Goal: Information Seeking & Learning: Learn about a topic

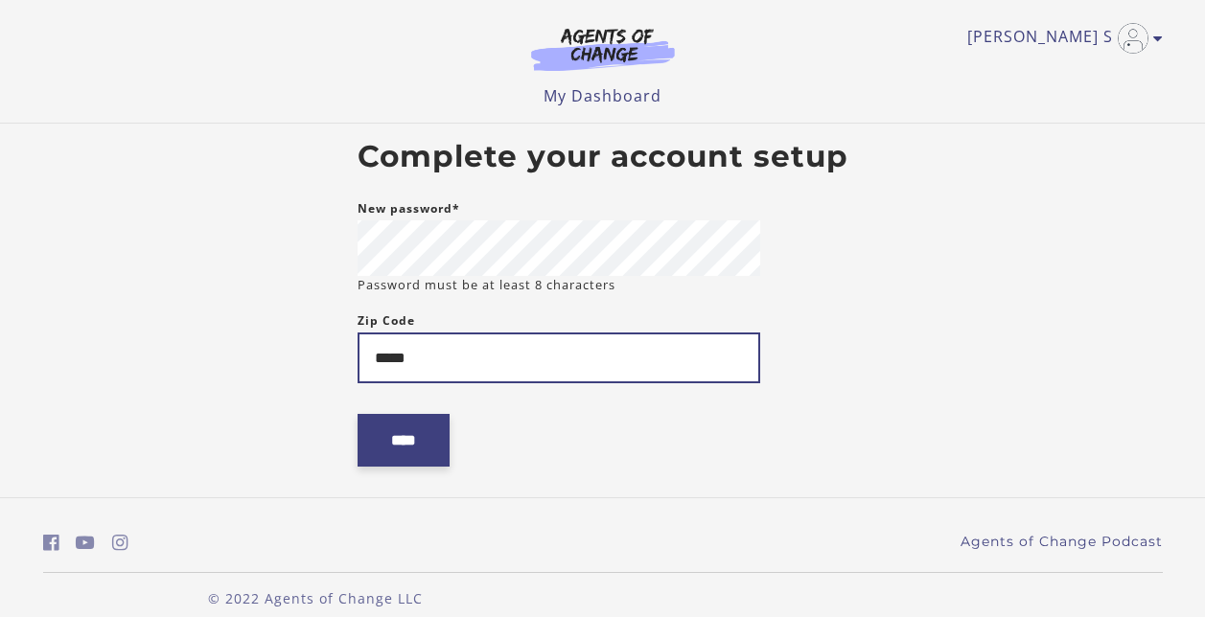
type input "*****"
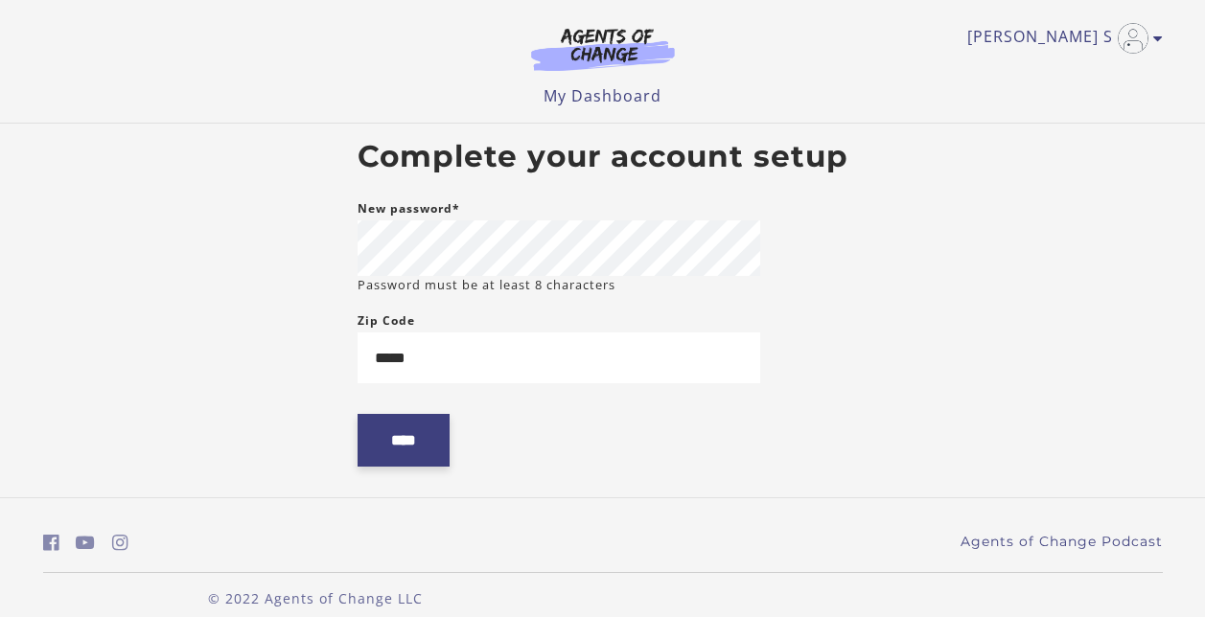
click at [411, 442] on input "****" at bounding box center [404, 440] width 92 height 53
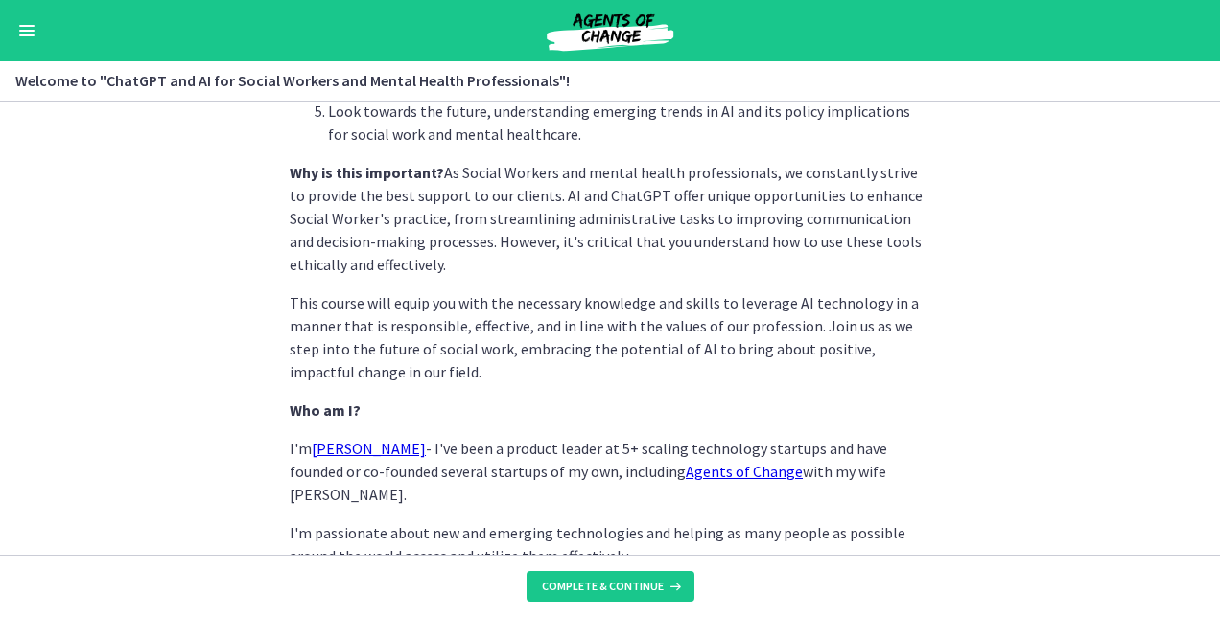
scroll to position [888, 0]
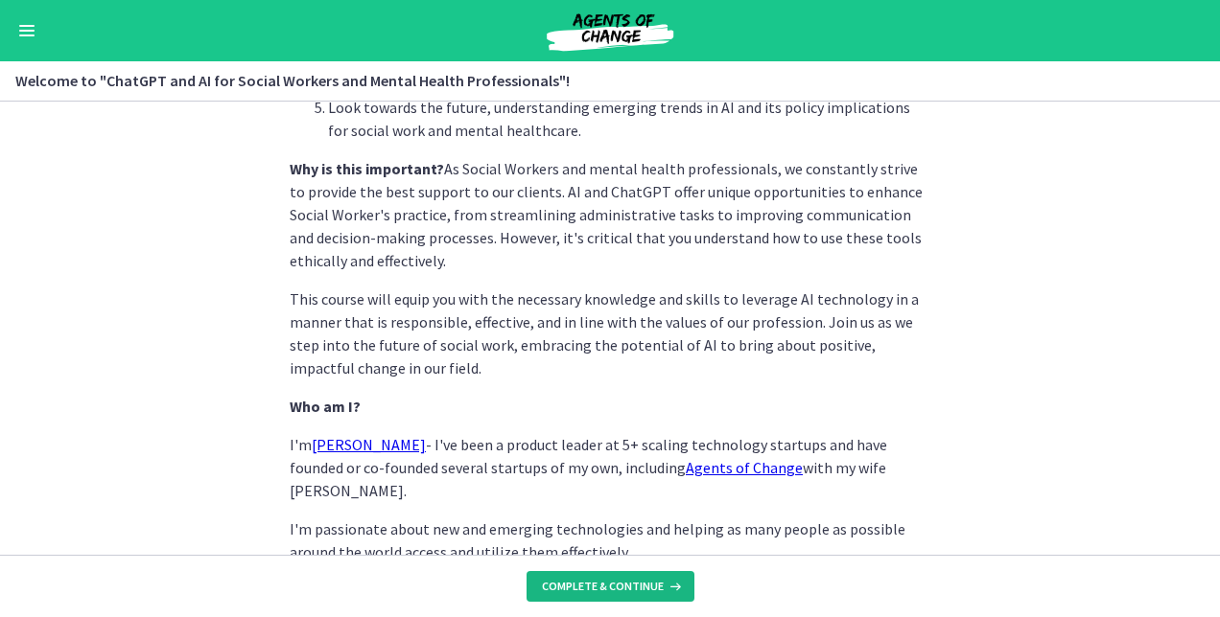
click at [618, 579] on span "Complete & continue" at bounding box center [603, 586] width 122 height 15
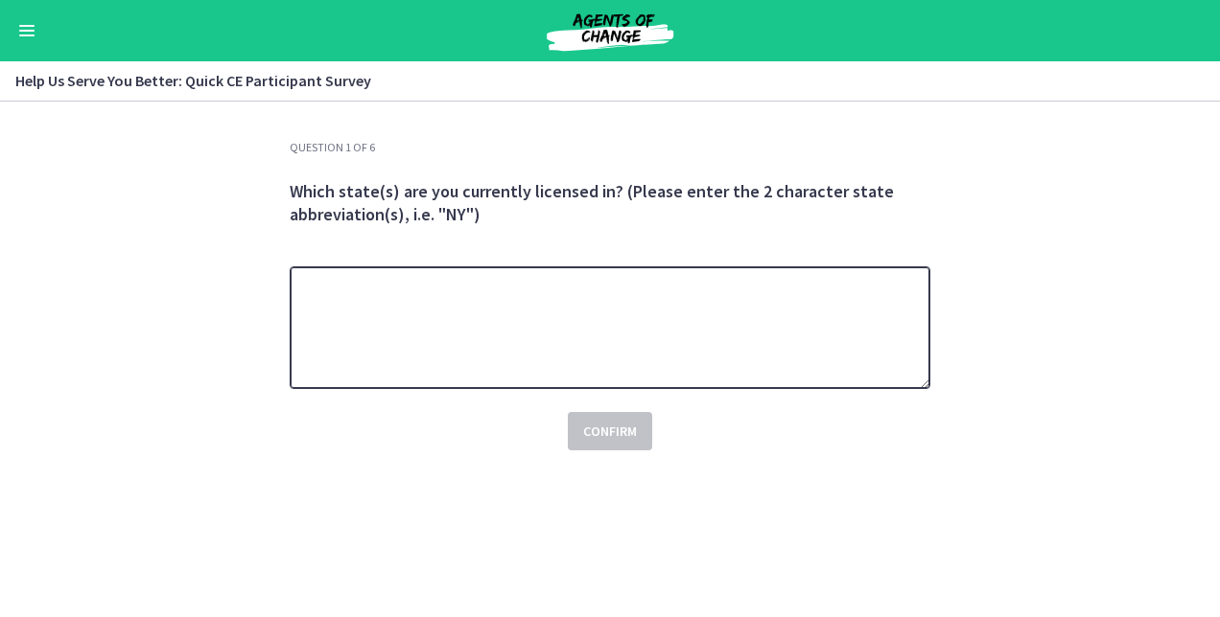
click at [640, 331] on textarea at bounding box center [610, 328] width 640 height 123
click at [640, 331] on textarea "**" at bounding box center [610, 328] width 640 height 123
type textarea "**"
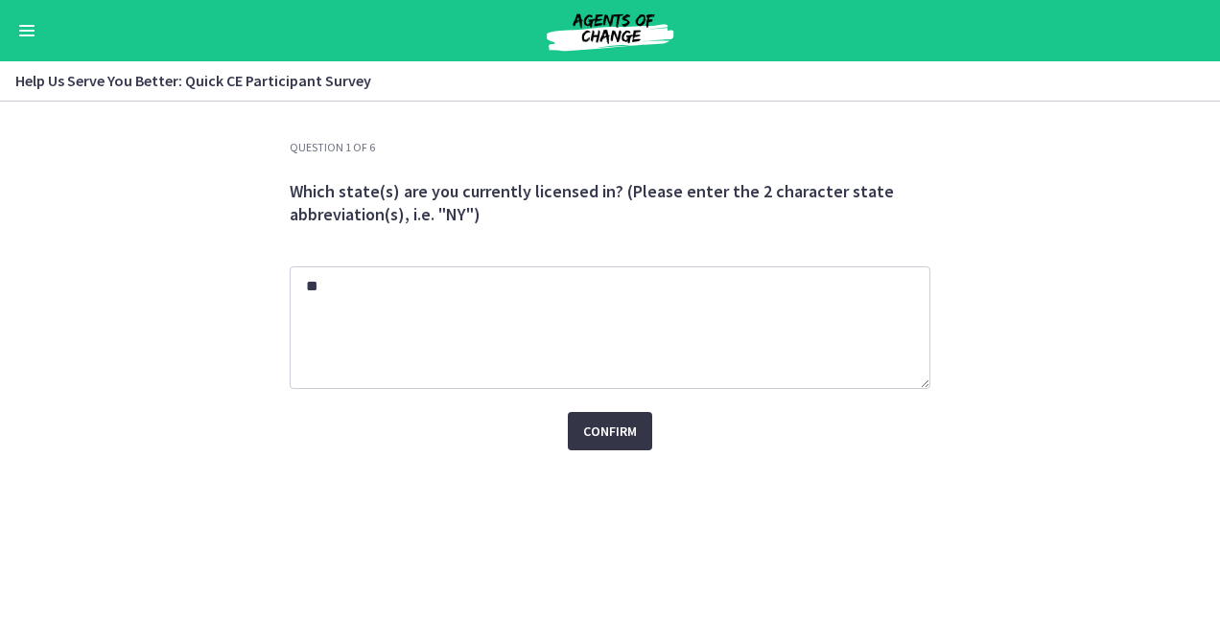
click at [625, 444] on button "Confirm" at bounding box center [610, 431] width 84 height 38
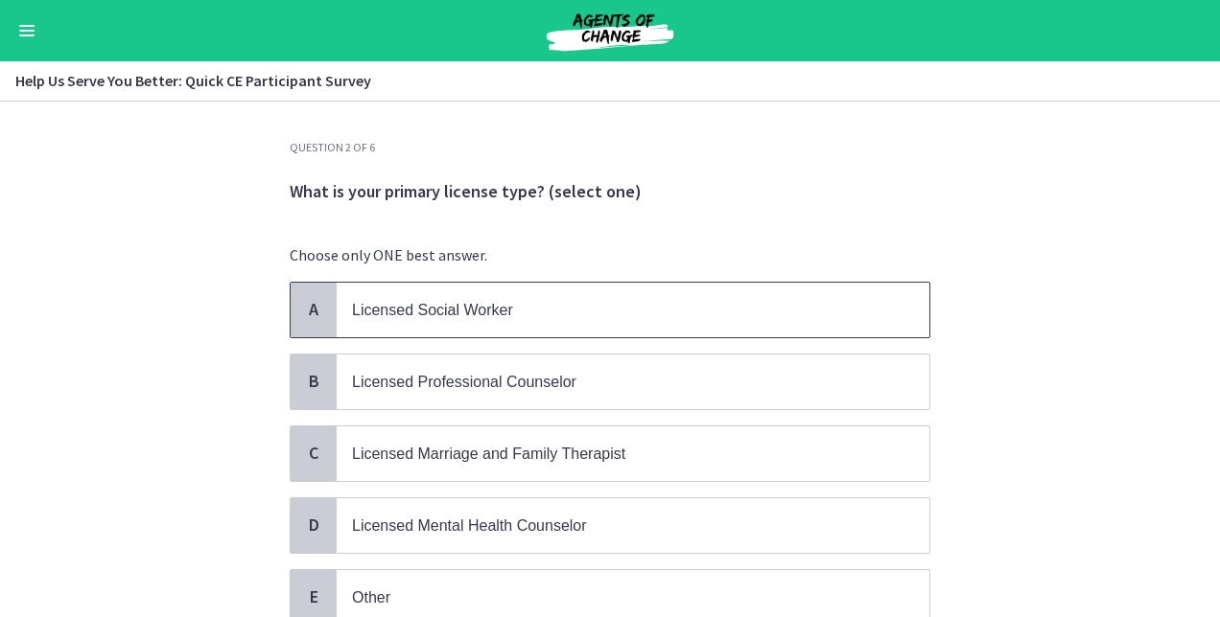
click at [679, 320] on p "Licensed Social Worker" at bounding box center [613, 310] width 523 height 24
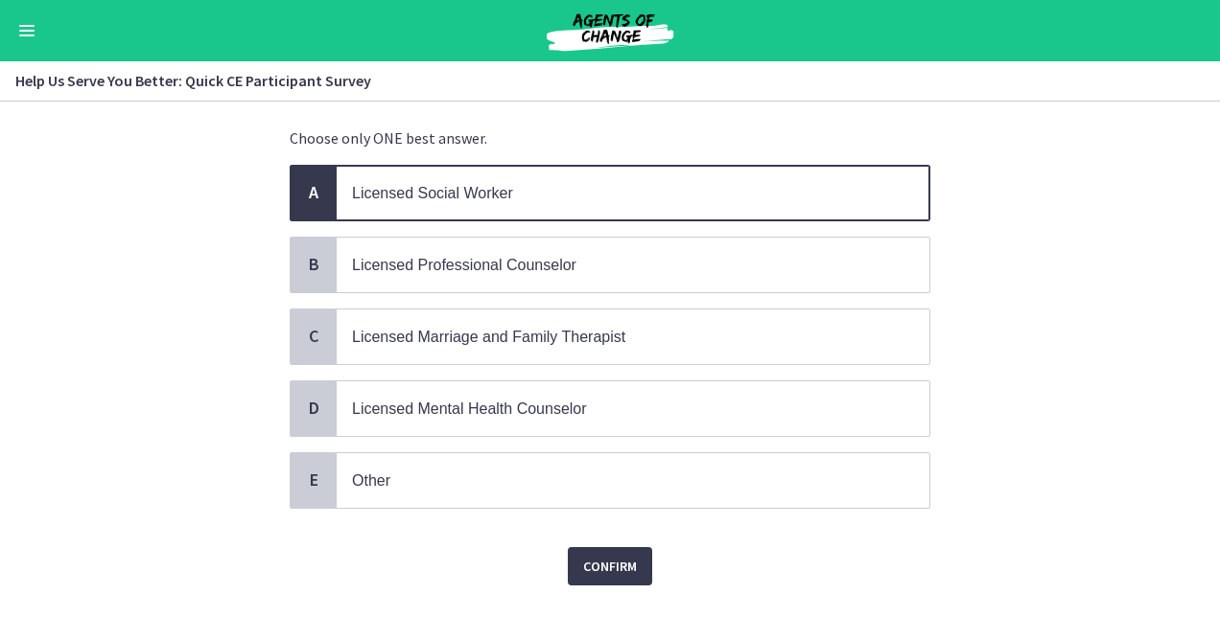
scroll to position [134, 0]
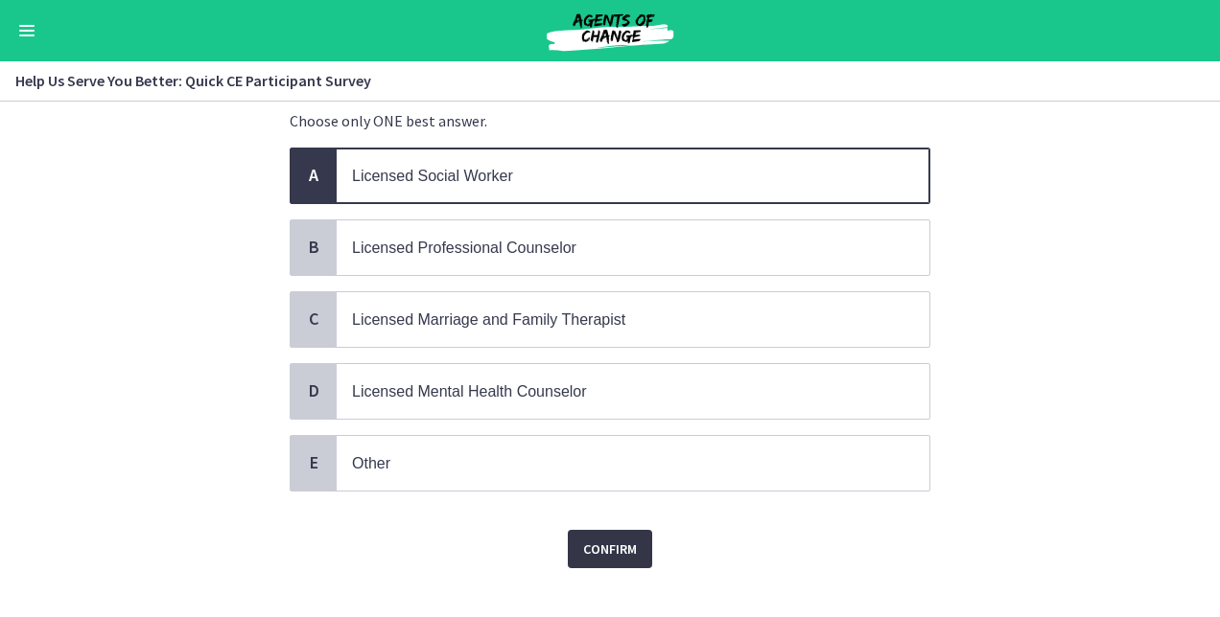
click at [597, 553] on span "Confirm" at bounding box center [610, 549] width 54 height 23
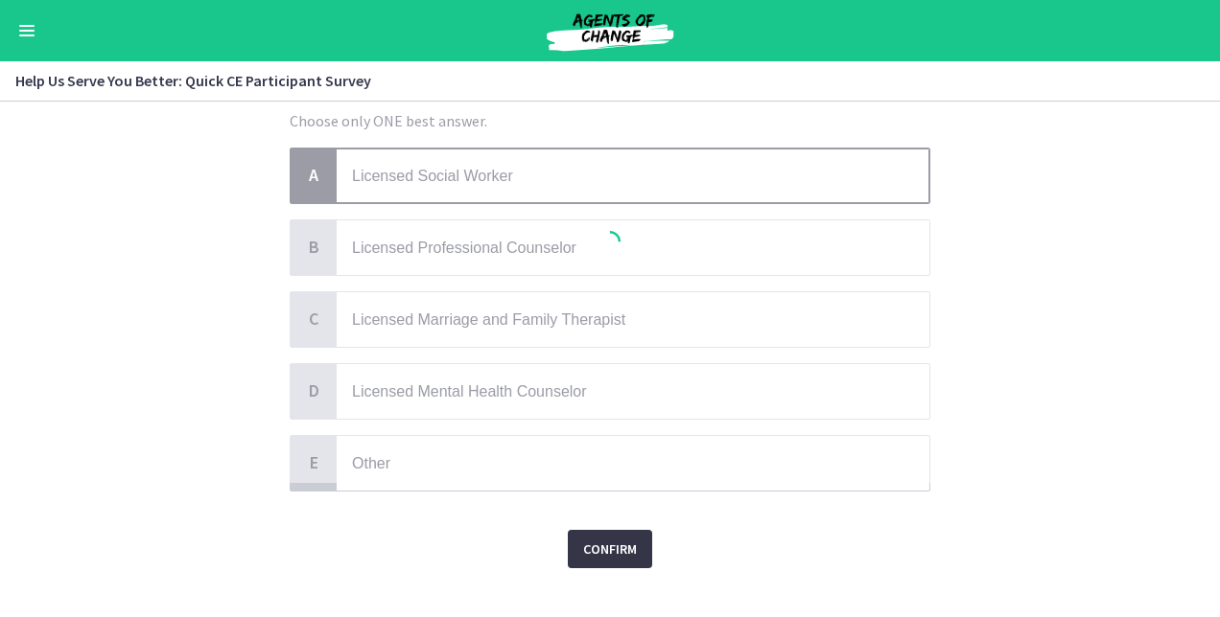
scroll to position [0, 0]
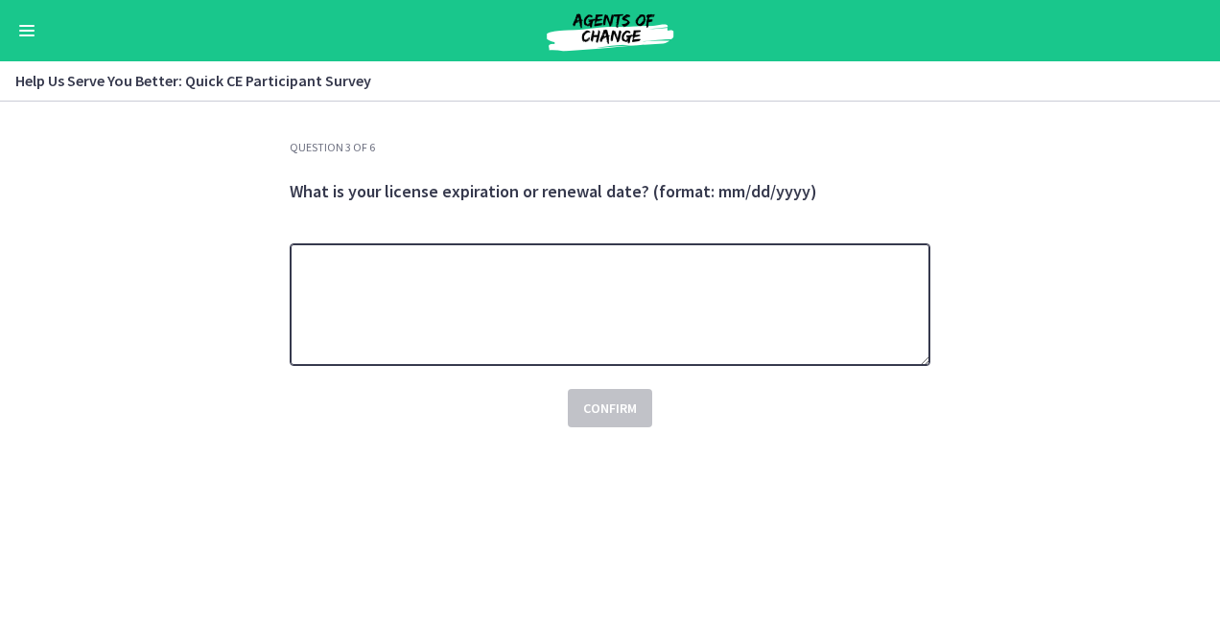
click at [567, 329] on textarea at bounding box center [610, 305] width 640 height 123
type textarea "**********"
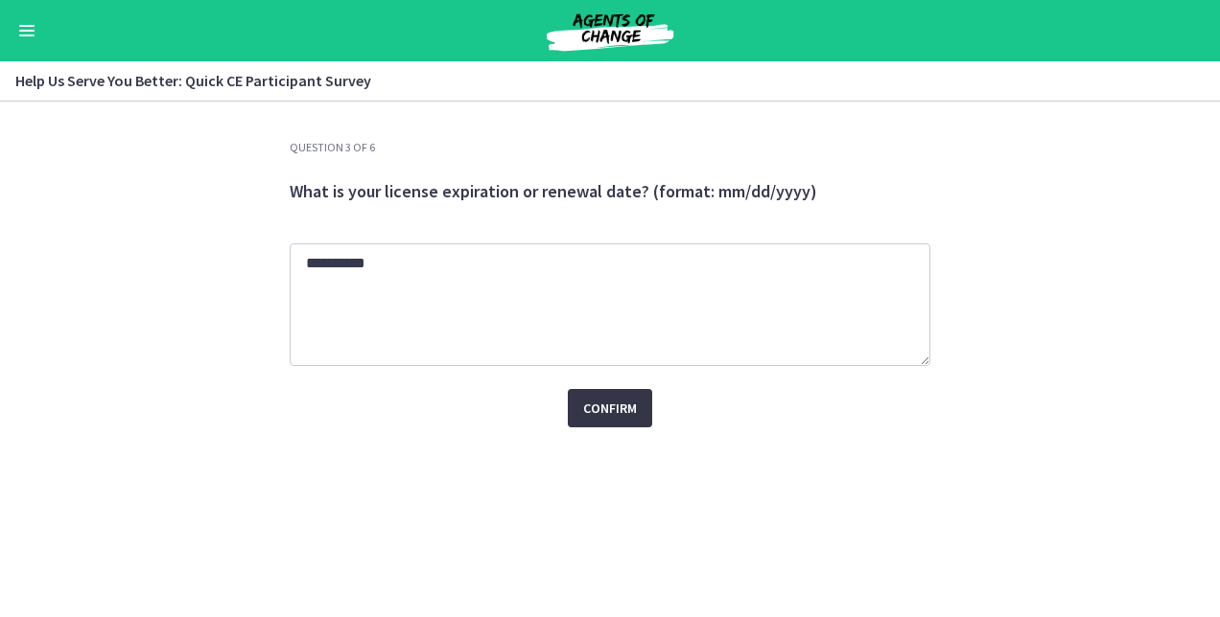
click at [618, 405] on span "Confirm" at bounding box center [610, 408] width 54 height 23
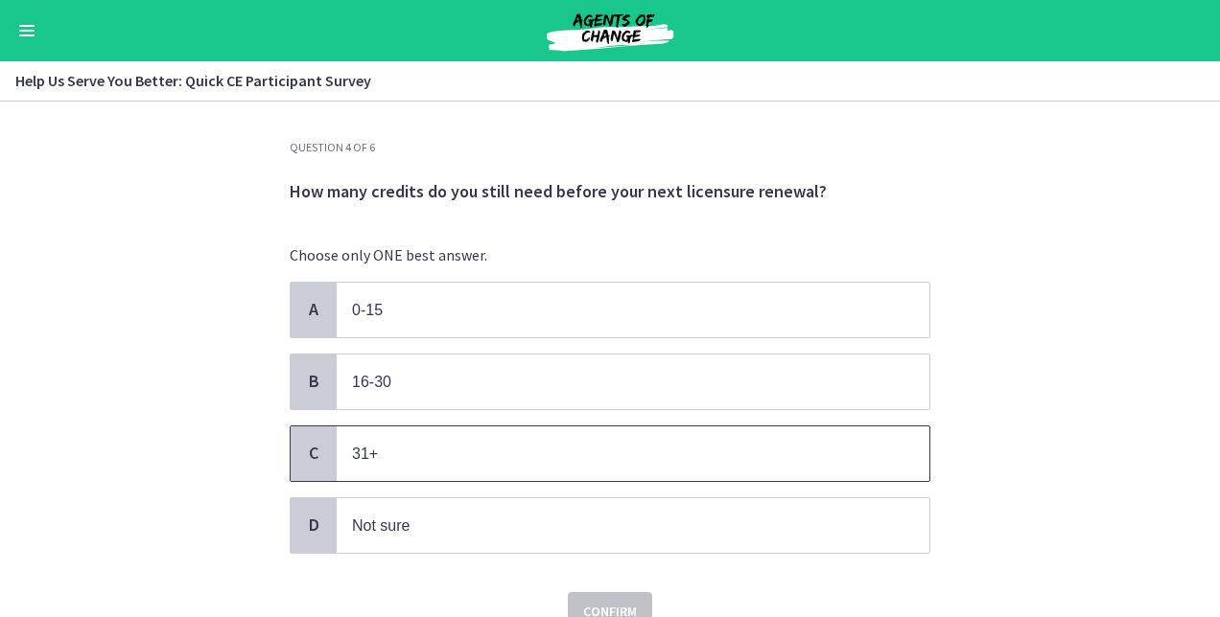
click at [680, 442] on p "31+" at bounding box center [613, 454] width 523 height 24
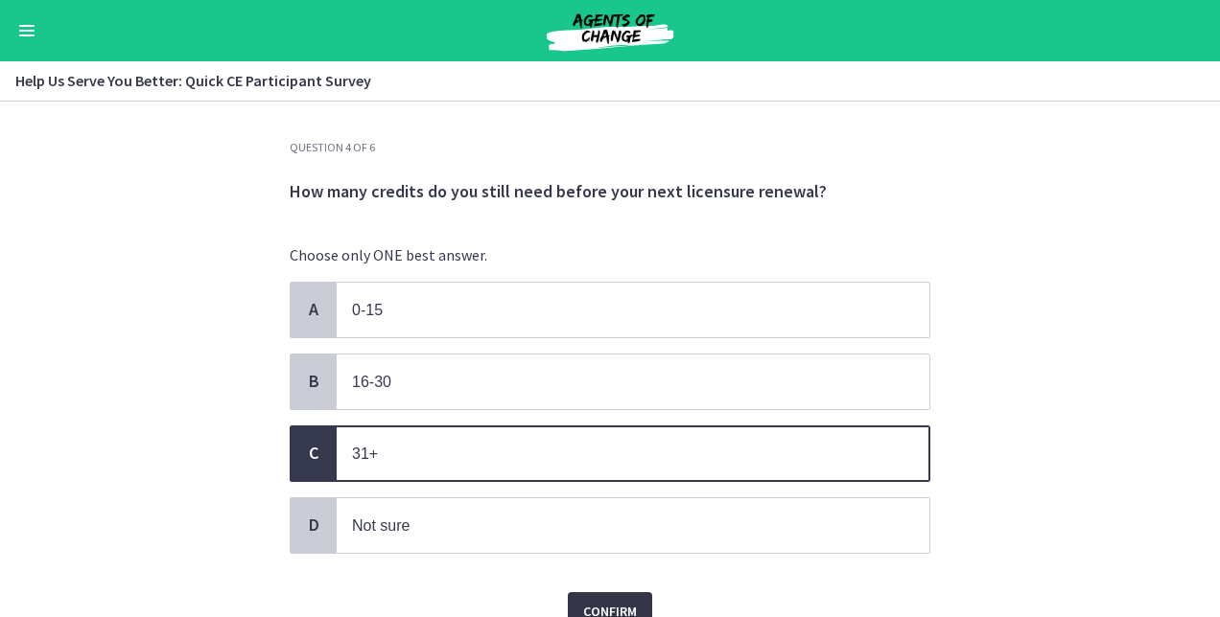
click at [614, 600] on span "Confirm" at bounding box center [610, 611] width 54 height 23
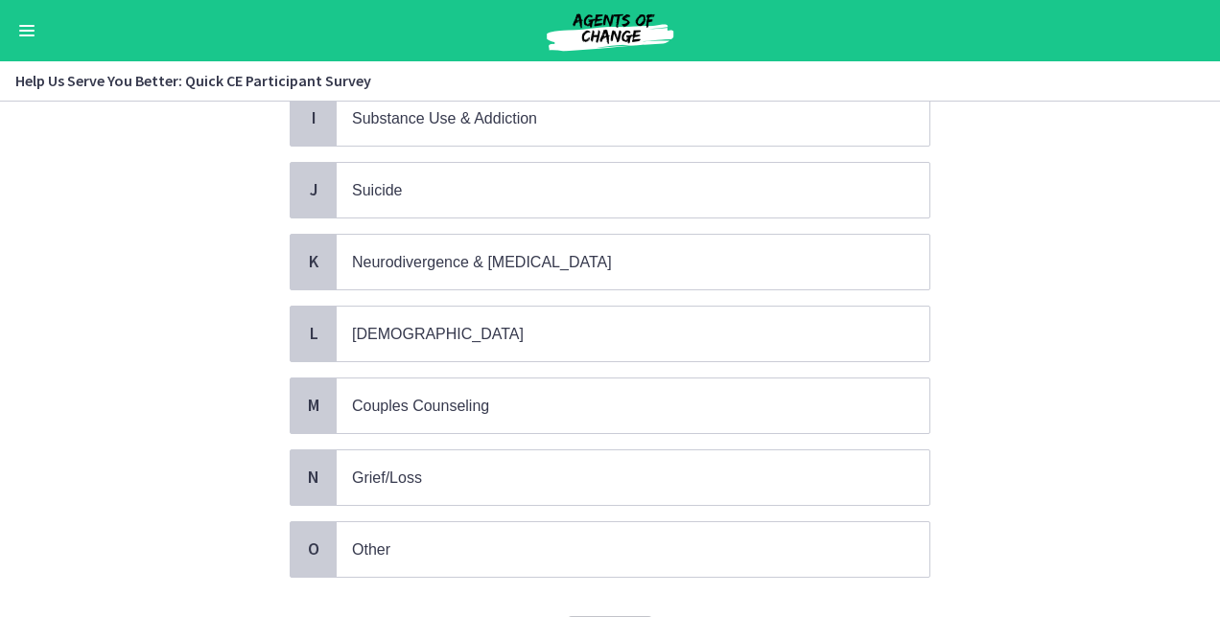
scroll to position [805, 0]
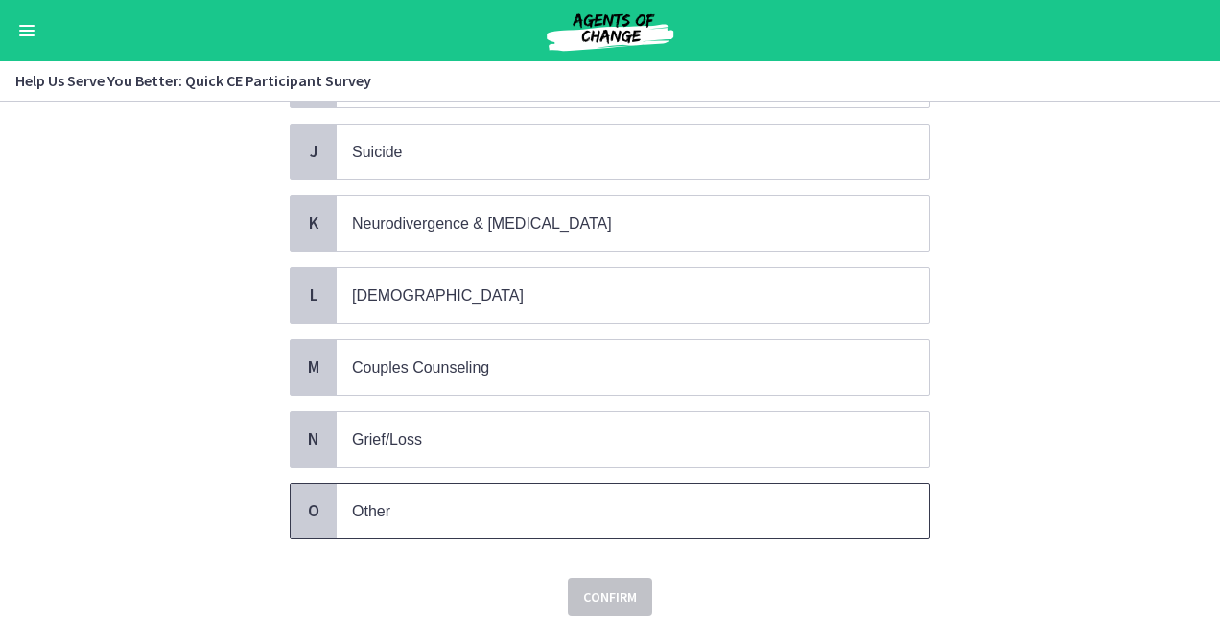
click at [715, 499] on p "Other" at bounding box center [613, 511] width 523 height 24
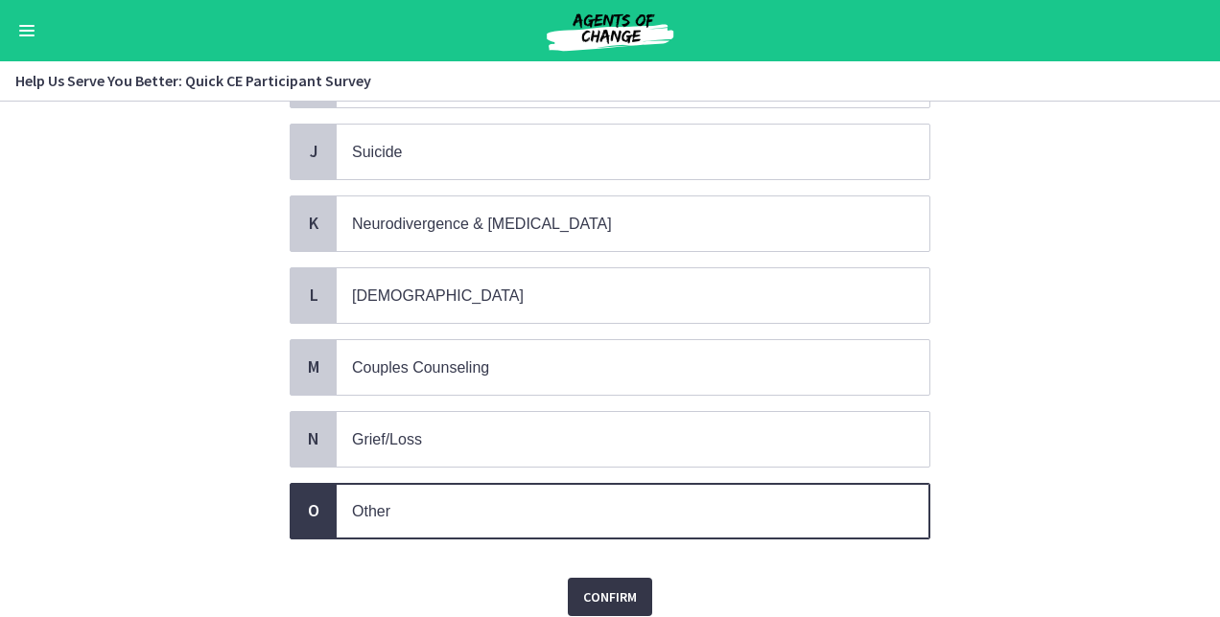
click at [607, 586] on span "Confirm" at bounding box center [610, 597] width 54 height 23
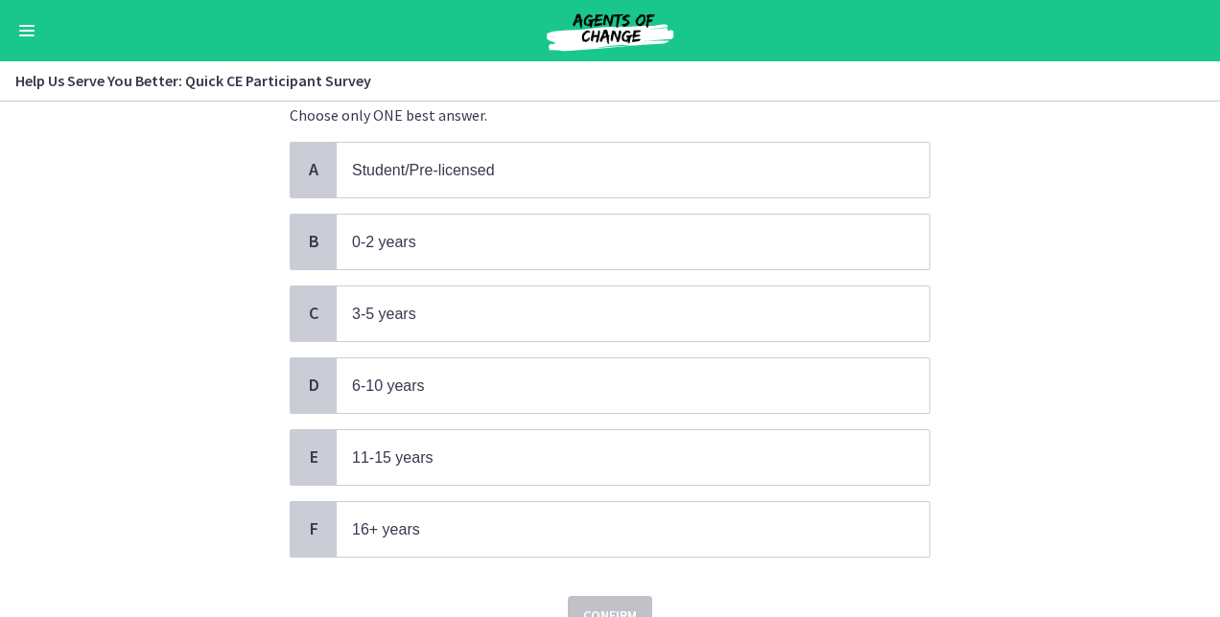
scroll to position [153, 0]
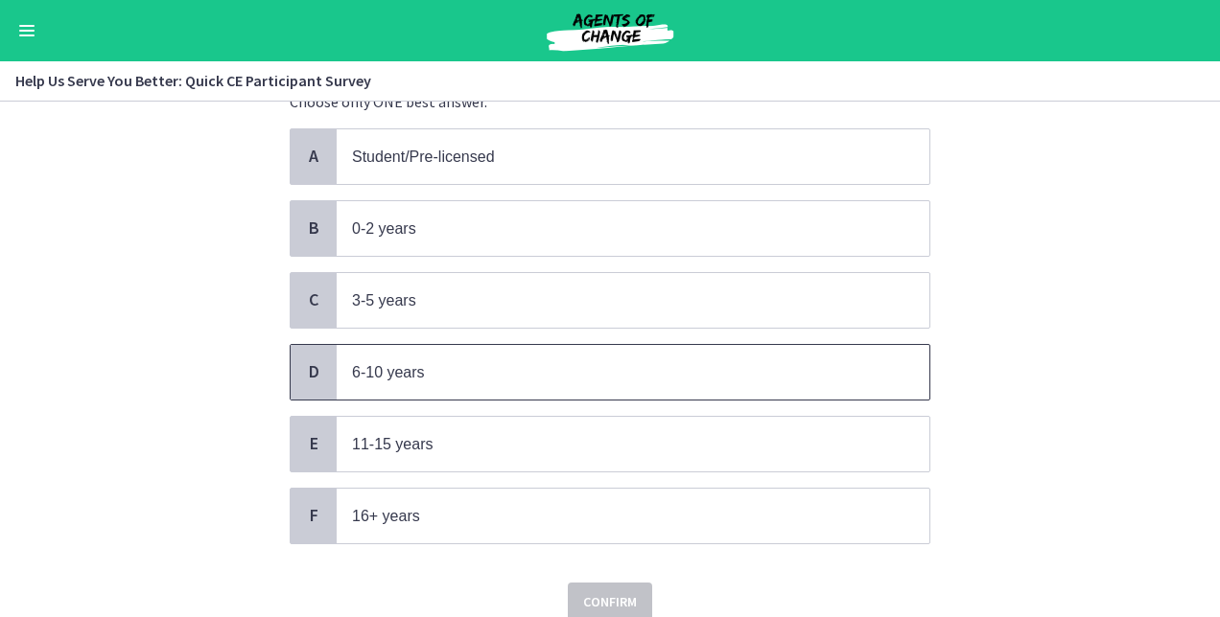
click at [791, 368] on p "6-10 years" at bounding box center [613, 372] width 523 height 24
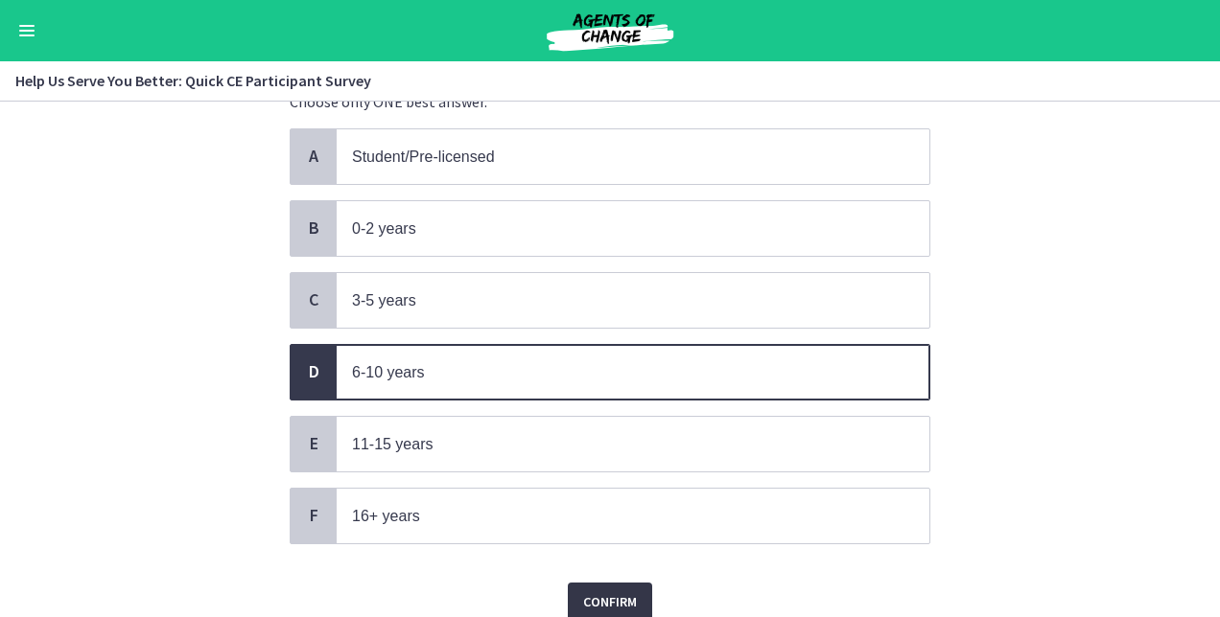
click at [596, 595] on span "Confirm" at bounding box center [610, 602] width 54 height 23
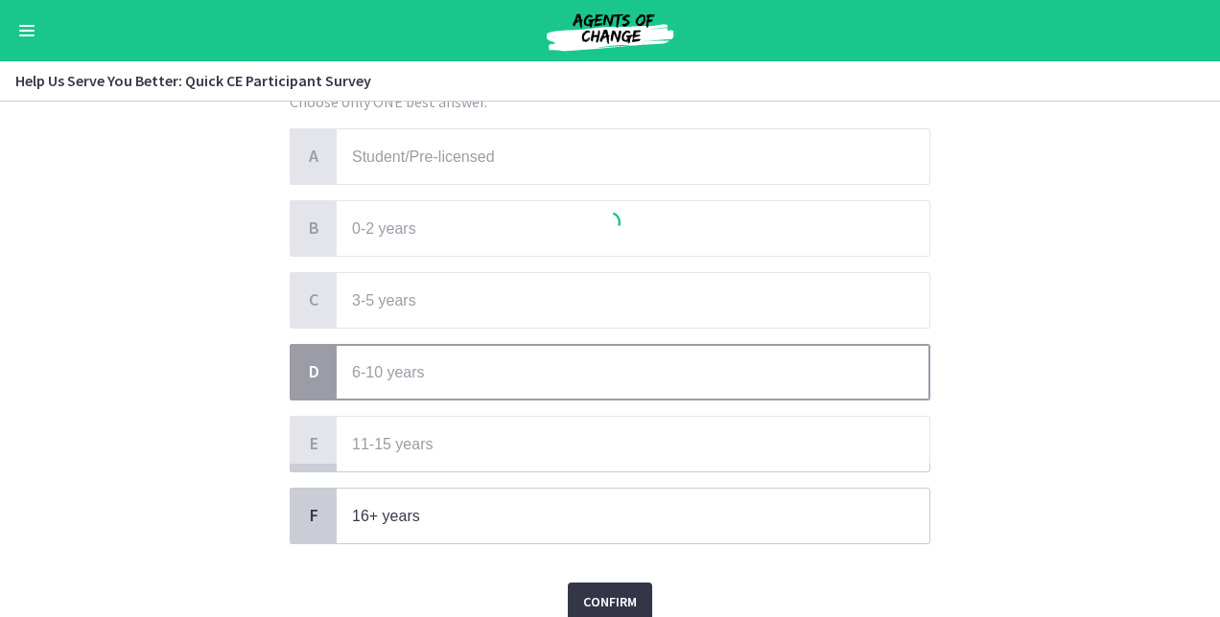
scroll to position [0, 0]
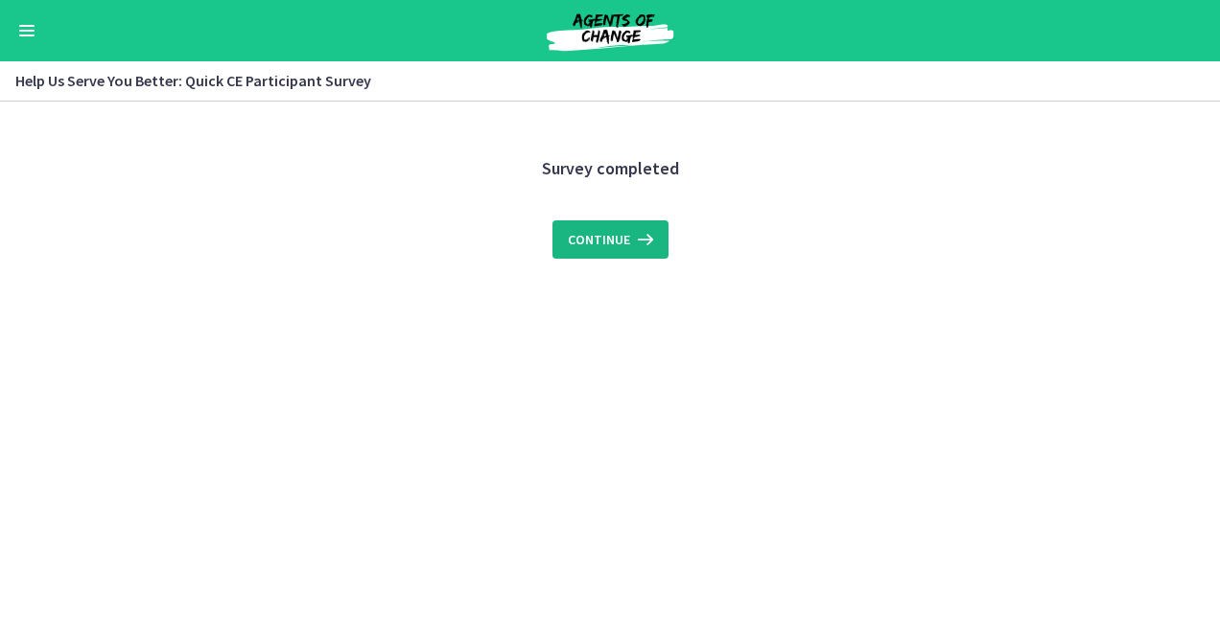
click at [646, 243] on icon at bounding box center [643, 239] width 27 height 23
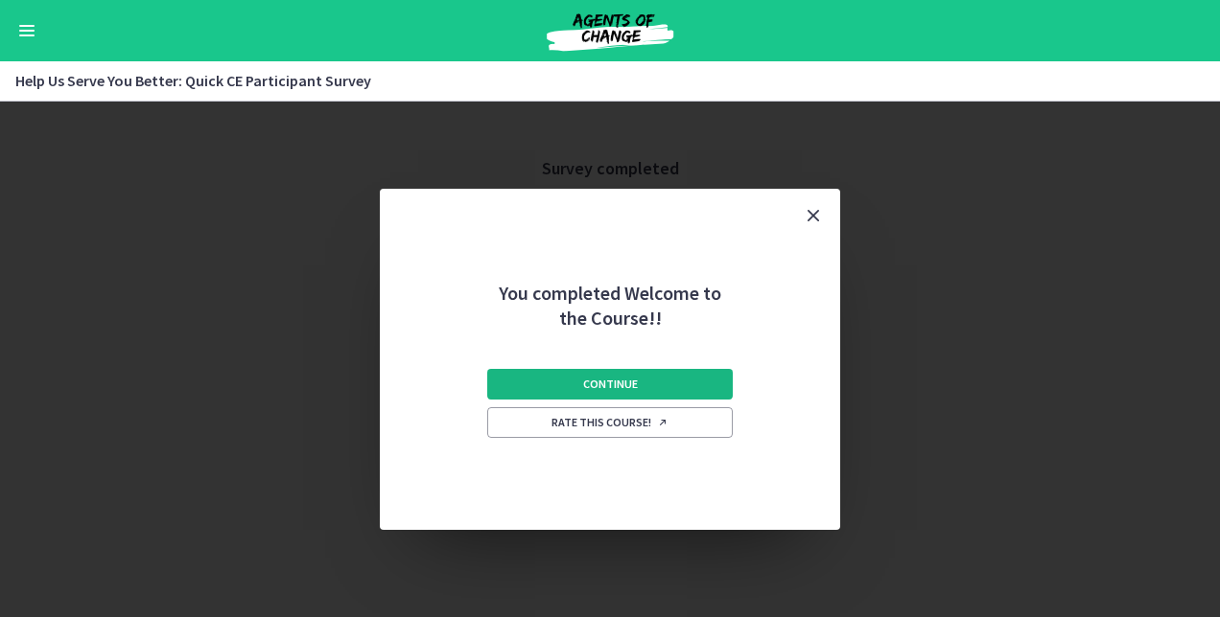
click at [627, 379] on span "Continue" at bounding box center [610, 384] width 55 height 15
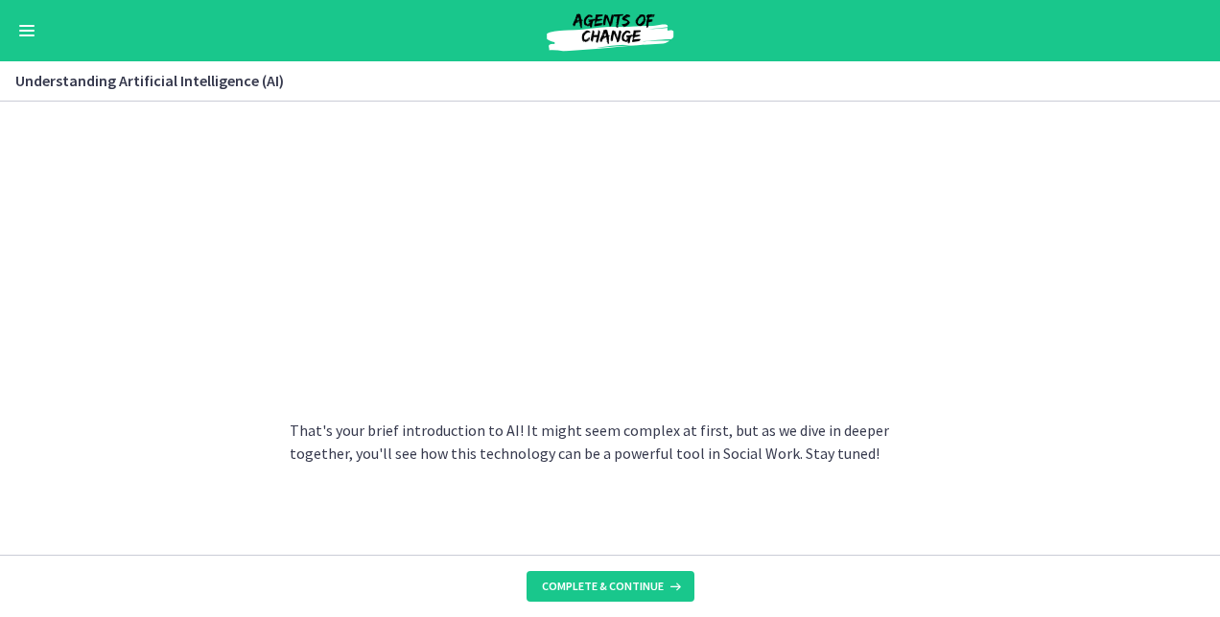
scroll to position [918, 0]
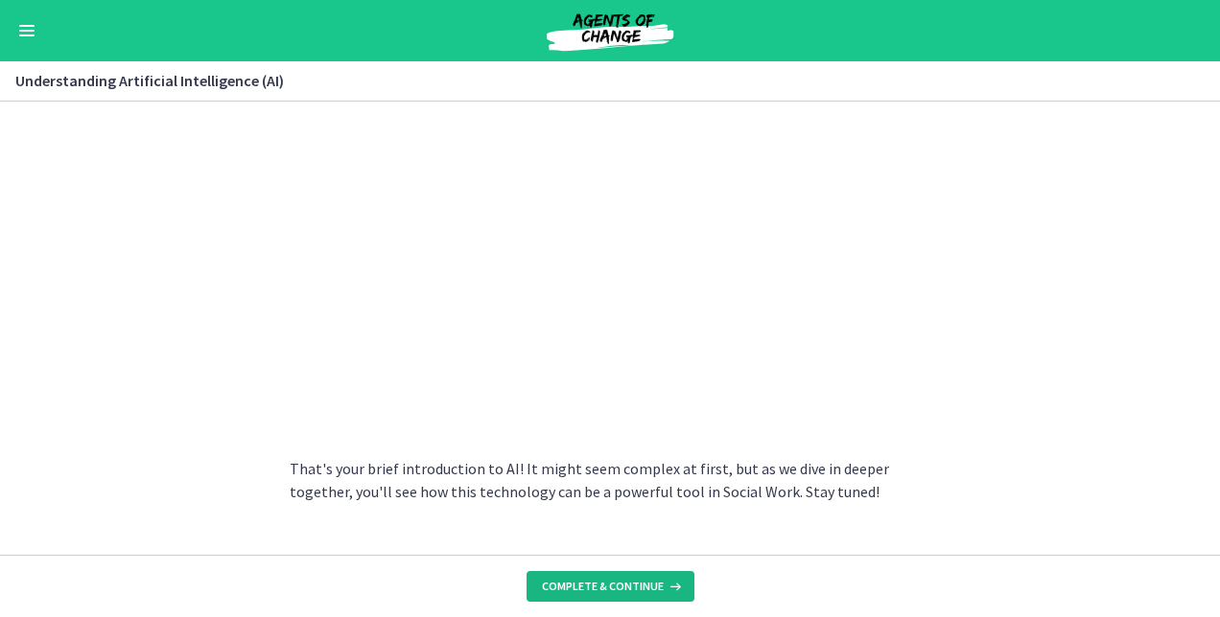
click at [618, 587] on span "Complete & continue" at bounding box center [603, 586] width 122 height 15
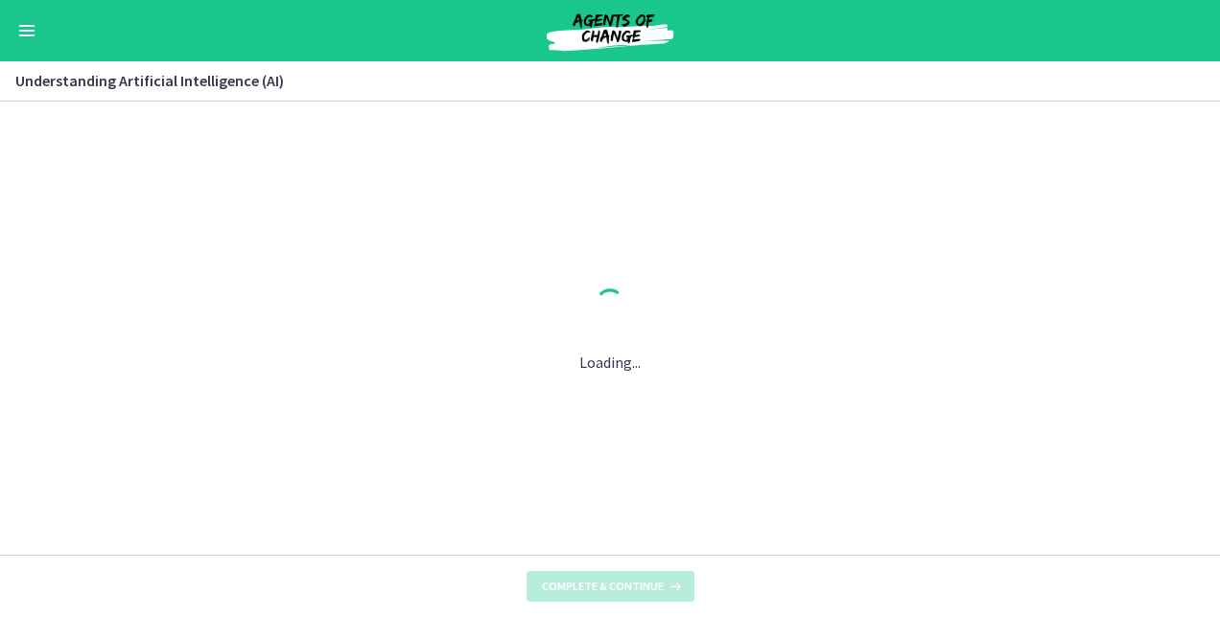
scroll to position [0, 0]
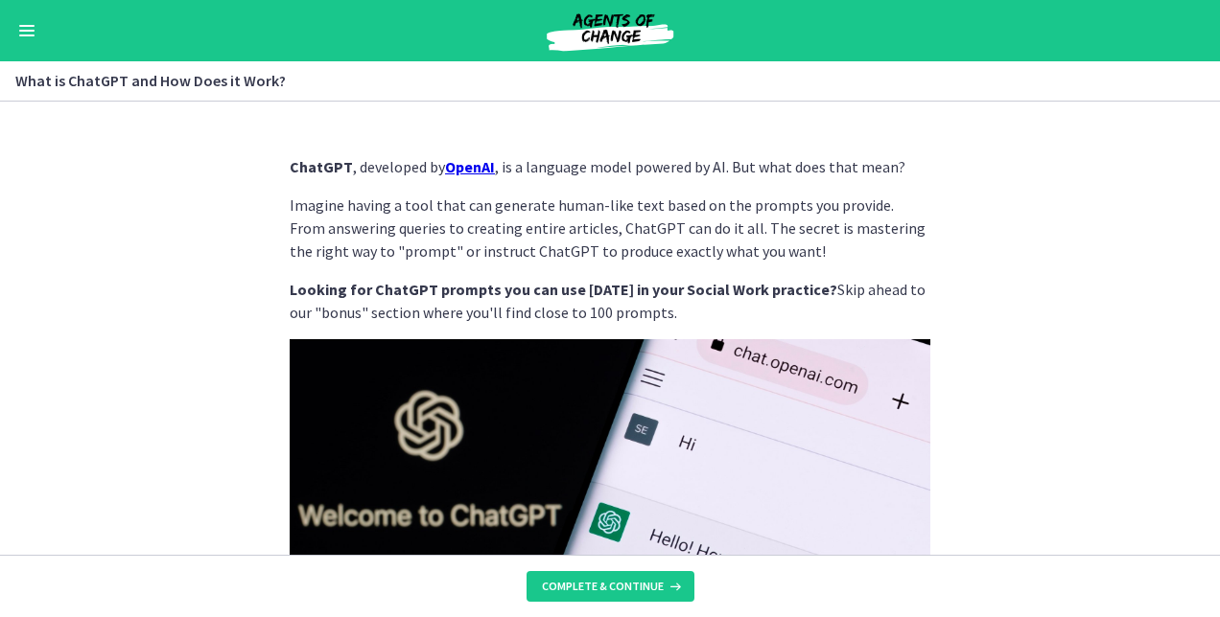
click at [1068, 407] on section "ChatGPT , developed by OpenAI , is a language model powered by AI. But what doe…" at bounding box center [610, 328] width 1220 height 453
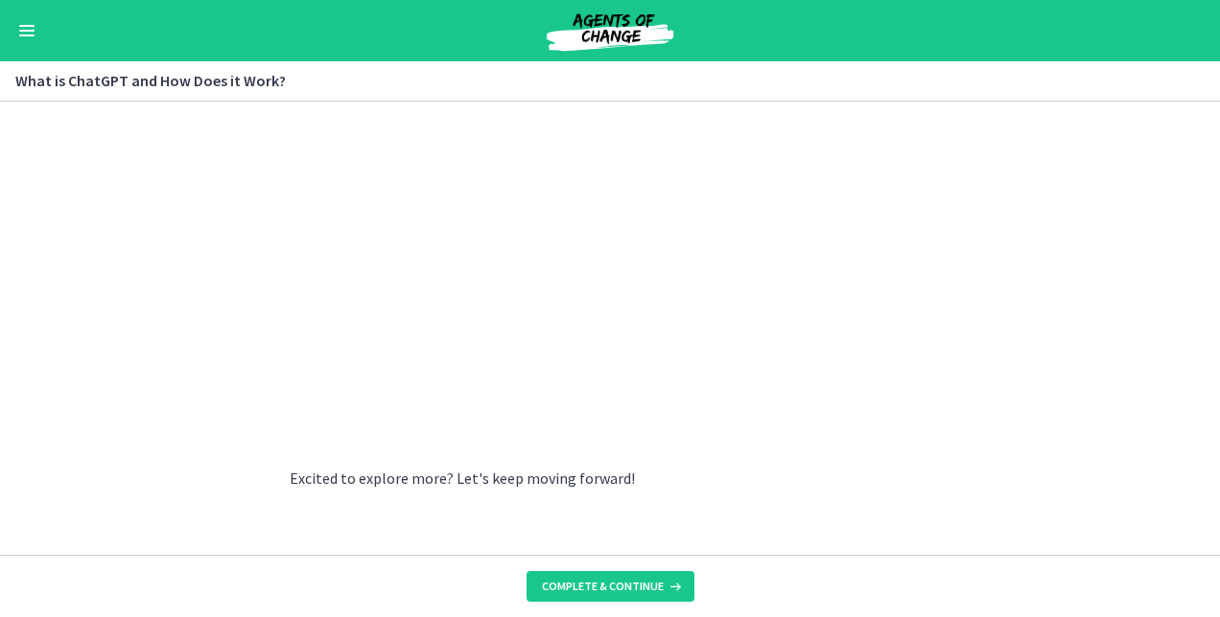
scroll to position [1063, 0]
click at [659, 583] on span "Complete & continue" at bounding box center [603, 586] width 122 height 15
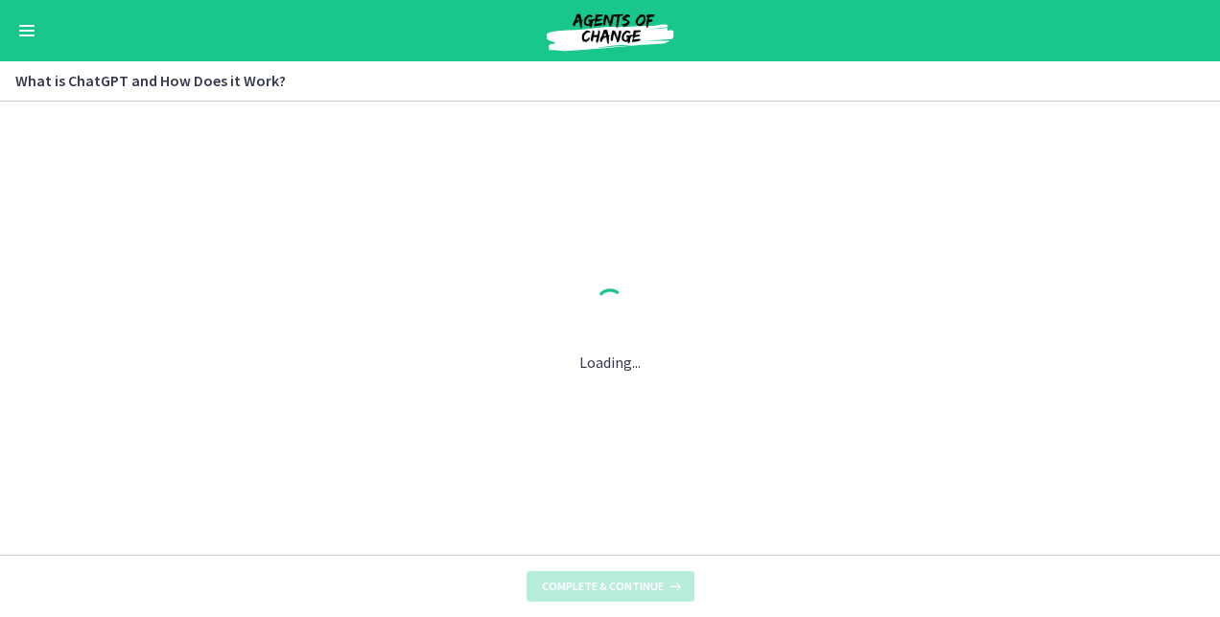
scroll to position [0, 0]
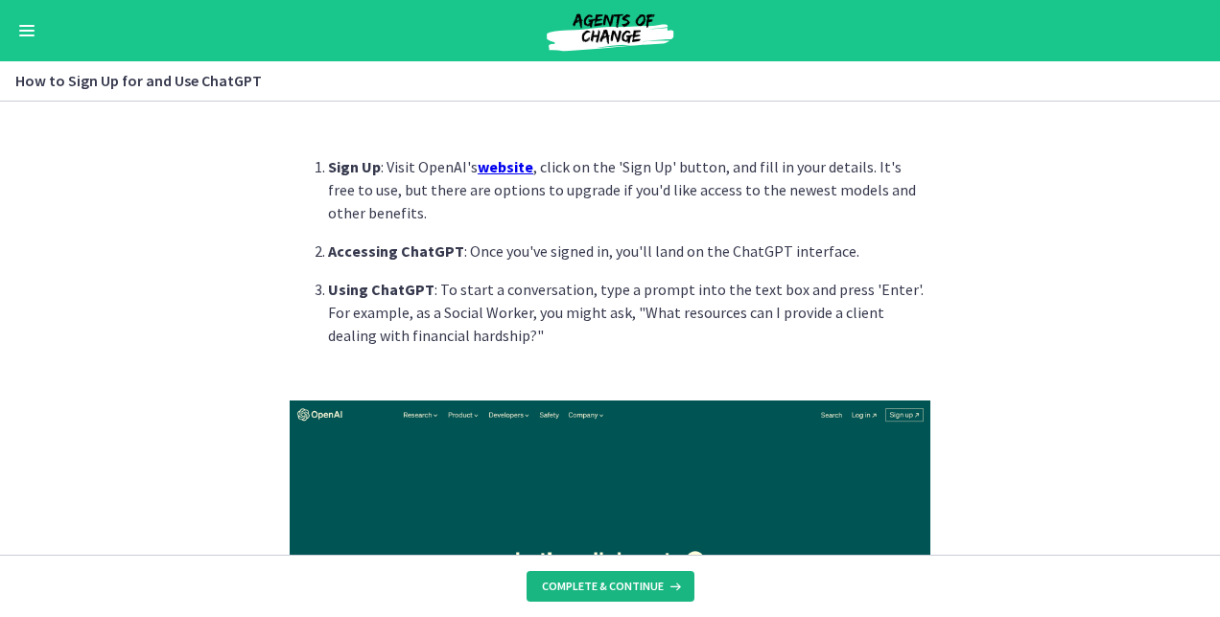
click at [659, 583] on span "Complete & continue" at bounding box center [603, 586] width 122 height 15
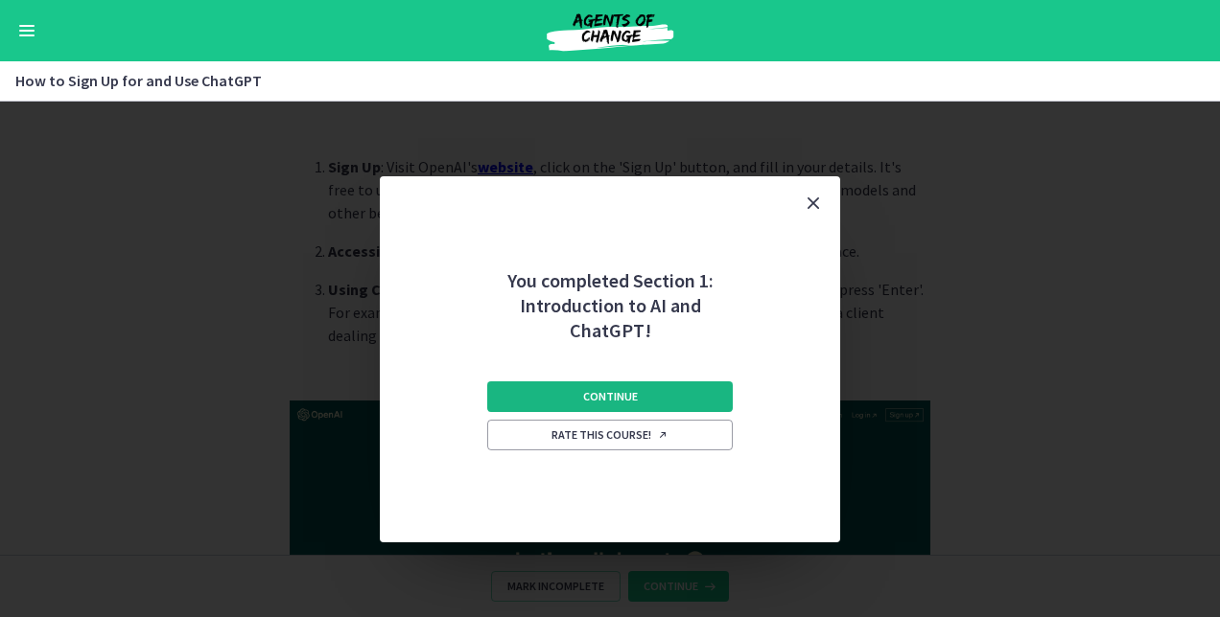
click at [656, 395] on button "Continue" at bounding box center [609, 397] width 245 height 31
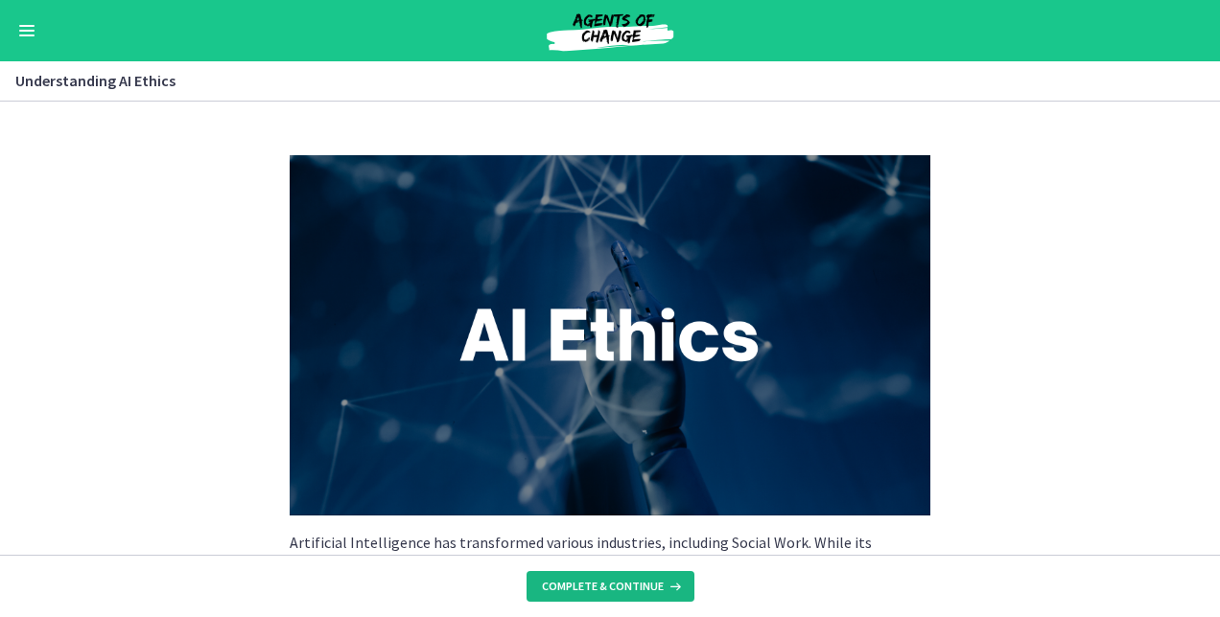
click at [609, 589] on span "Complete & continue" at bounding box center [603, 586] width 122 height 15
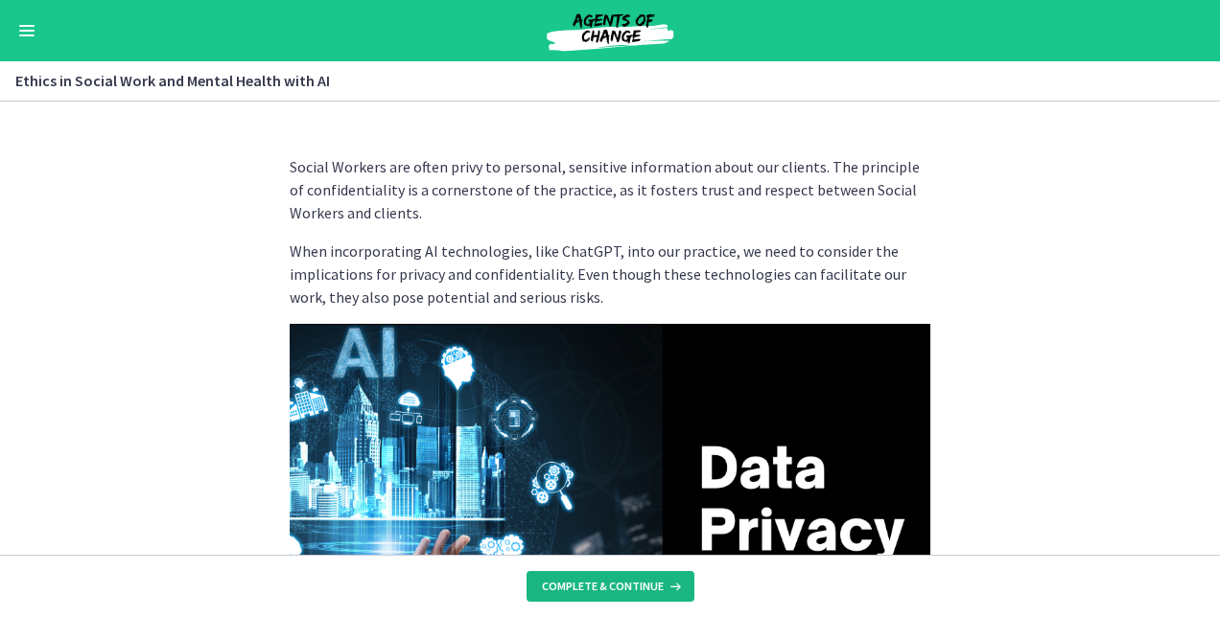
click at [609, 589] on span "Complete & continue" at bounding box center [603, 586] width 122 height 15
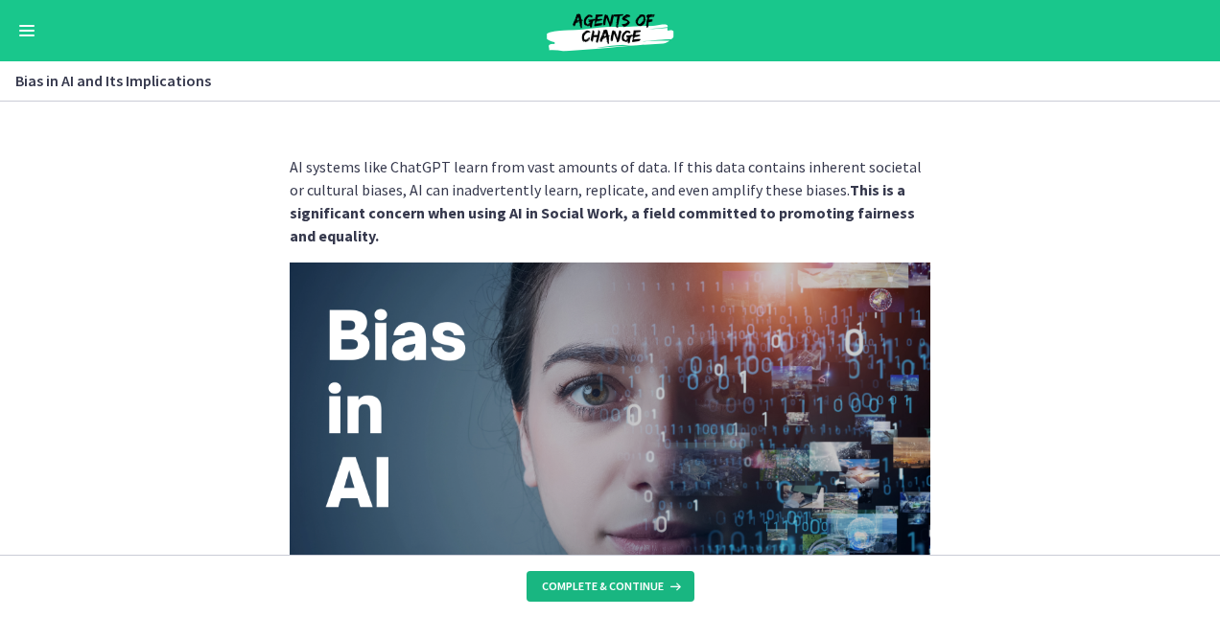
click at [609, 589] on span "Complete & continue" at bounding box center [603, 586] width 122 height 15
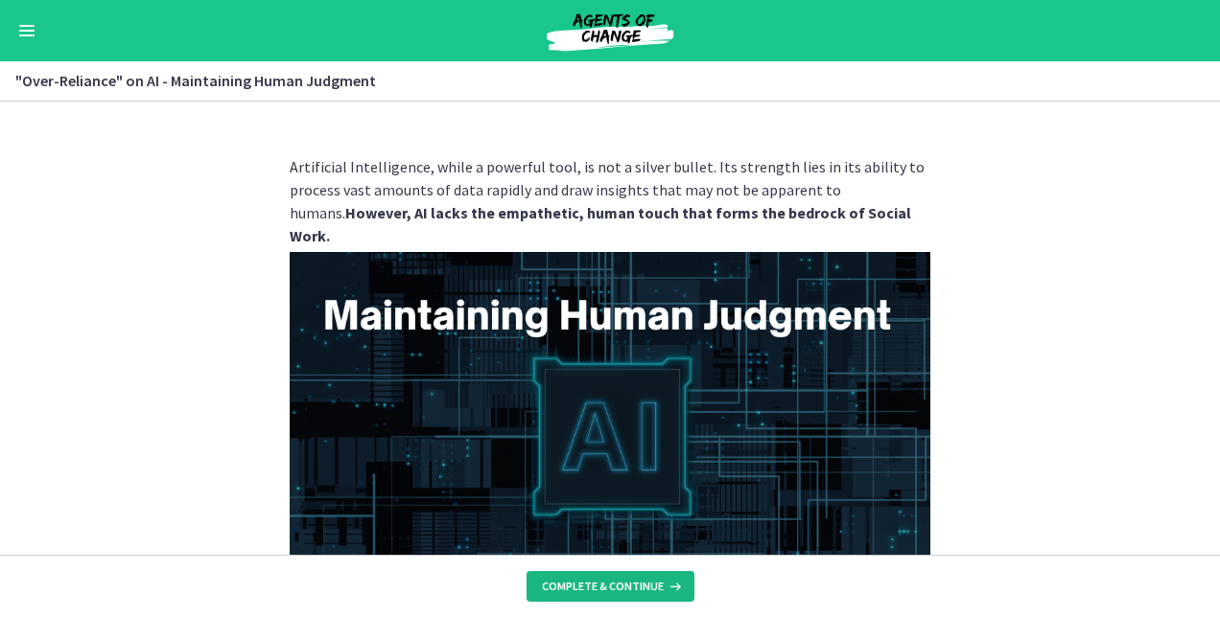
click at [609, 589] on span "Complete & continue" at bounding box center [603, 586] width 122 height 15
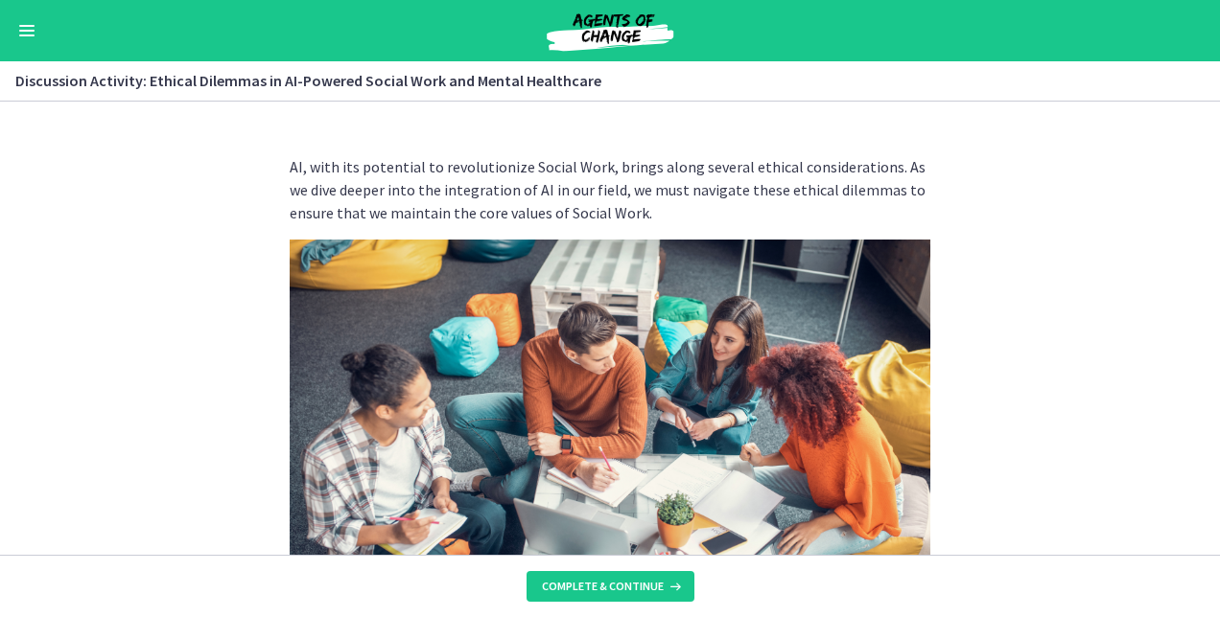
click at [1095, 417] on section "AI, with its potential to revolutionize Social Work, brings along several ethic…" at bounding box center [610, 328] width 1220 height 453
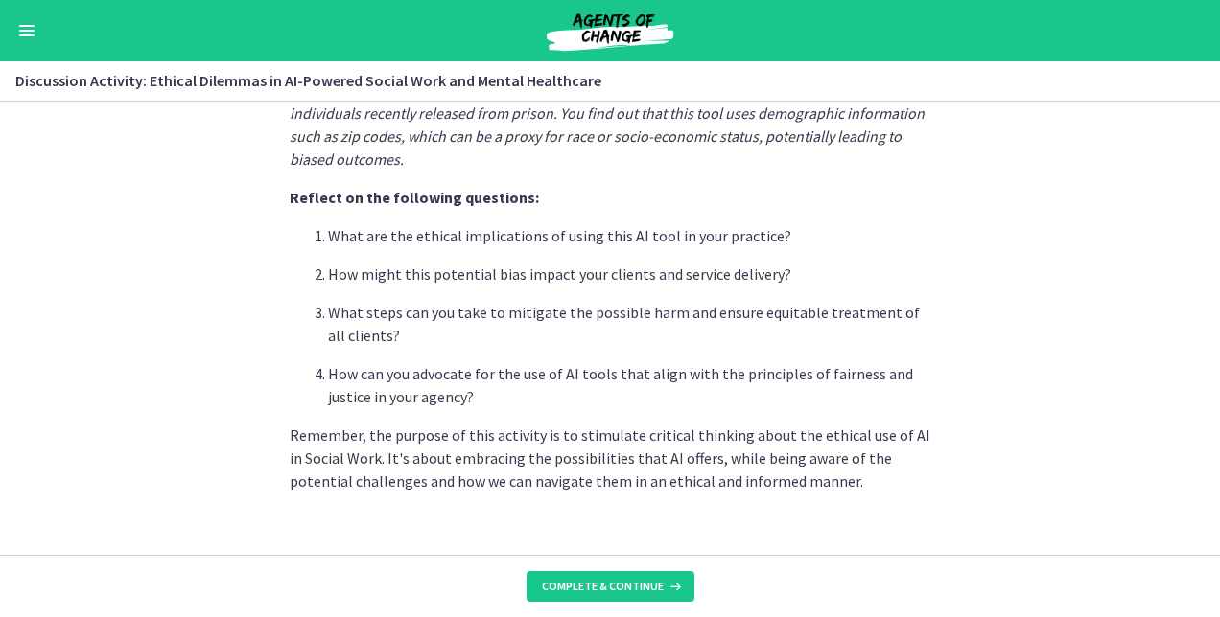
scroll to position [605, 0]
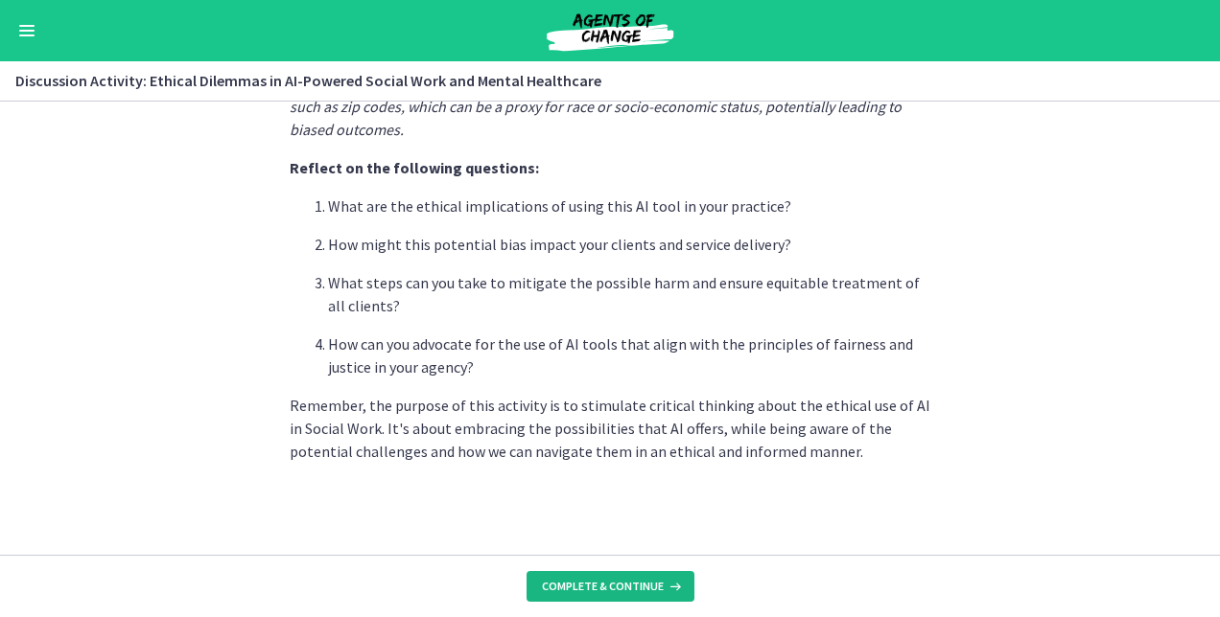
click at [647, 584] on span "Complete & continue" at bounding box center [603, 586] width 122 height 15
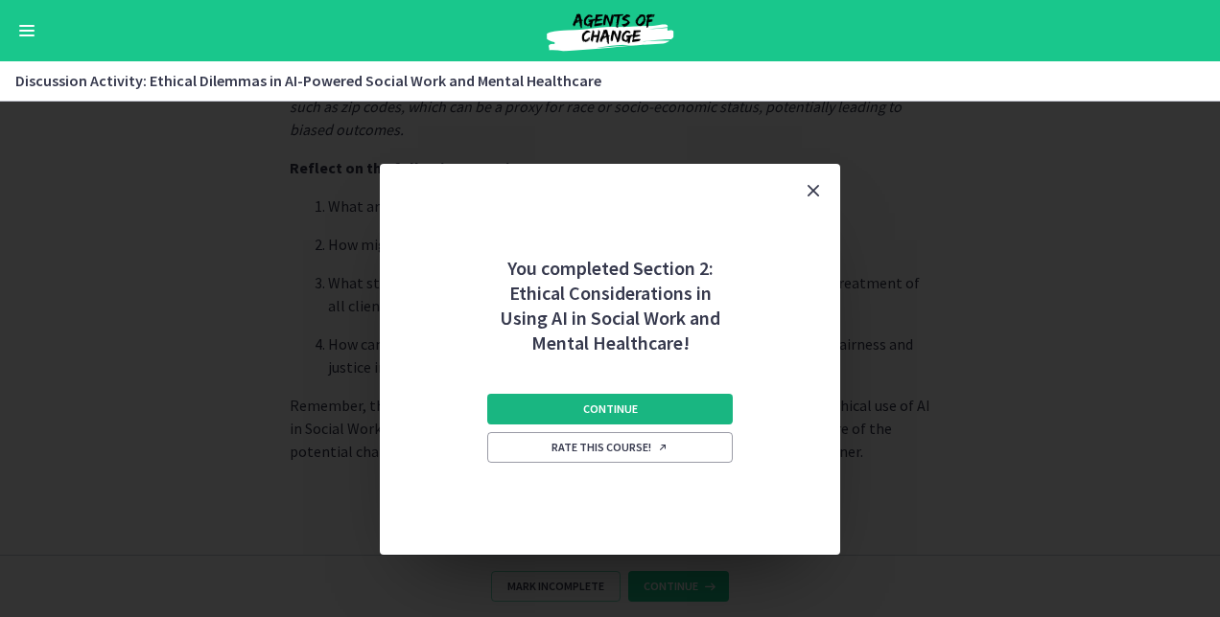
click at [691, 405] on button "Continue" at bounding box center [609, 409] width 245 height 31
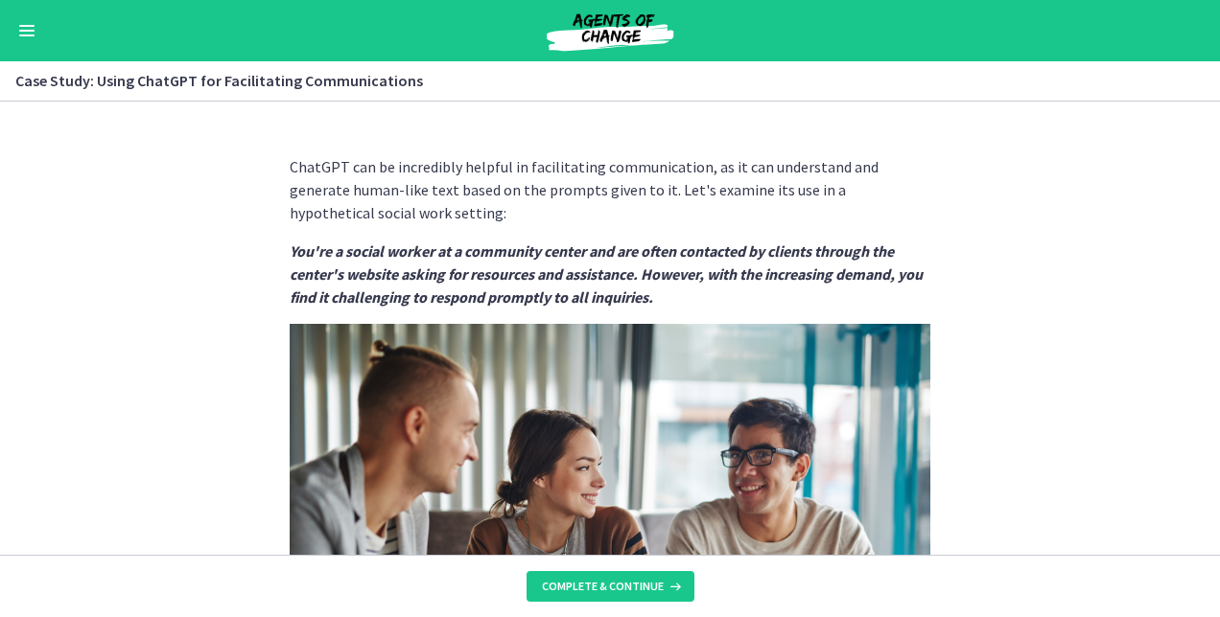
click at [1051, 383] on section "ChatGPT can be incredibly helpful in facilitating communication, as it can unde…" at bounding box center [610, 328] width 1220 height 453
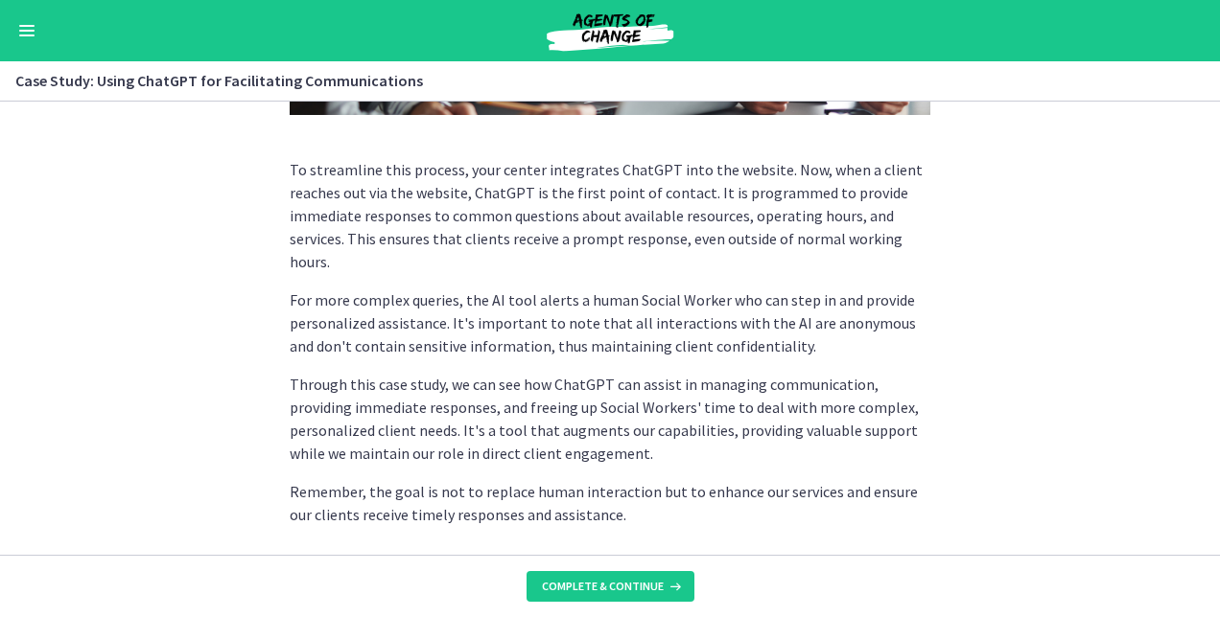
scroll to position [610, 0]
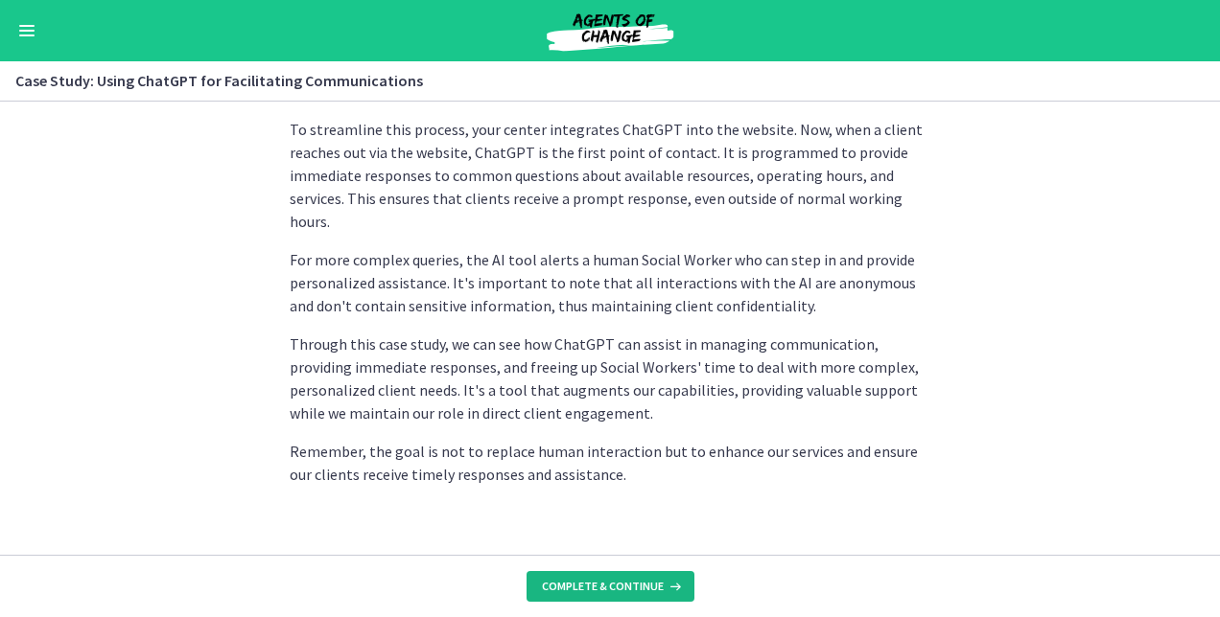
click at [610, 586] on span "Complete & continue" at bounding box center [603, 586] width 122 height 15
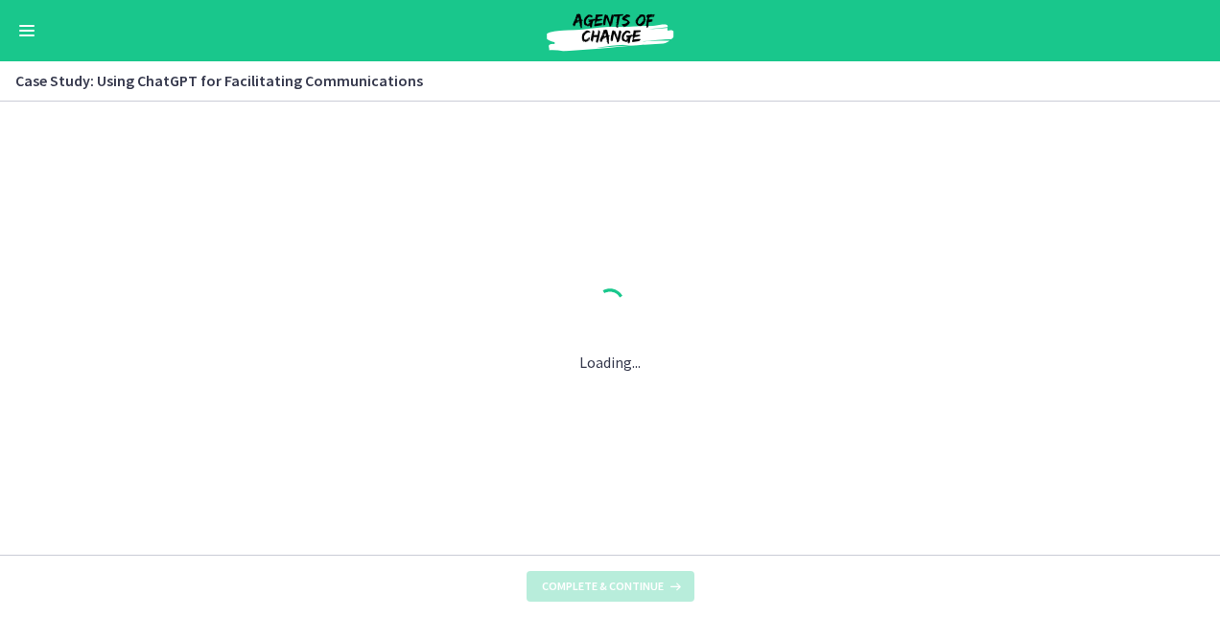
scroll to position [0, 0]
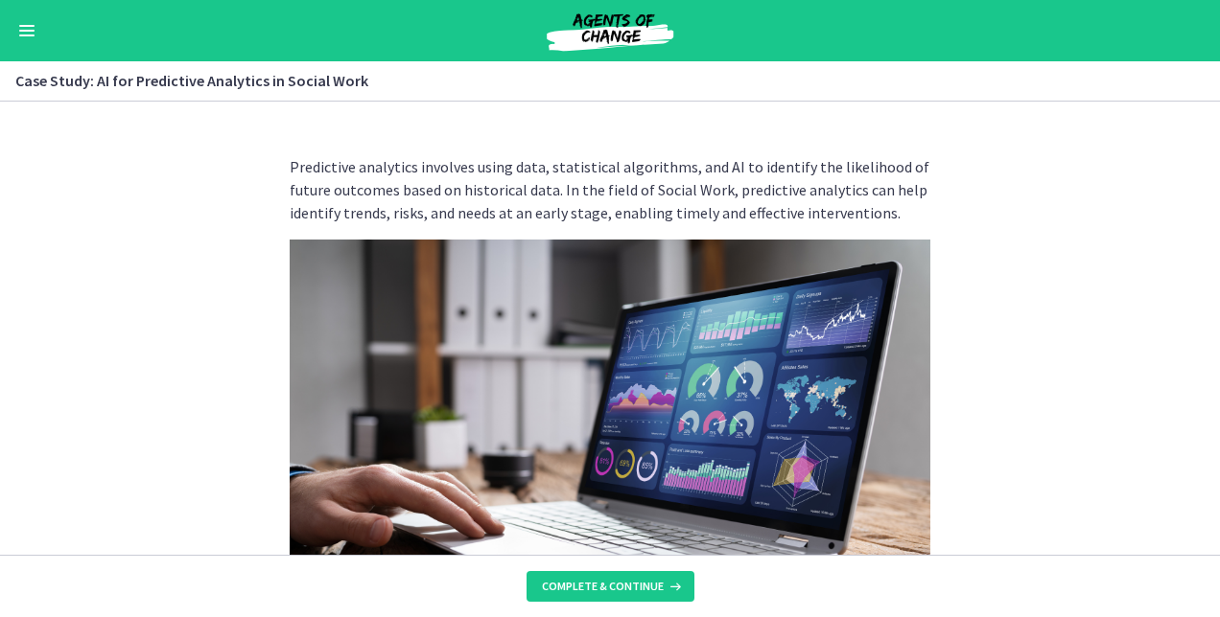
click at [1104, 398] on section "Predictive analytics involves using data, statistical algorithms, and AI to ide…" at bounding box center [610, 328] width 1220 height 453
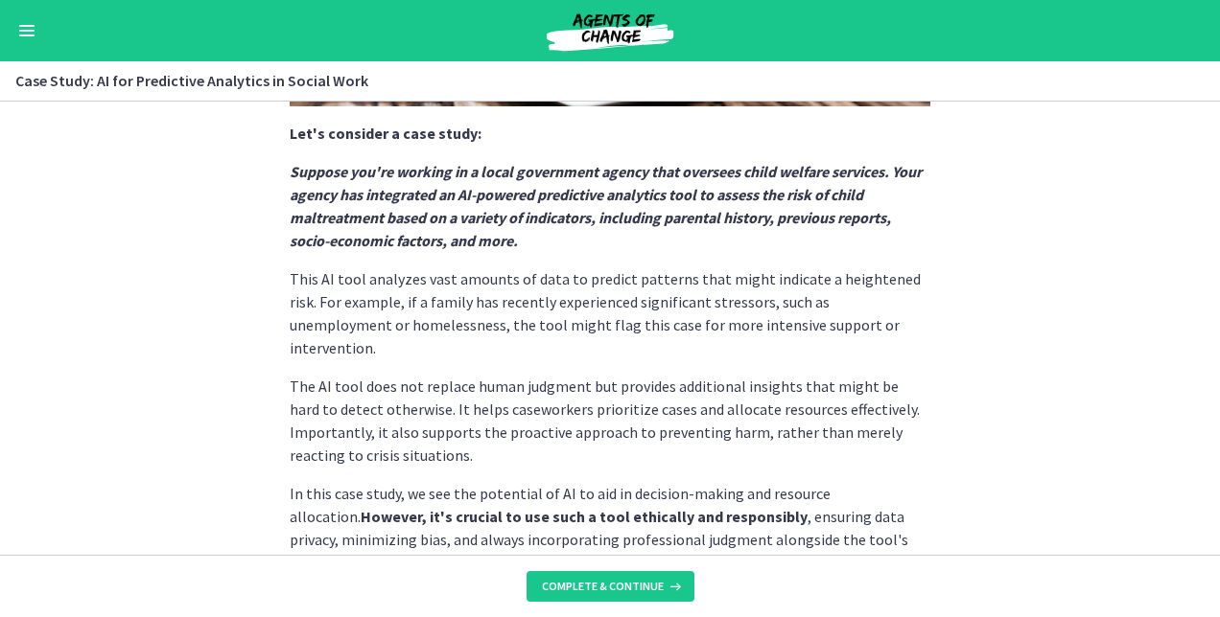
scroll to position [482, 0]
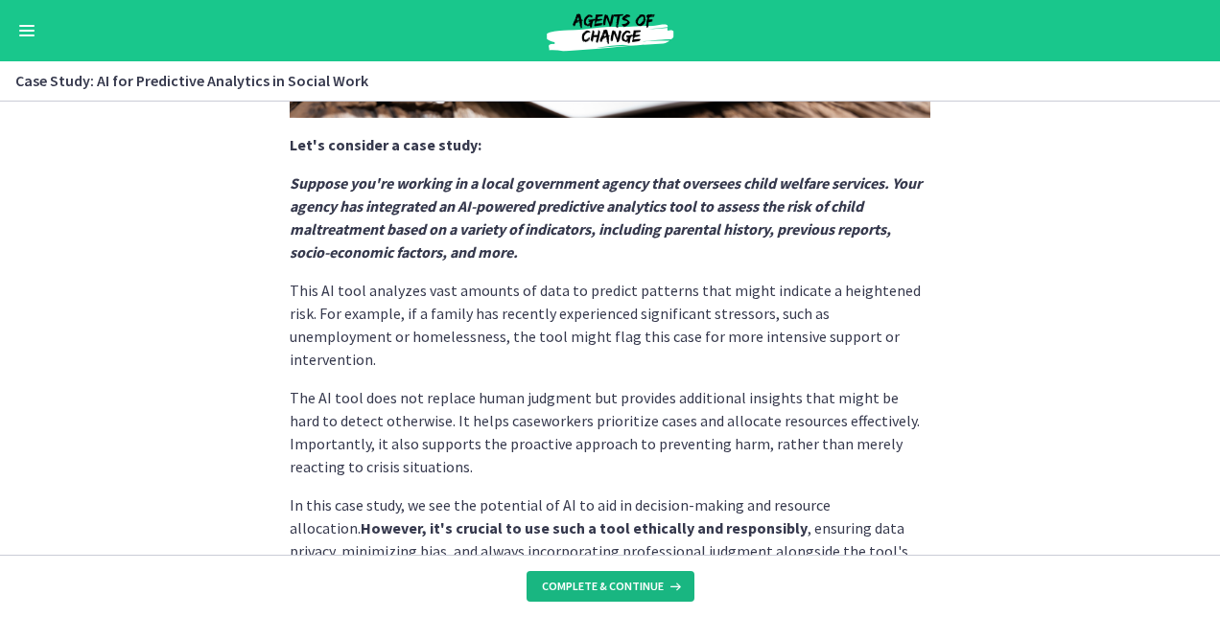
click at [647, 586] on span "Complete & continue" at bounding box center [603, 586] width 122 height 15
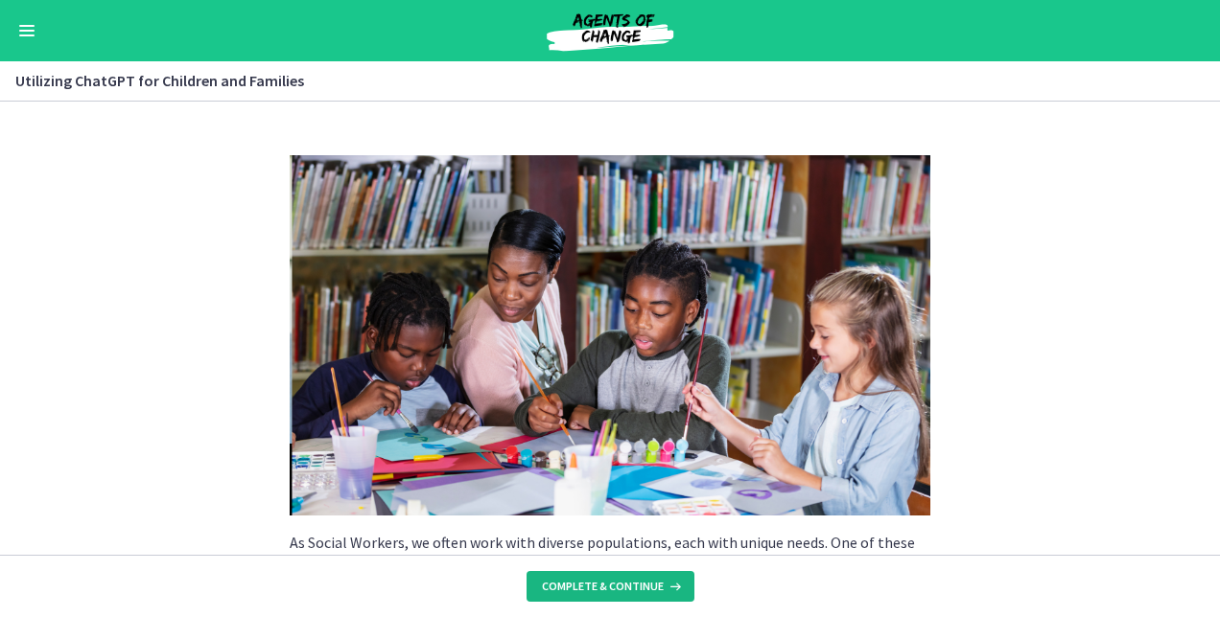
click at [638, 586] on span "Complete & continue" at bounding box center [603, 586] width 122 height 15
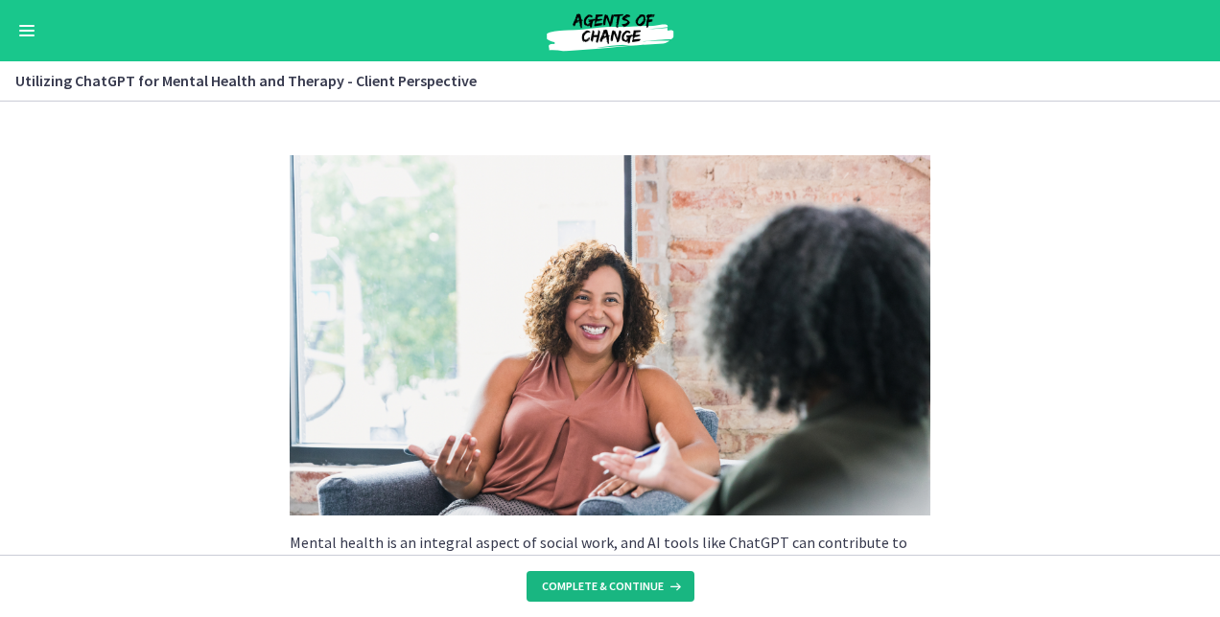
click at [638, 586] on span "Complete & continue" at bounding box center [603, 586] width 122 height 15
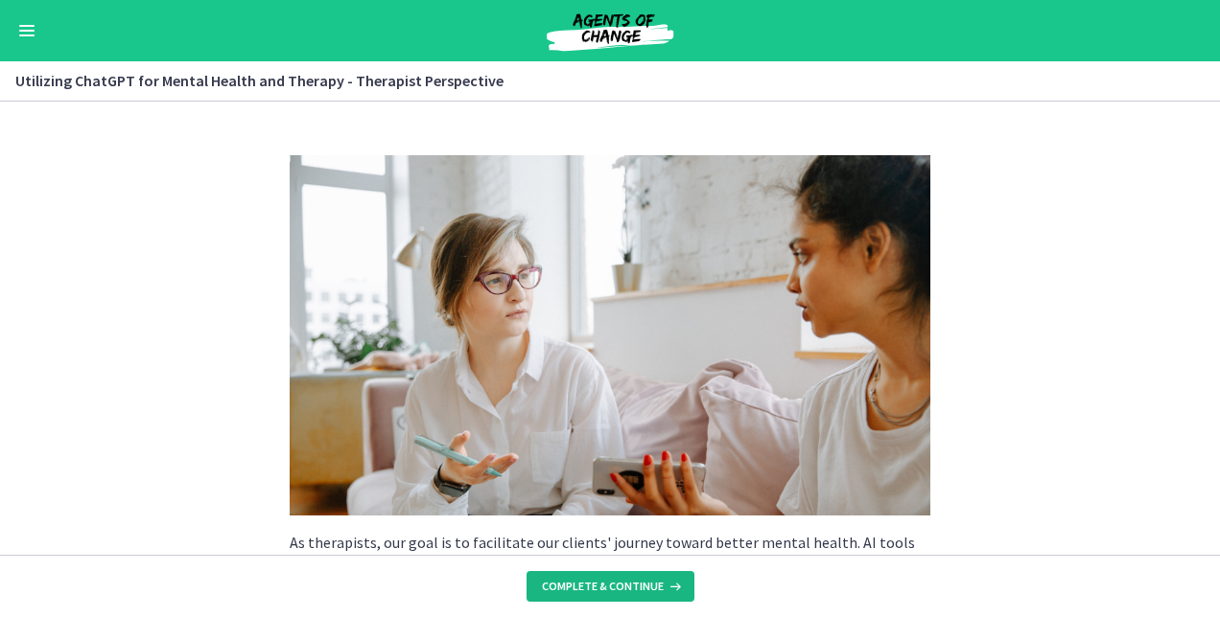
click at [638, 586] on span "Complete & continue" at bounding box center [603, 586] width 122 height 15
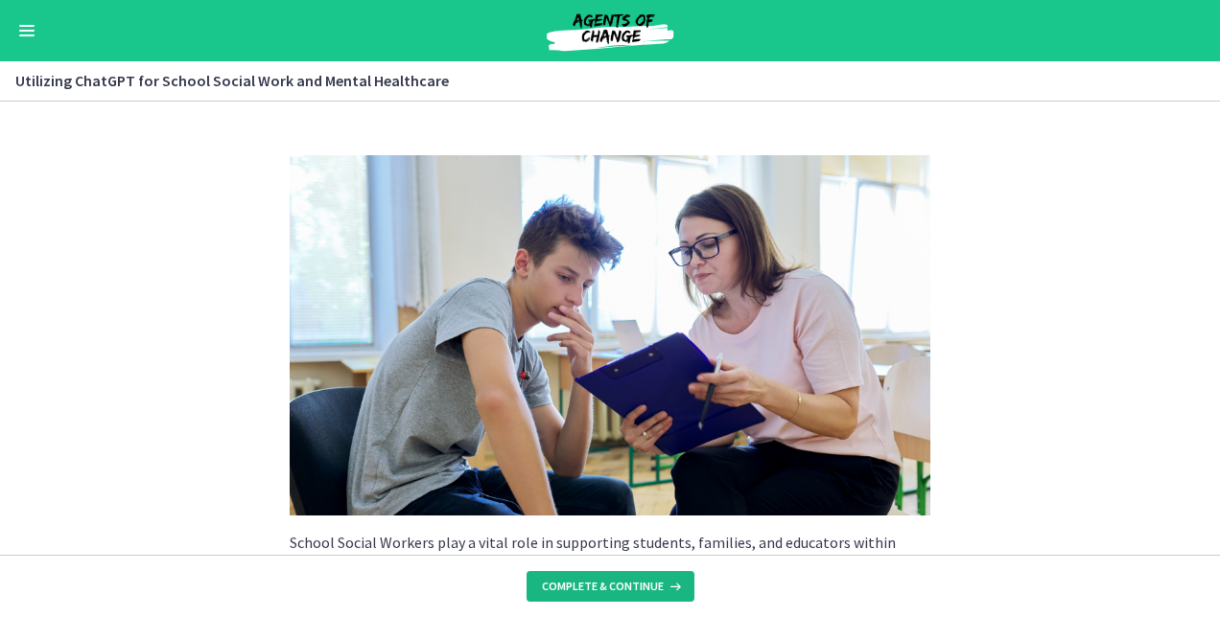
click at [638, 586] on span "Complete & continue" at bounding box center [603, 586] width 122 height 15
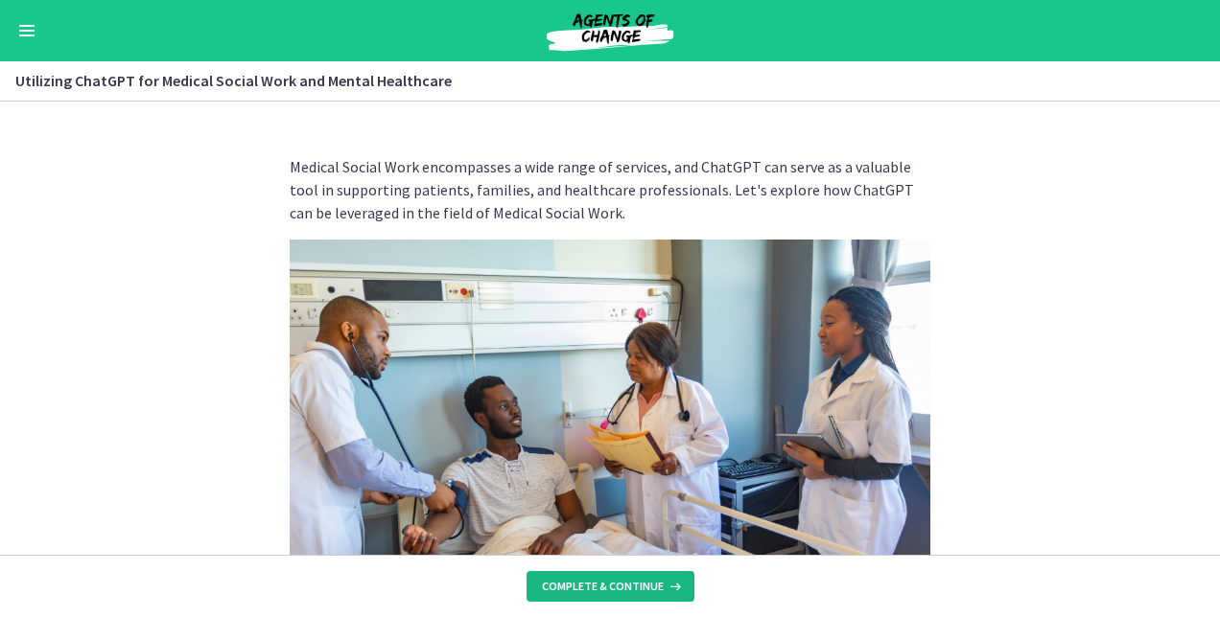
click at [638, 586] on span "Complete & continue" at bounding box center [603, 586] width 122 height 15
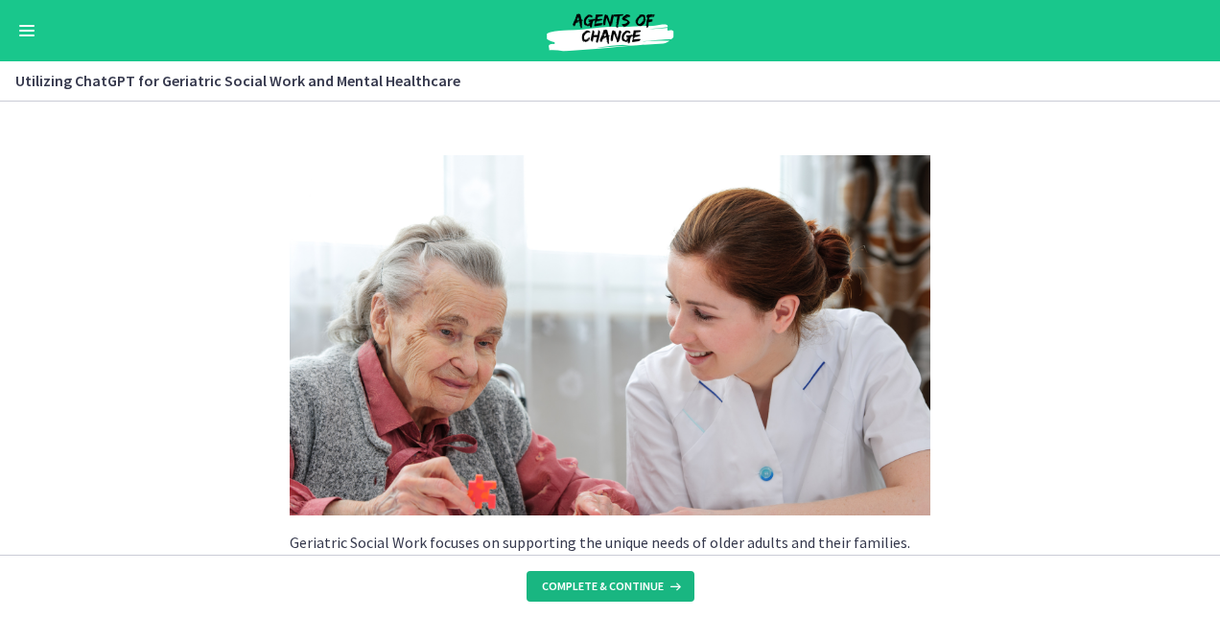
click at [638, 586] on span "Complete & continue" at bounding box center [603, 586] width 122 height 15
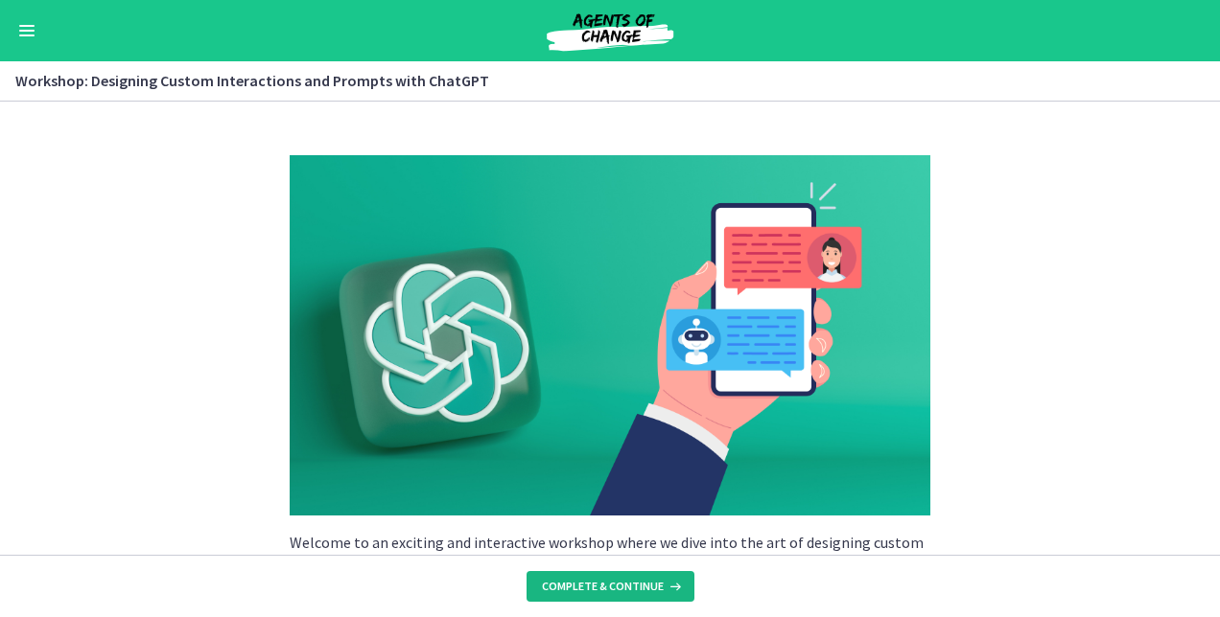
click at [638, 586] on span "Complete & continue" at bounding box center [603, 586] width 122 height 15
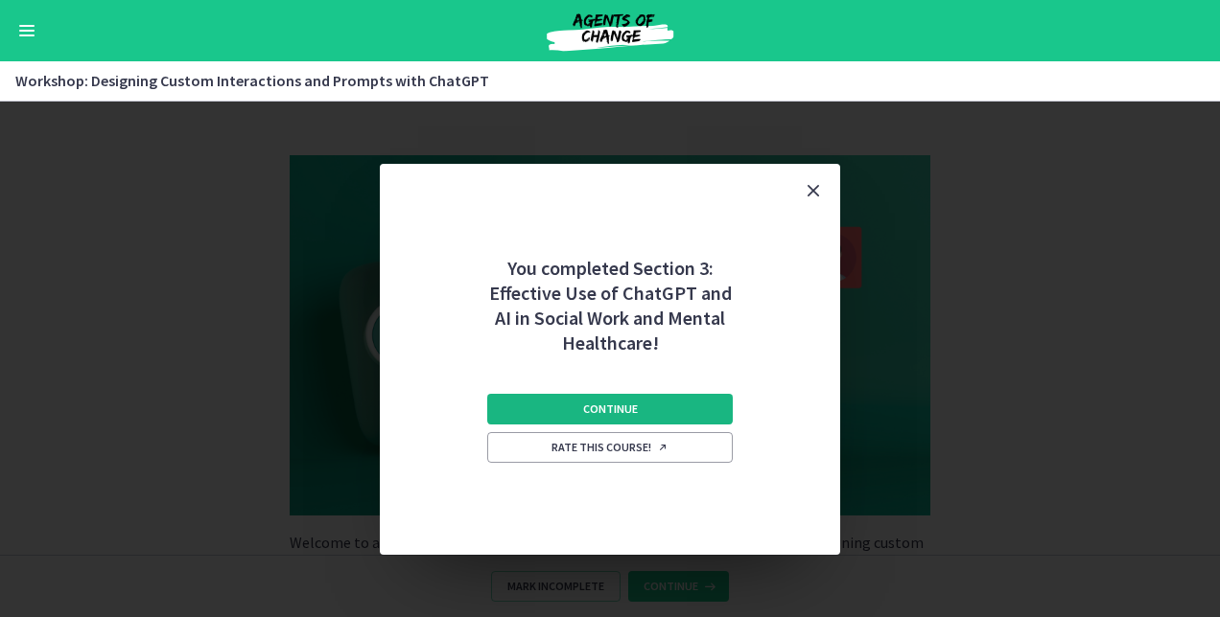
click at [662, 413] on button "Continue" at bounding box center [609, 409] width 245 height 31
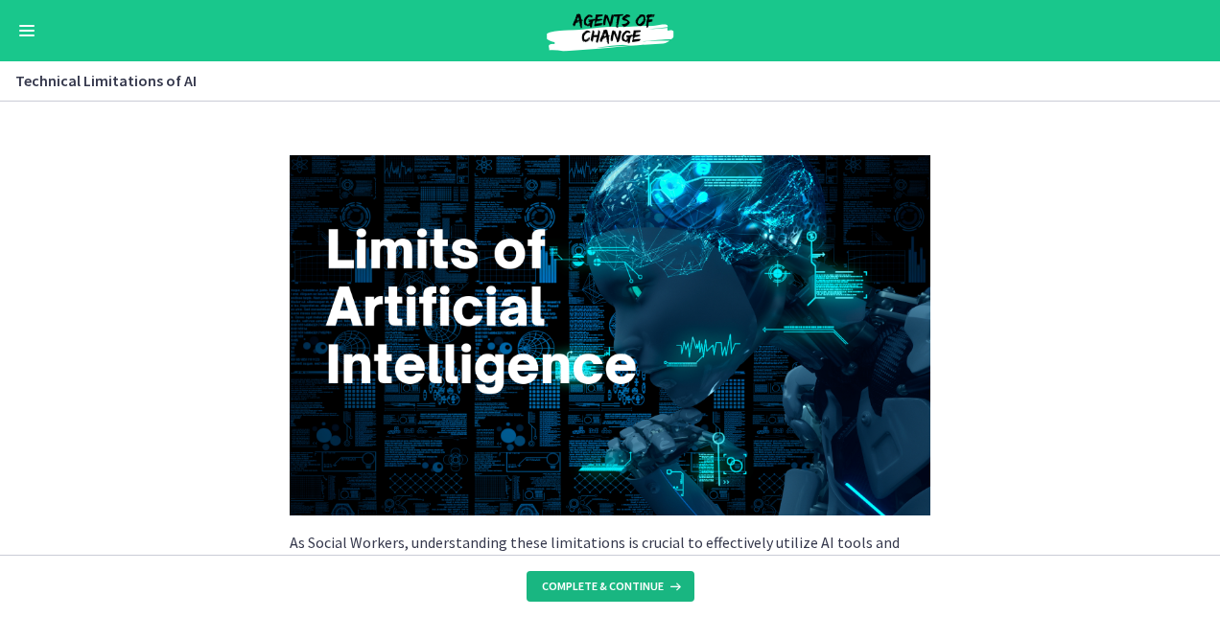
click at [597, 573] on button "Complete & continue" at bounding box center [610, 586] width 168 height 31
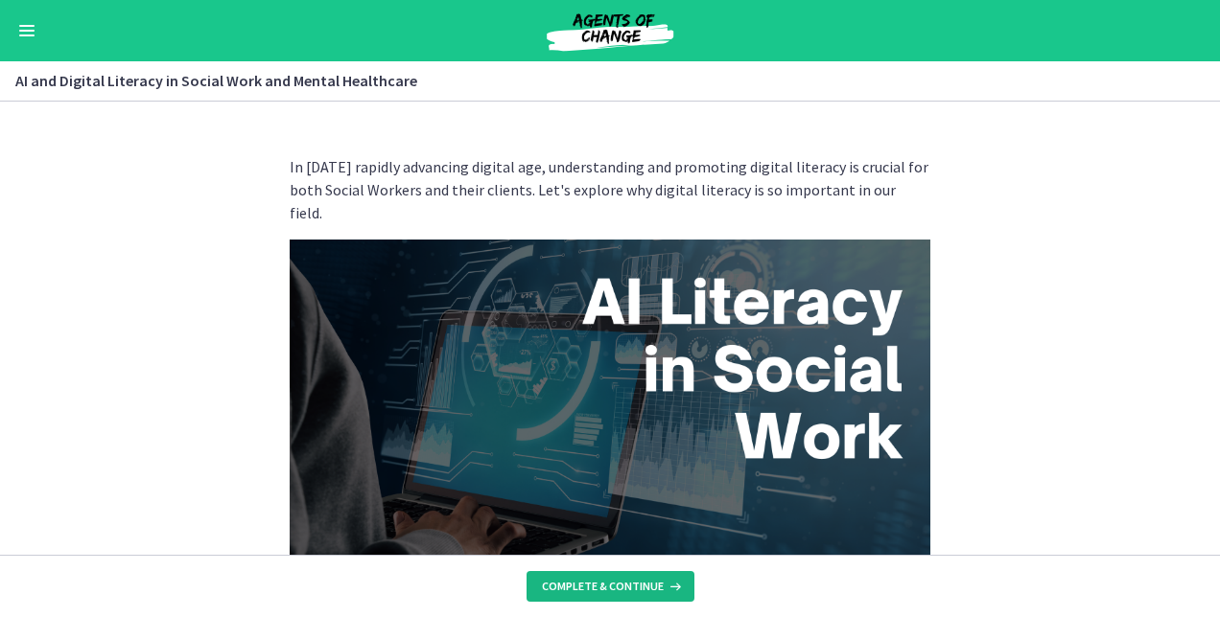
click at [597, 588] on span "Complete & continue" at bounding box center [603, 586] width 122 height 15
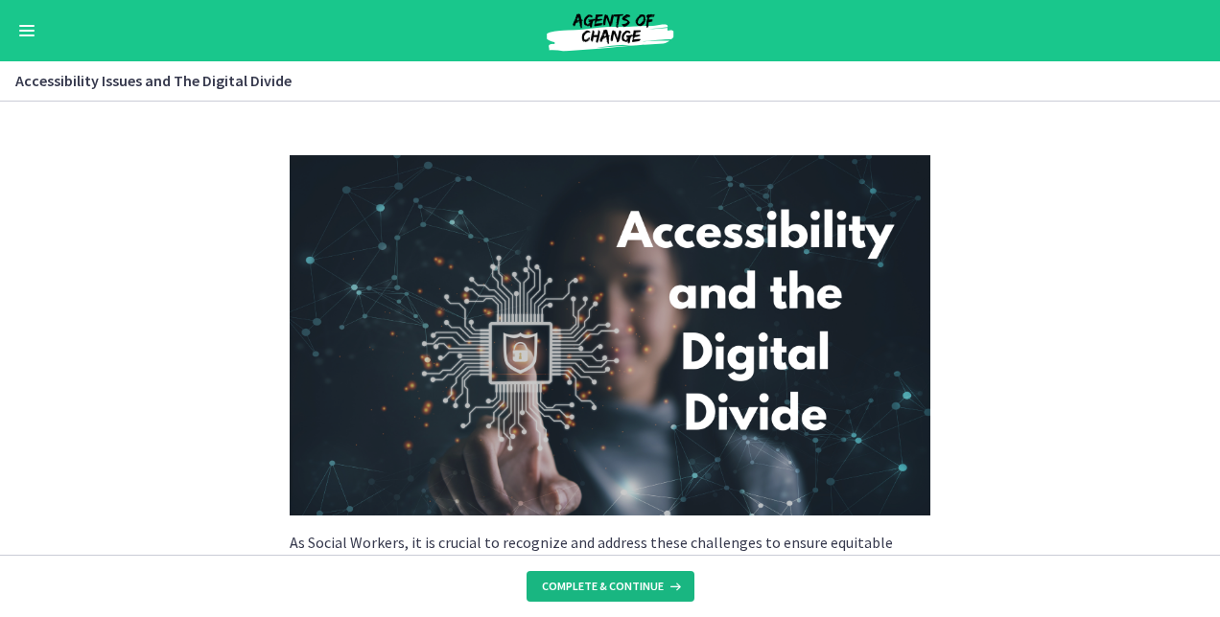
click at [597, 588] on span "Complete & continue" at bounding box center [603, 586] width 122 height 15
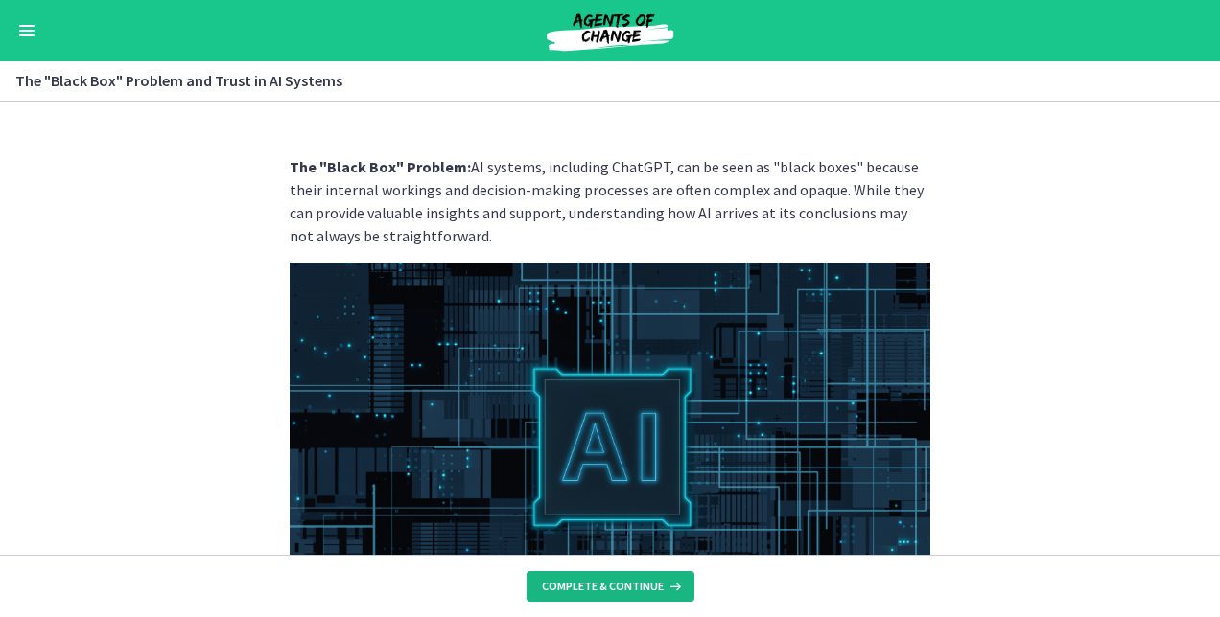
click at [597, 588] on span "Complete & continue" at bounding box center [603, 586] width 122 height 15
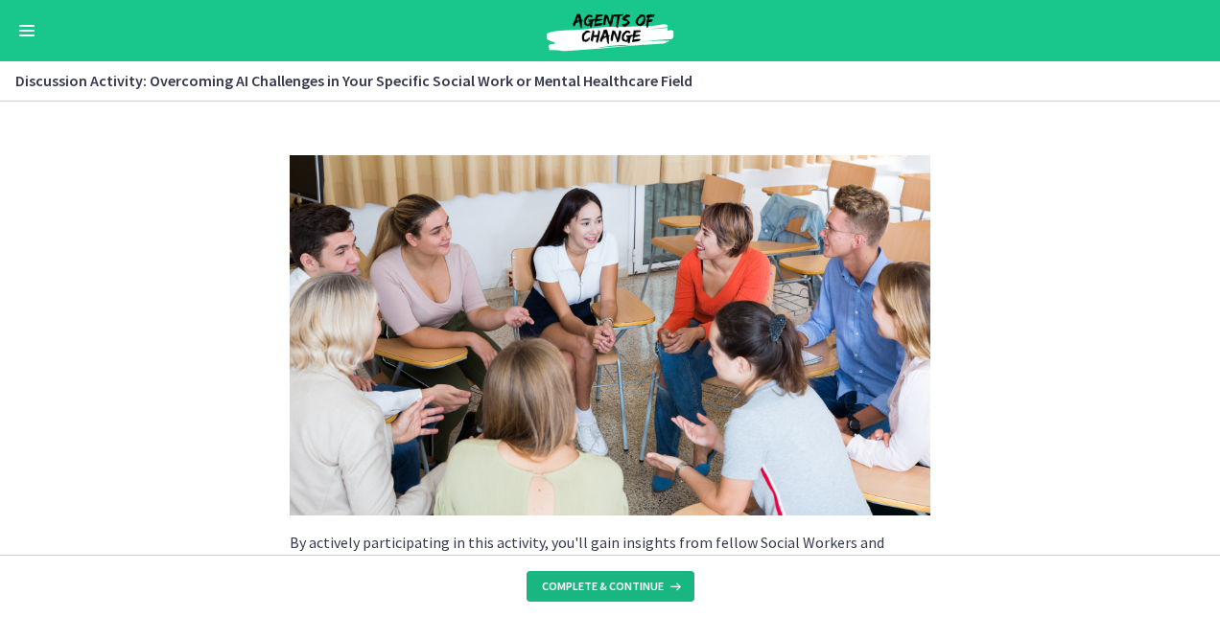
click at [597, 588] on span "Complete & continue" at bounding box center [603, 586] width 122 height 15
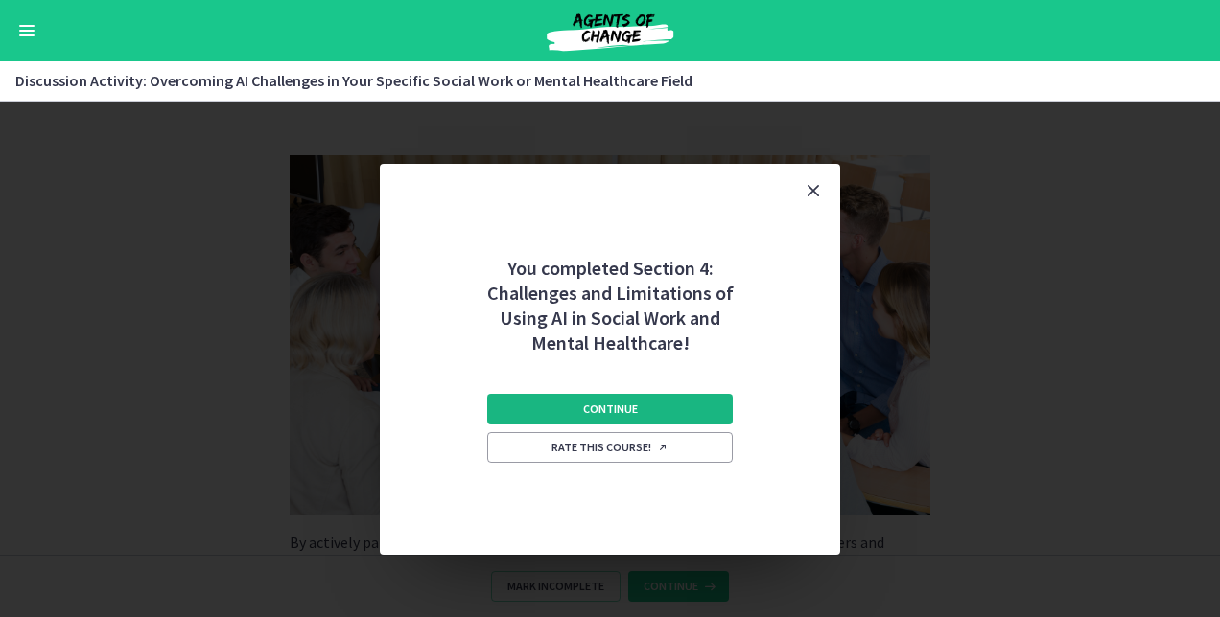
click at [704, 416] on button "Continue" at bounding box center [609, 409] width 245 height 31
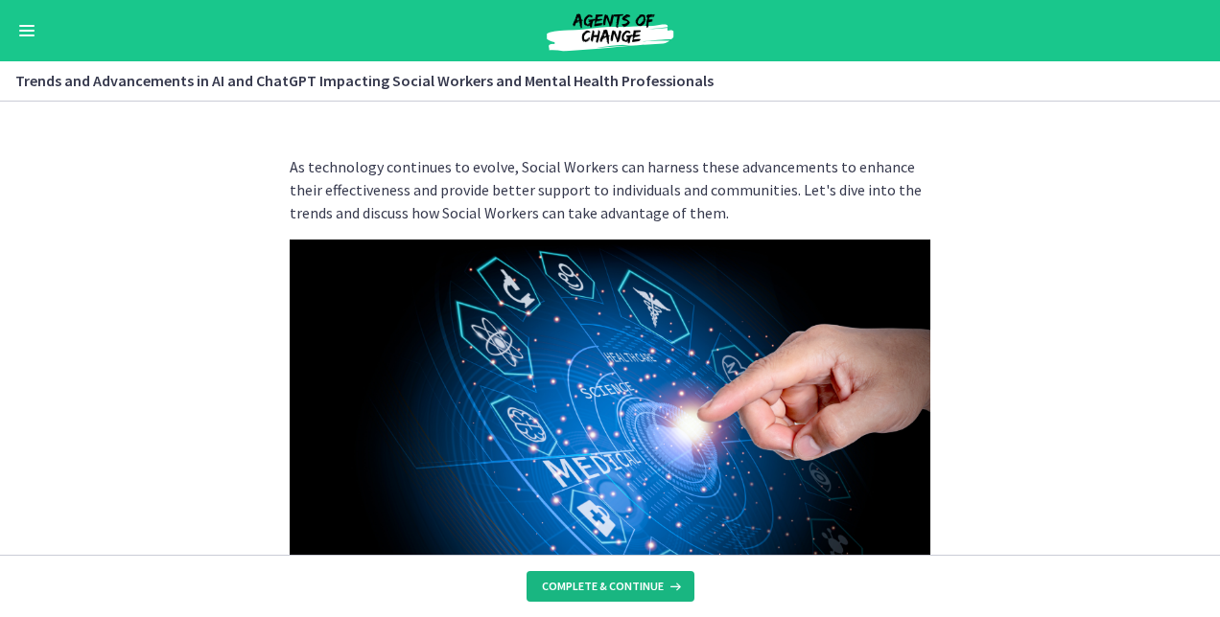
click at [634, 592] on span "Complete & continue" at bounding box center [603, 586] width 122 height 15
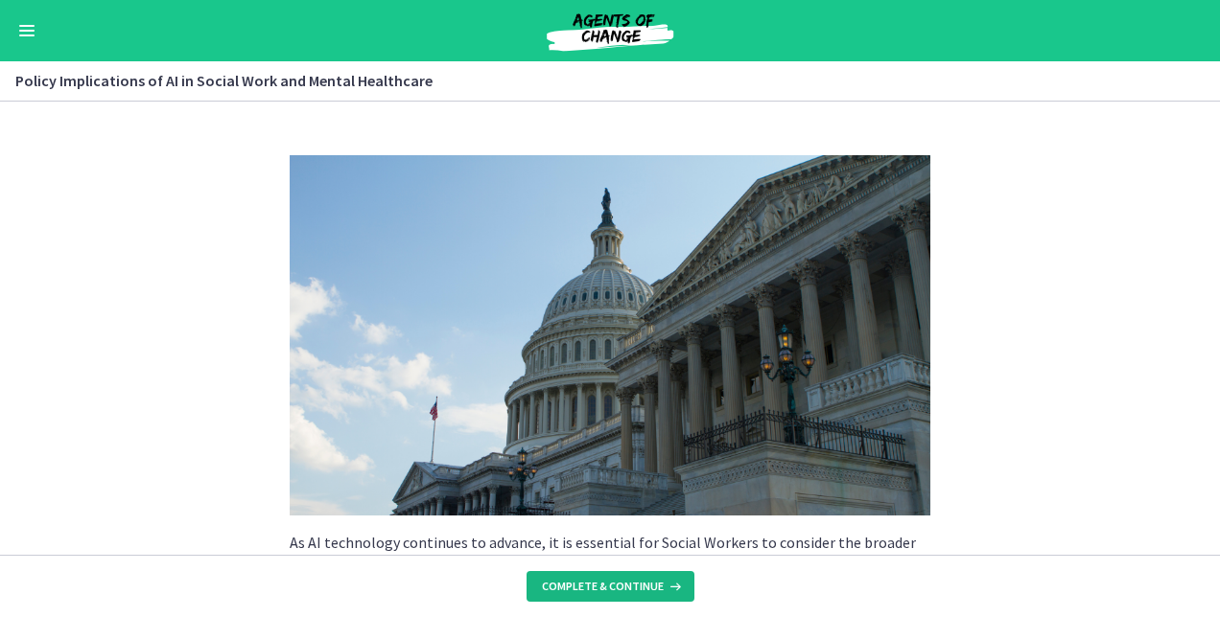
click at [622, 590] on span "Complete & continue" at bounding box center [603, 586] width 122 height 15
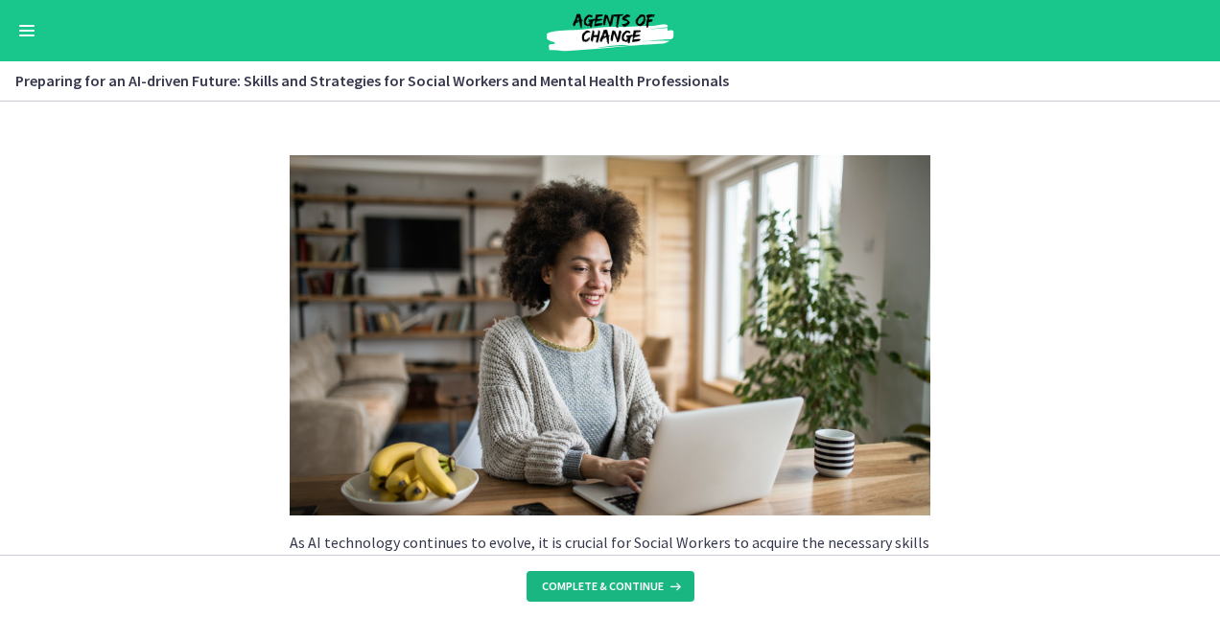
click at [622, 590] on span "Complete & continue" at bounding box center [603, 586] width 122 height 15
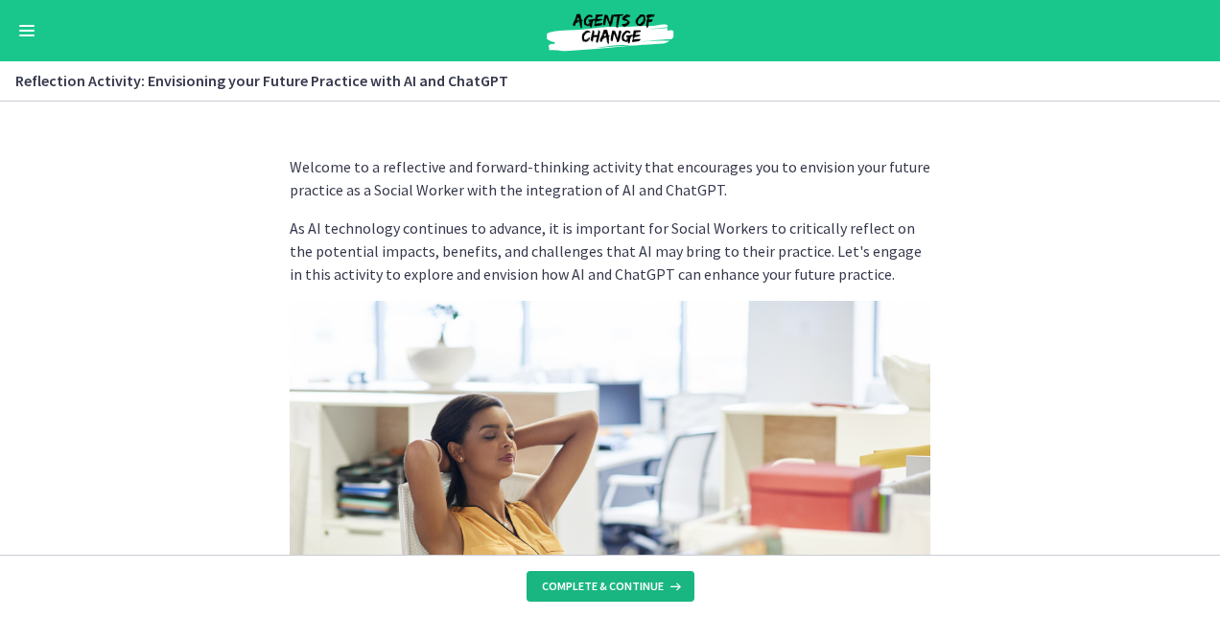
click at [622, 590] on span "Complete & continue" at bounding box center [603, 586] width 122 height 15
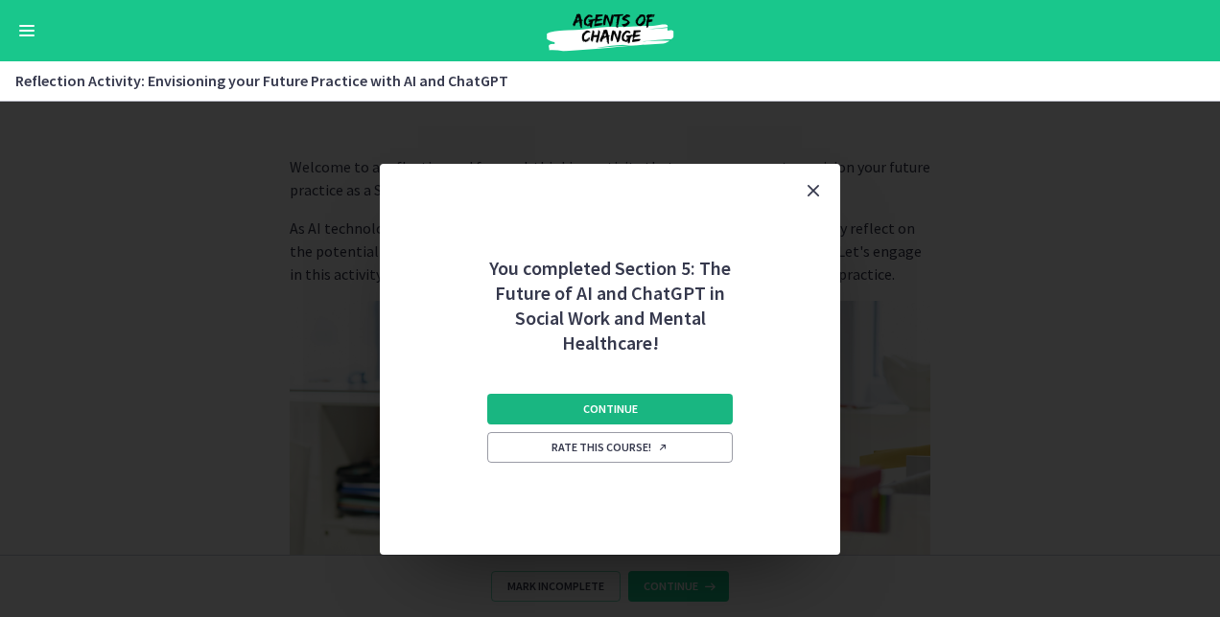
click at [651, 407] on button "Continue" at bounding box center [609, 409] width 245 height 31
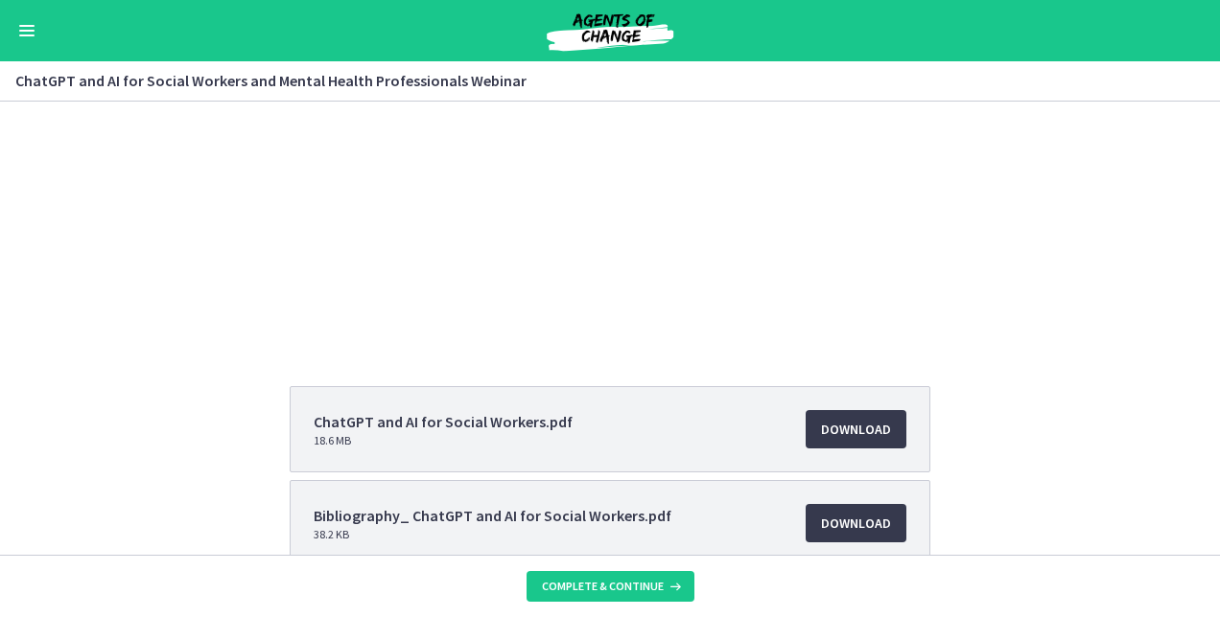
scroll to position [118, 0]
click at [866, 434] on span "Download Opens in a new window" at bounding box center [856, 429] width 70 height 23
click at [602, 594] on button "Complete & continue" at bounding box center [610, 586] width 168 height 31
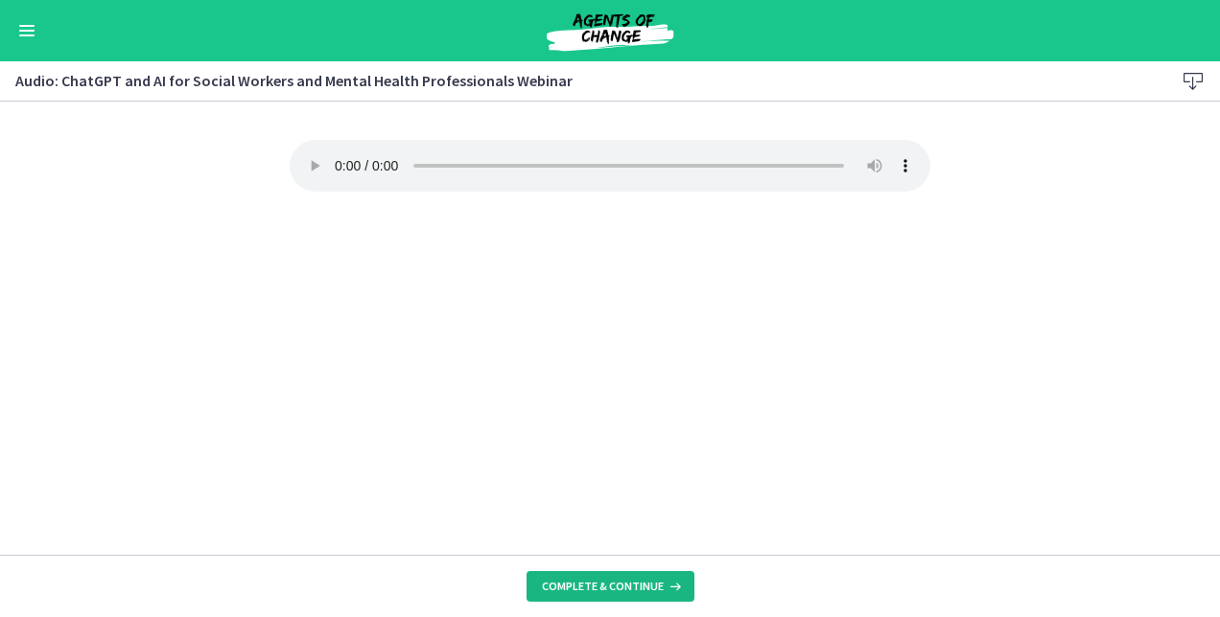
click at [602, 594] on button "Complete & continue" at bounding box center [610, 586] width 168 height 31
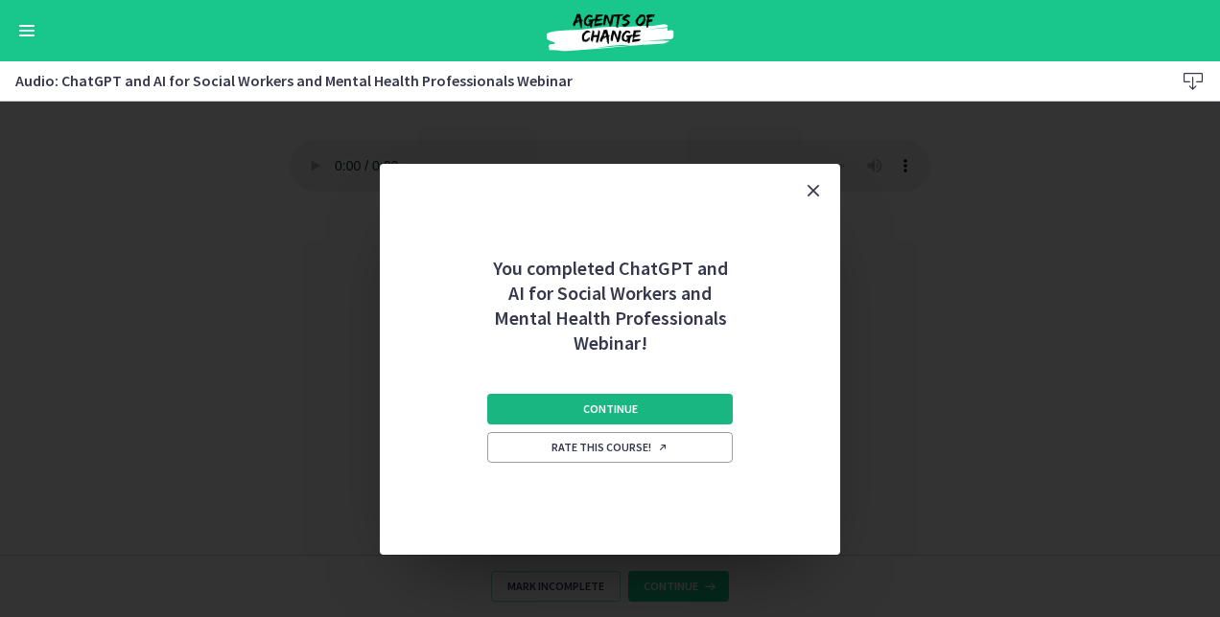
click at [662, 397] on button "Continue" at bounding box center [609, 409] width 245 height 31
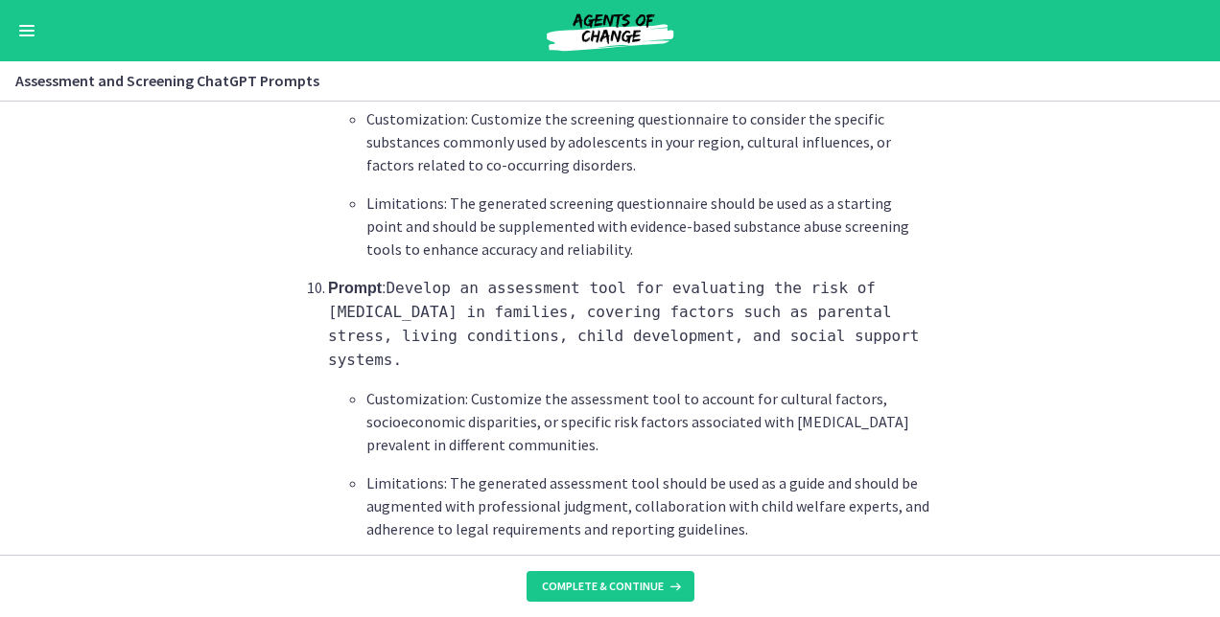
scroll to position [3001, 0]
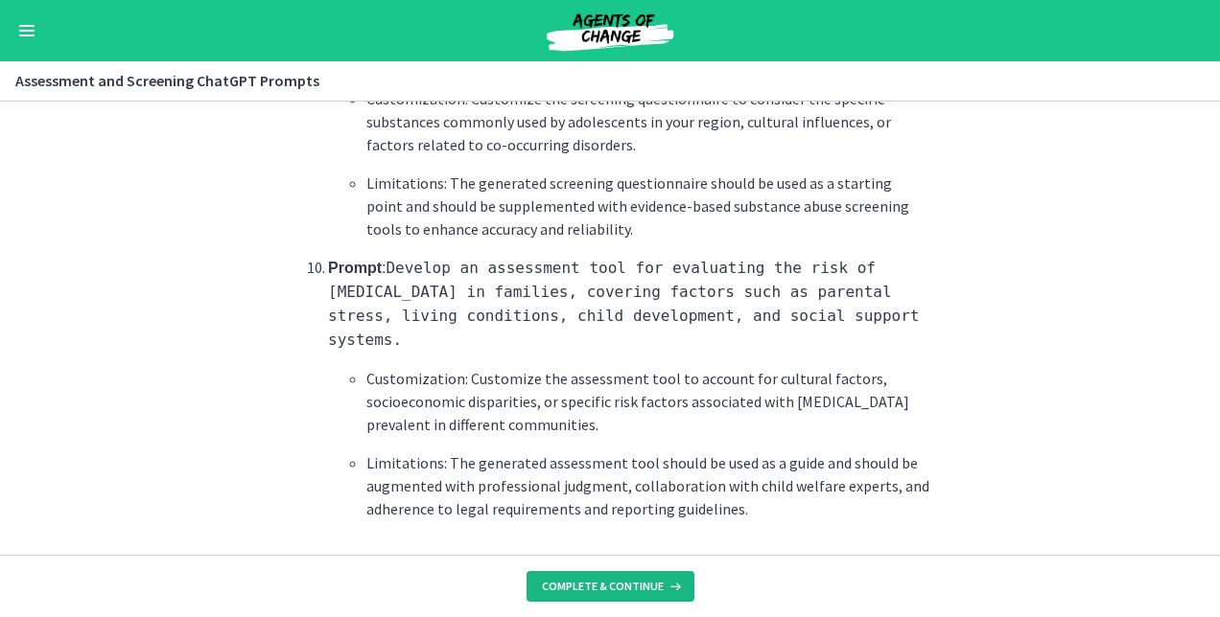
click at [645, 578] on button "Complete & continue" at bounding box center [610, 586] width 168 height 31
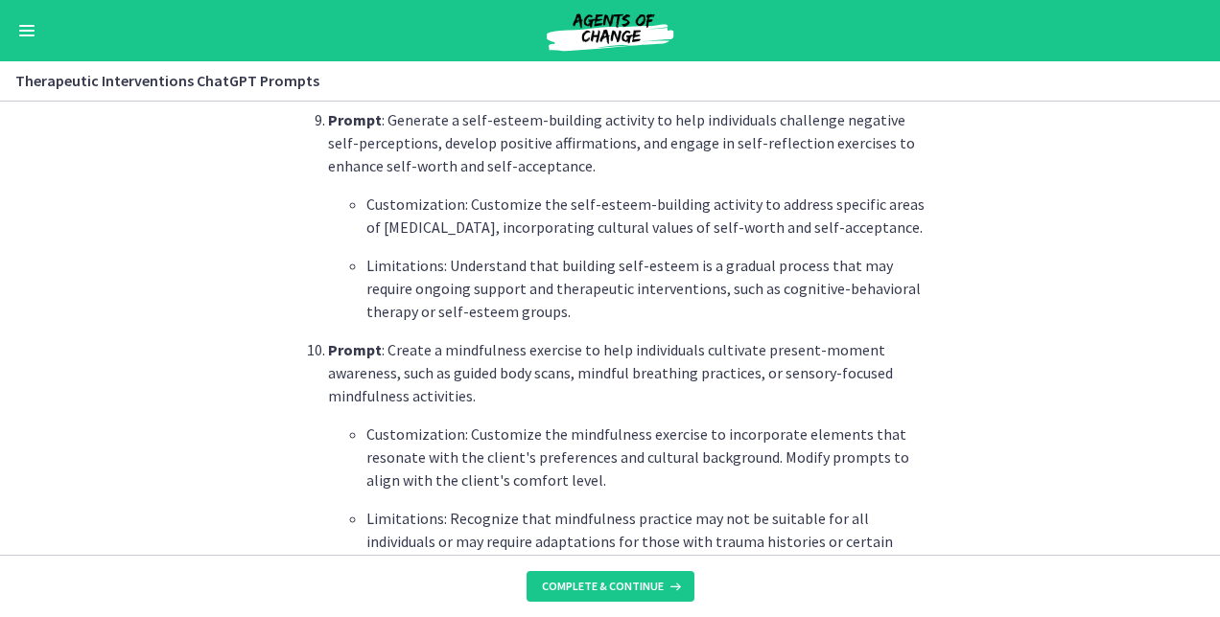
scroll to position [2732, 0]
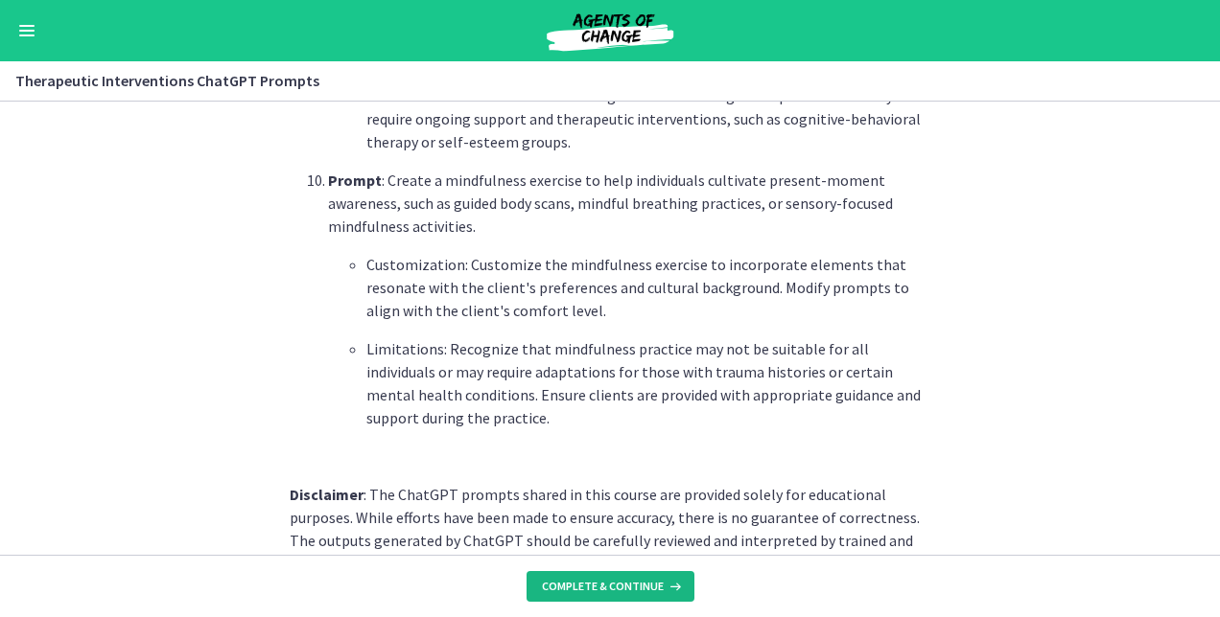
click at [582, 575] on button "Complete & continue" at bounding box center [610, 586] width 168 height 31
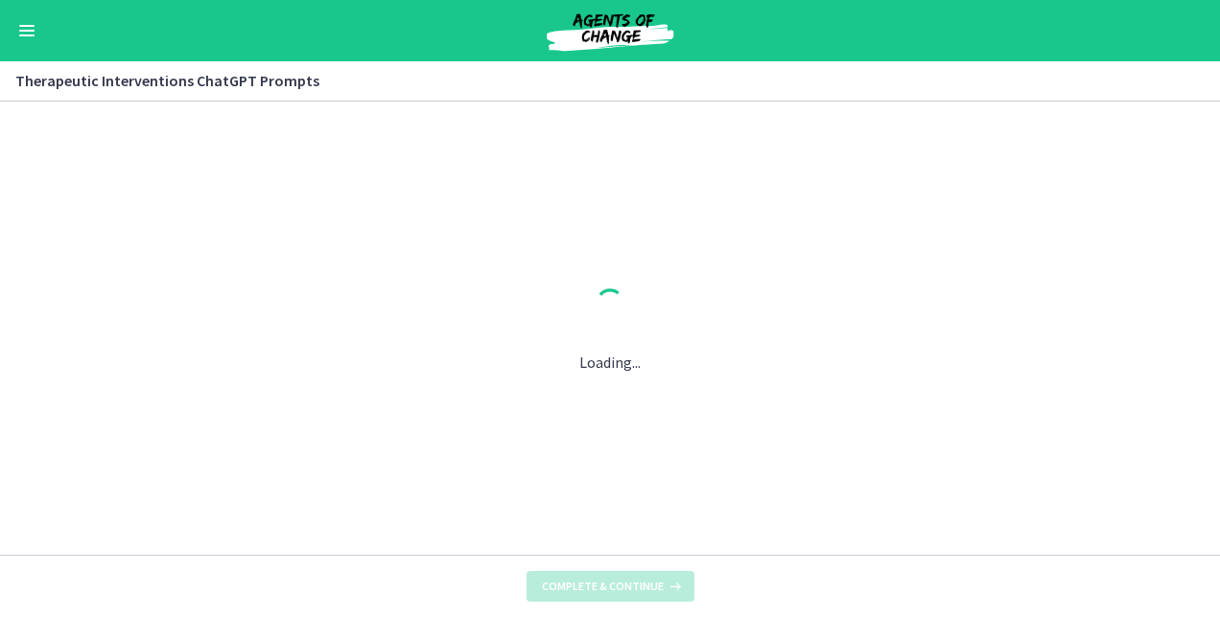
scroll to position [0, 0]
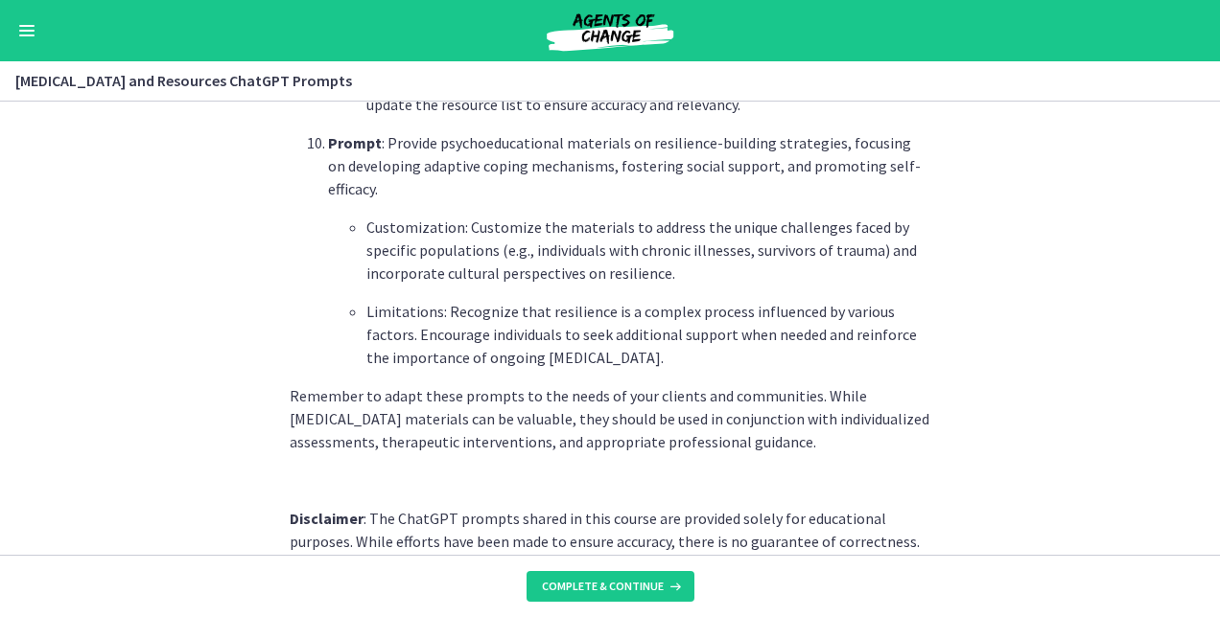
scroll to position [2741, 0]
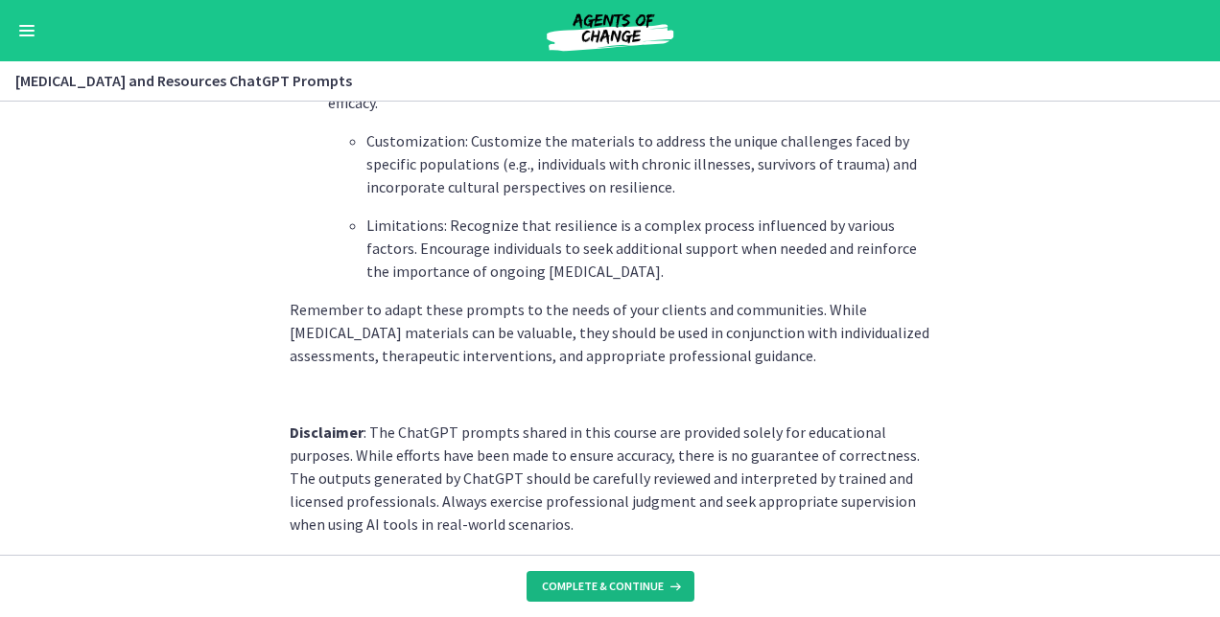
click at [593, 585] on span "Complete & continue" at bounding box center [603, 586] width 122 height 15
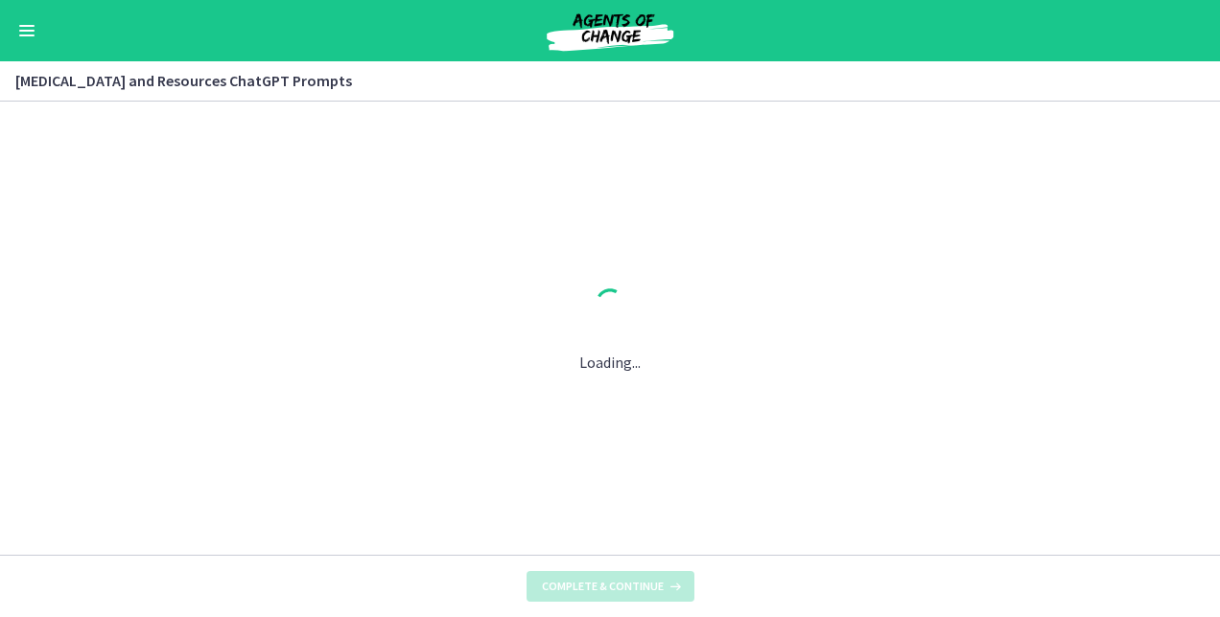
scroll to position [0, 0]
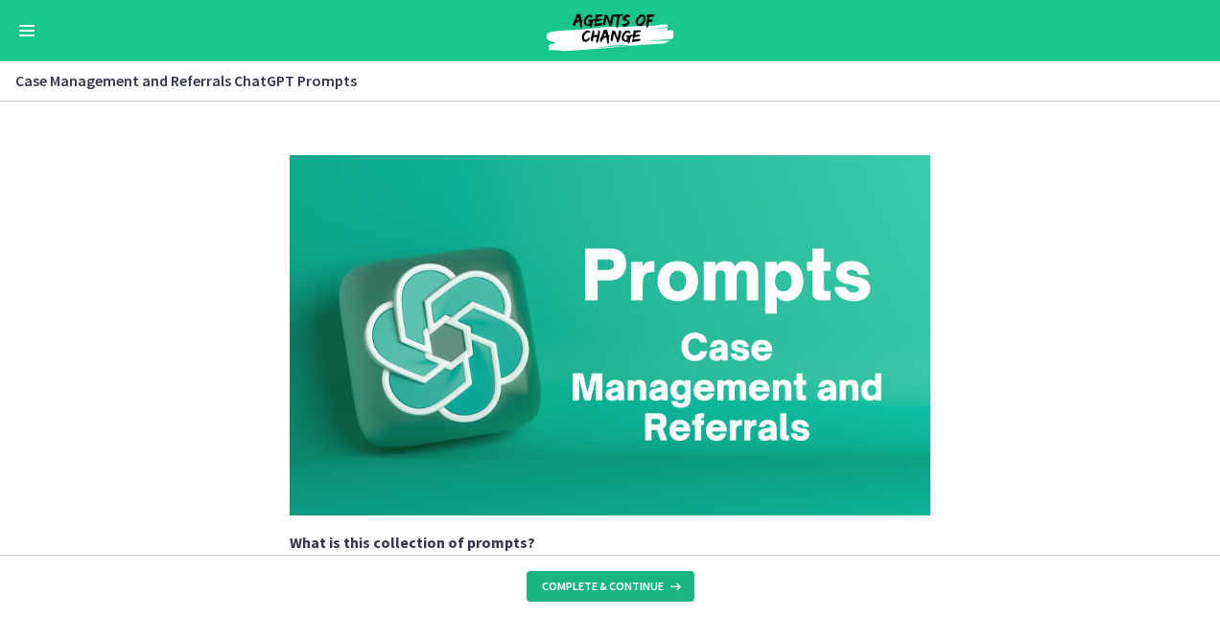
click at [593, 585] on span "Complete & continue" at bounding box center [603, 586] width 122 height 15
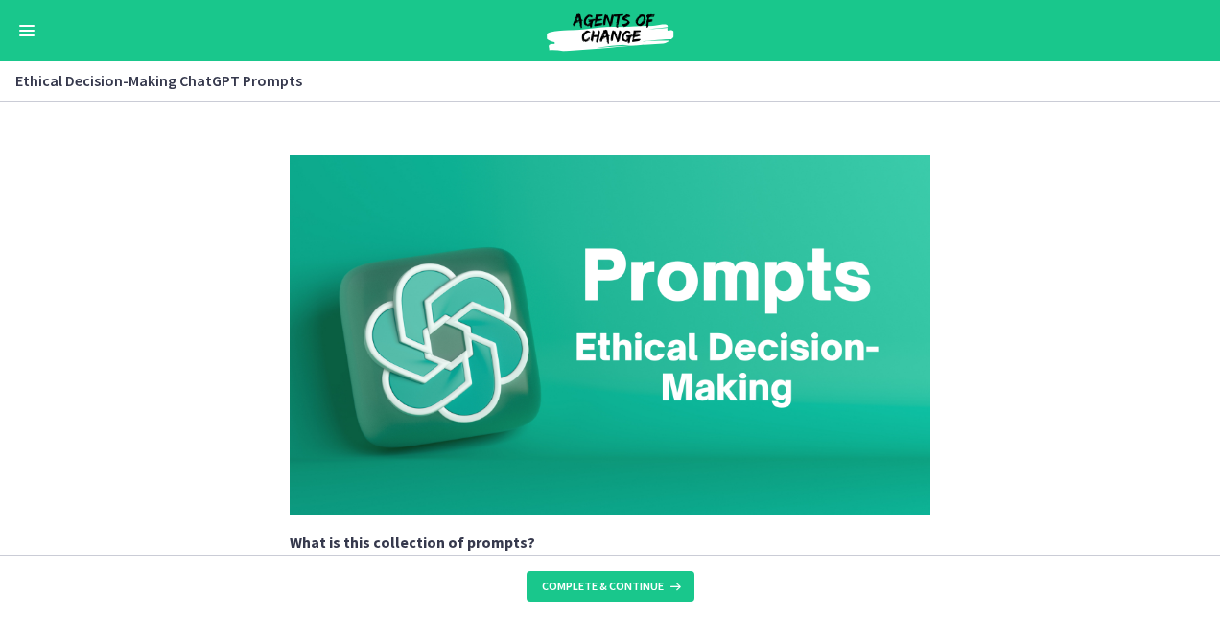
scroll to position [396, 0]
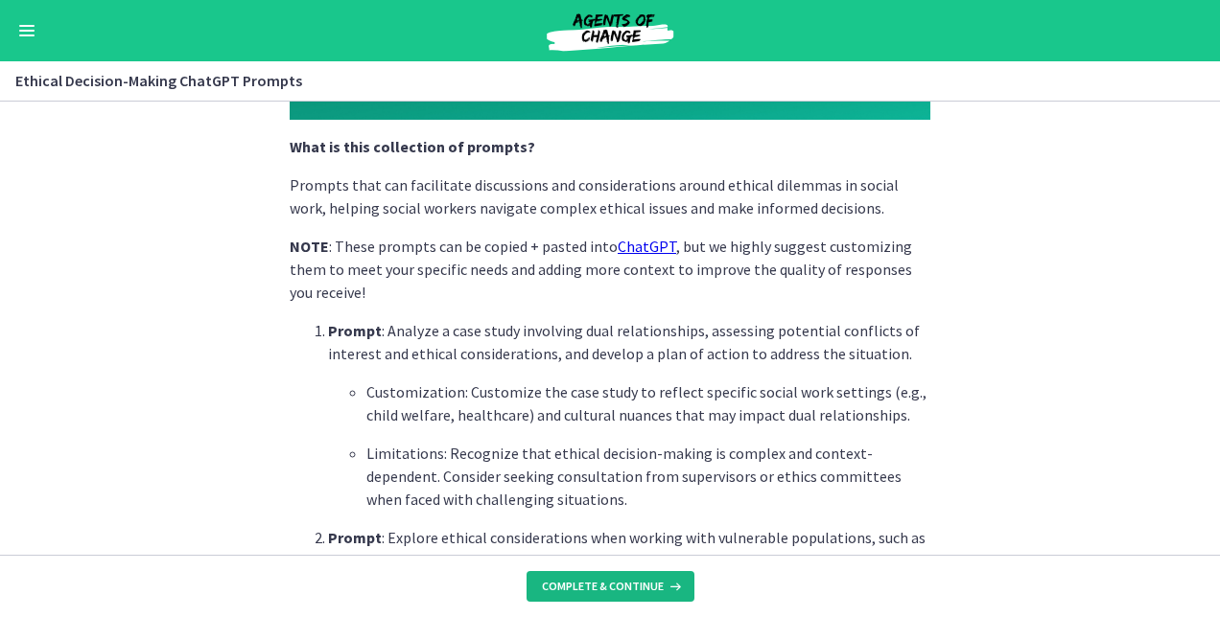
click at [567, 584] on span "Complete & continue" at bounding box center [603, 586] width 122 height 15
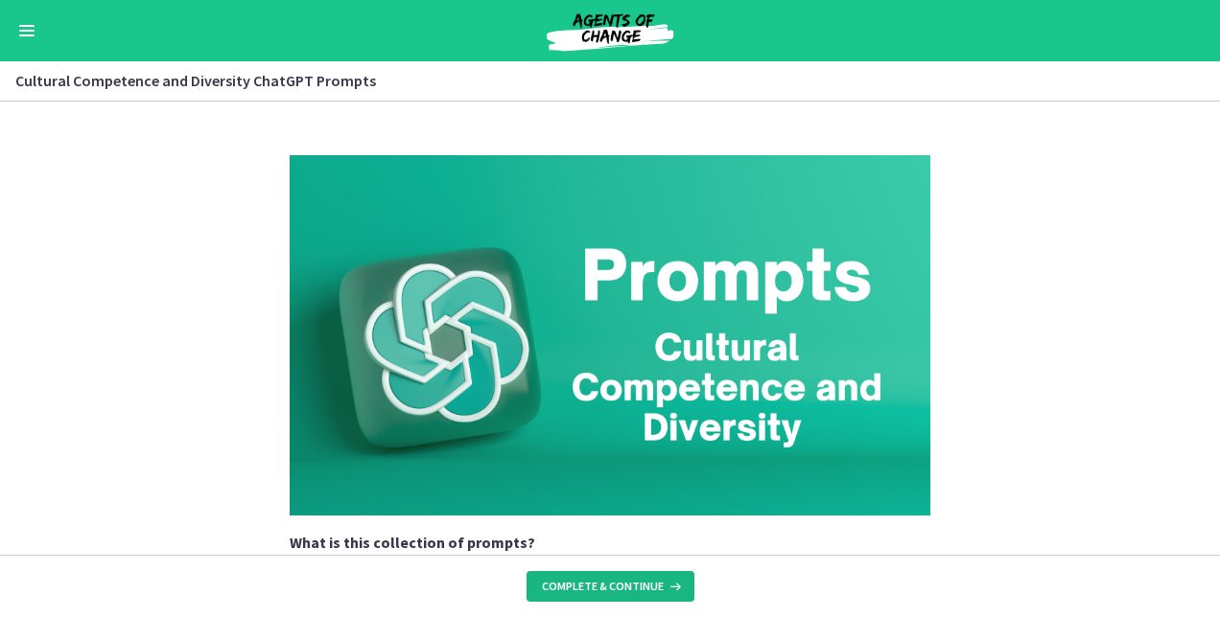
click at [567, 584] on span "Complete & continue" at bounding box center [603, 586] width 122 height 15
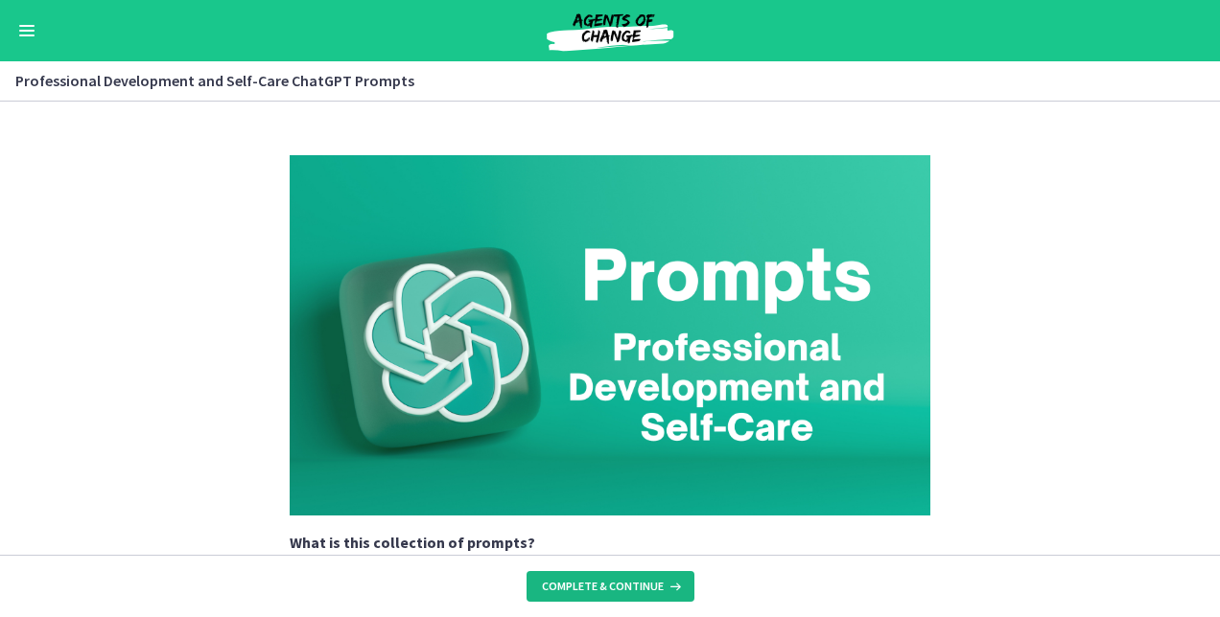
click at [567, 584] on span "Complete & continue" at bounding box center [603, 586] width 122 height 15
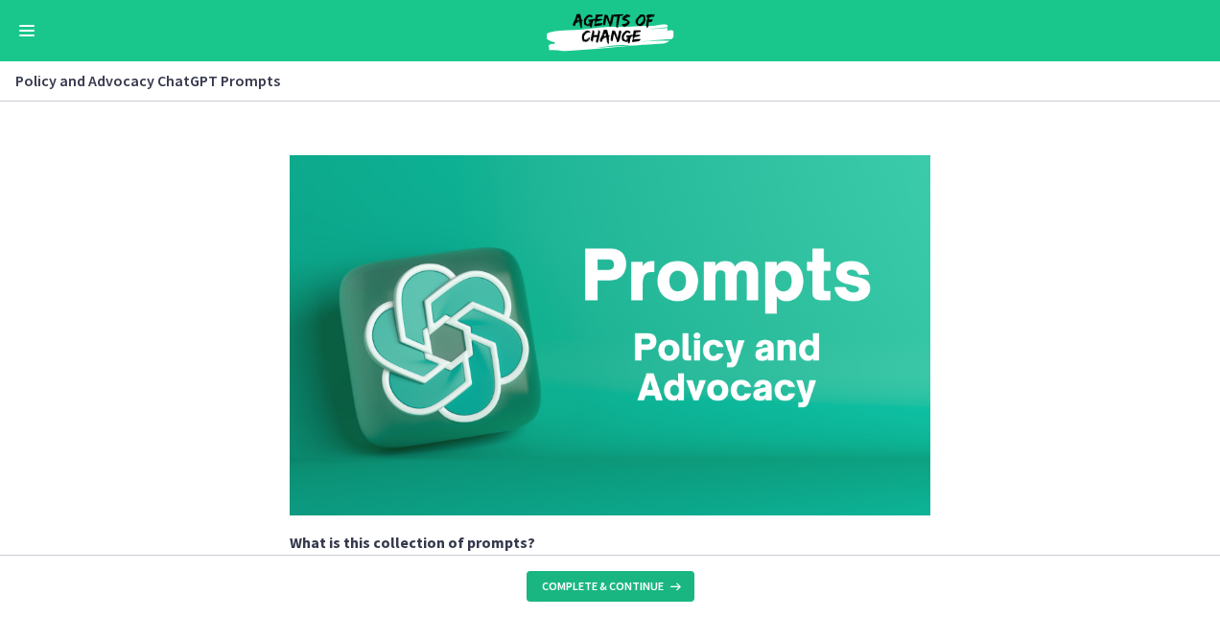
click at [567, 584] on span "Complete & continue" at bounding box center [603, 586] width 122 height 15
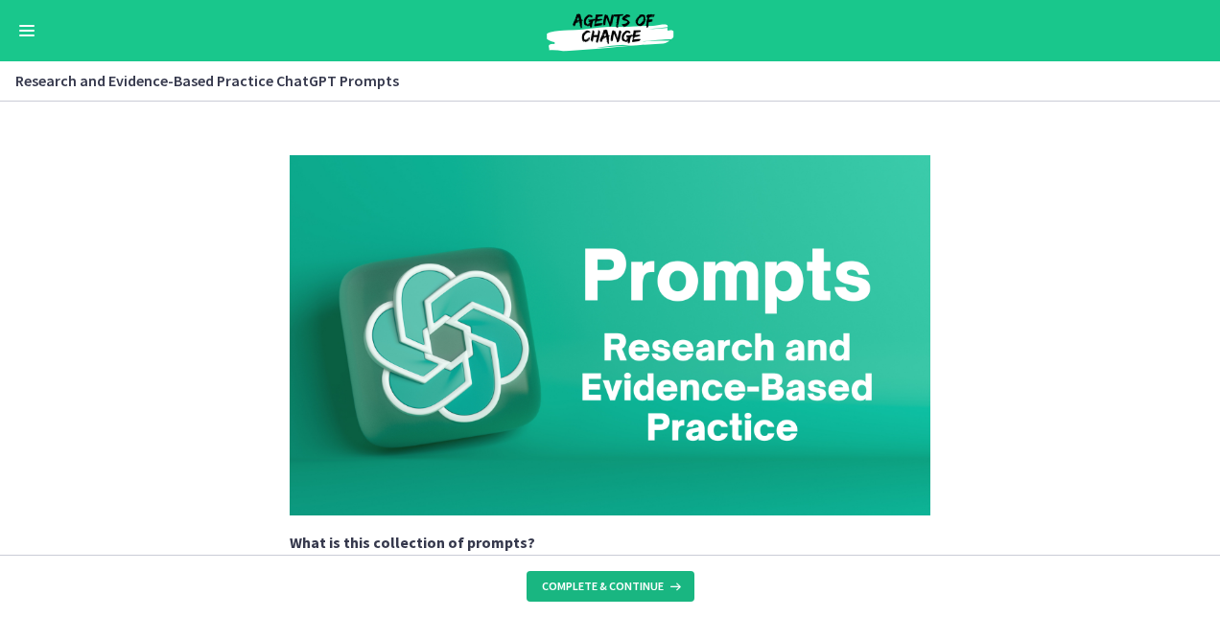
click at [567, 584] on span "Complete & continue" at bounding box center [603, 586] width 122 height 15
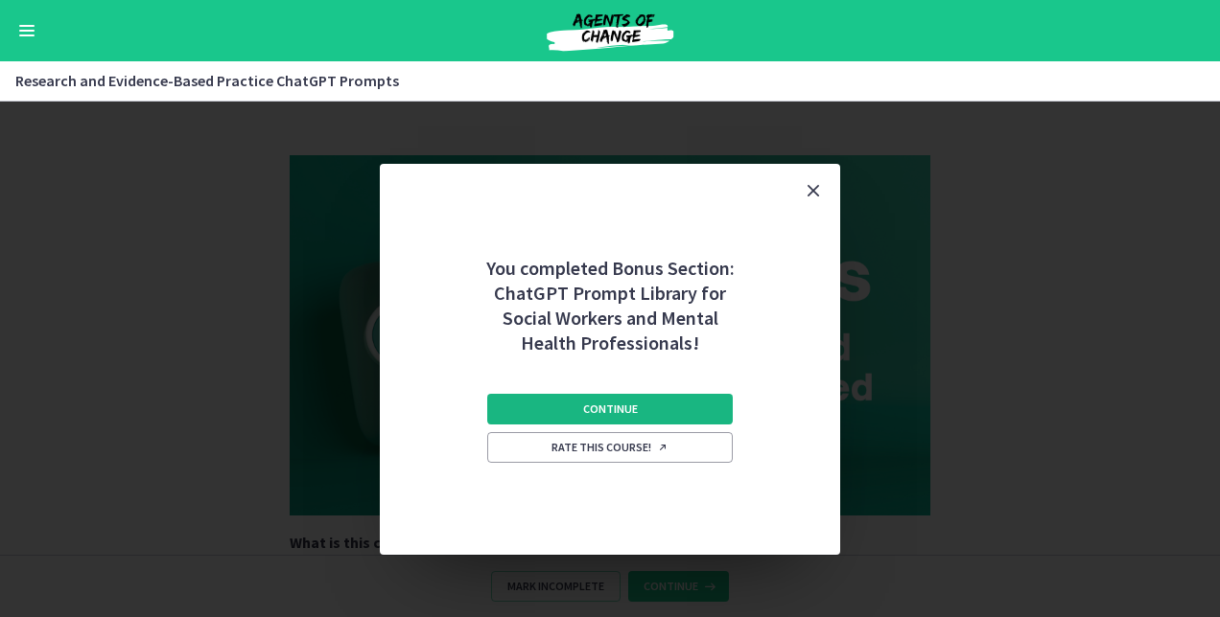
click at [674, 408] on button "Continue" at bounding box center [609, 409] width 245 height 31
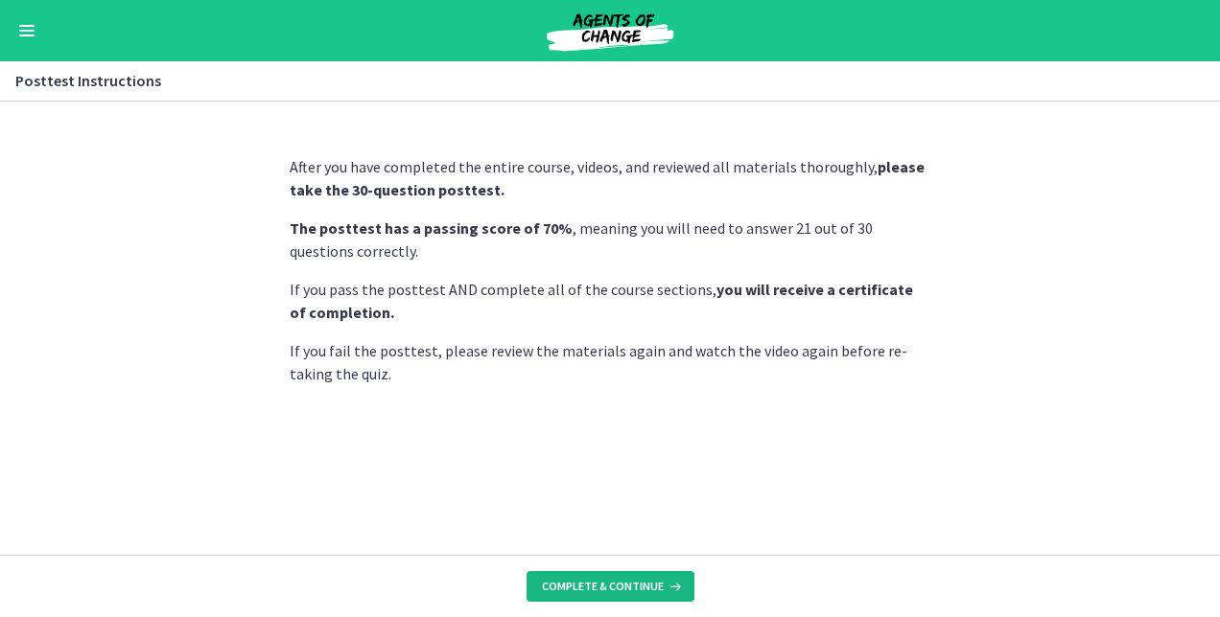
click at [594, 592] on span "Complete & continue" at bounding box center [603, 586] width 122 height 15
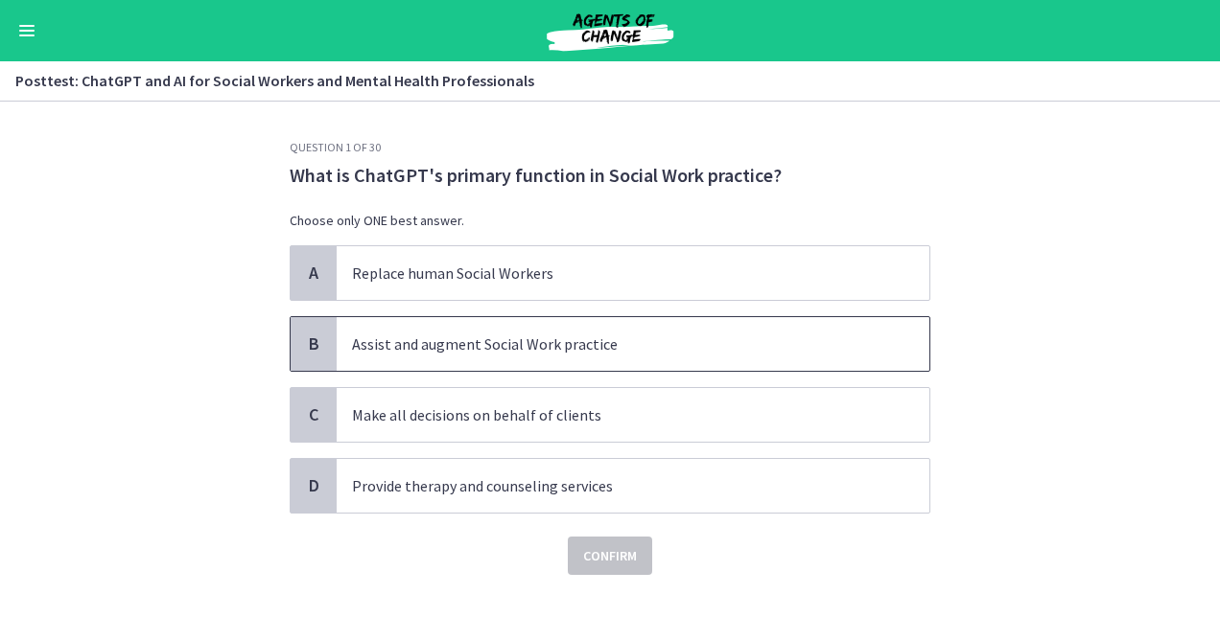
click at [513, 345] on p "Assist and augment Social Work practice" at bounding box center [613, 344] width 523 height 23
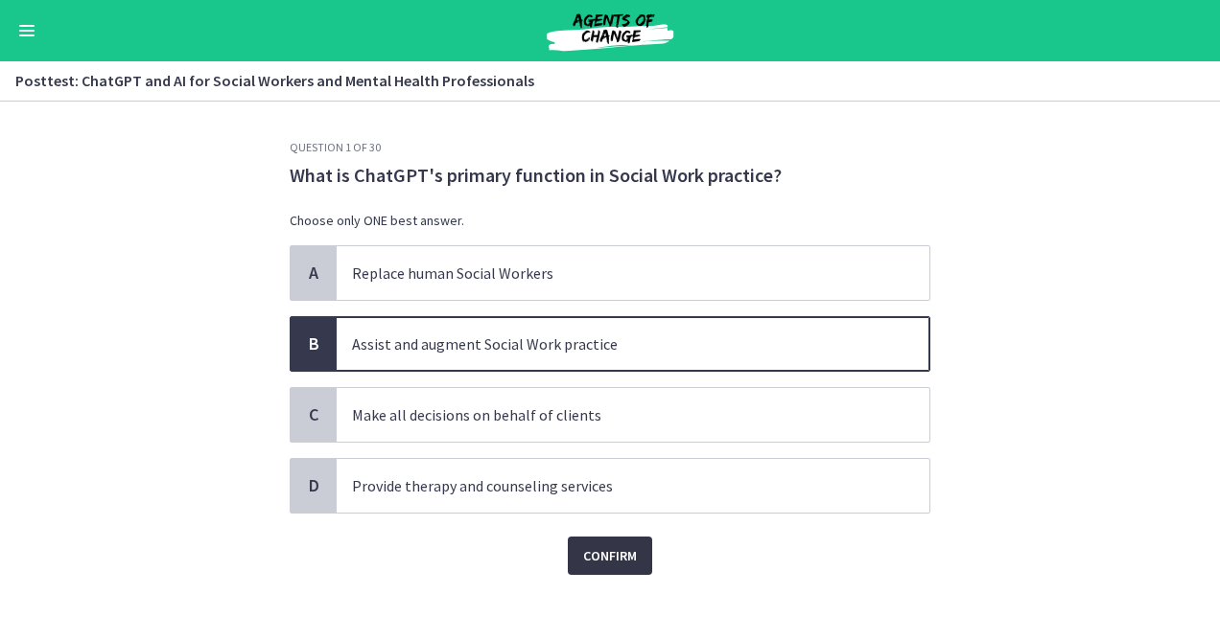
click at [617, 556] on span "Confirm" at bounding box center [610, 556] width 54 height 23
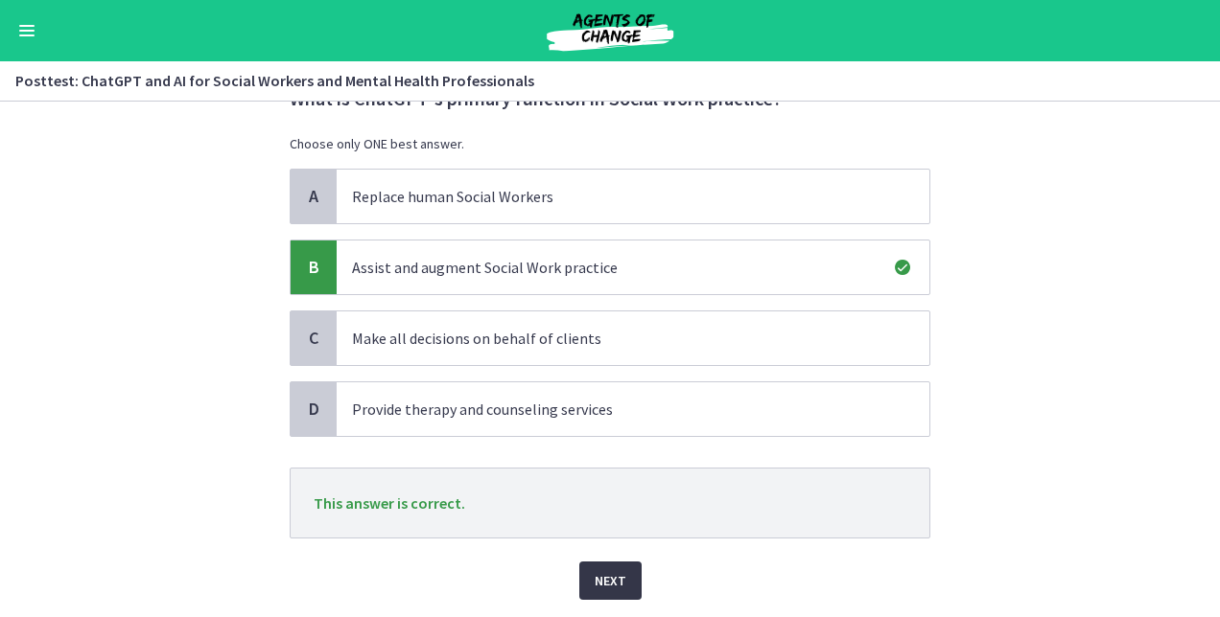
scroll to position [115, 0]
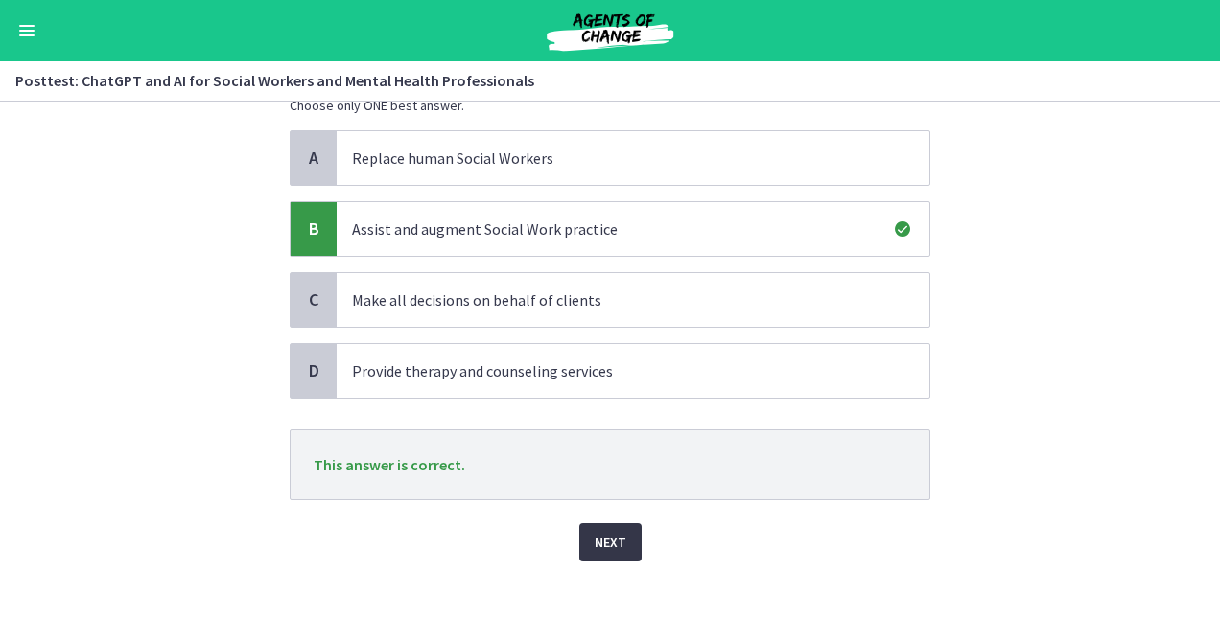
click at [617, 556] on button "Next" at bounding box center [610, 542] width 62 height 38
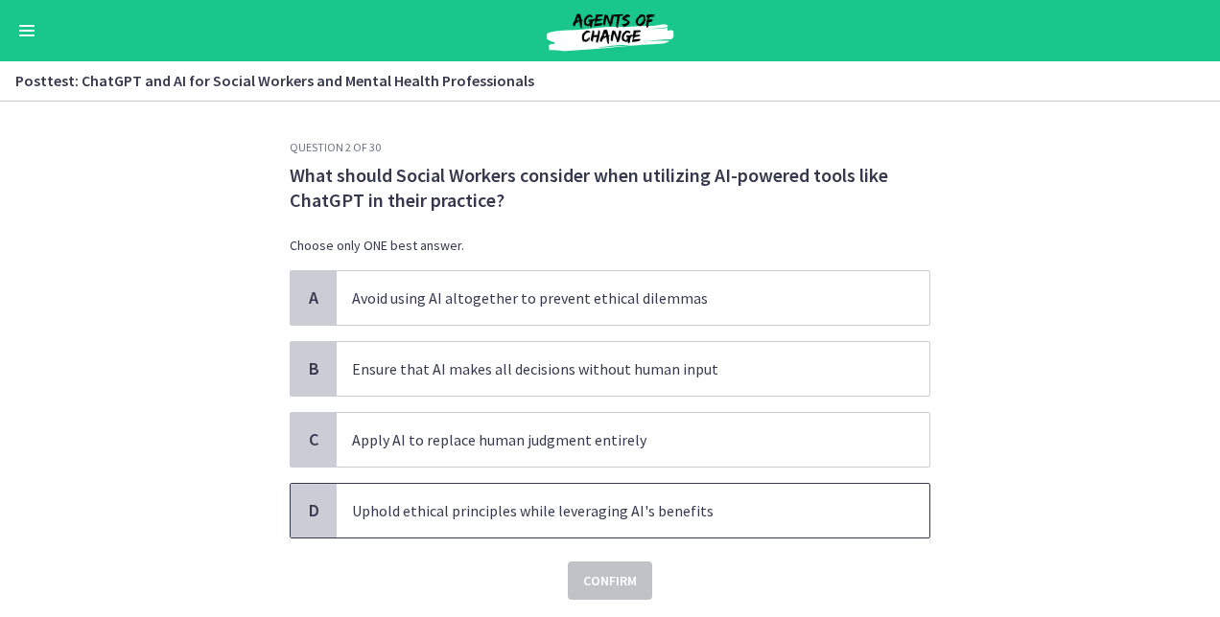
click at [755, 499] on p "Uphold ethical principles while leveraging AI's benefits" at bounding box center [613, 510] width 523 height 23
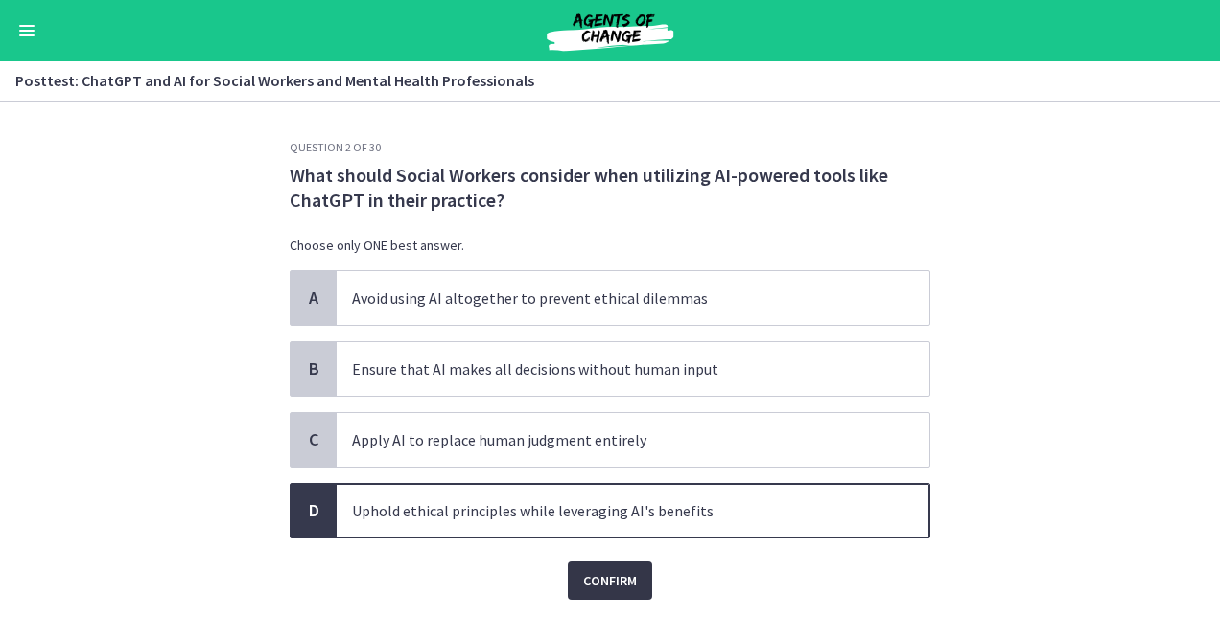
click at [619, 588] on span "Confirm" at bounding box center [610, 580] width 54 height 23
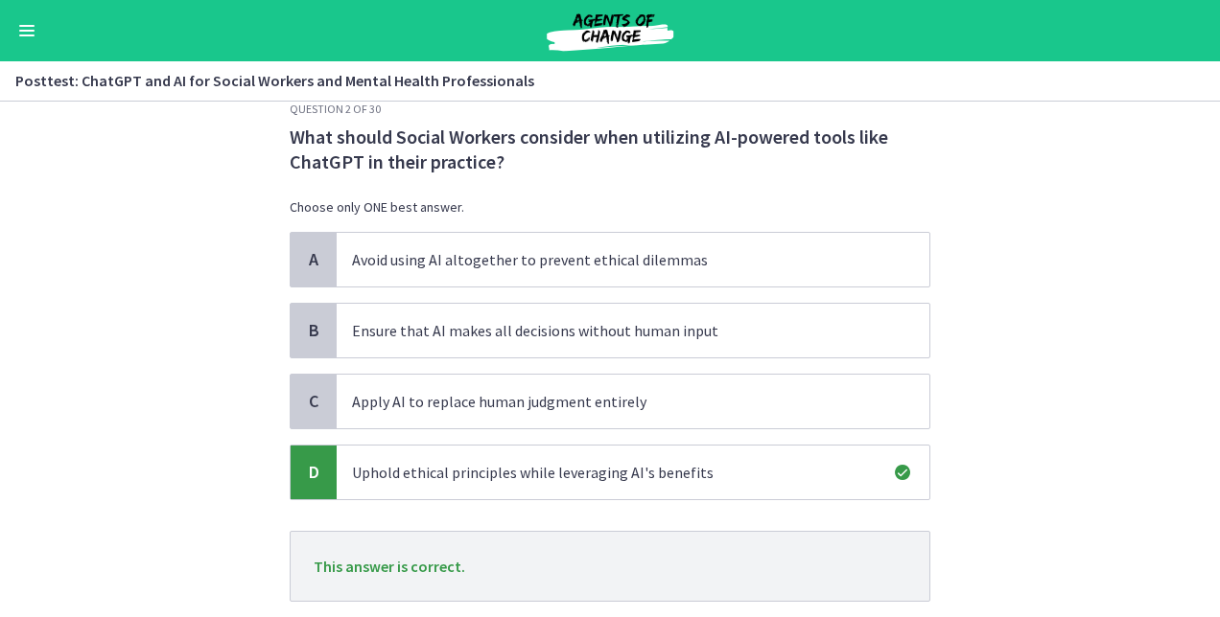
scroll to position [77, 0]
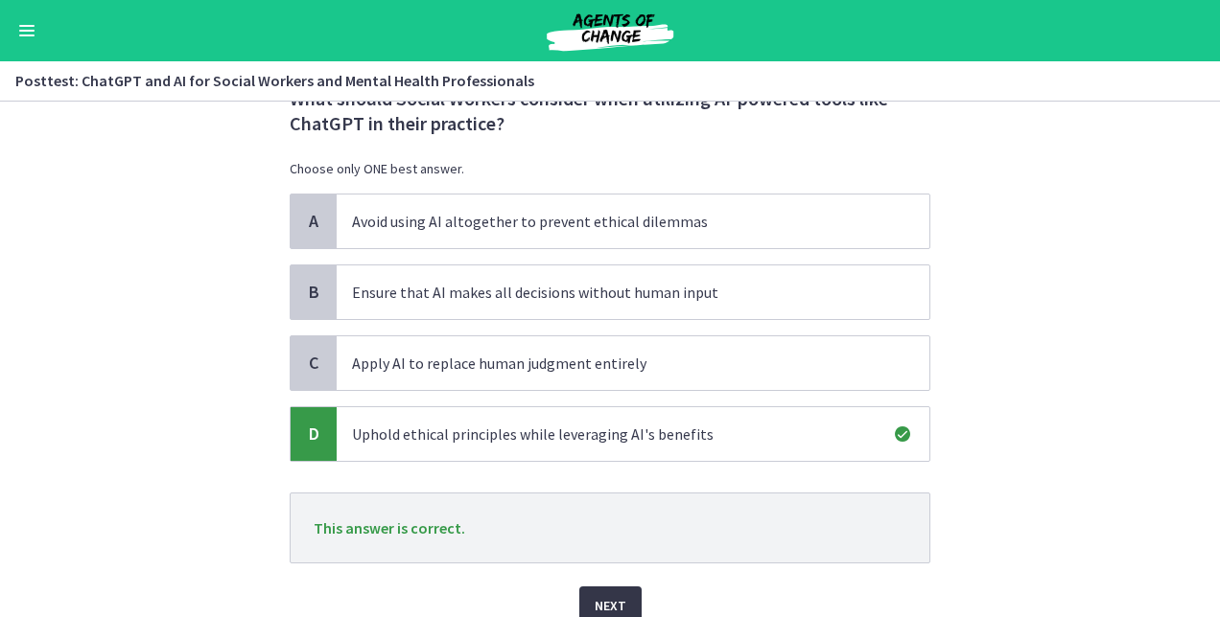
click at [619, 588] on button "Next" at bounding box center [610, 606] width 62 height 38
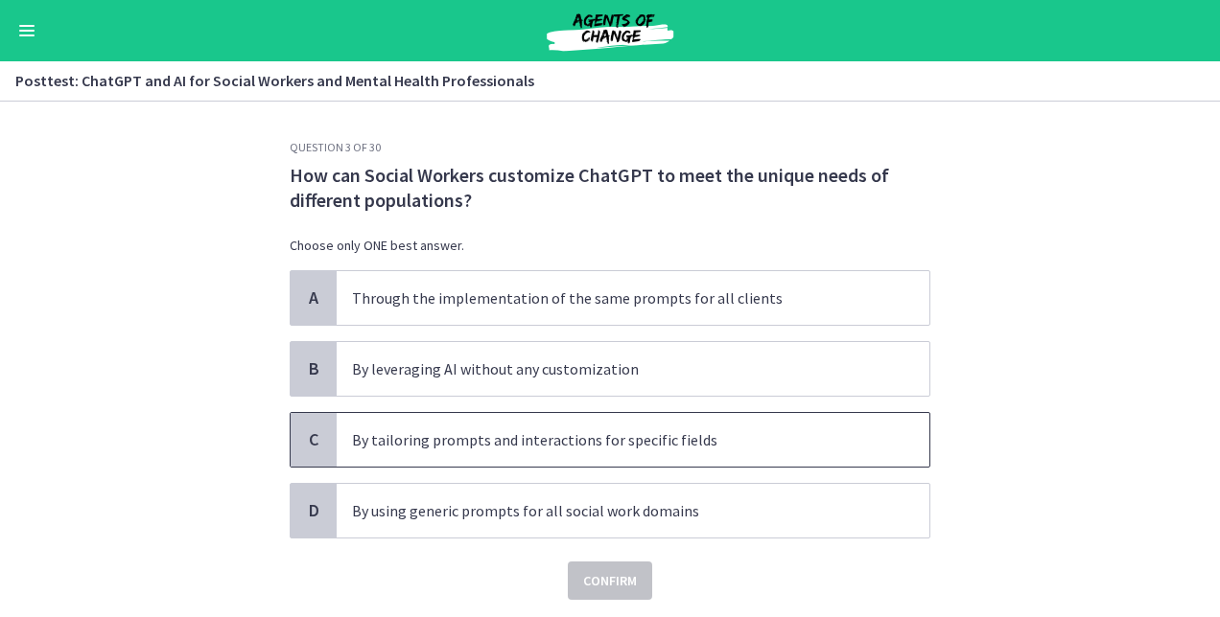
click at [436, 441] on p "By tailoring prompts and interactions for specific fields" at bounding box center [613, 440] width 523 height 23
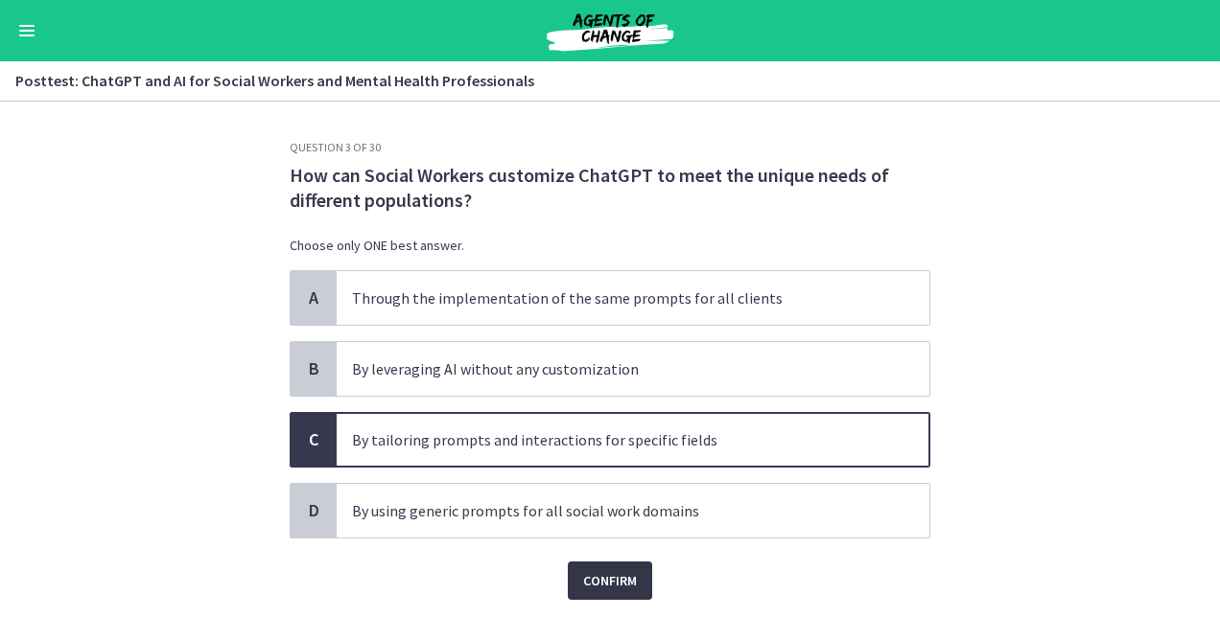
click at [594, 585] on span "Confirm" at bounding box center [610, 580] width 54 height 23
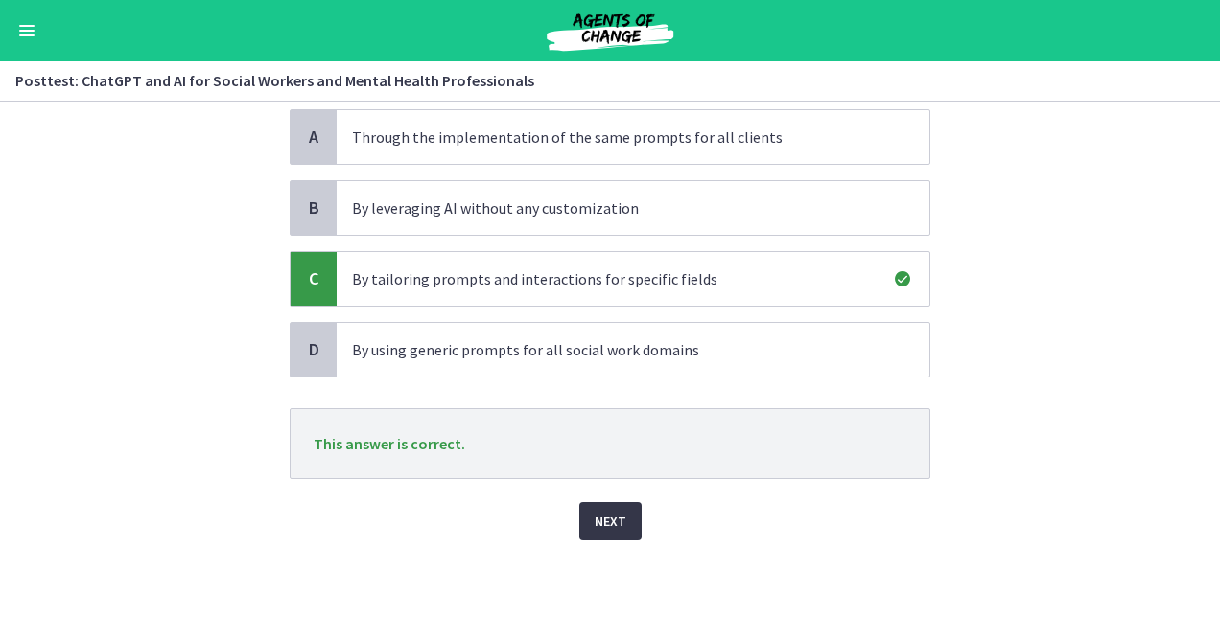
scroll to position [161, 0]
click at [624, 527] on button "Next" at bounding box center [610, 521] width 62 height 38
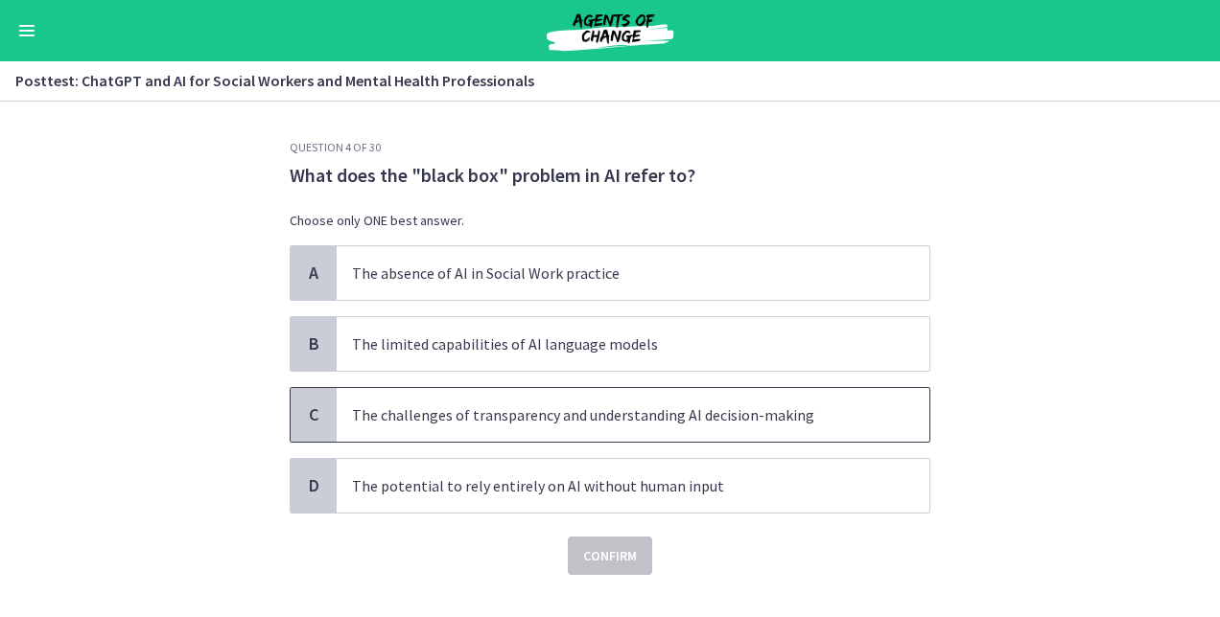
click at [626, 436] on span "The challenges of transparency and understanding AI decision-making" at bounding box center [633, 415] width 592 height 54
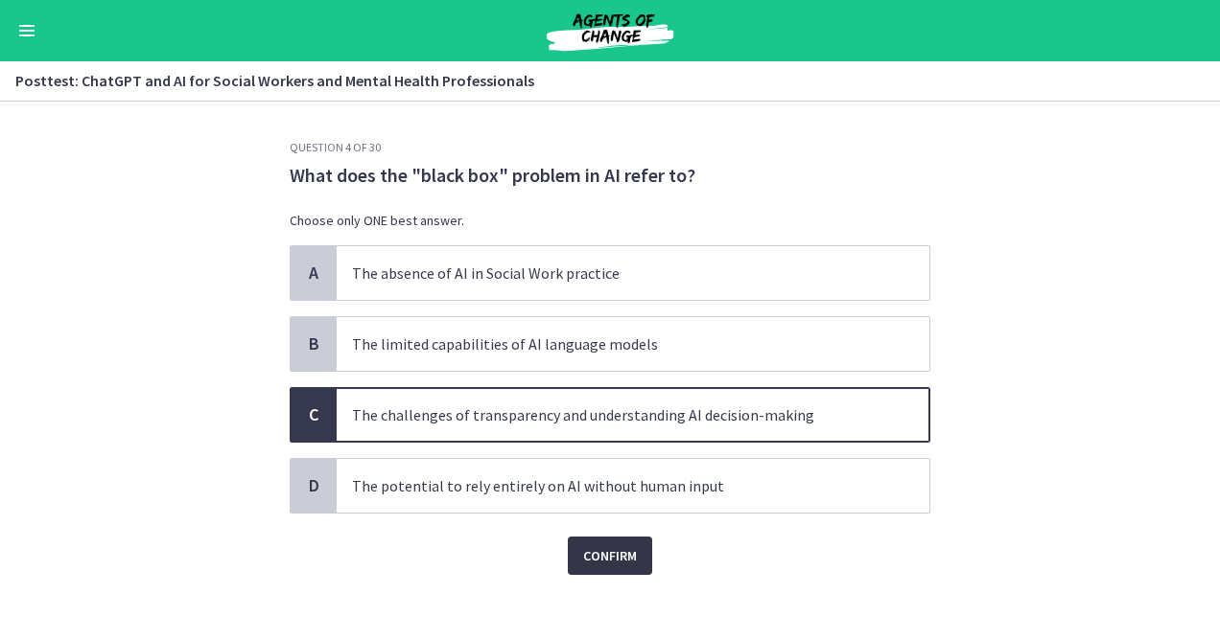
click at [594, 565] on span "Confirm" at bounding box center [610, 556] width 54 height 23
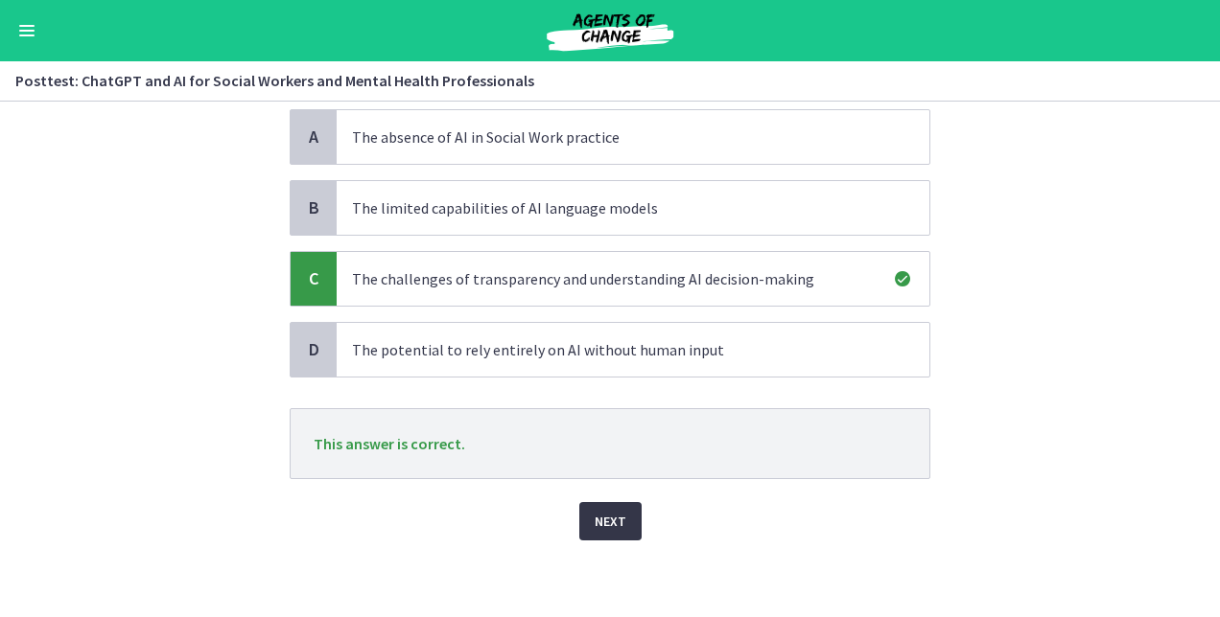
scroll to position [135, 0]
click at [608, 526] on span "Next" at bounding box center [610, 522] width 32 height 23
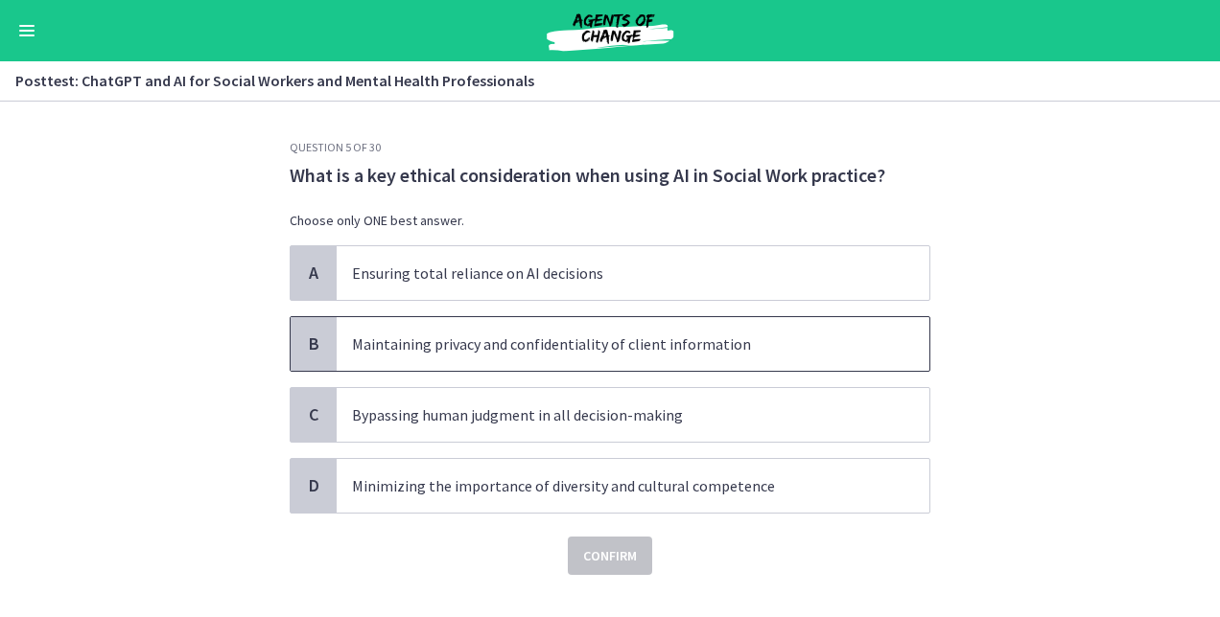
click at [565, 360] on span "Maintaining privacy and confidentiality of client information" at bounding box center [633, 344] width 592 height 54
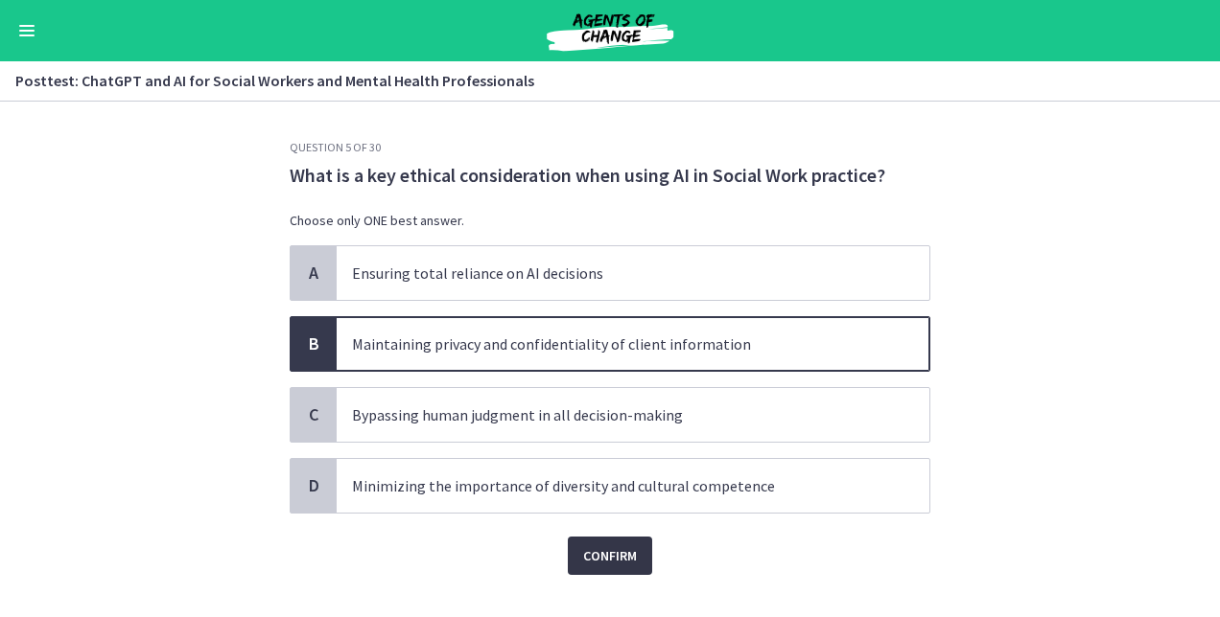
click at [615, 559] on span "Confirm" at bounding box center [610, 556] width 54 height 23
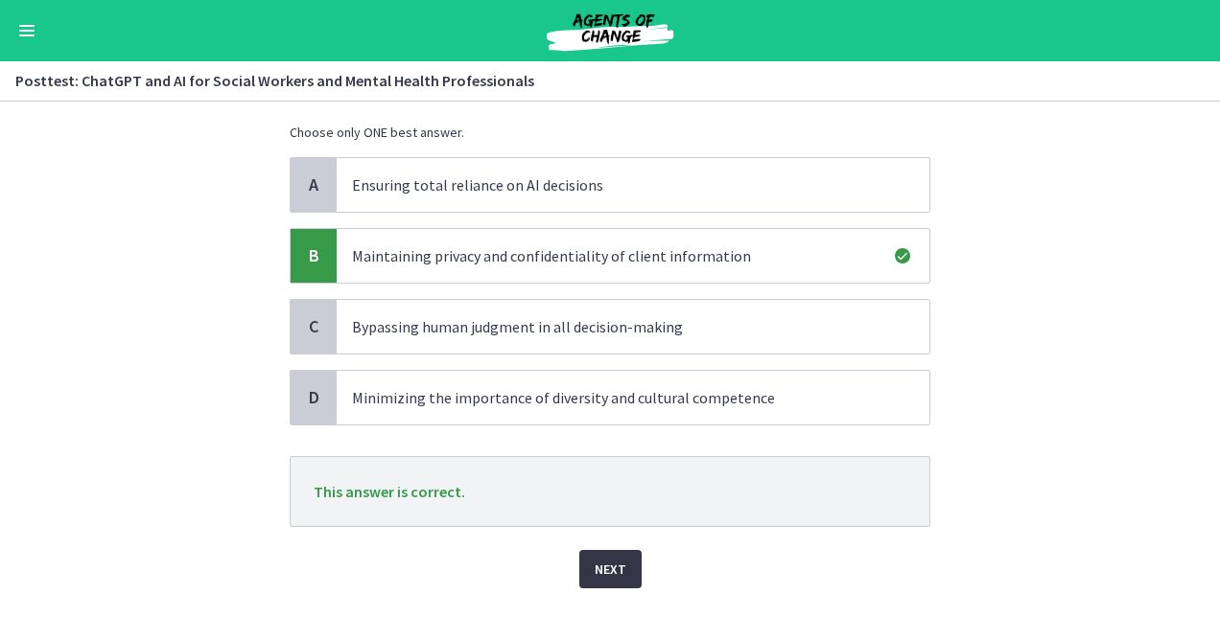
scroll to position [136, 0]
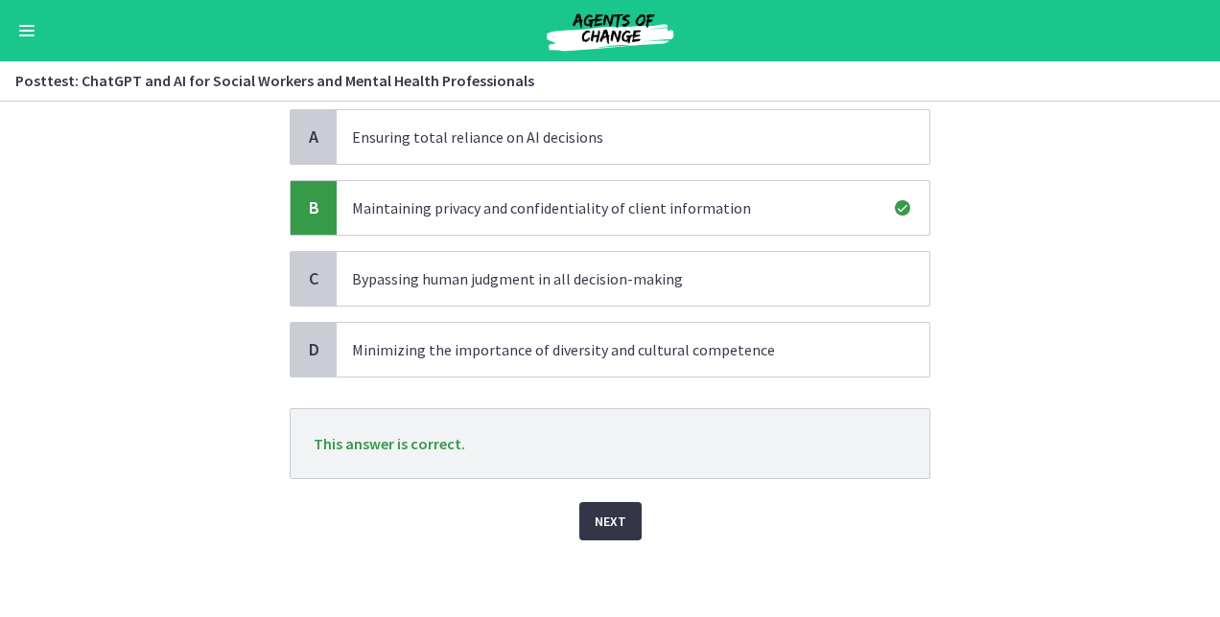
click at [611, 524] on span "Next" at bounding box center [610, 521] width 32 height 23
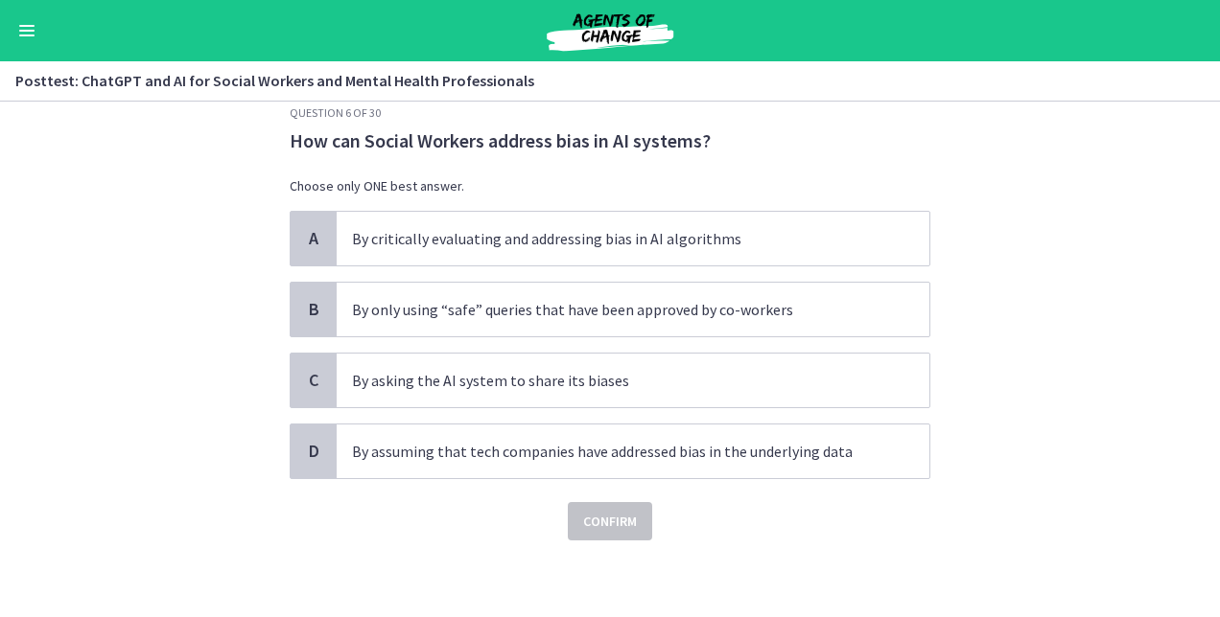
scroll to position [0, 0]
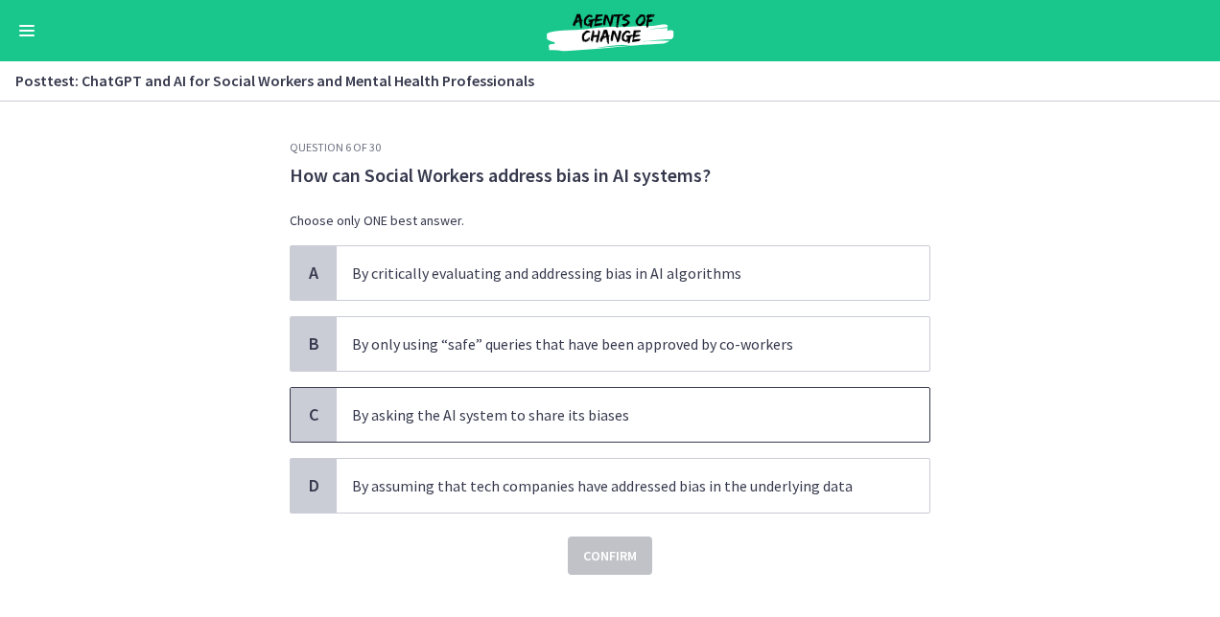
click at [594, 424] on p "By asking the AI system to share its biases" at bounding box center [613, 415] width 523 height 23
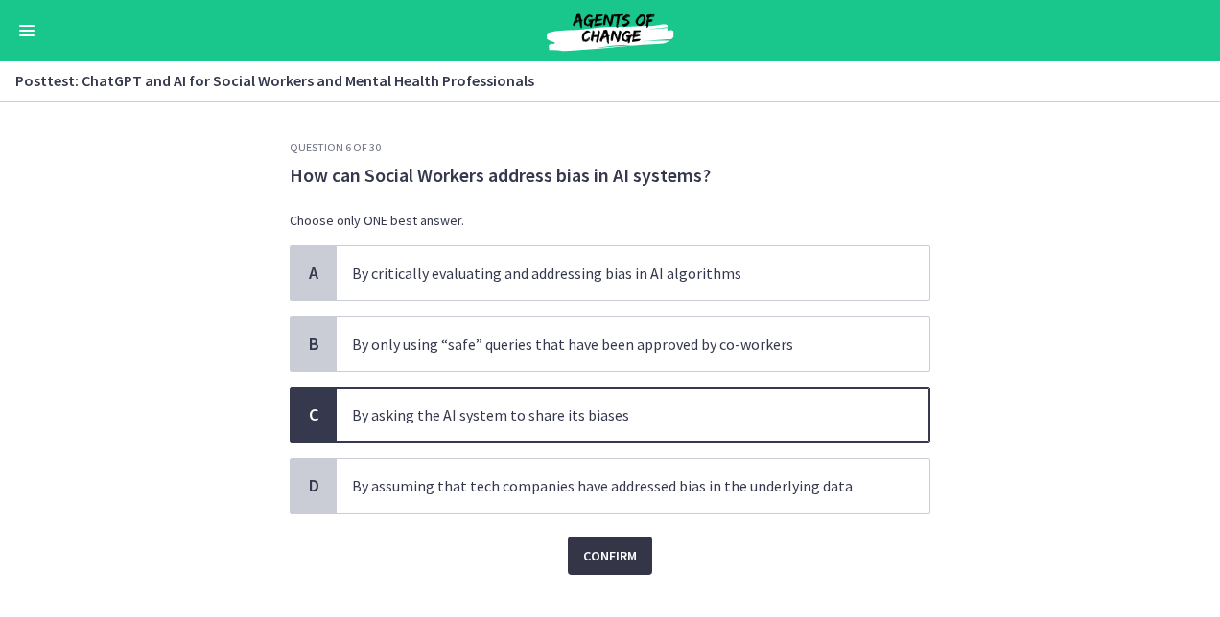
click at [597, 545] on span "Confirm" at bounding box center [610, 556] width 54 height 23
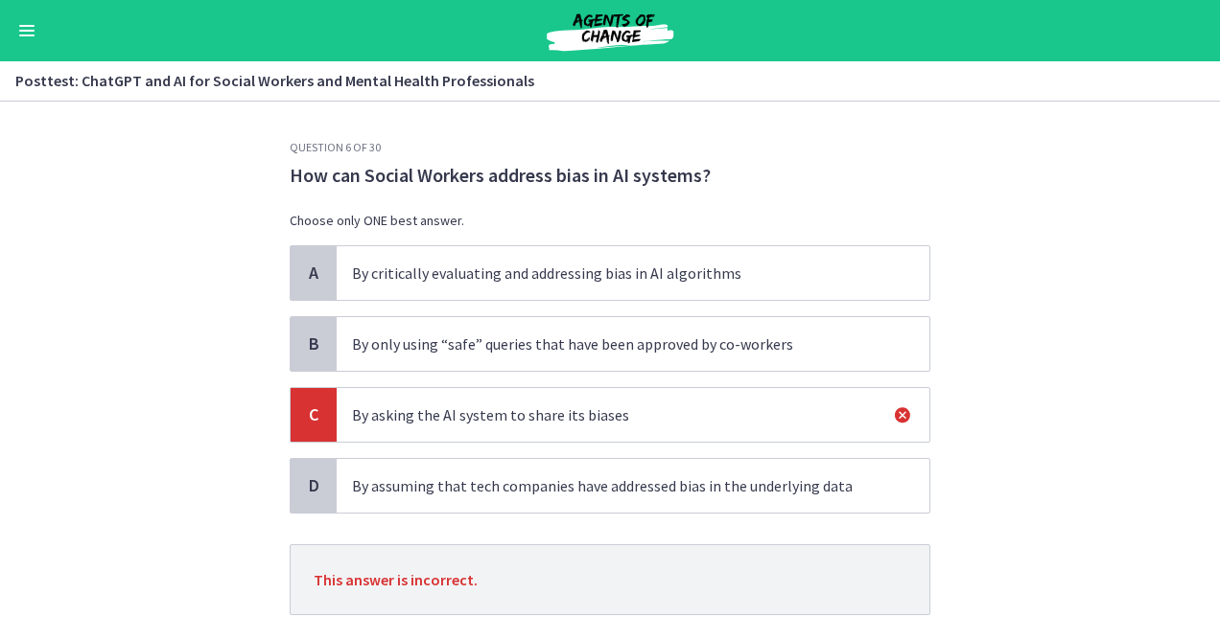
click at [583, 271] on p "By critically evaluating and addressing bias in AI algorithms" at bounding box center [613, 273] width 523 height 23
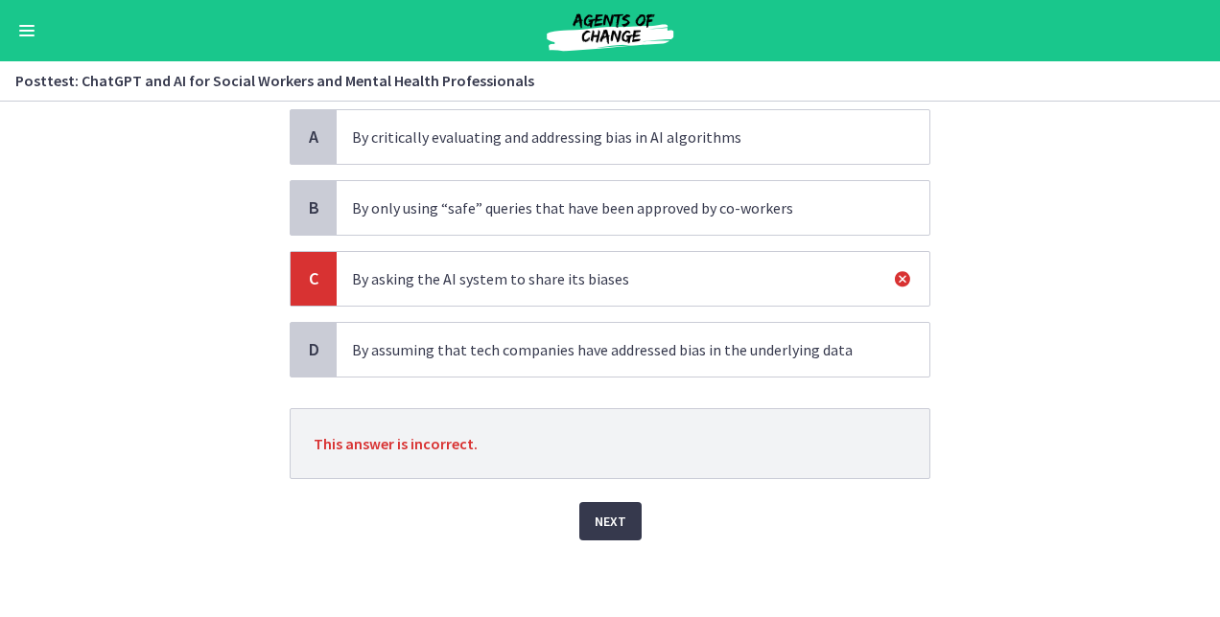
scroll to position [136, 0]
click at [594, 526] on span "Next" at bounding box center [610, 521] width 32 height 23
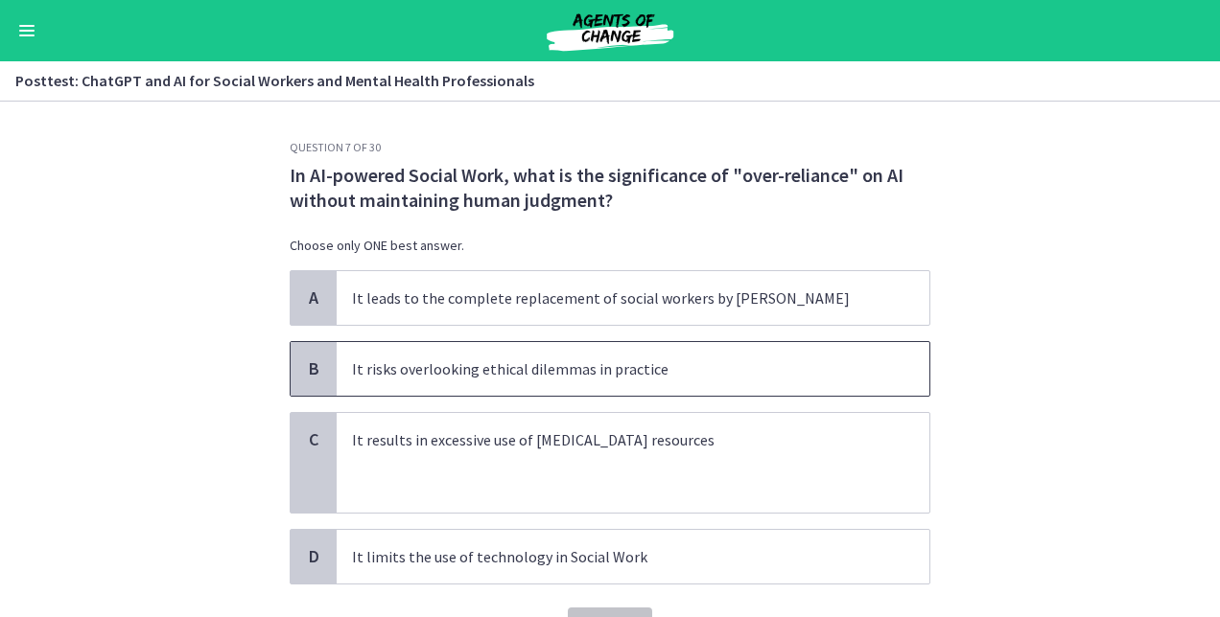
click at [551, 371] on p "It risks overlooking ethical dilemmas in practice" at bounding box center [613, 369] width 523 height 23
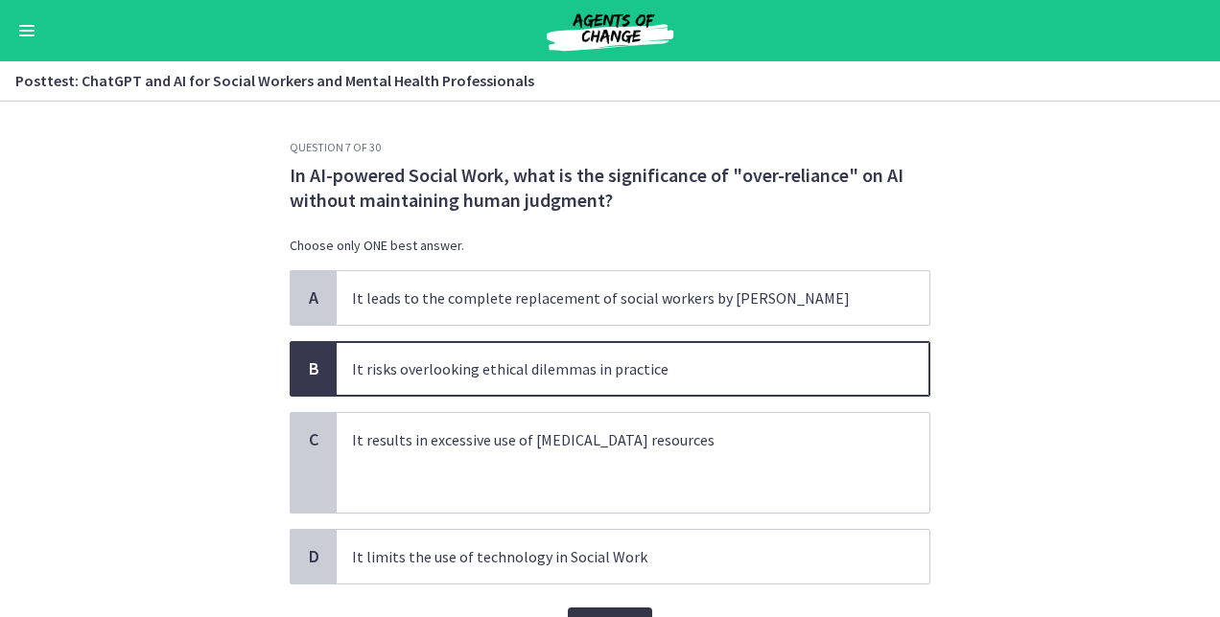
click at [613, 613] on button "Confirm" at bounding box center [610, 627] width 84 height 38
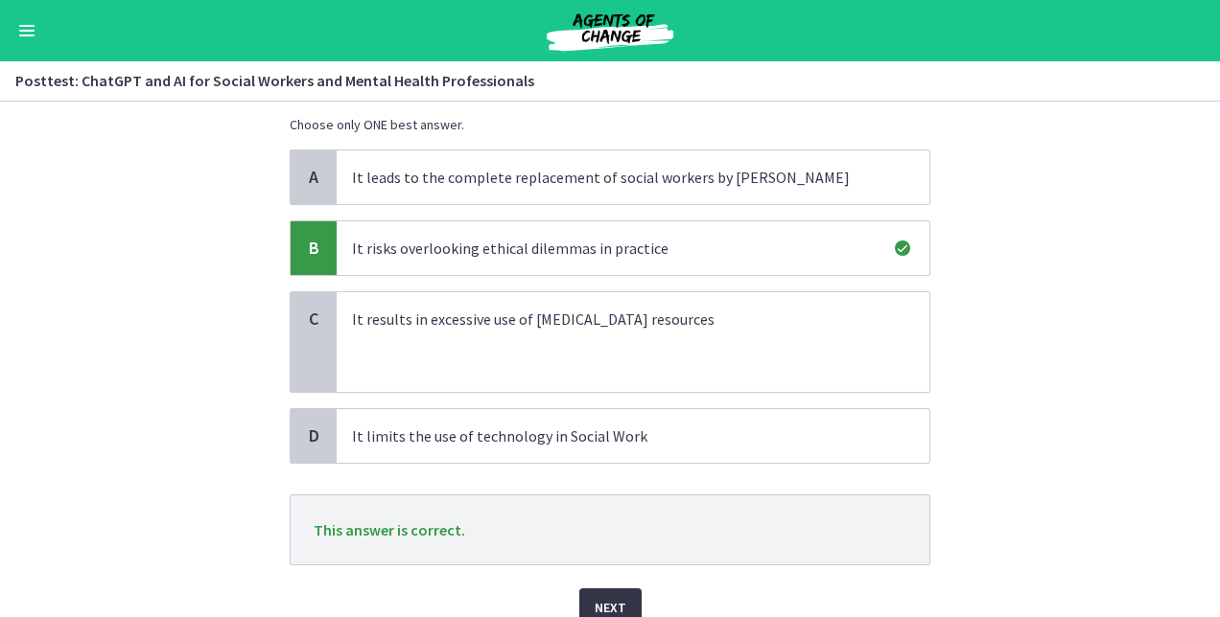
scroll to position [127, 0]
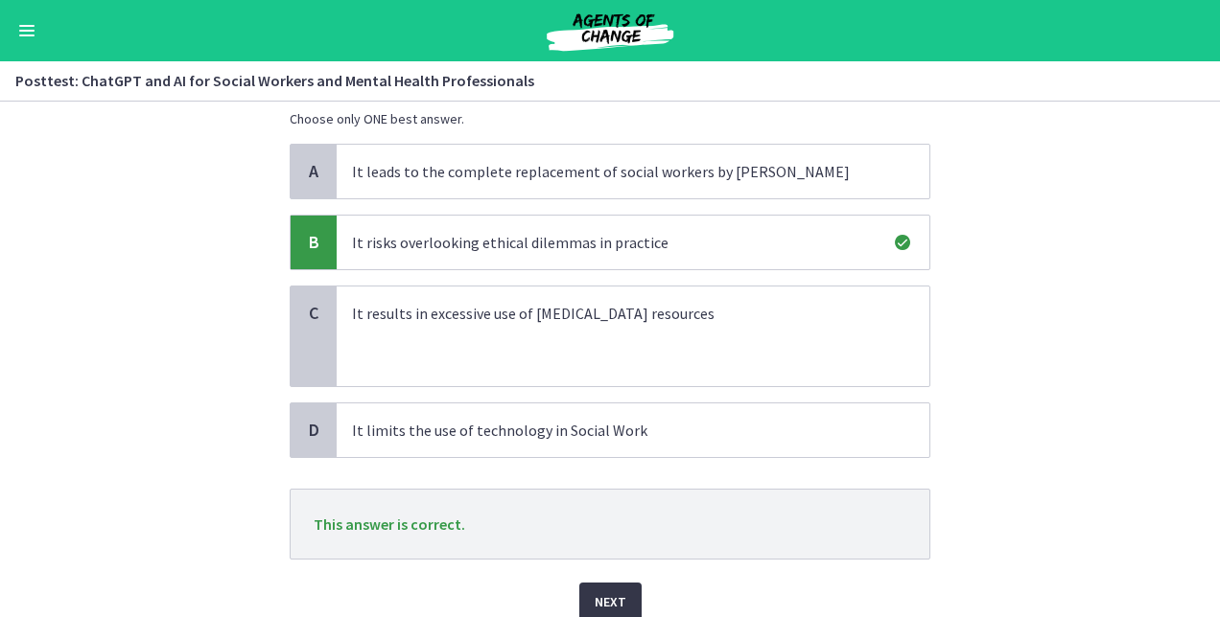
click at [623, 599] on button "Next" at bounding box center [610, 602] width 62 height 38
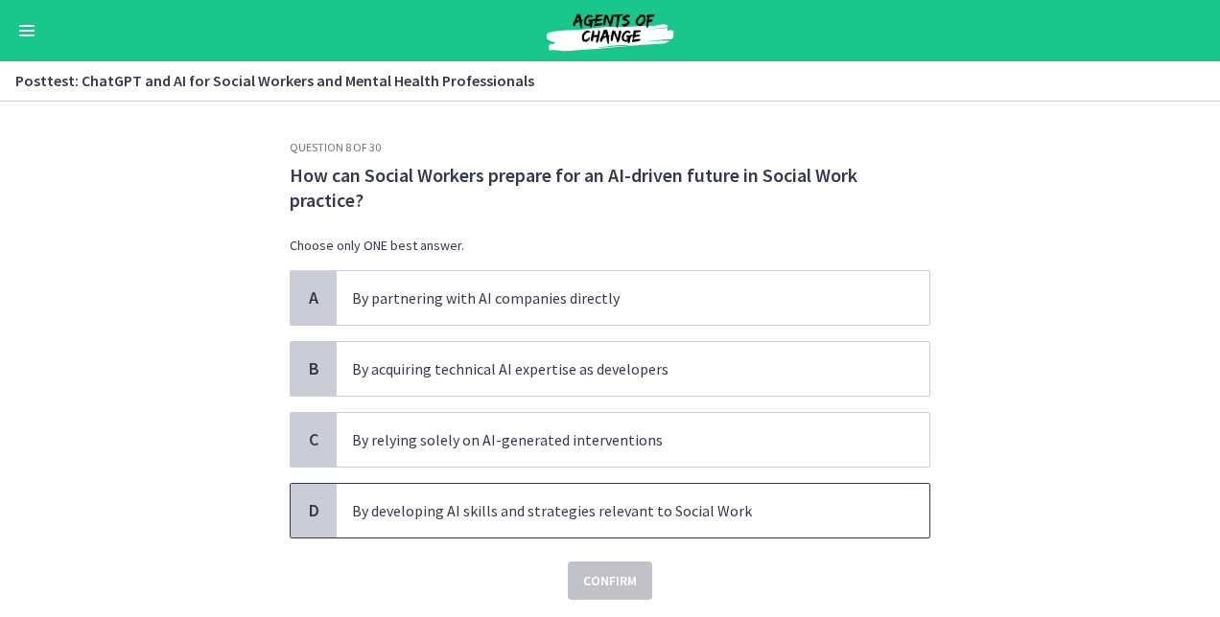
click at [632, 524] on span "By developing AI skills and strategies relevant to Social Work" at bounding box center [633, 511] width 592 height 54
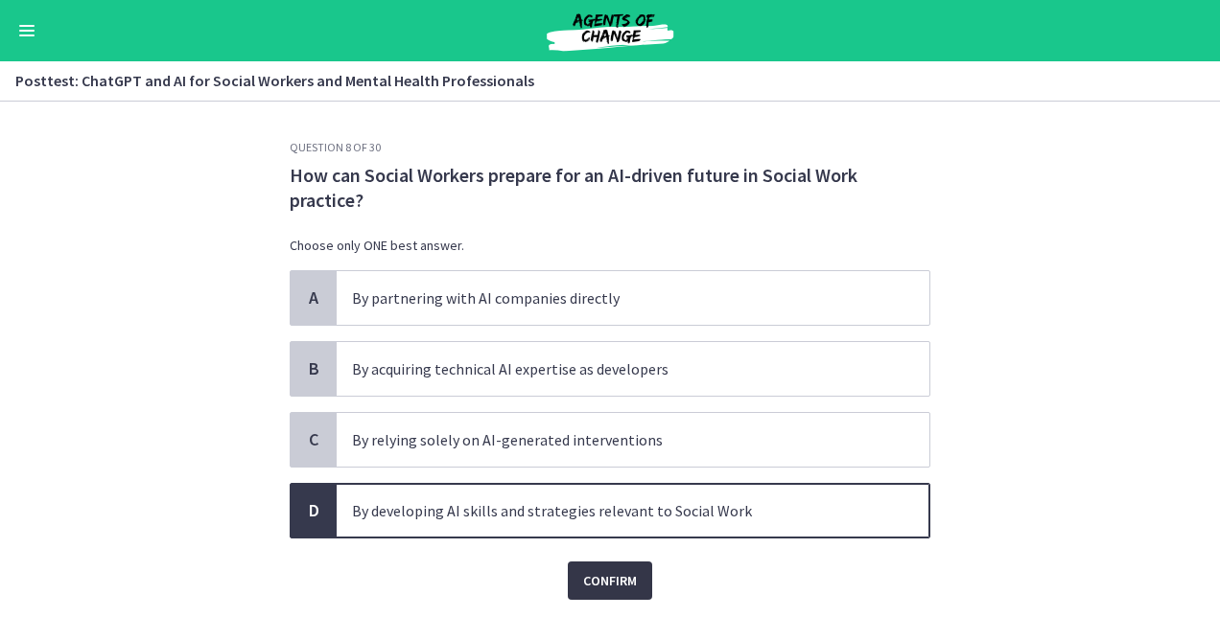
click at [610, 584] on span "Confirm" at bounding box center [610, 580] width 54 height 23
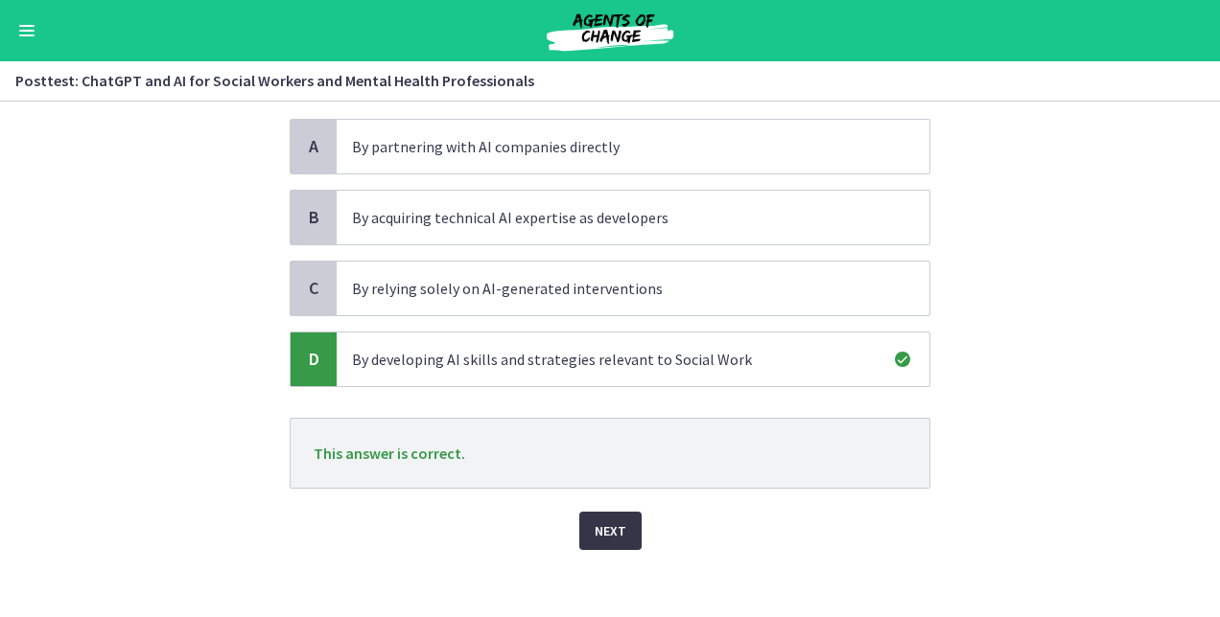
scroll to position [161, 0]
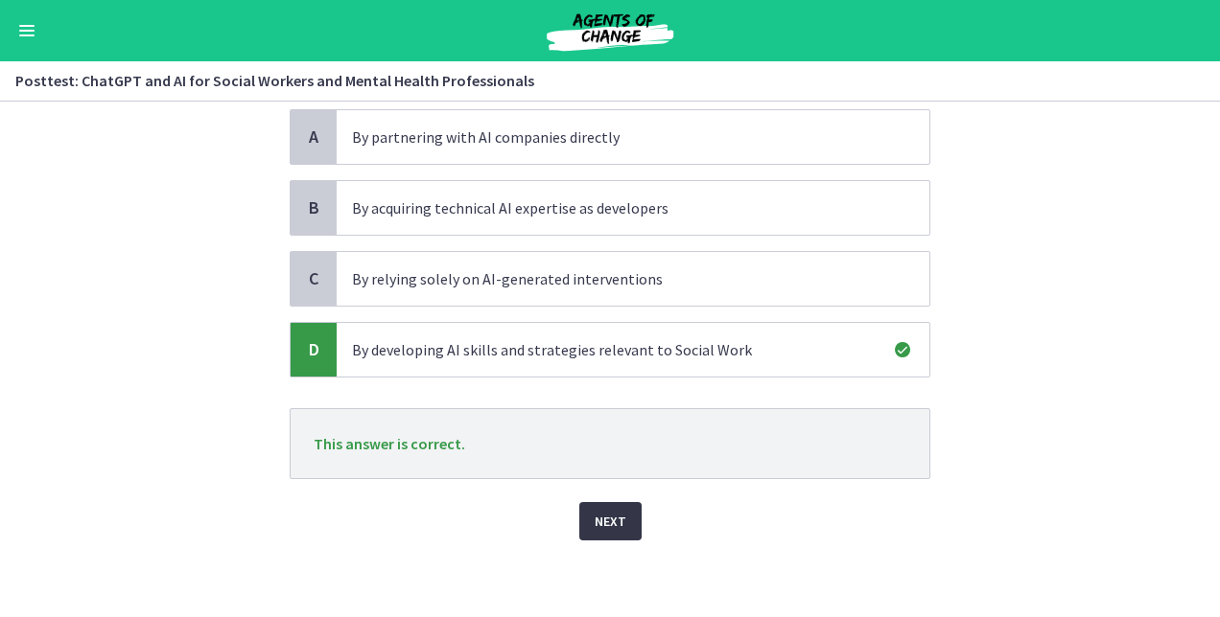
click at [579, 538] on button "Next" at bounding box center [610, 521] width 62 height 38
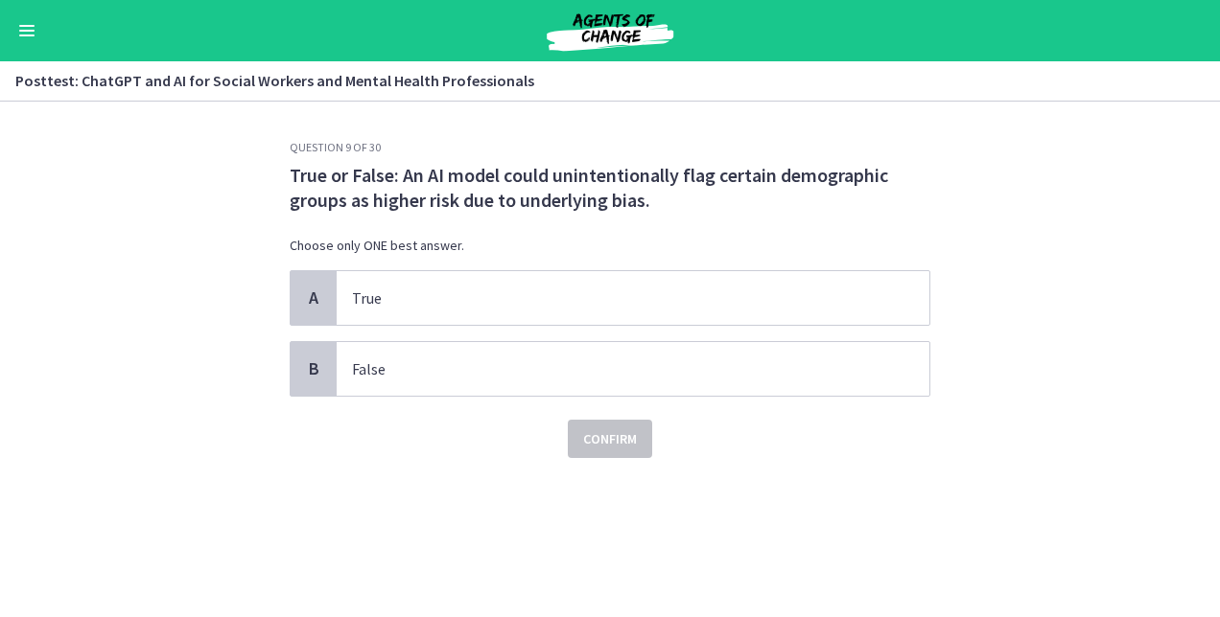
scroll to position [0, 0]
click at [545, 299] on p "True" at bounding box center [613, 298] width 523 height 23
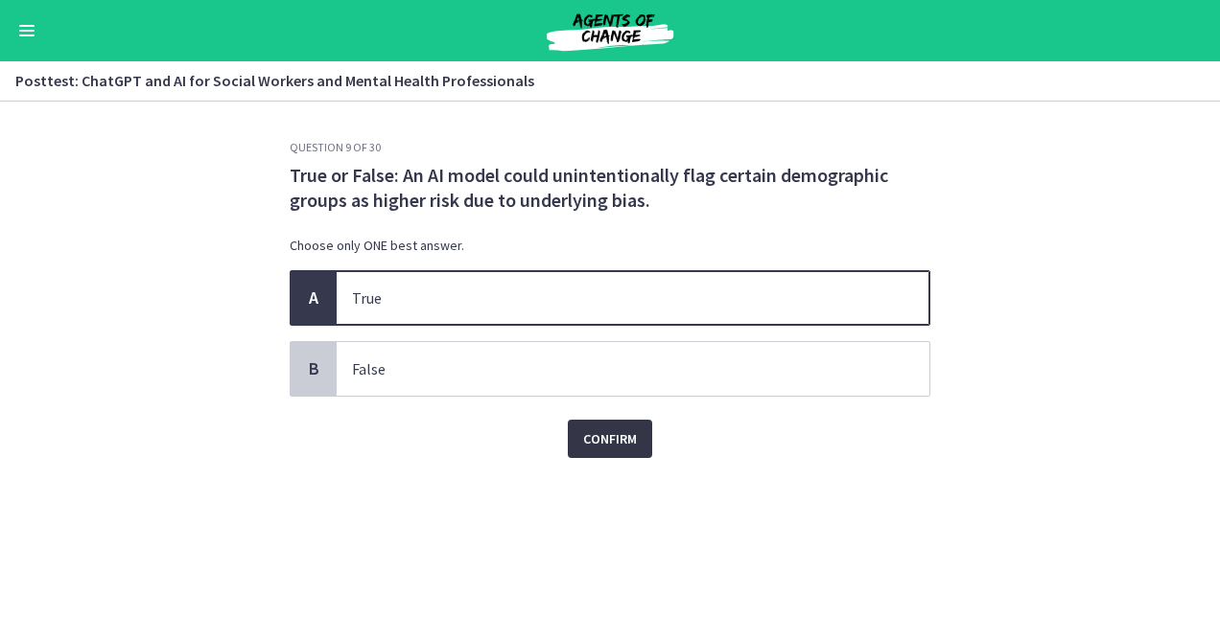
click at [614, 440] on span "Confirm" at bounding box center [610, 439] width 54 height 23
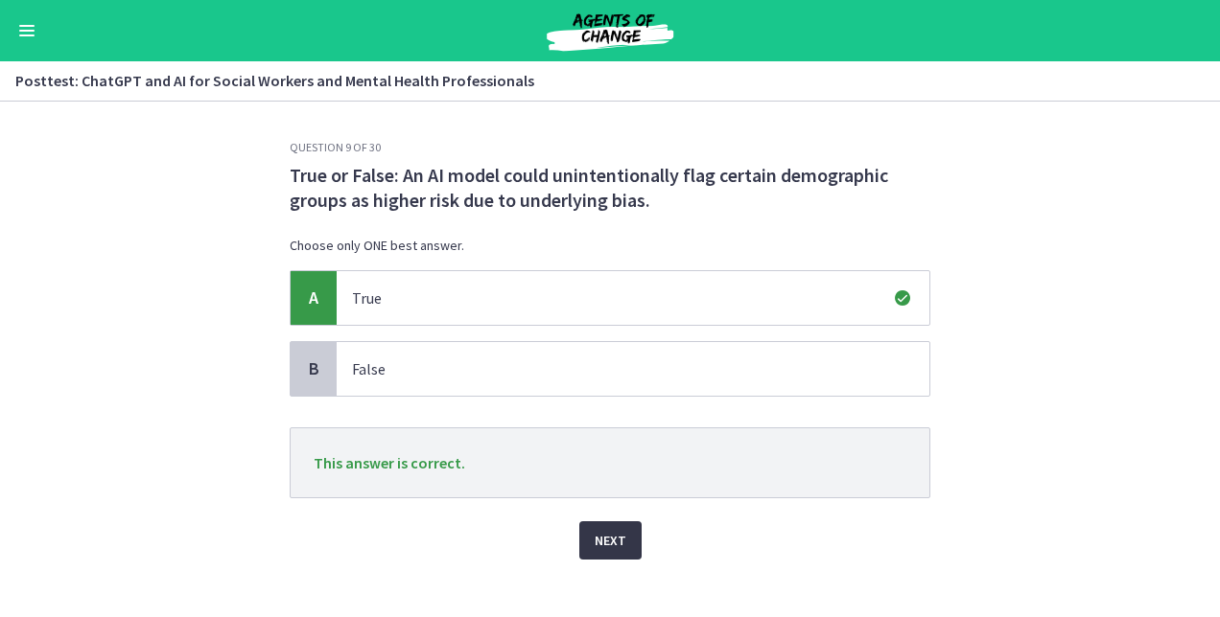
click at [601, 541] on span "Next" at bounding box center [610, 540] width 32 height 23
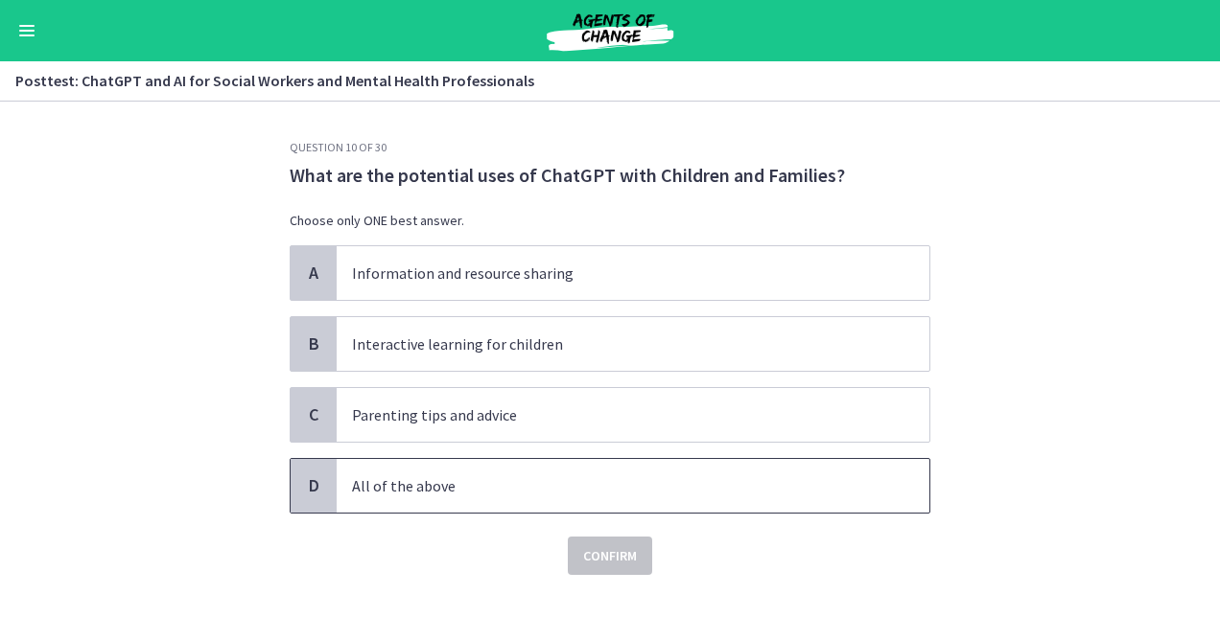
click at [754, 485] on p "All of the above" at bounding box center [613, 486] width 523 height 23
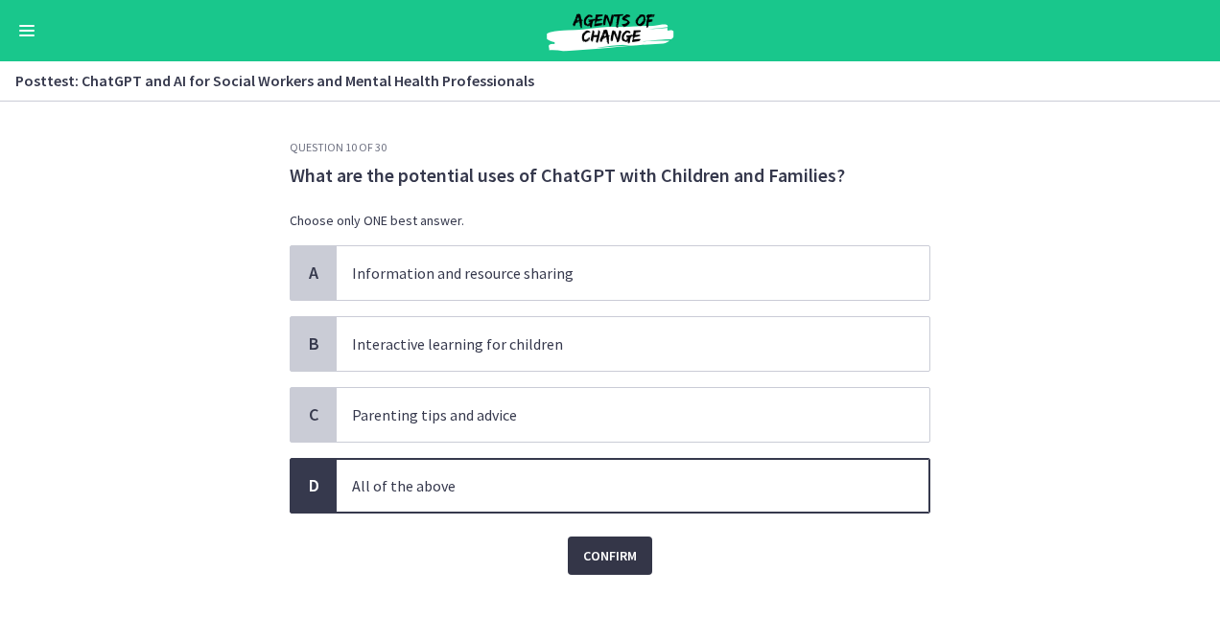
click at [617, 546] on span "Confirm" at bounding box center [610, 556] width 54 height 23
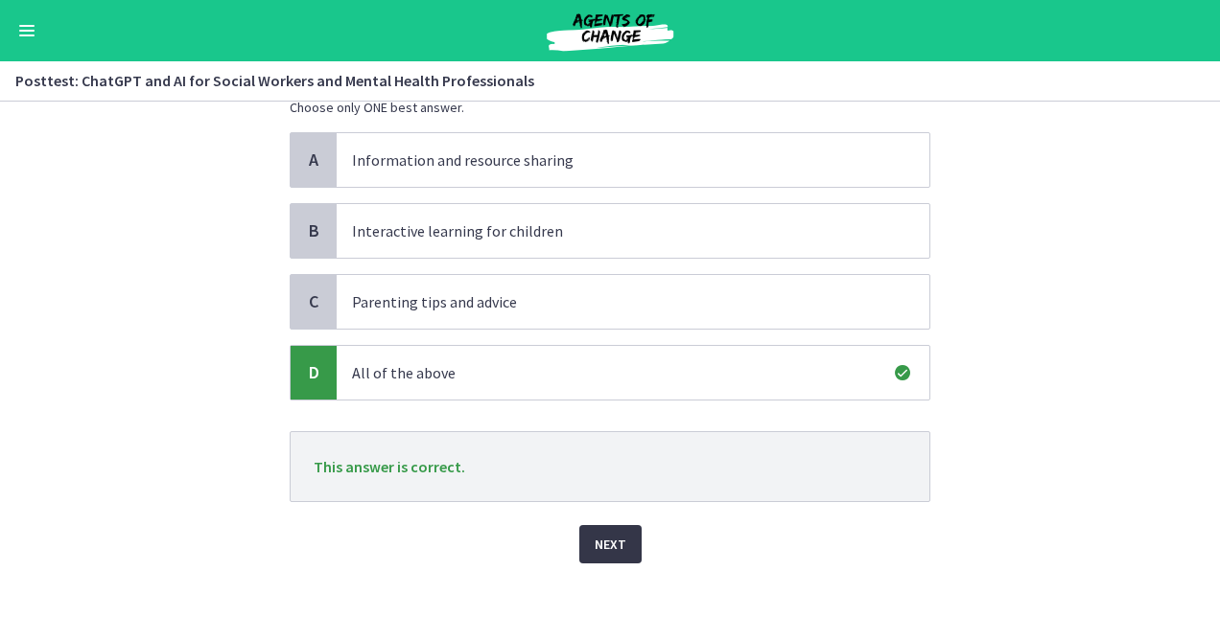
scroll to position [136, 0]
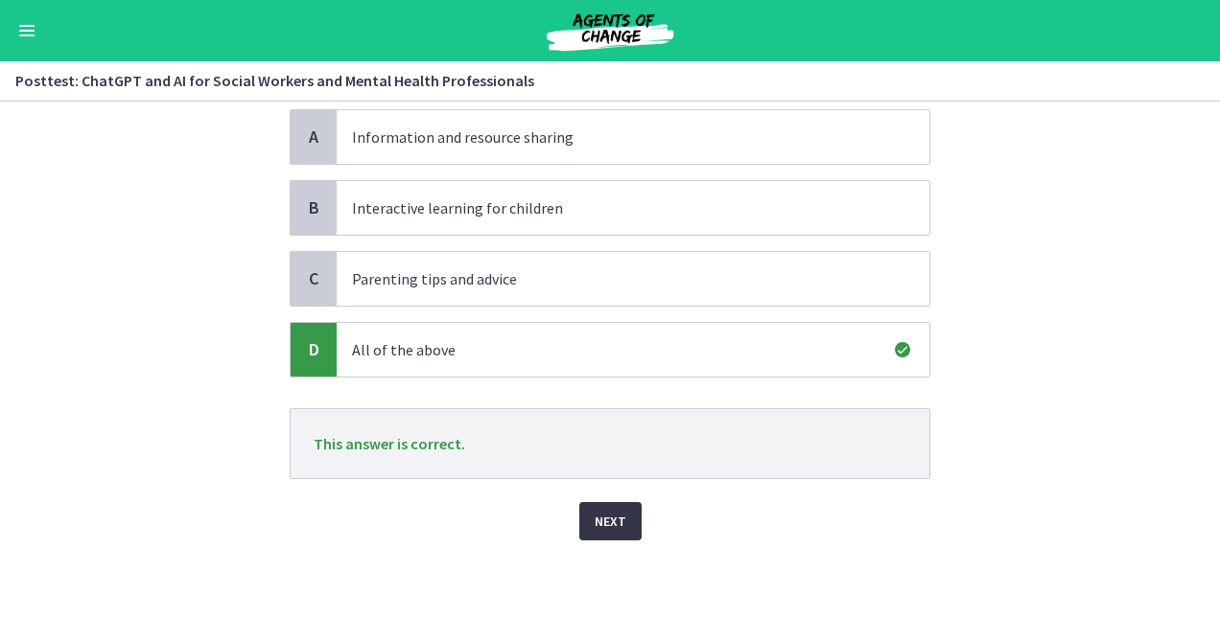
click at [612, 529] on span "Next" at bounding box center [610, 521] width 32 height 23
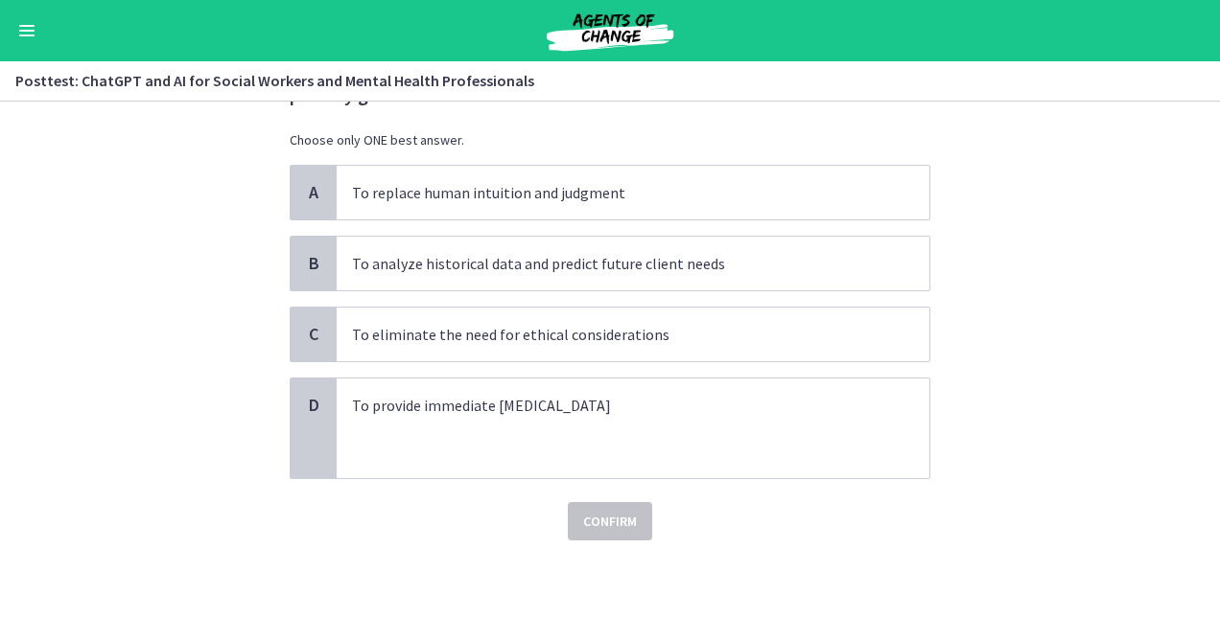
scroll to position [0, 0]
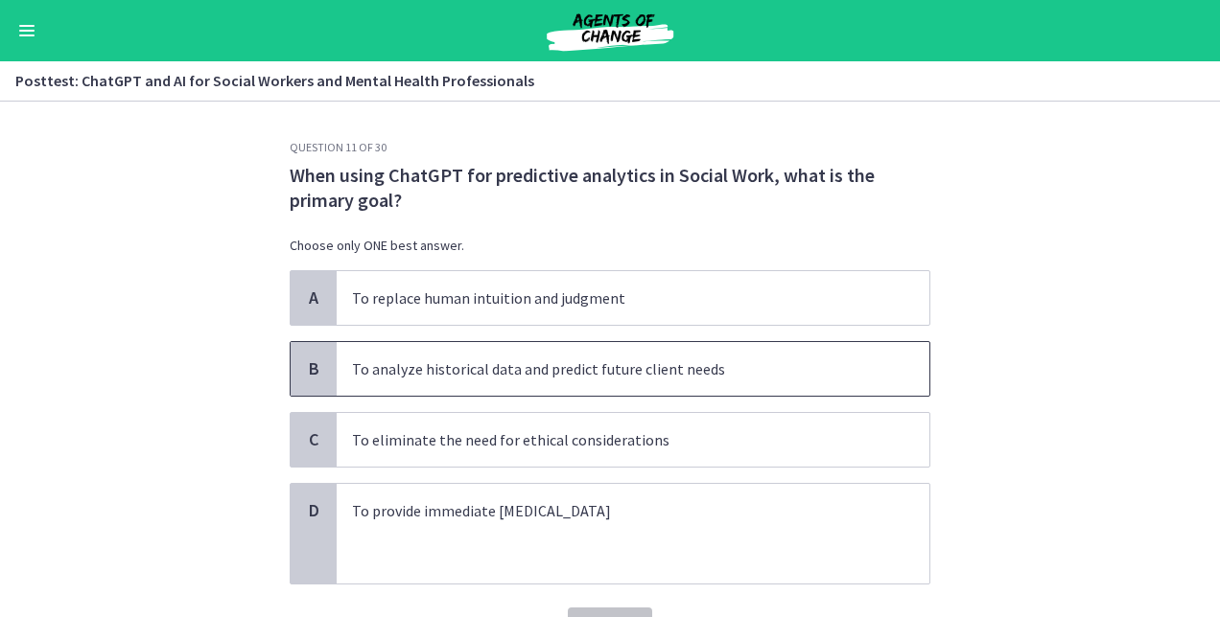
click at [679, 382] on span "To analyze historical data and predict future client needs" at bounding box center [633, 369] width 592 height 54
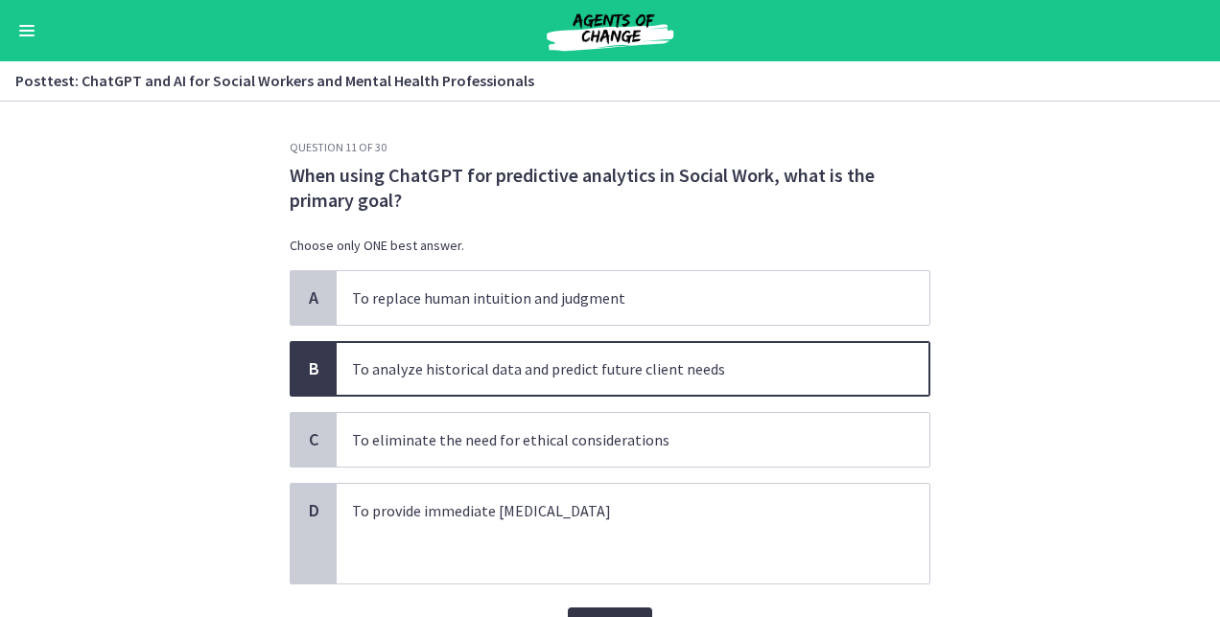
click at [614, 612] on button "Confirm" at bounding box center [610, 627] width 84 height 38
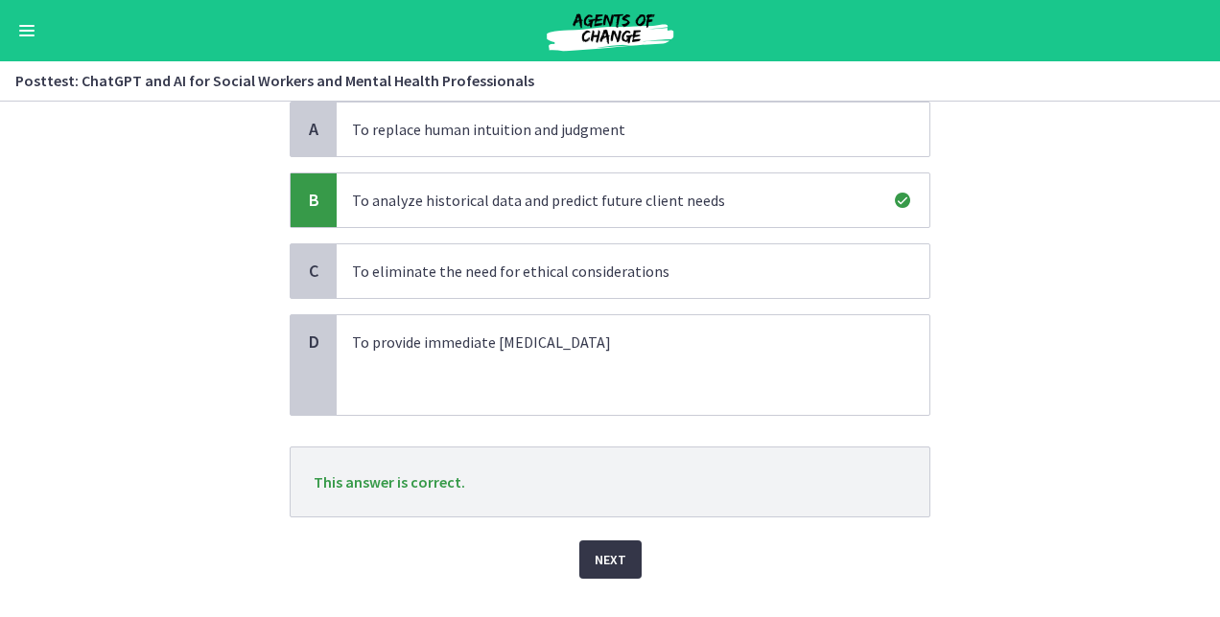
scroll to position [179, 0]
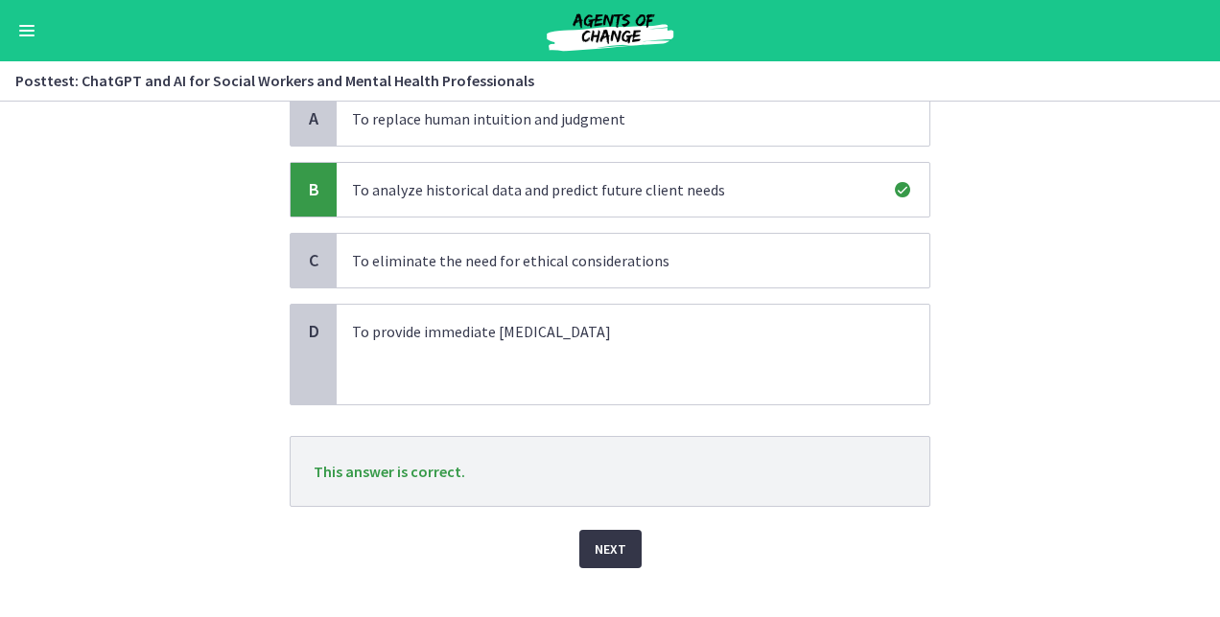
click at [623, 544] on button "Next" at bounding box center [610, 549] width 62 height 38
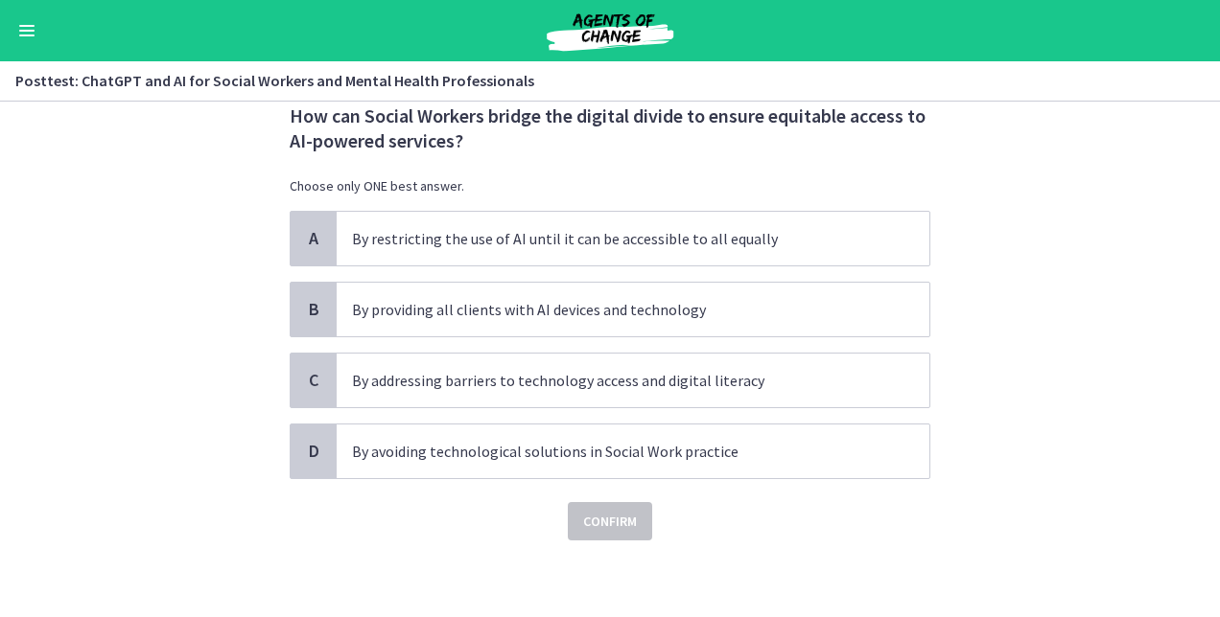
scroll to position [0, 0]
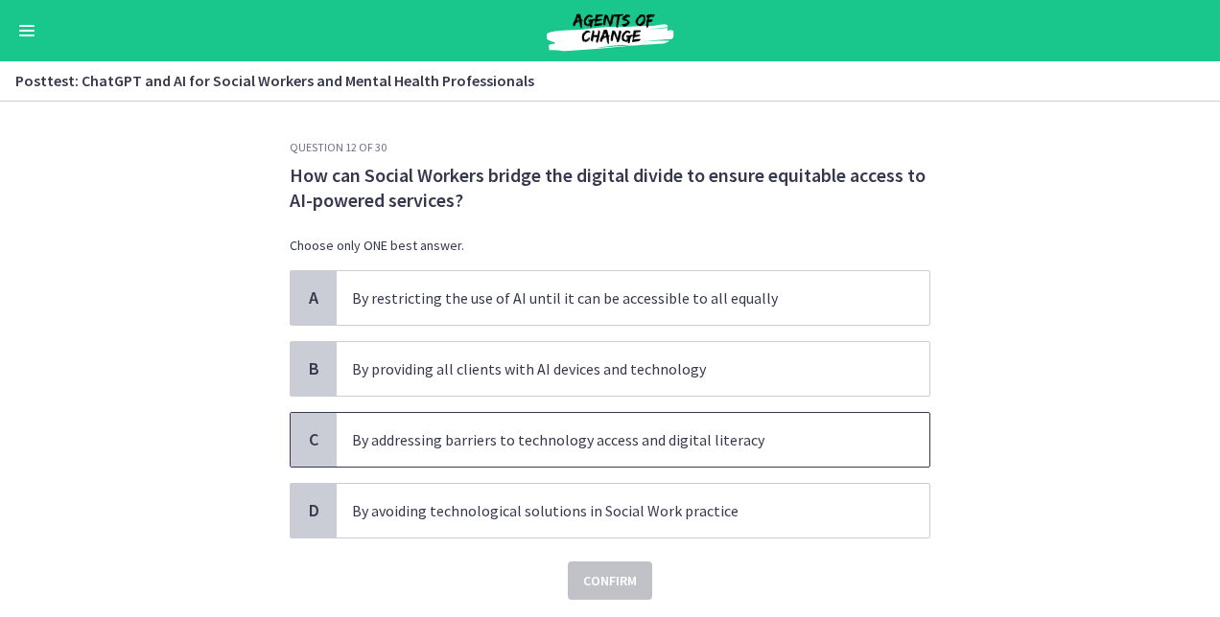
click at [697, 440] on p "By addressing barriers to technology access and digital literacy" at bounding box center [613, 440] width 523 height 23
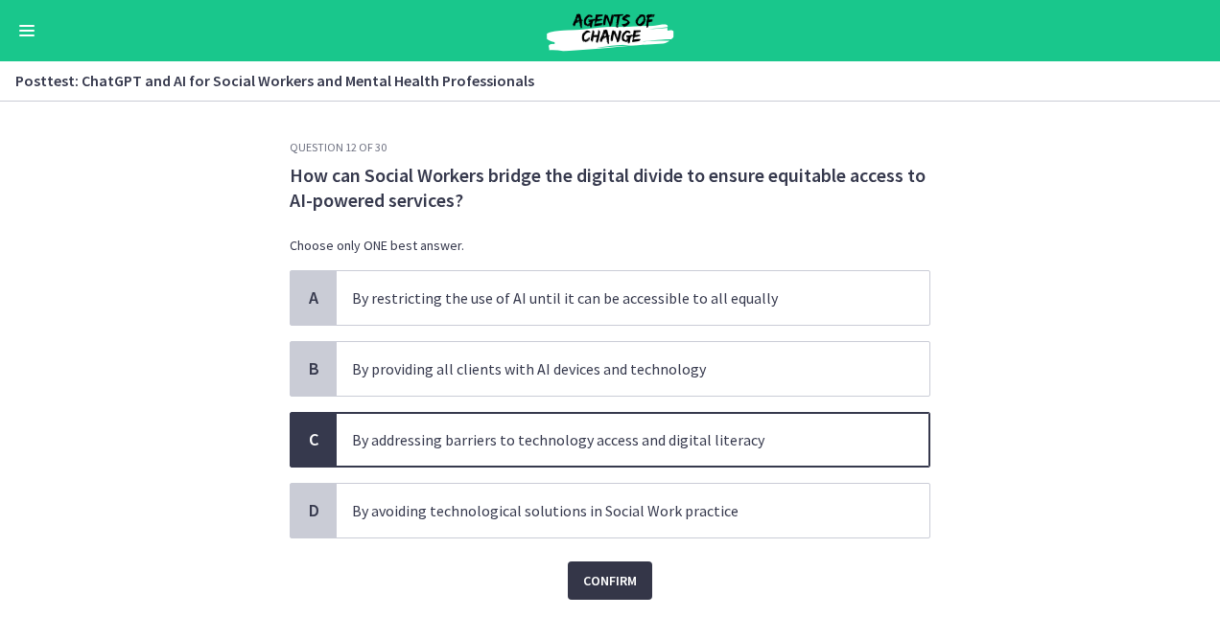
click at [614, 577] on span "Confirm" at bounding box center [610, 580] width 54 height 23
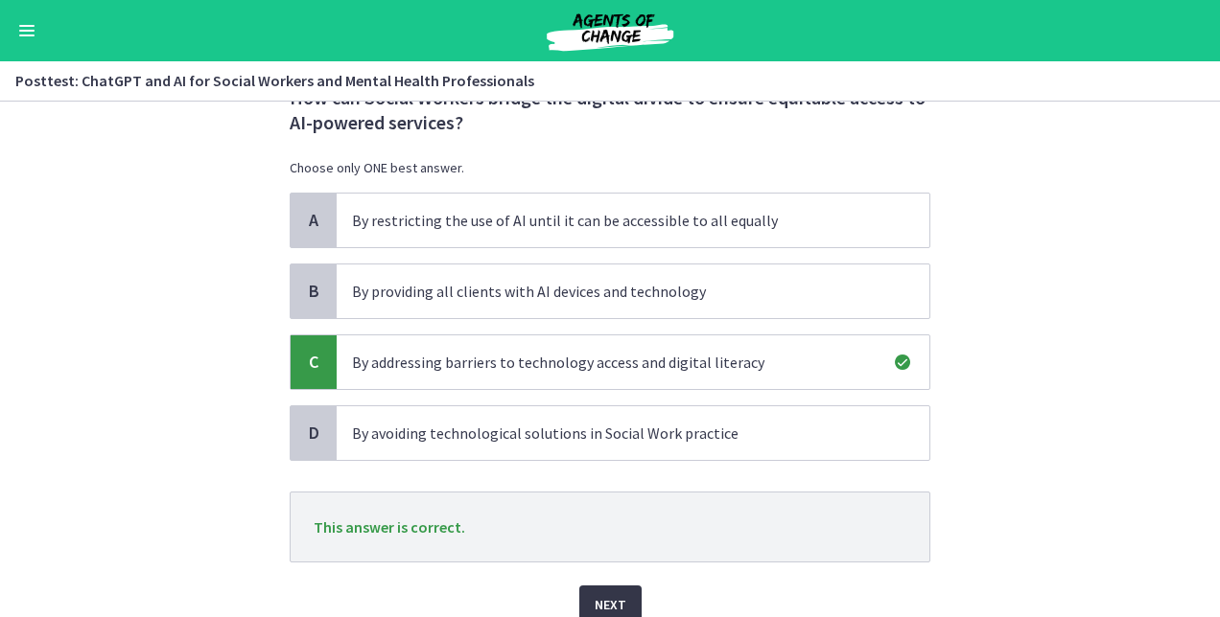
scroll to position [161, 0]
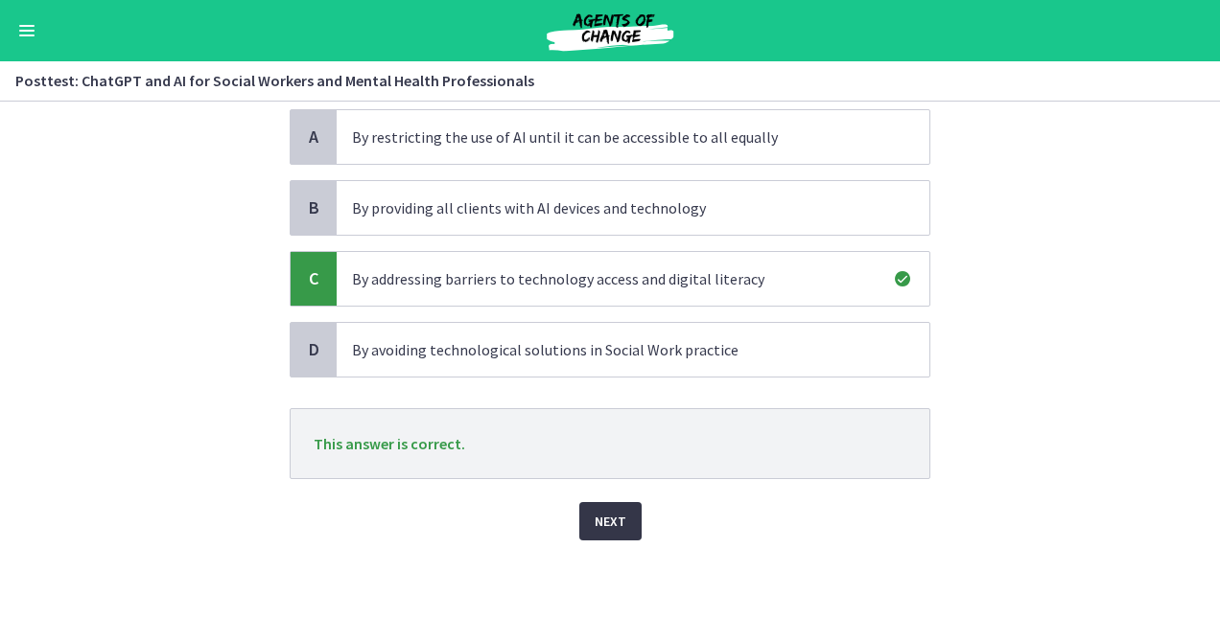
click at [602, 520] on span "Next" at bounding box center [610, 521] width 32 height 23
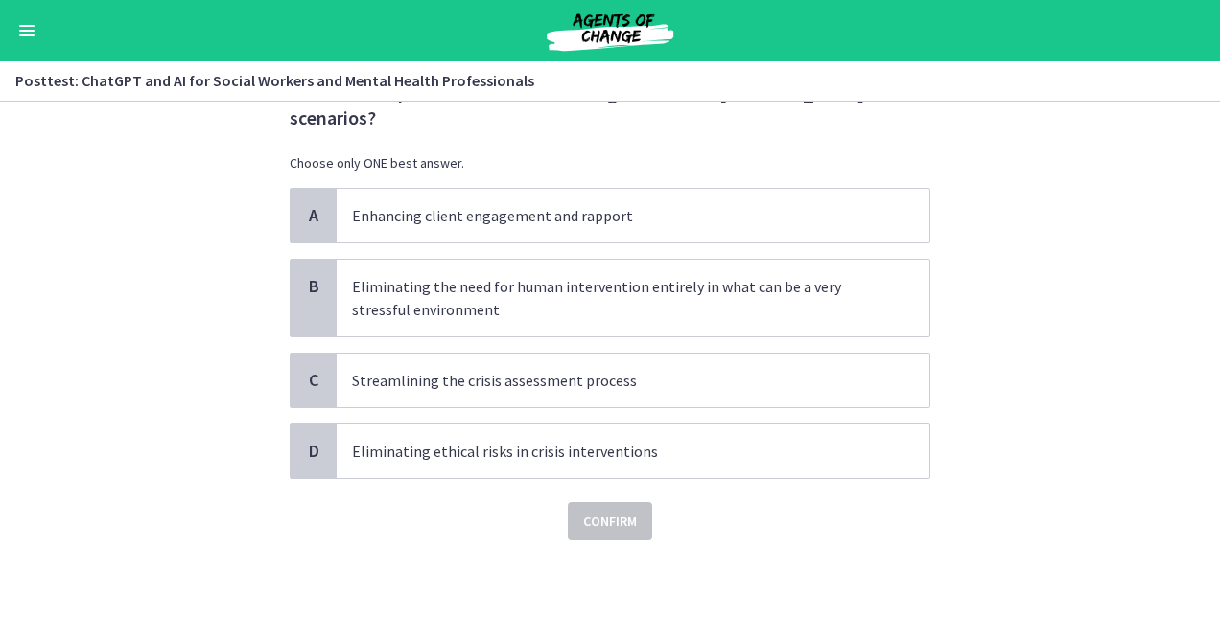
scroll to position [0, 0]
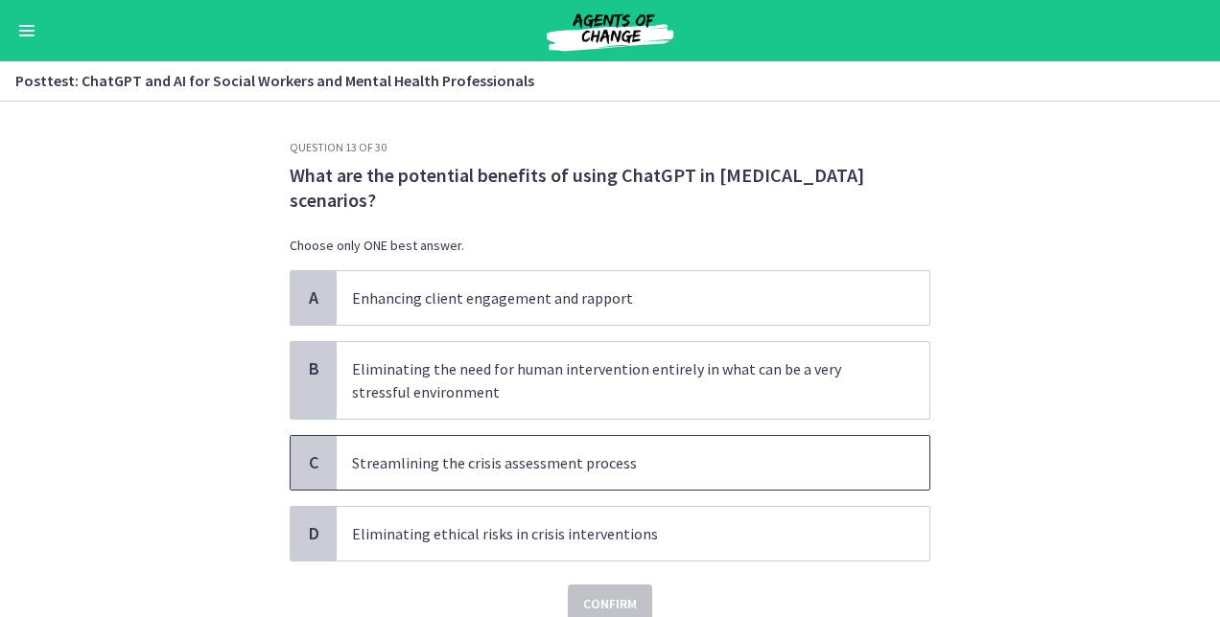
click at [612, 458] on p "Streamlining the crisis assessment process" at bounding box center [613, 463] width 523 height 23
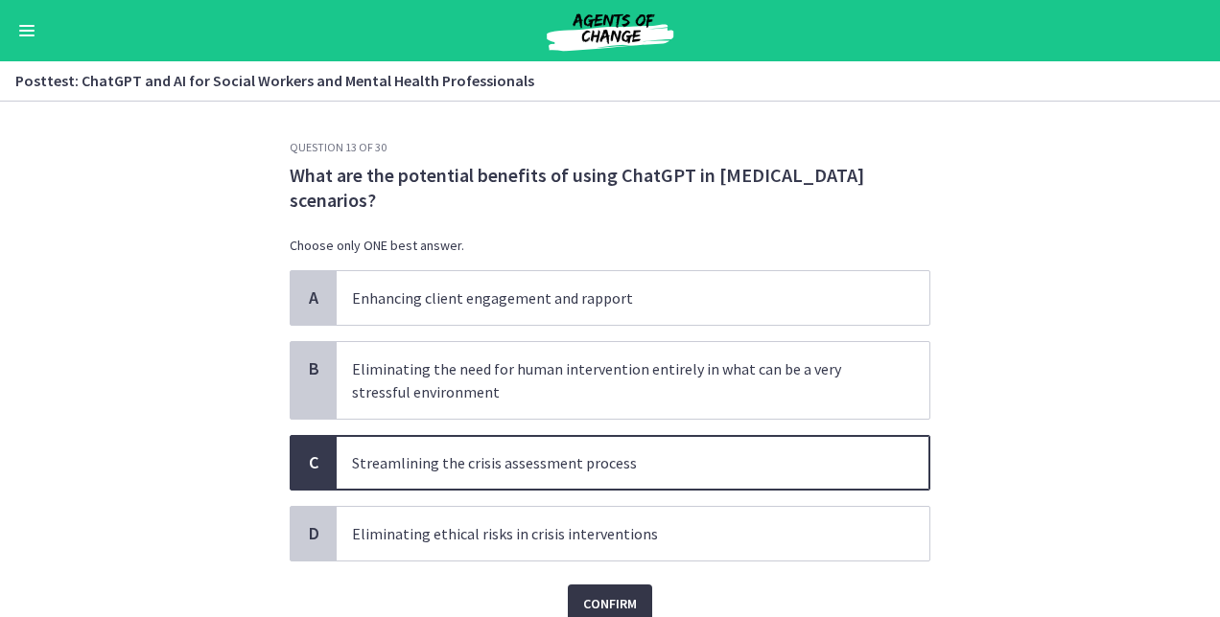
click at [594, 596] on span "Confirm" at bounding box center [610, 603] width 54 height 23
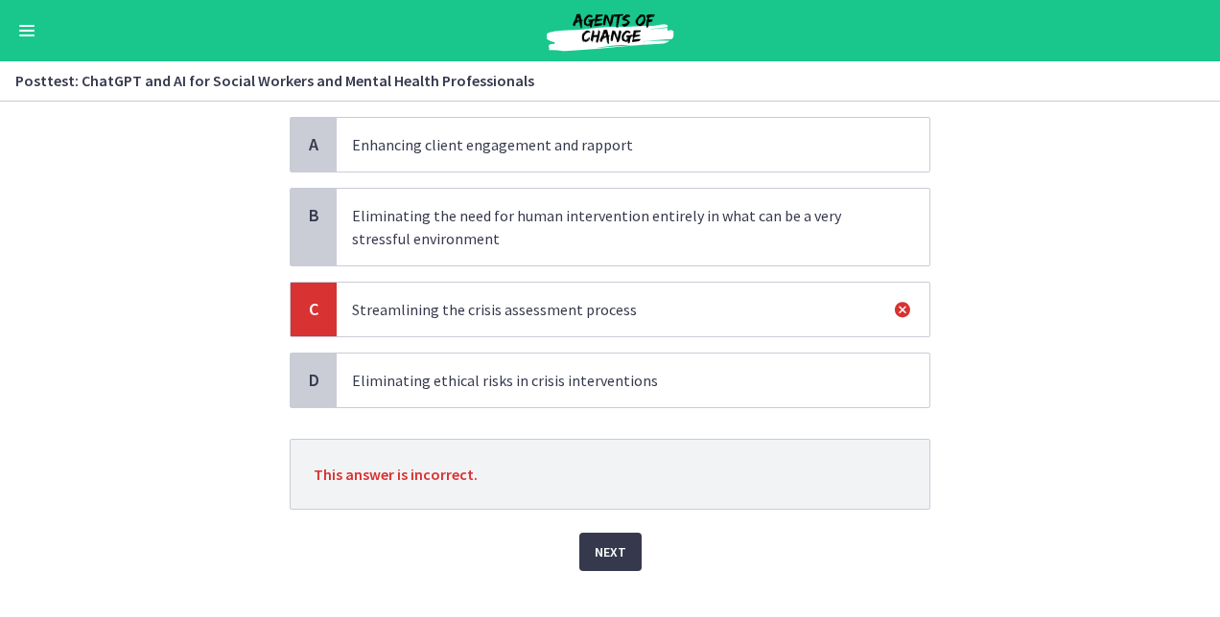
scroll to position [184, 0]
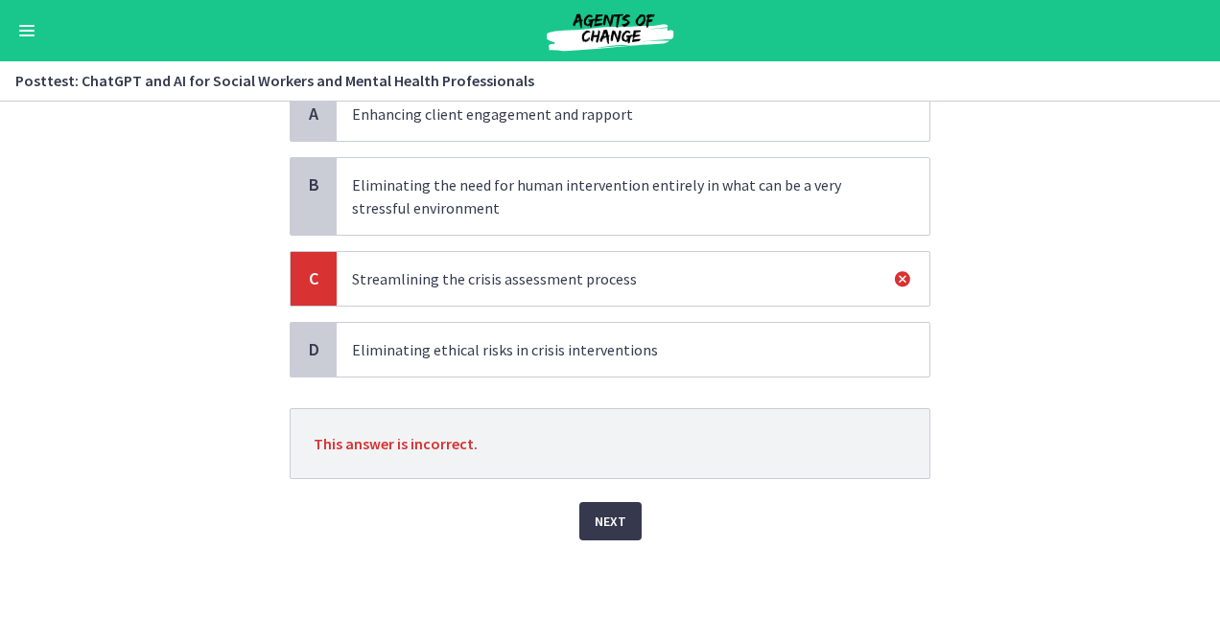
click at [573, 361] on span "Eliminating ethical risks in crisis interventions" at bounding box center [633, 350] width 592 height 54
click at [604, 533] on button "Next" at bounding box center [610, 521] width 62 height 38
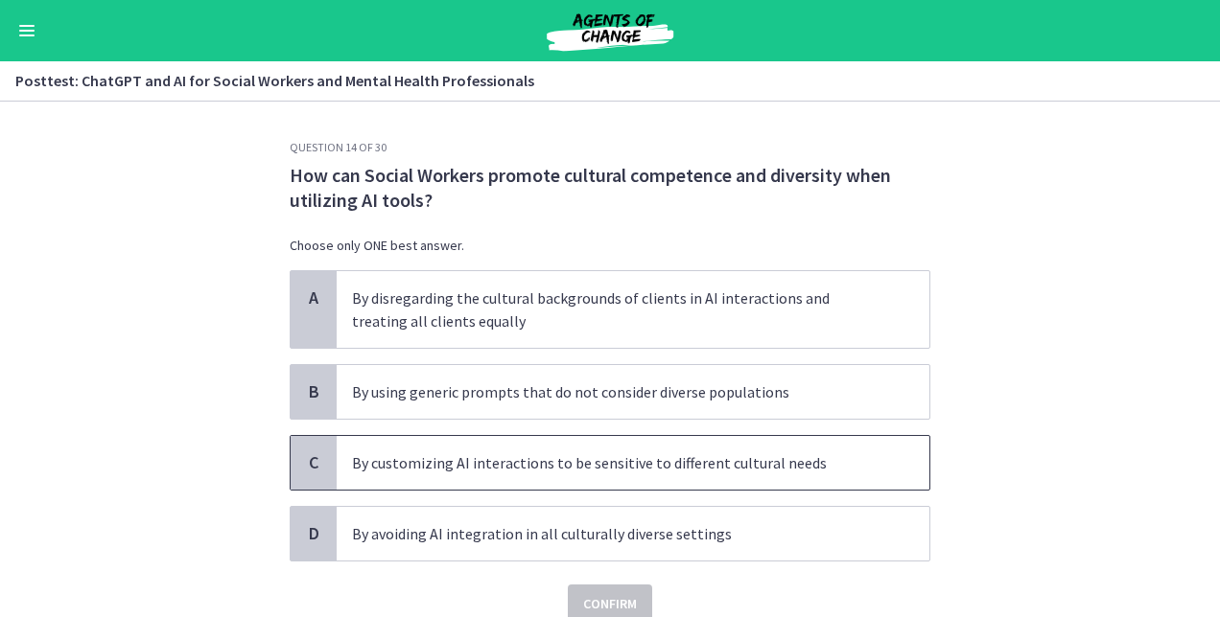
click at [740, 459] on p "By customizing AI interactions to be sensitive to different cultural needs" at bounding box center [613, 463] width 523 height 23
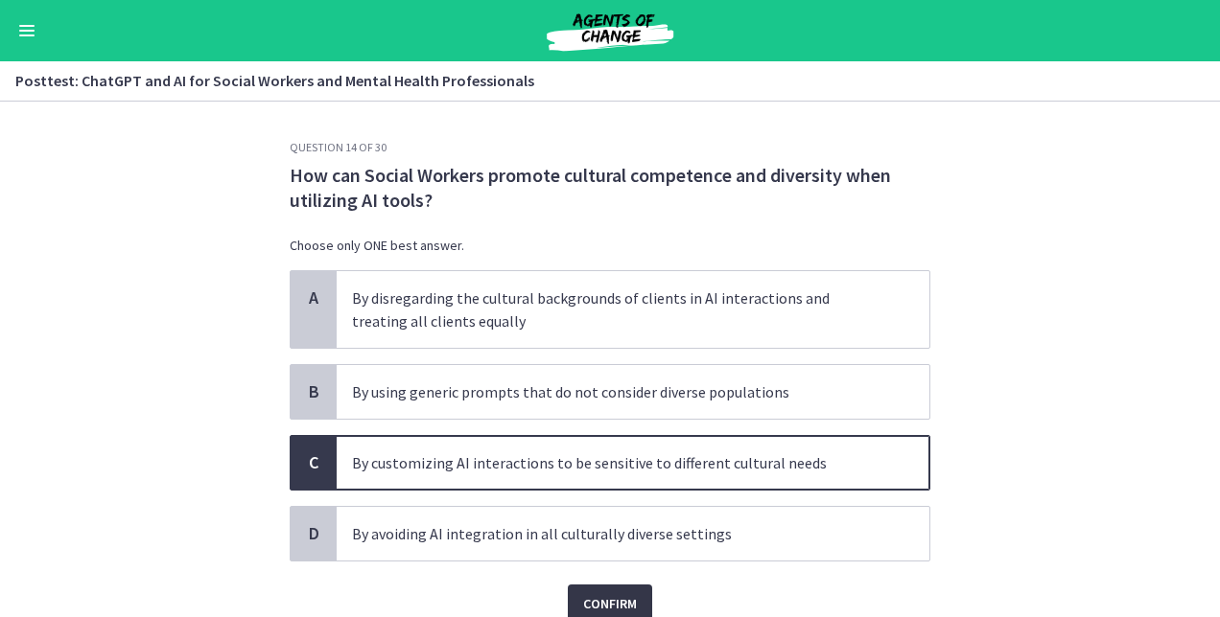
click at [623, 586] on button "Confirm" at bounding box center [610, 604] width 84 height 38
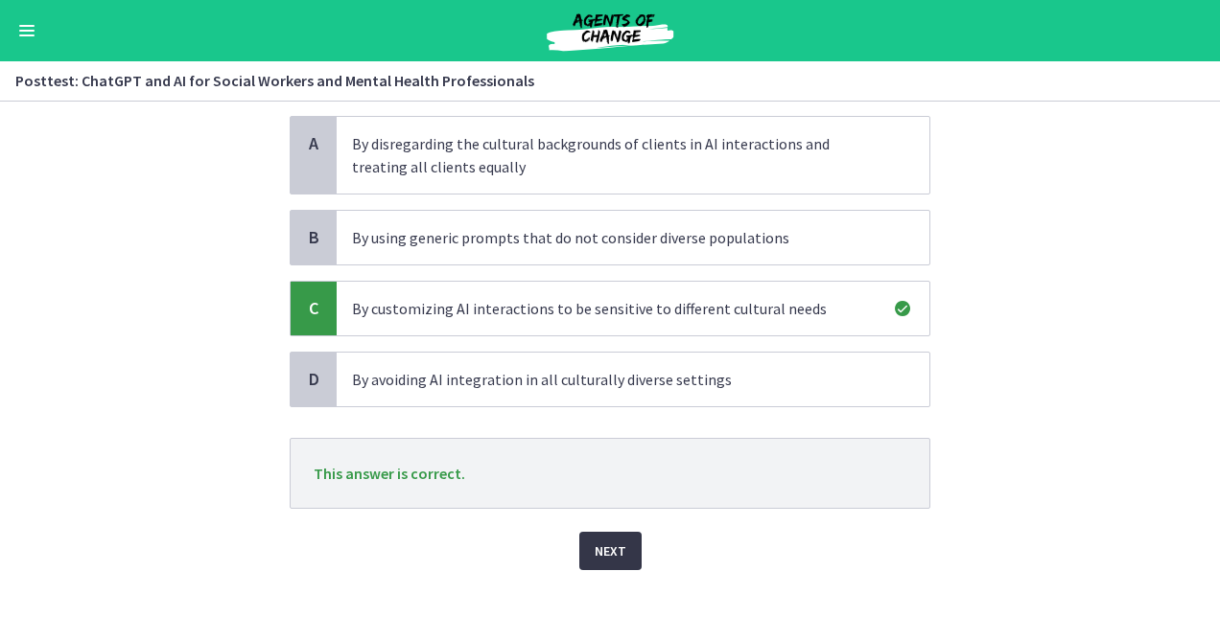
scroll to position [148, 0]
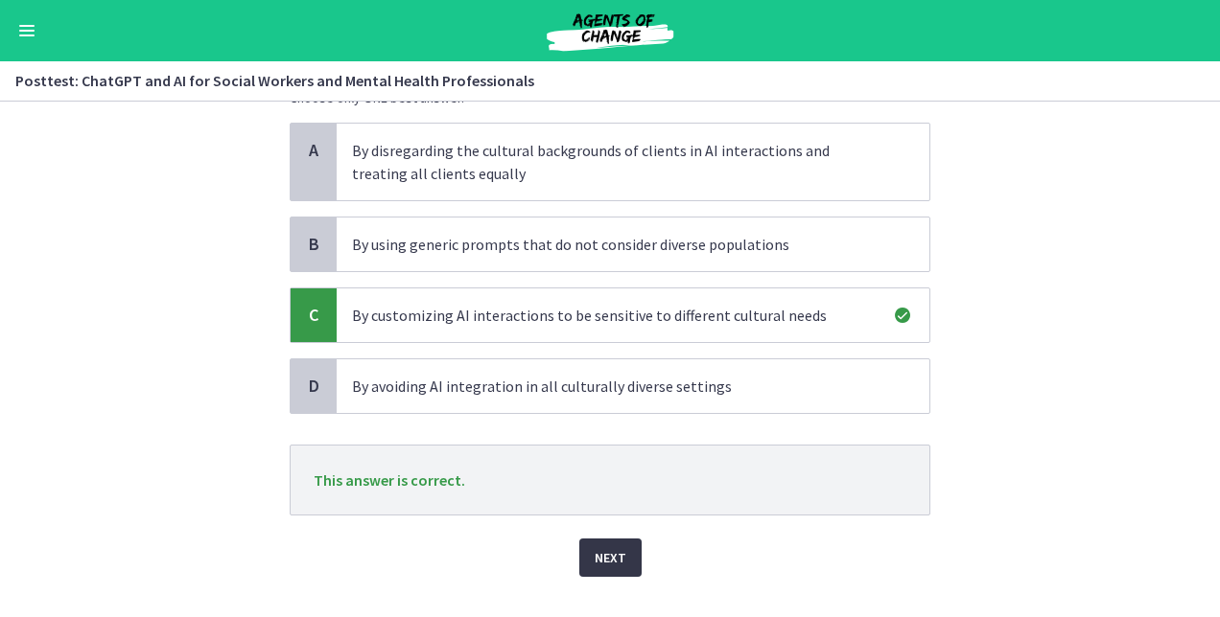
click at [590, 570] on button "Next" at bounding box center [610, 558] width 62 height 38
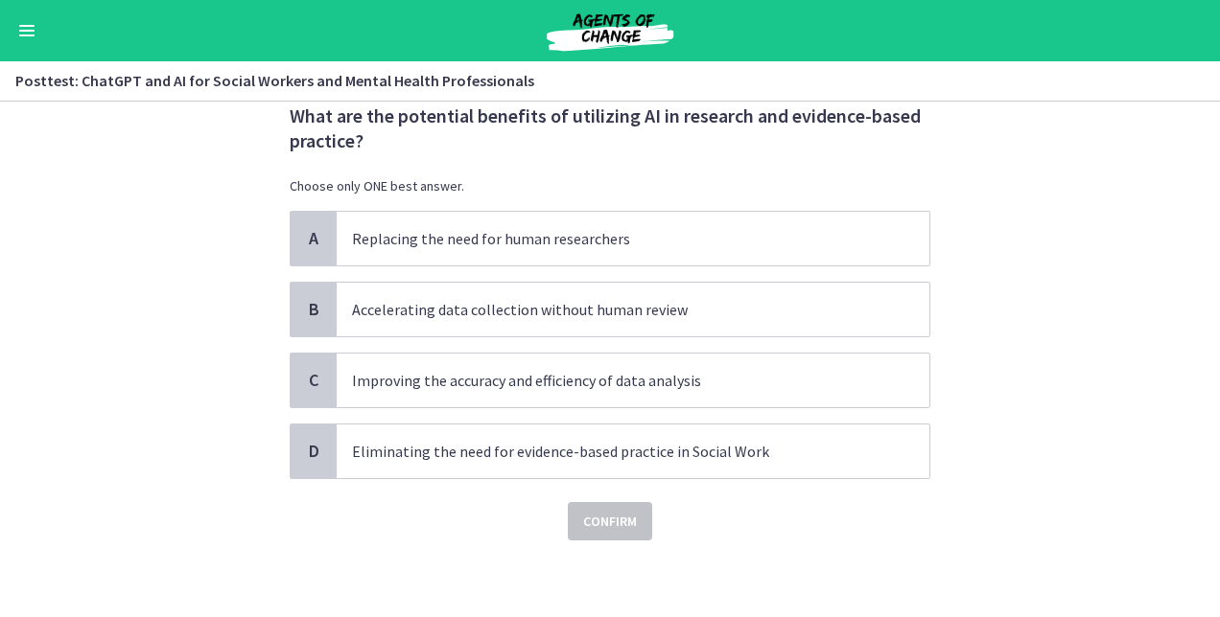
scroll to position [0, 0]
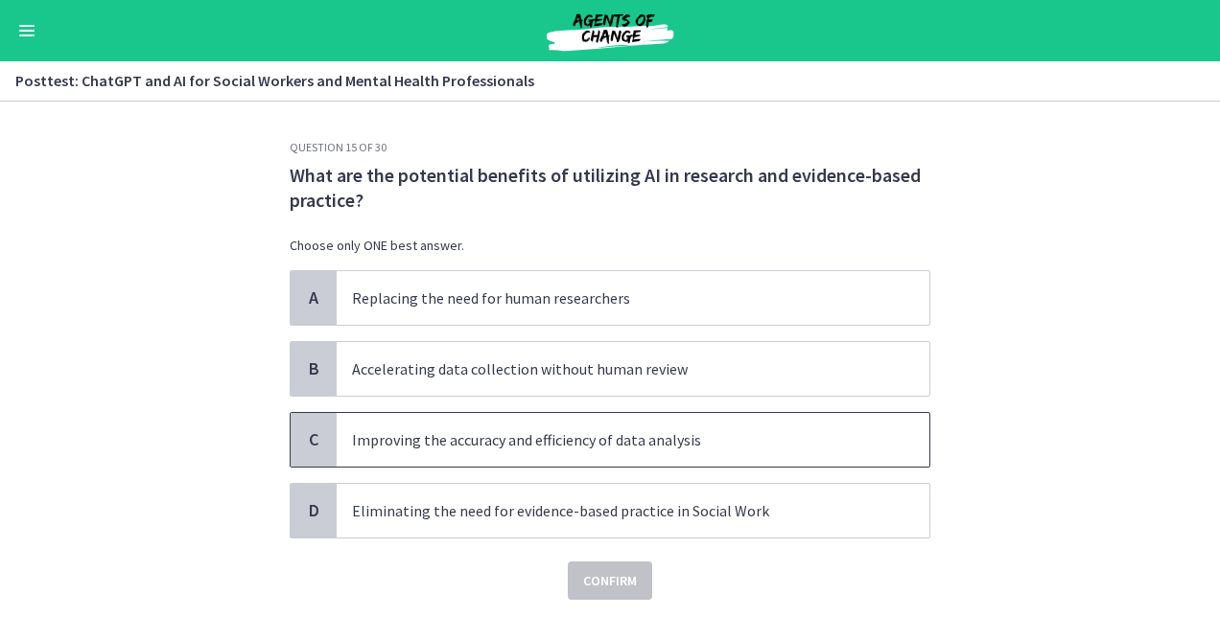
click at [684, 437] on p "Improving the accuracy and efficiency of data analysis" at bounding box center [613, 440] width 523 height 23
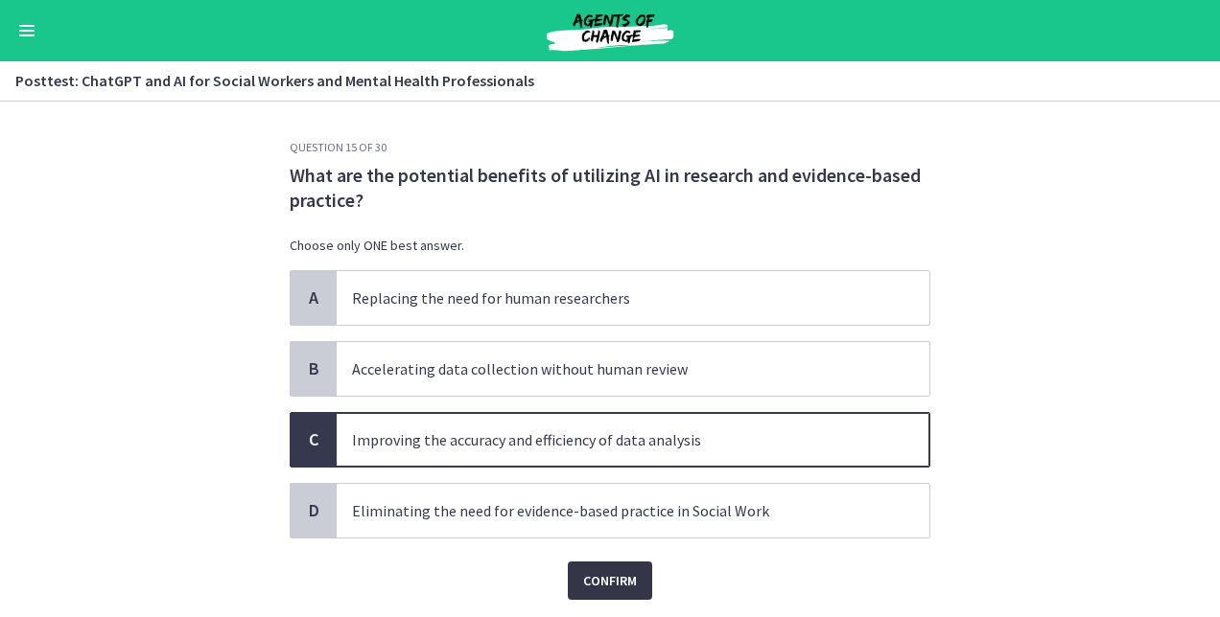
click at [619, 577] on span "Confirm" at bounding box center [610, 580] width 54 height 23
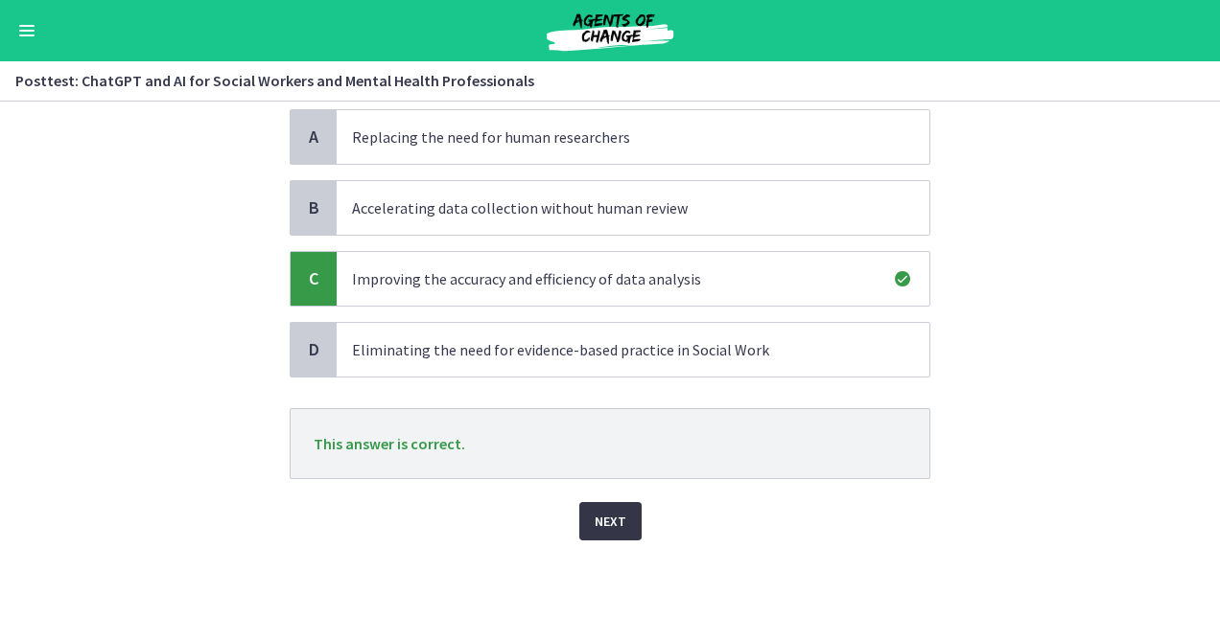
scroll to position [156, 0]
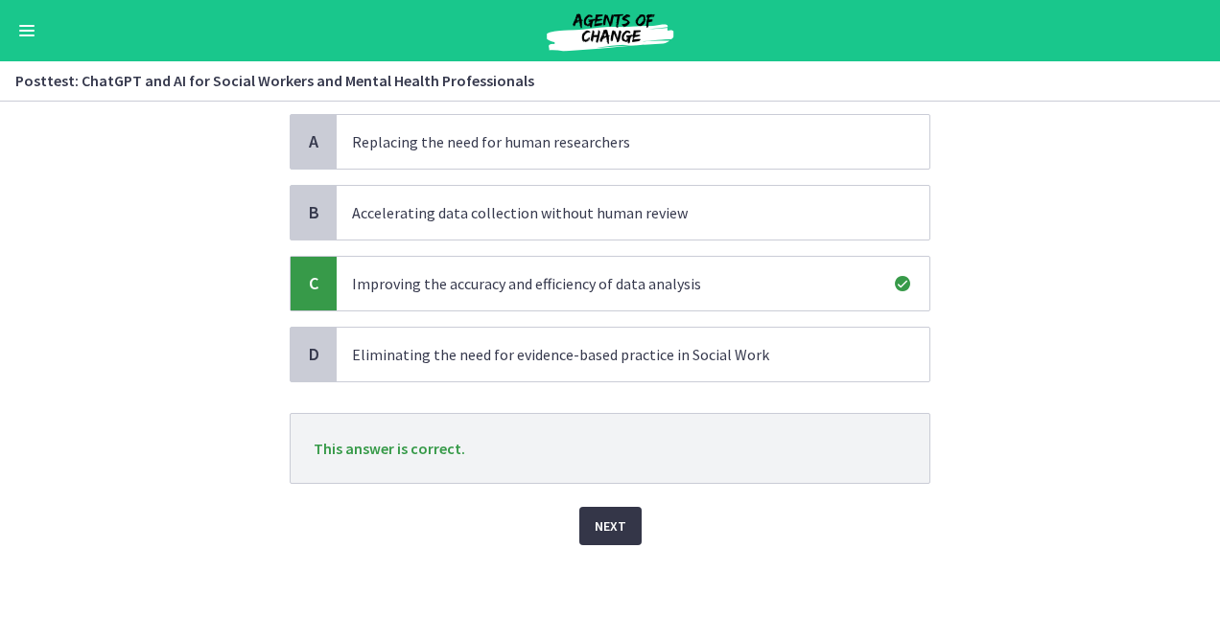
click at [609, 542] on button "Next" at bounding box center [610, 526] width 62 height 38
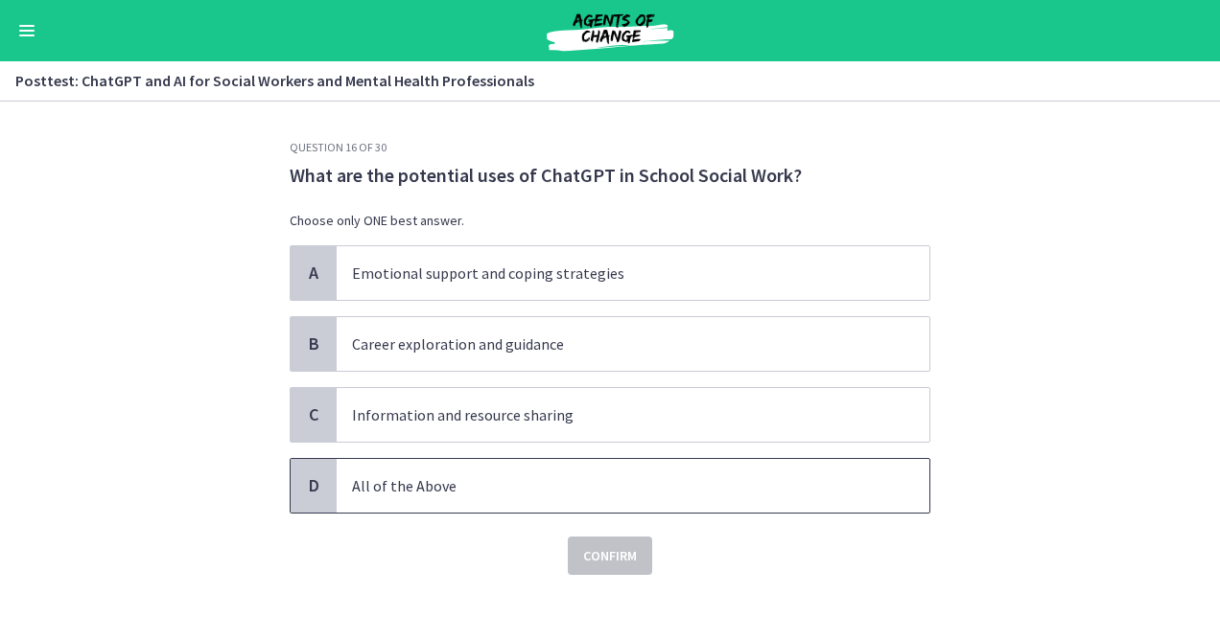
click at [594, 475] on p "All of the Above" at bounding box center [613, 486] width 523 height 23
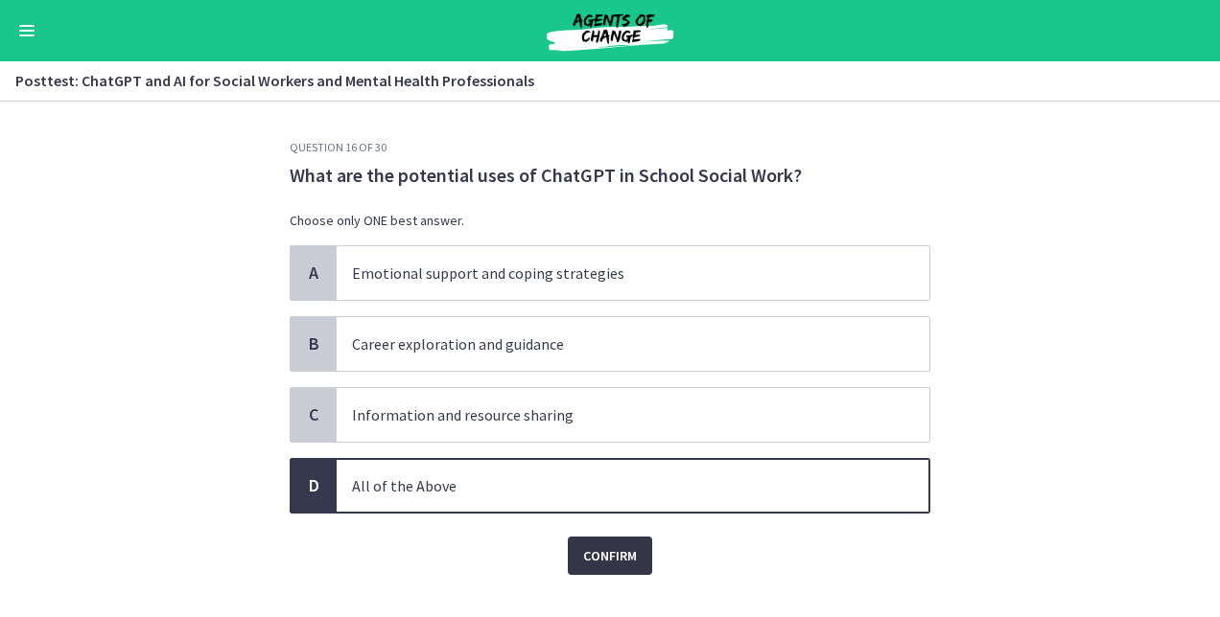
click at [607, 564] on span "Confirm" at bounding box center [610, 556] width 54 height 23
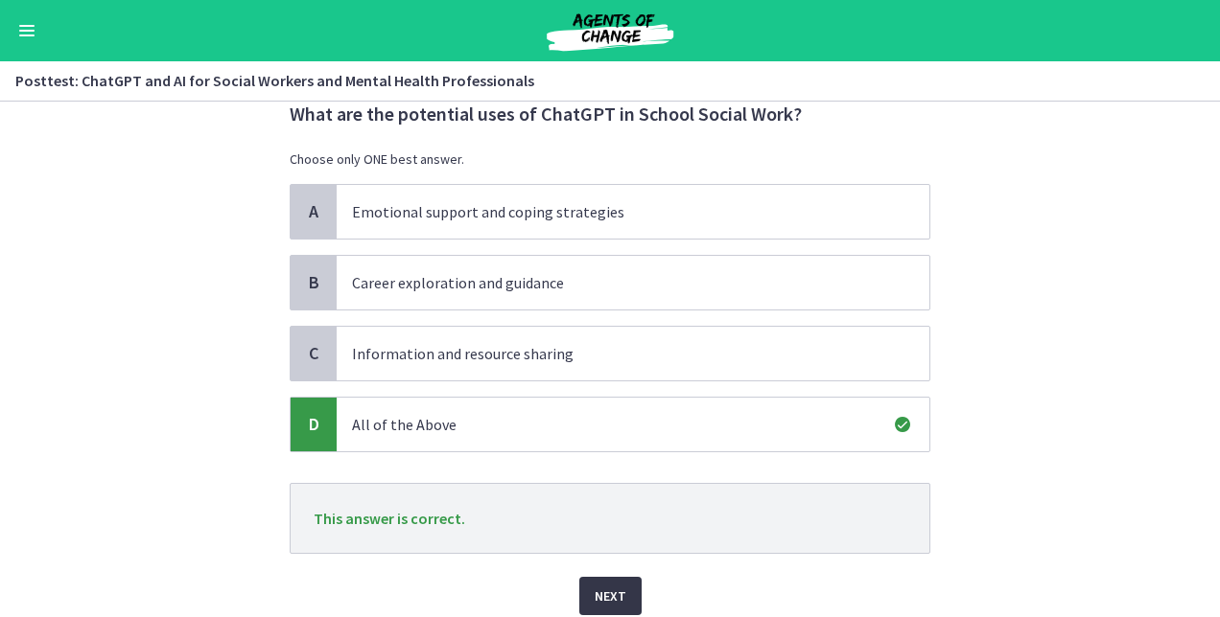
scroll to position [136, 0]
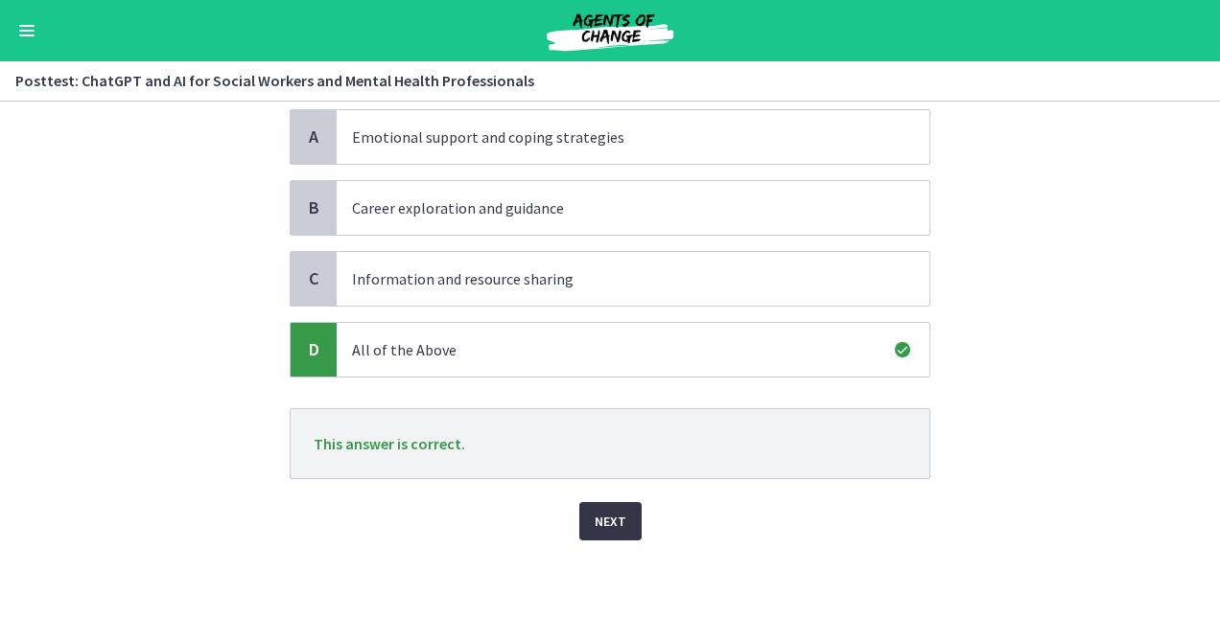
click at [600, 513] on span "Next" at bounding box center [610, 521] width 32 height 23
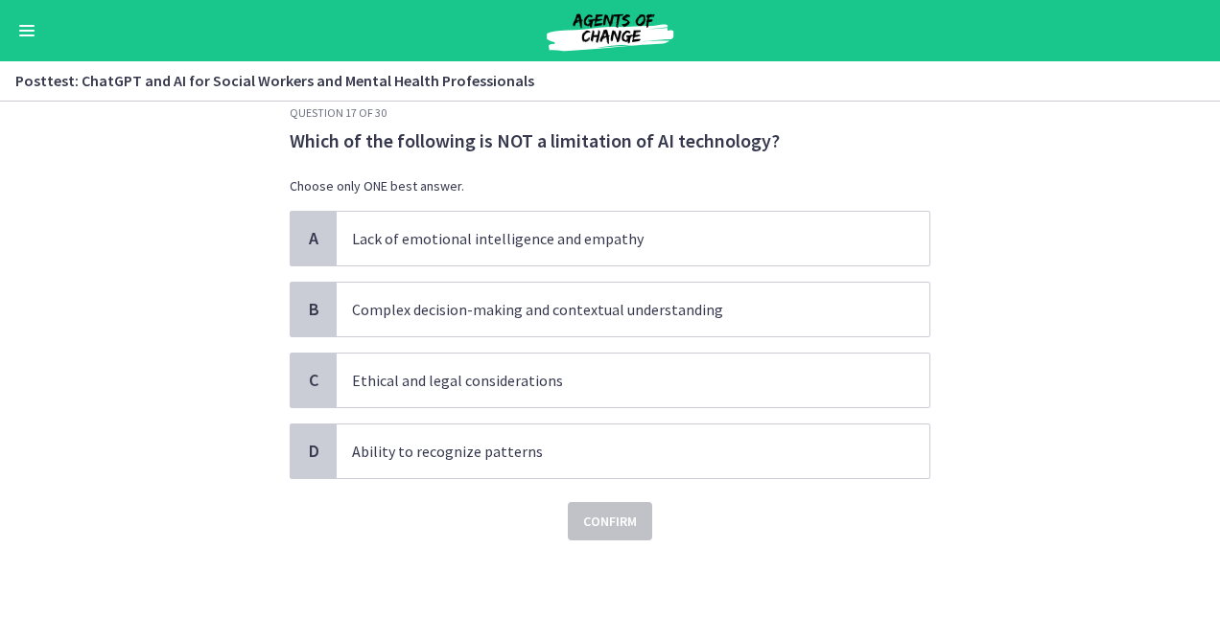
scroll to position [0, 0]
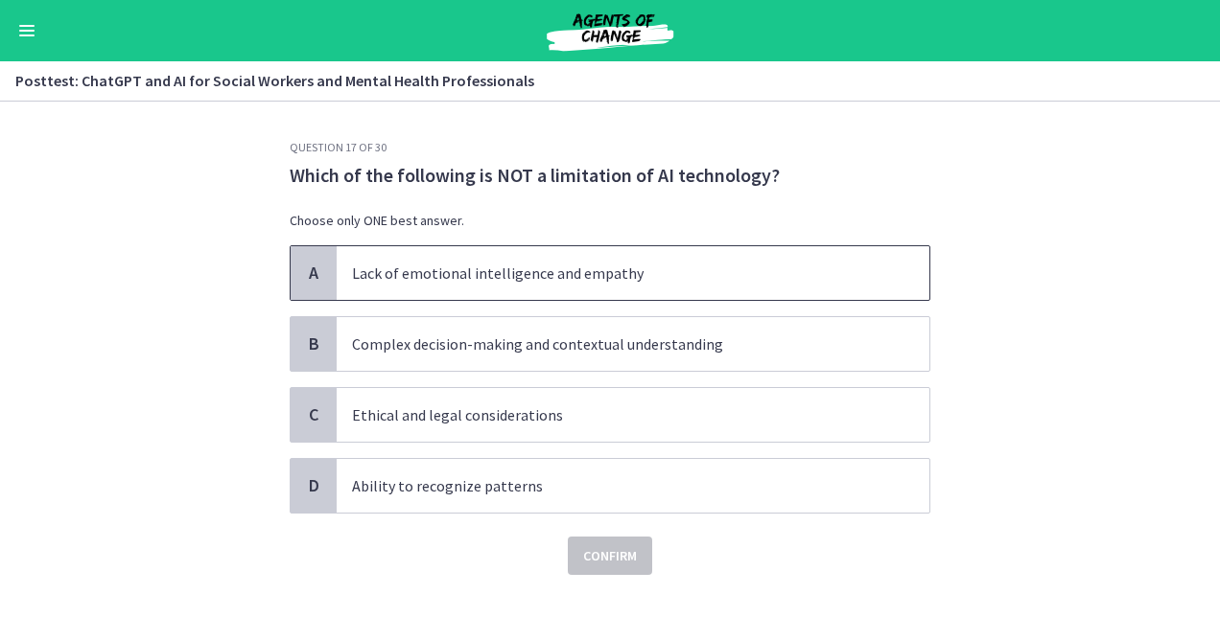
click at [787, 278] on p "Lack of emotional intelligence and empathy" at bounding box center [613, 273] width 523 height 23
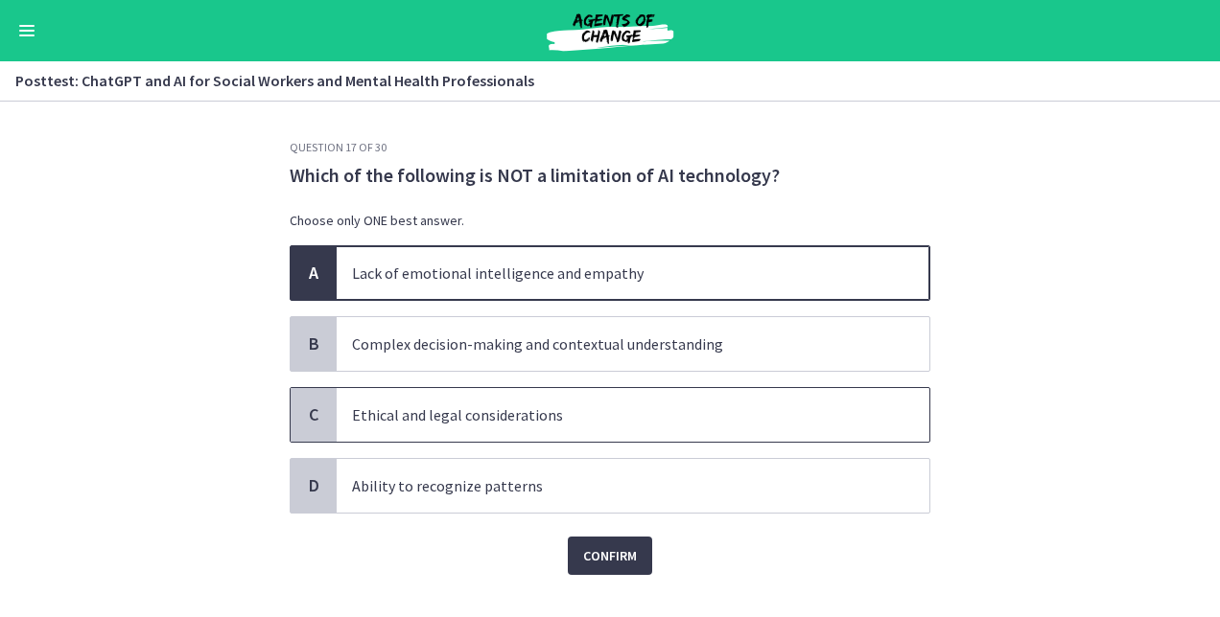
click at [624, 401] on span "Ethical and legal considerations" at bounding box center [633, 415] width 592 height 54
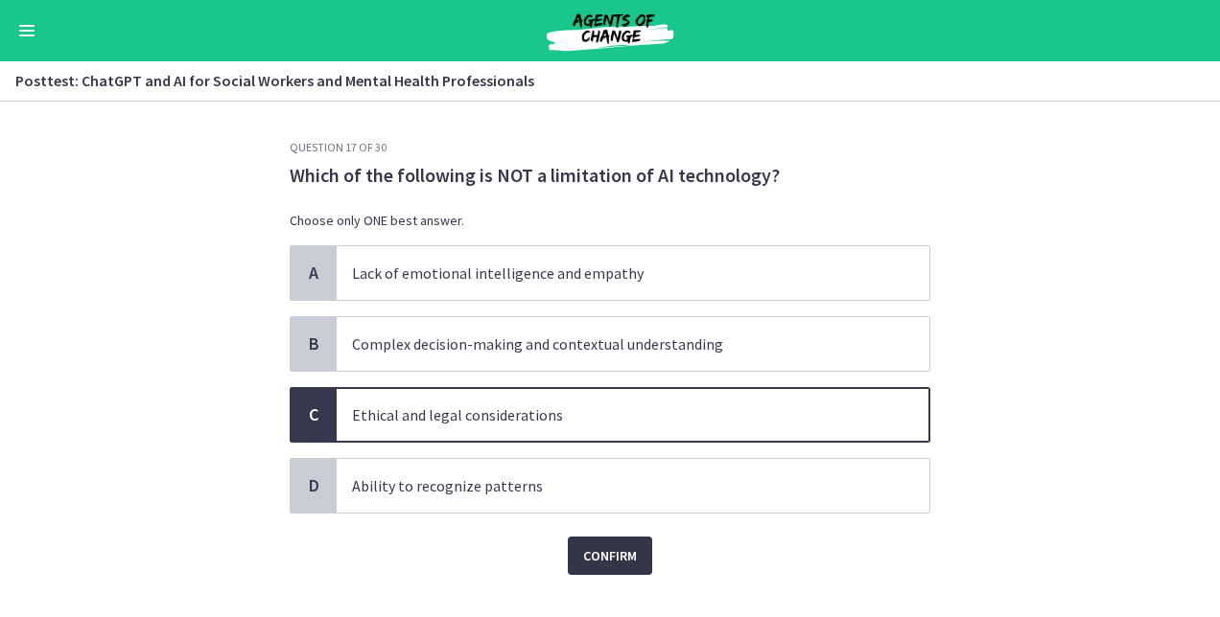
click at [609, 562] on span "Confirm" at bounding box center [610, 556] width 54 height 23
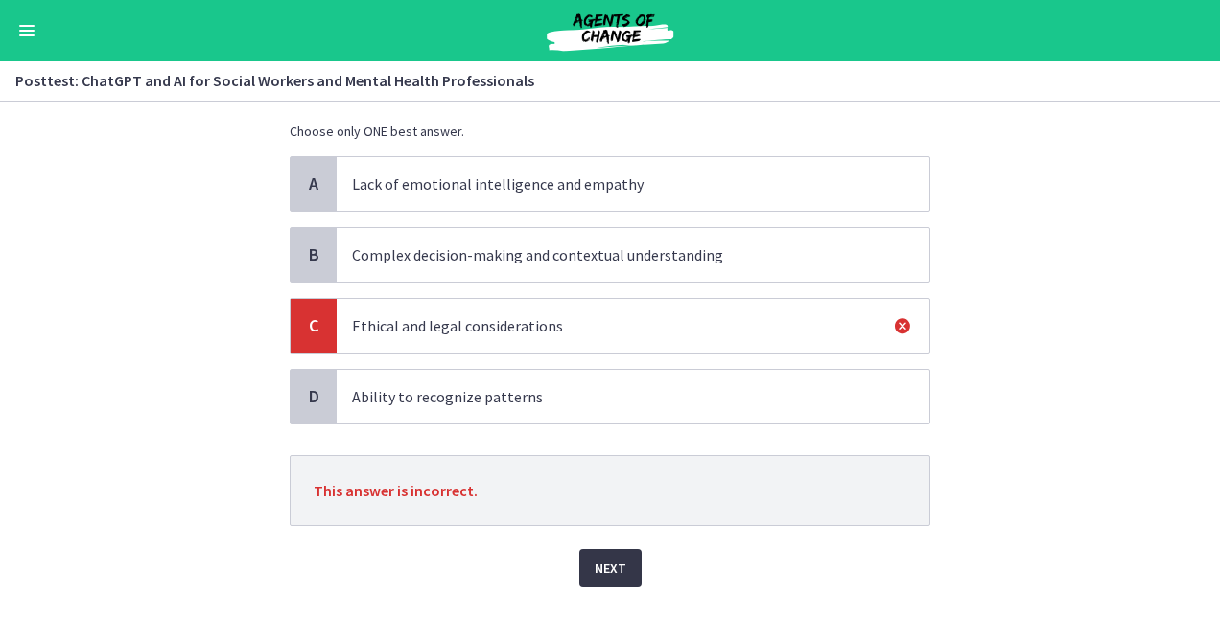
scroll to position [136, 0]
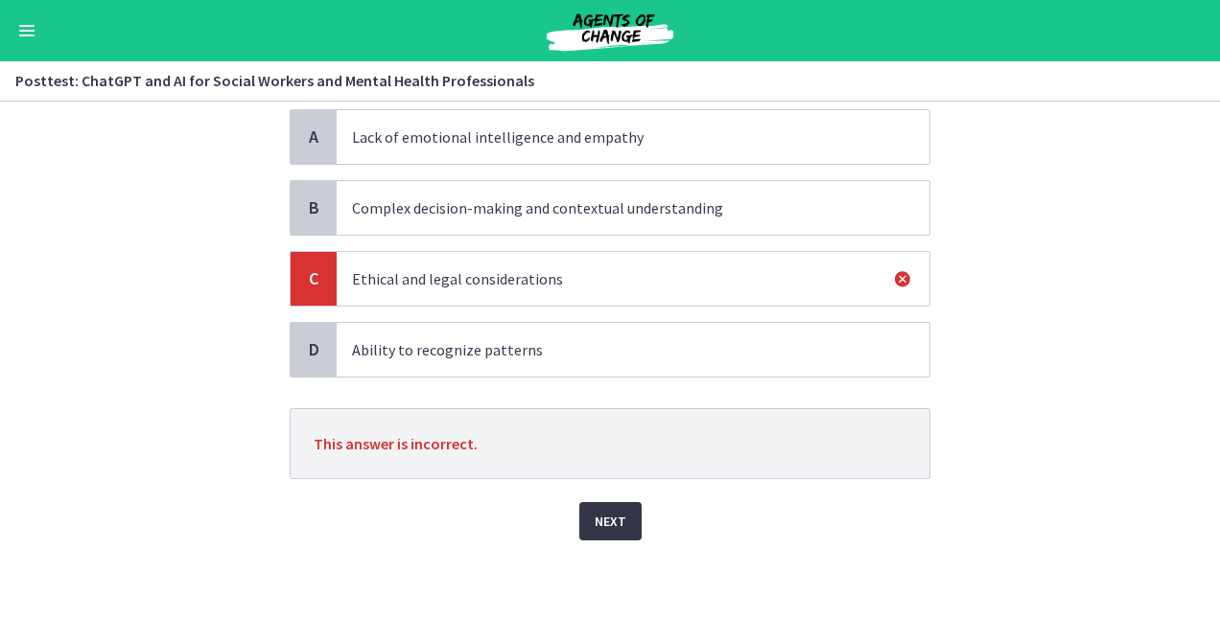
click at [601, 527] on span "Next" at bounding box center [610, 521] width 32 height 23
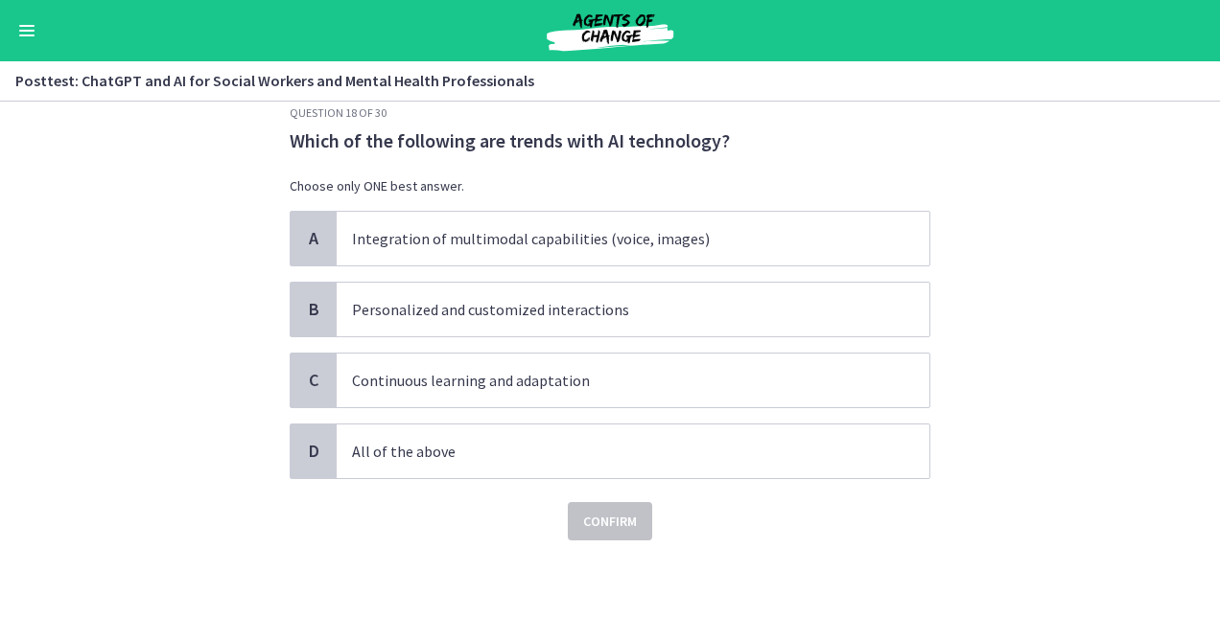
scroll to position [0, 0]
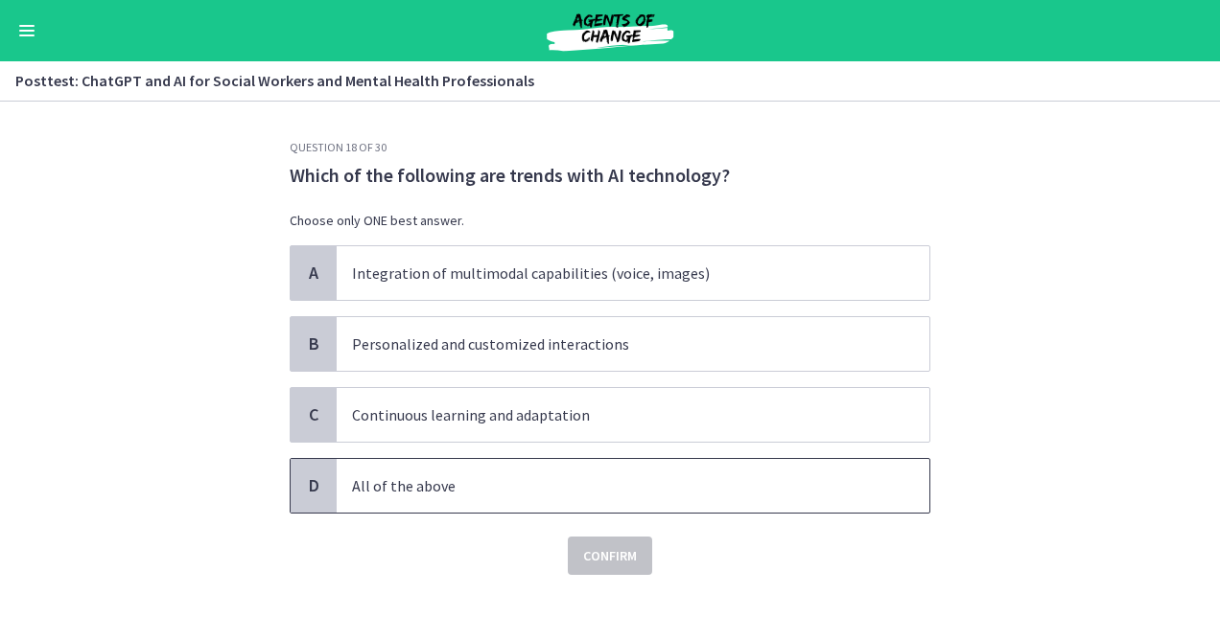
click at [445, 491] on p "All of the above" at bounding box center [613, 486] width 523 height 23
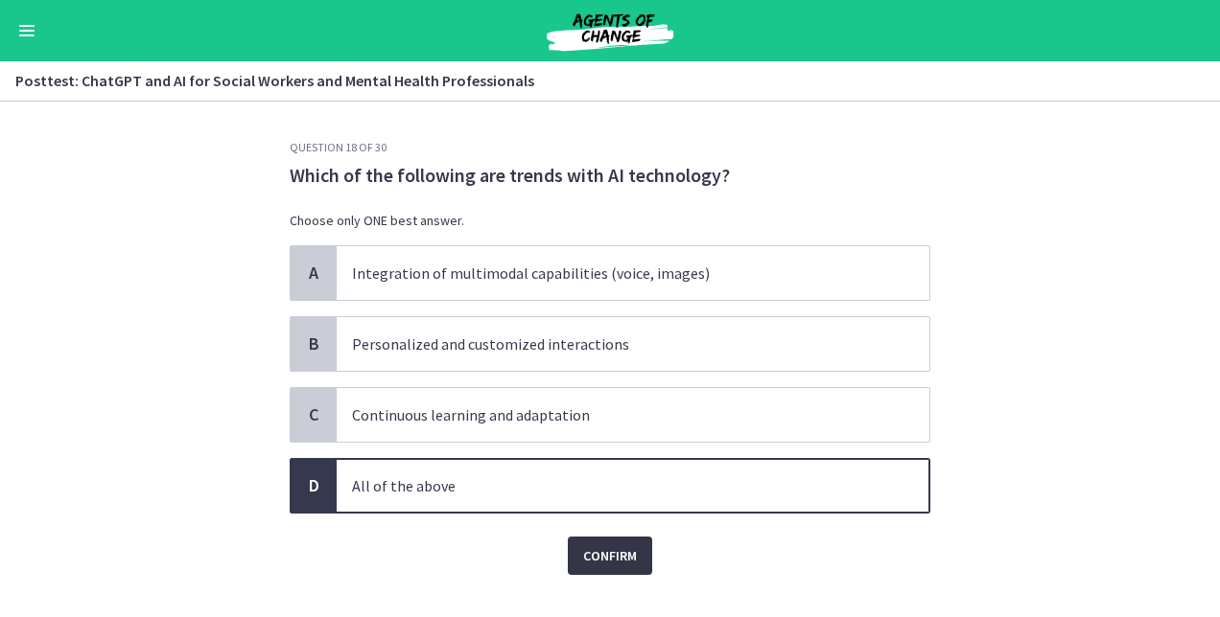
click at [608, 572] on button "Confirm" at bounding box center [610, 556] width 84 height 38
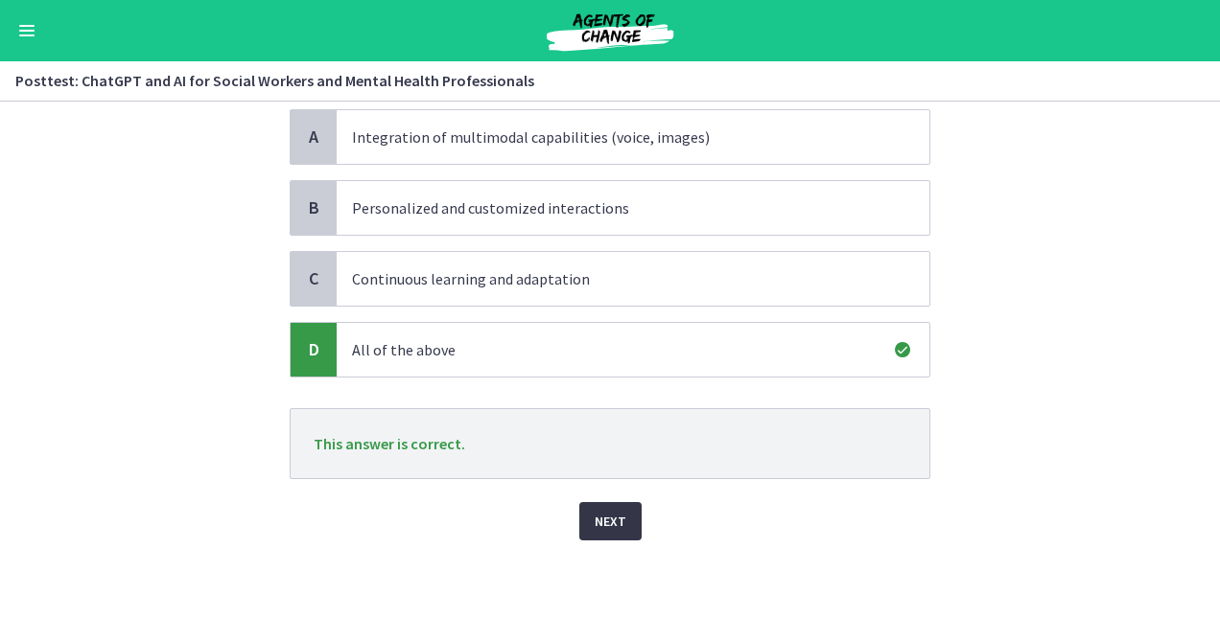
scroll to position [135, 0]
click at [605, 529] on span "Next" at bounding box center [610, 522] width 32 height 23
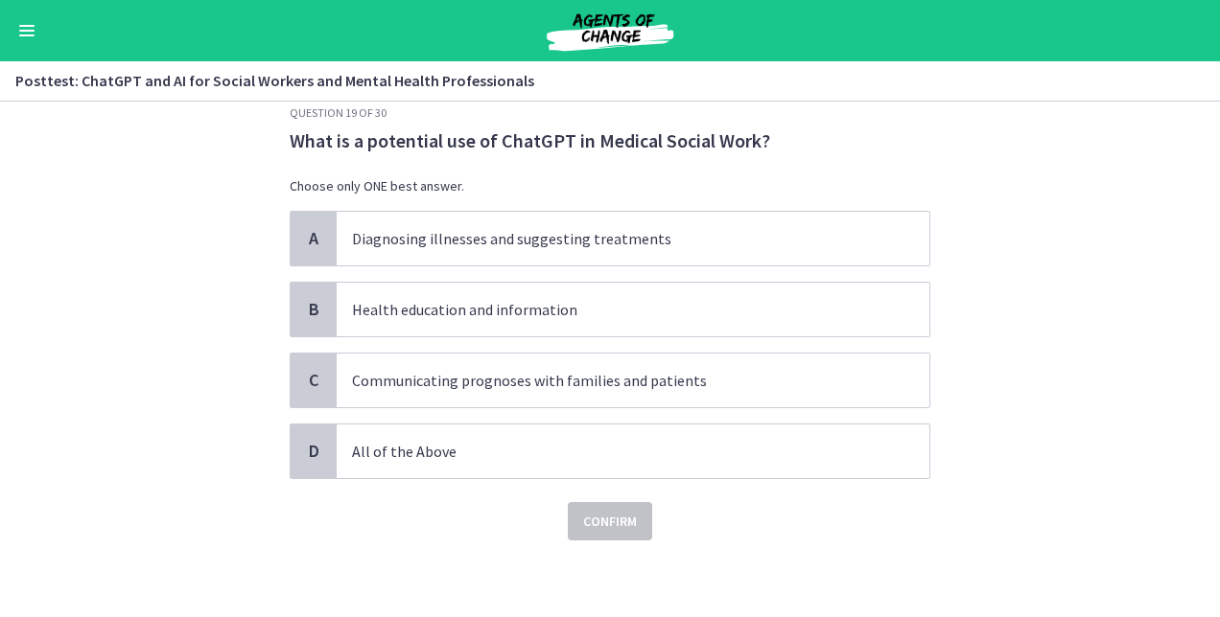
scroll to position [0, 0]
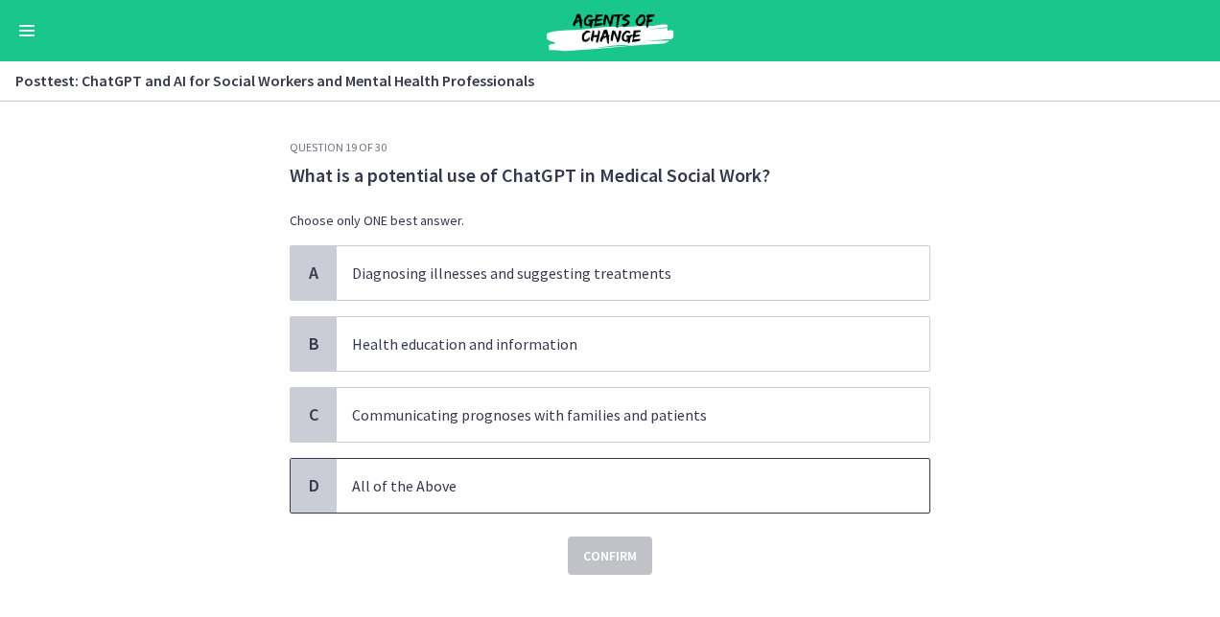
click at [479, 475] on p "All of the Above" at bounding box center [613, 486] width 523 height 23
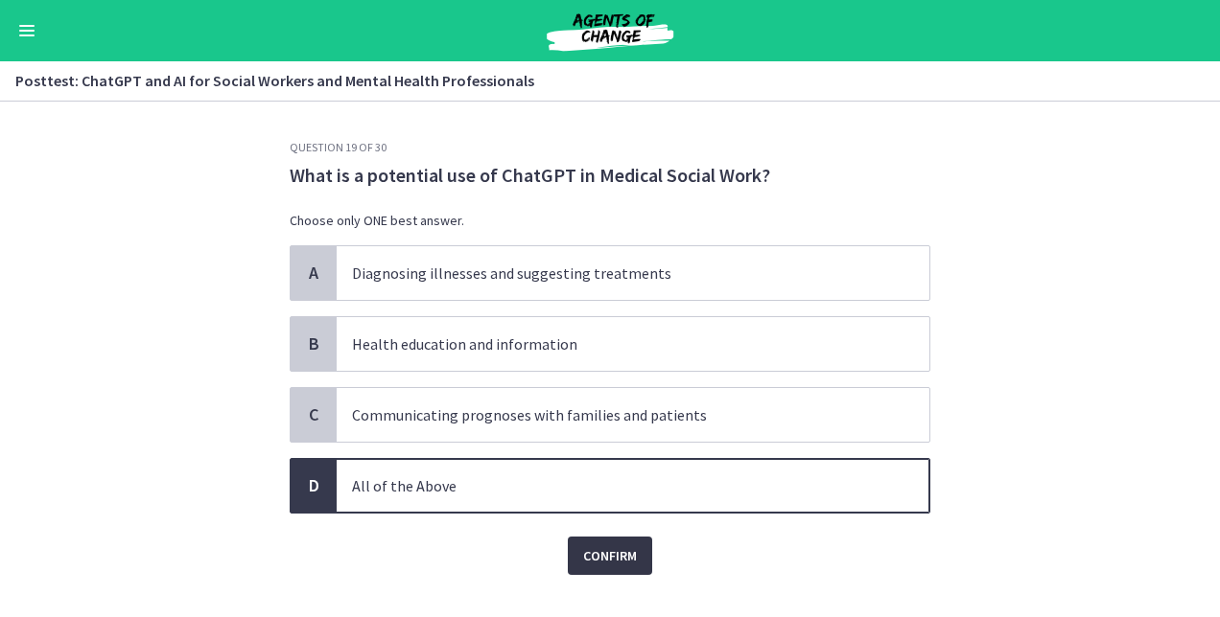
click at [620, 552] on span "Confirm" at bounding box center [610, 556] width 54 height 23
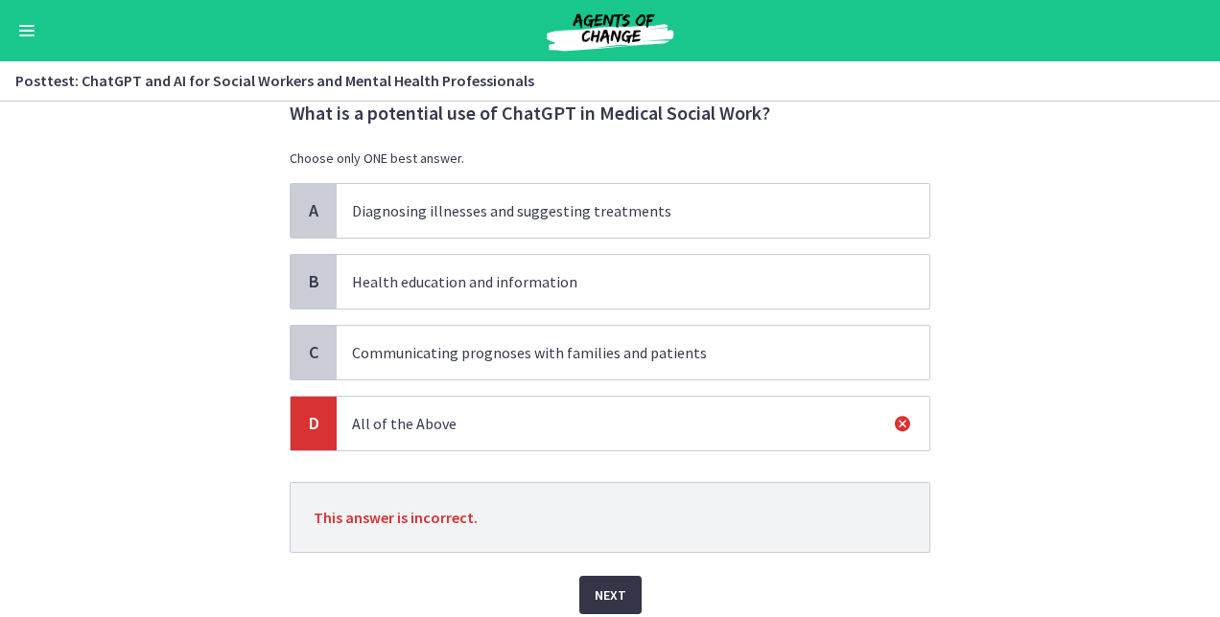
scroll to position [136, 0]
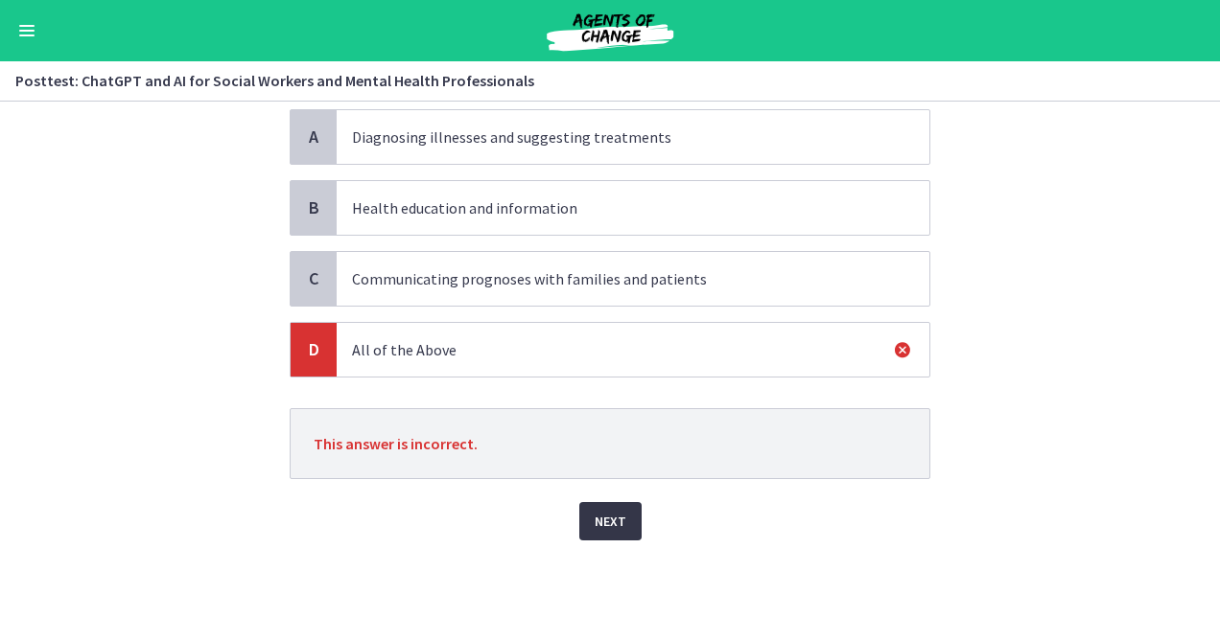
click at [622, 523] on button "Next" at bounding box center [610, 521] width 62 height 38
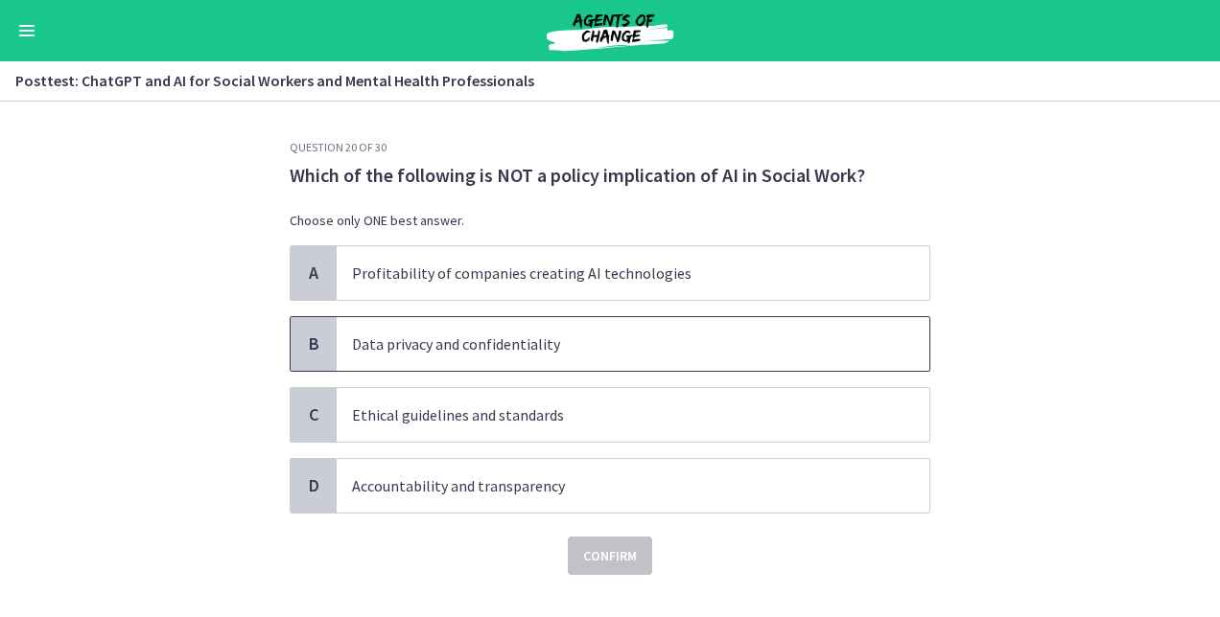
click at [514, 358] on span "Data privacy and confidentiality" at bounding box center [633, 344] width 592 height 54
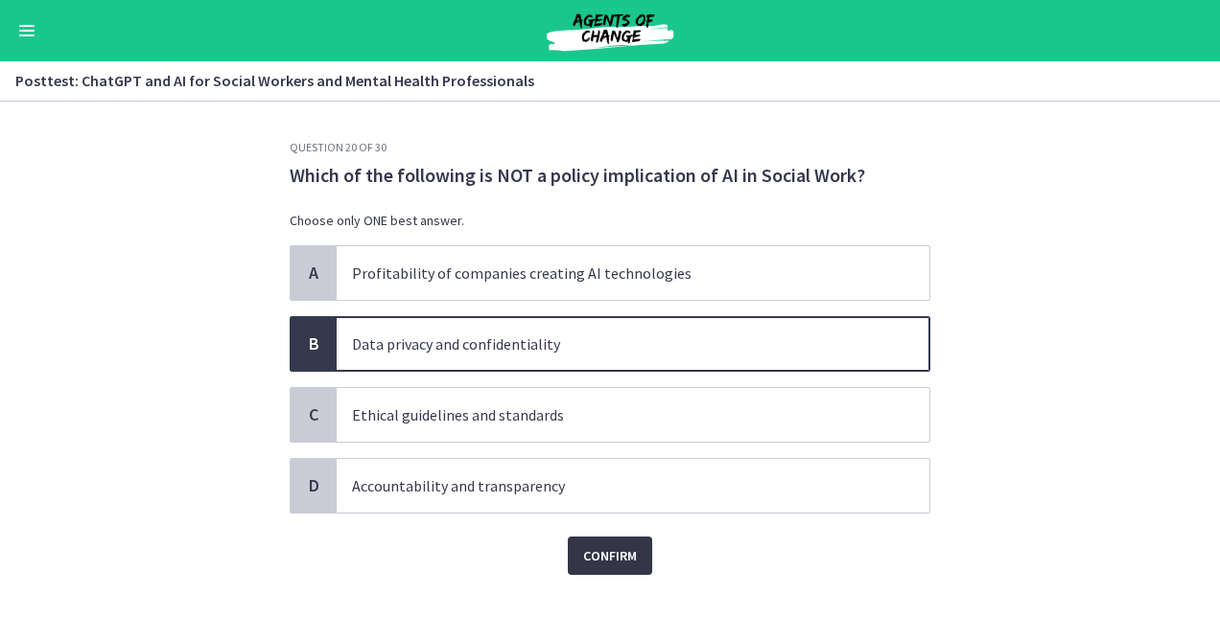
click at [607, 551] on span "Confirm" at bounding box center [610, 556] width 54 height 23
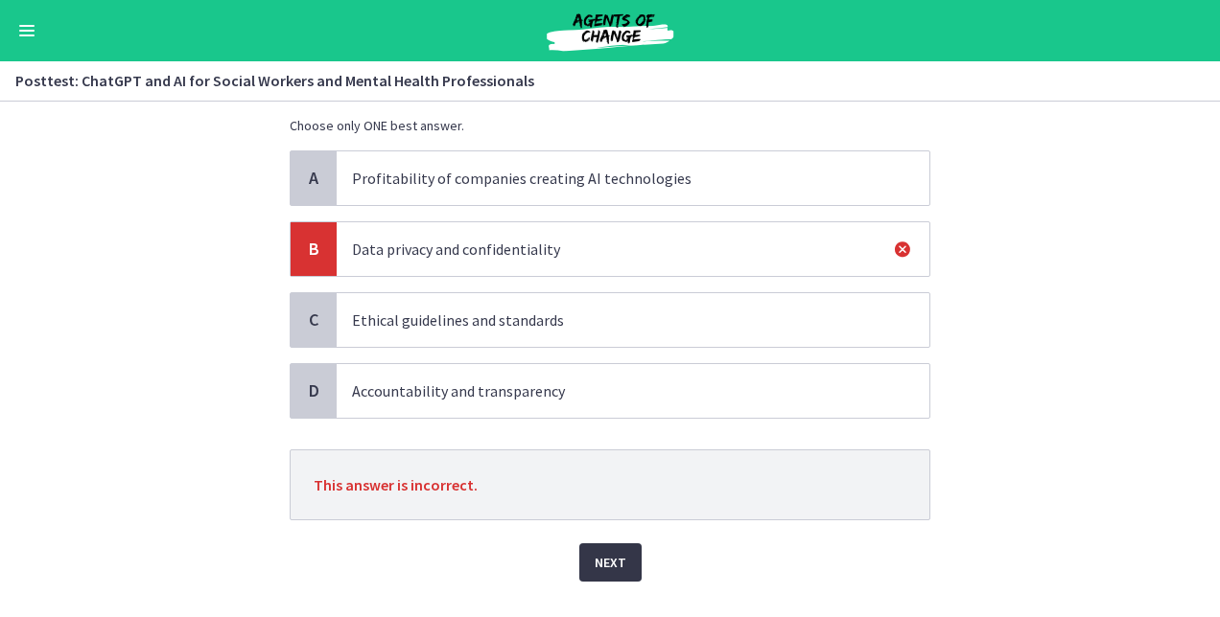
scroll to position [136, 0]
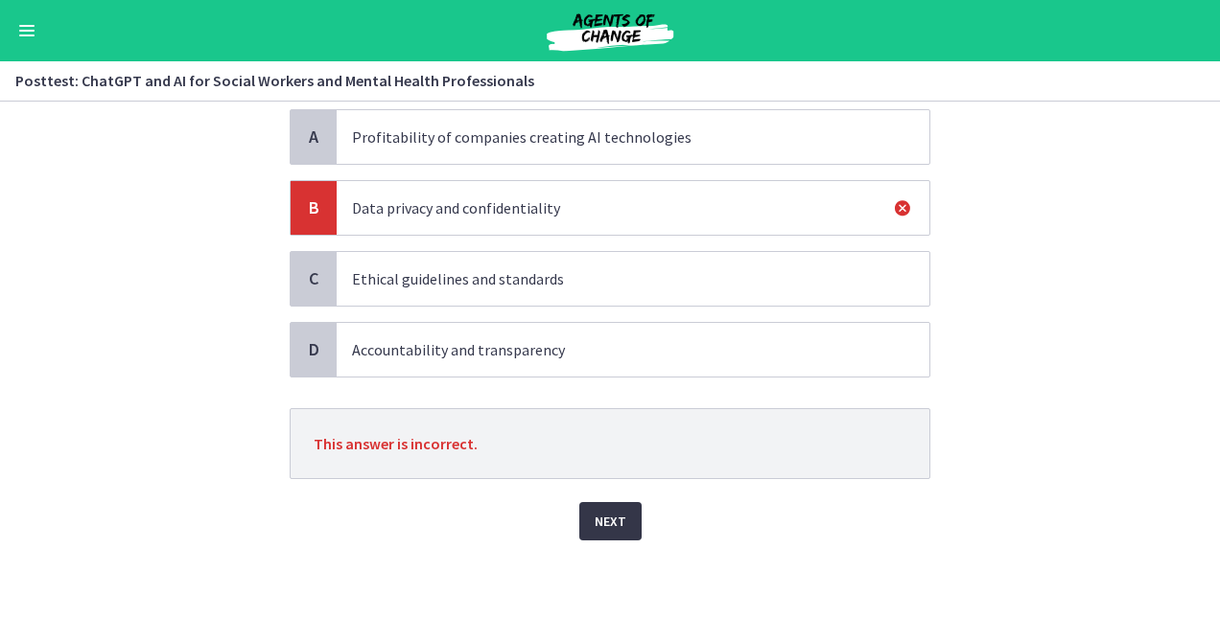
click at [598, 506] on button "Next" at bounding box center [610, 521] width 62 height 38
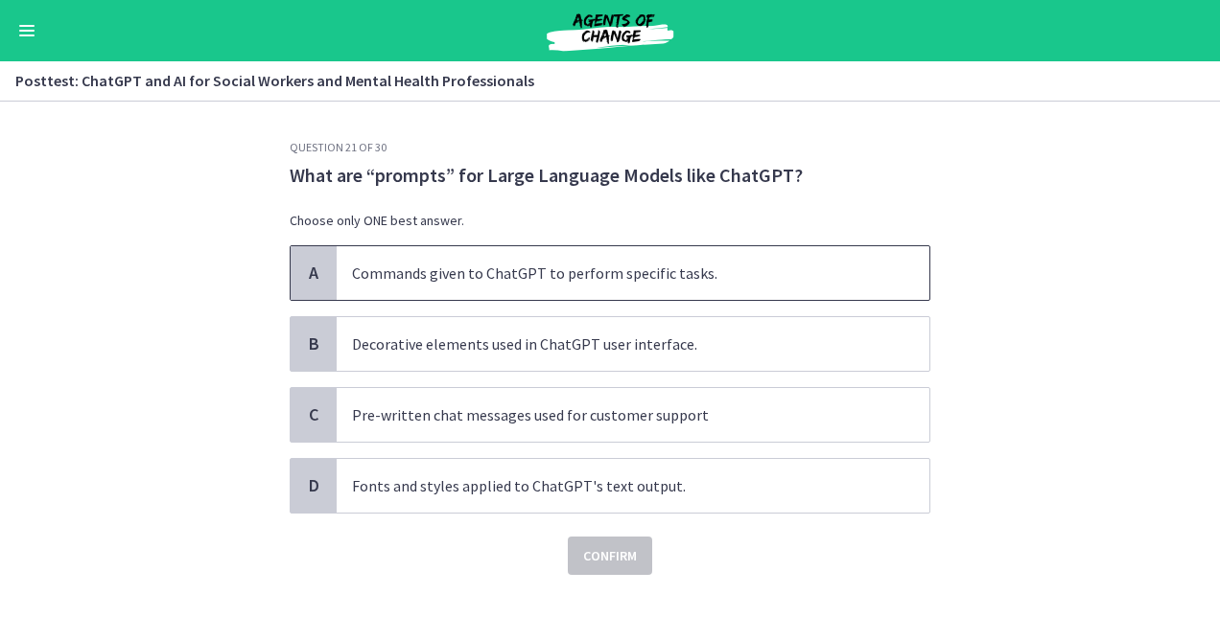
click at [580, 272] on p "Commands given to ChatGPT to perform specific tasks." at bounding box center [613, 273] width 523 height 23
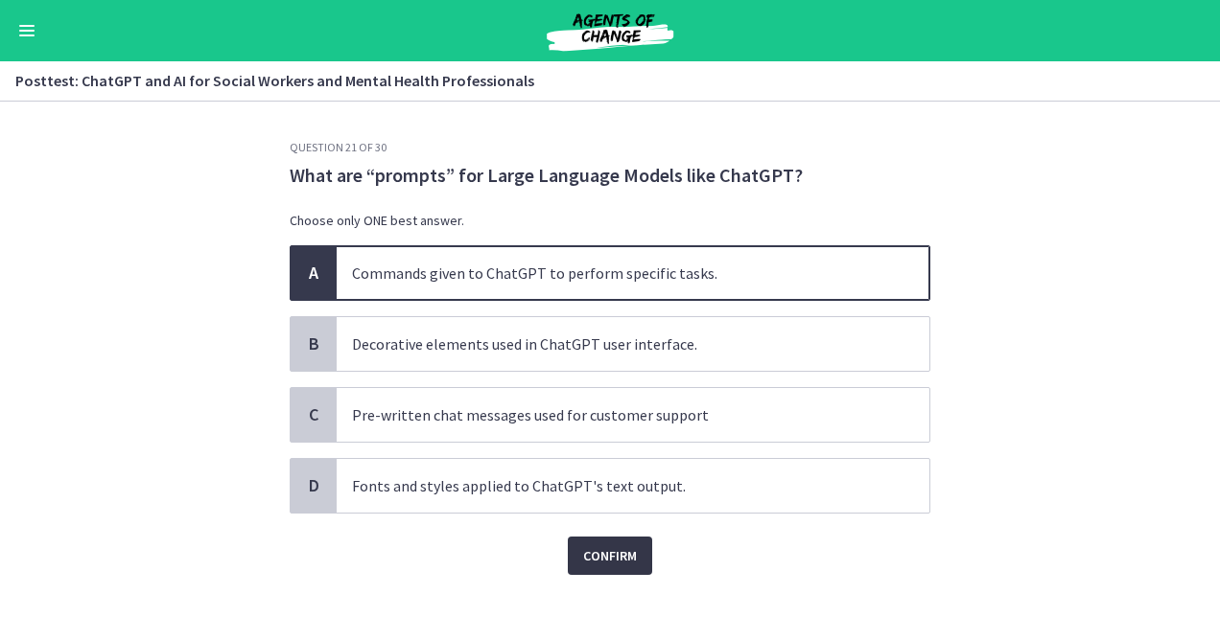
click at [591, 559] on span "Confirm" at bounding box center [610, 556] width 54 height 23
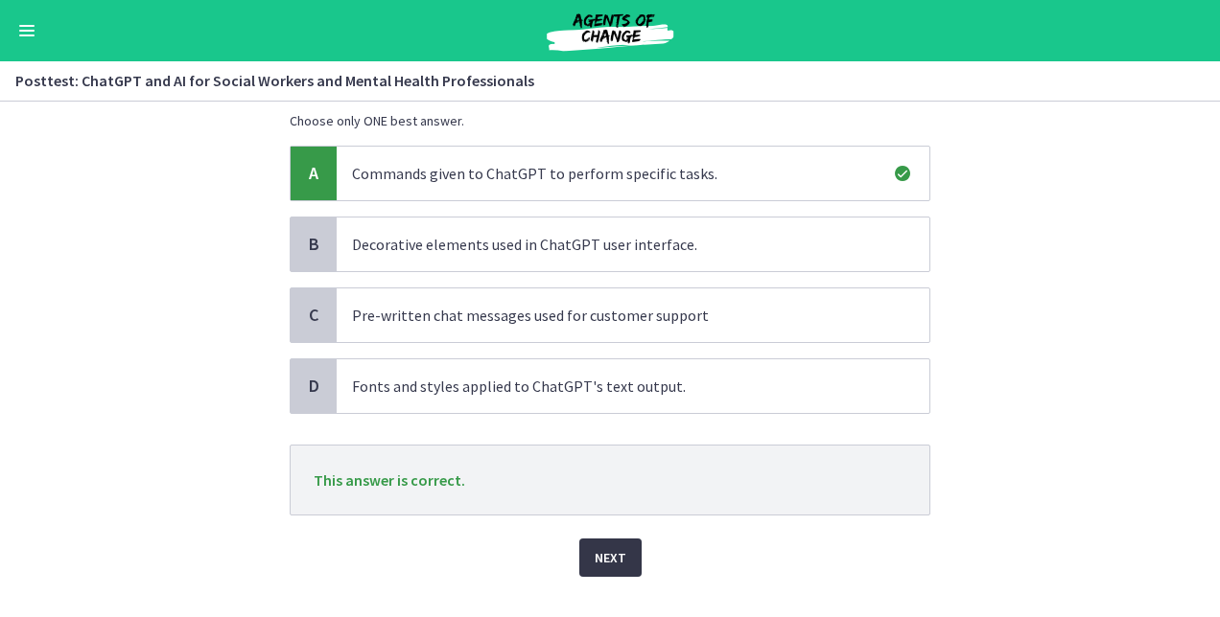
scroll to position [136, 0]
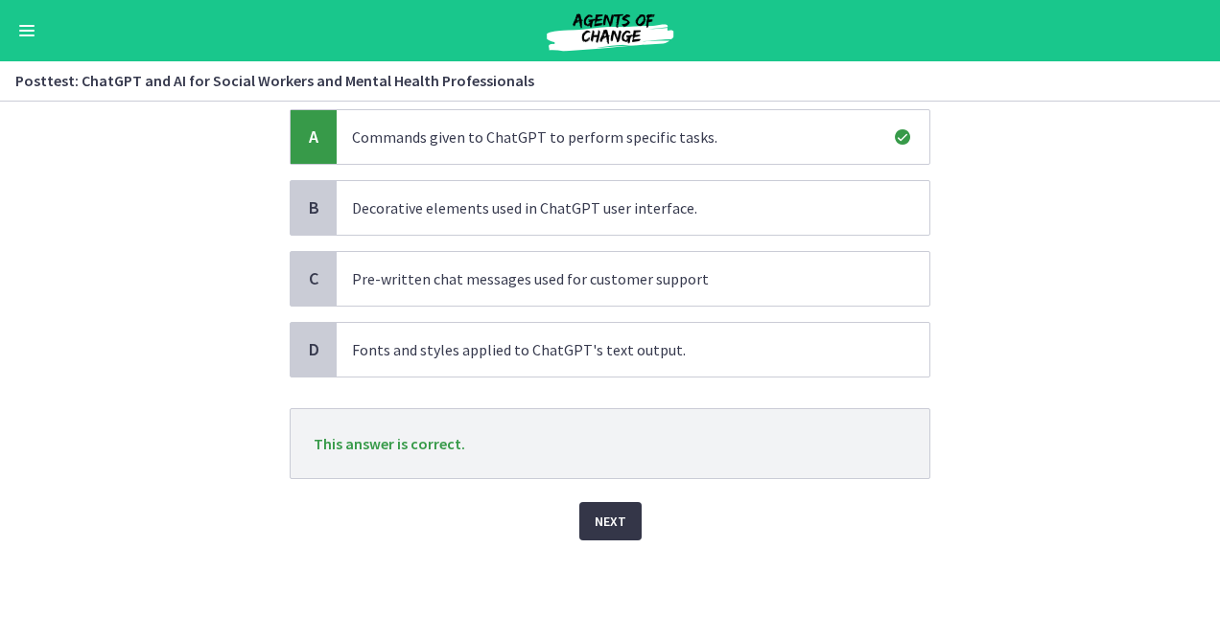
click at [591, 537] on button "Next" at bounding box center [610, 521] width 62 height 38
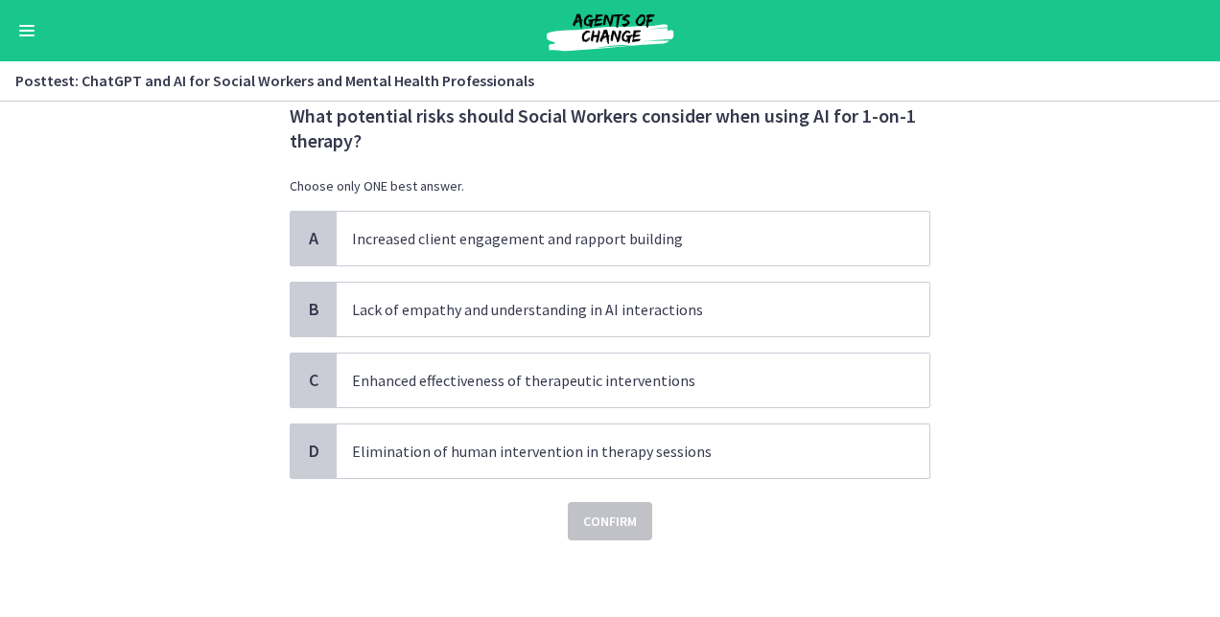
scroll to position [0, 0]
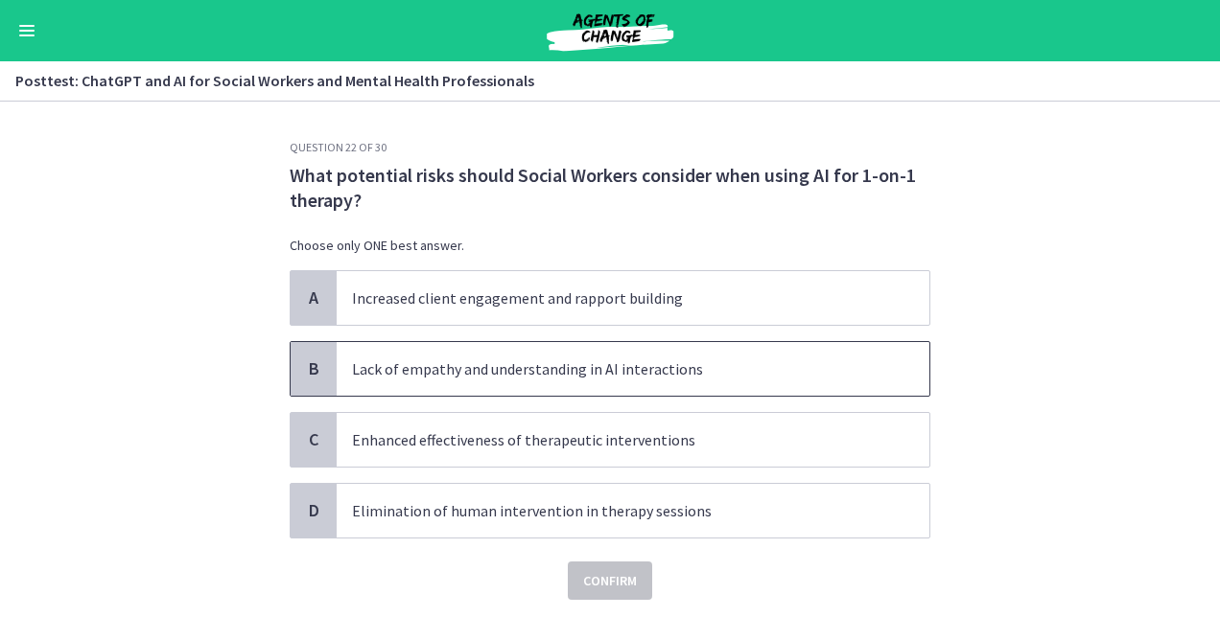
click at [585, 370] on p "Lack of empathy and understanding in AI interactions" at bounding box center [613, 369] width 523 height 23
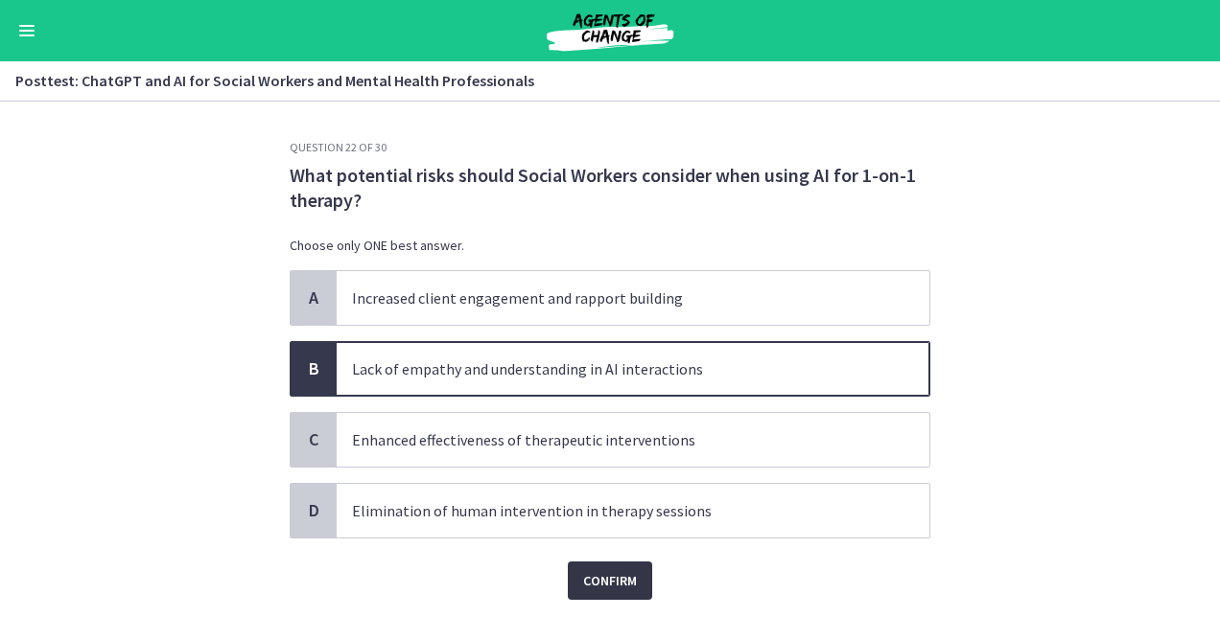
click at [601, 596] on button "Confirm" at bounding box center [610, 581] width 84 height 38
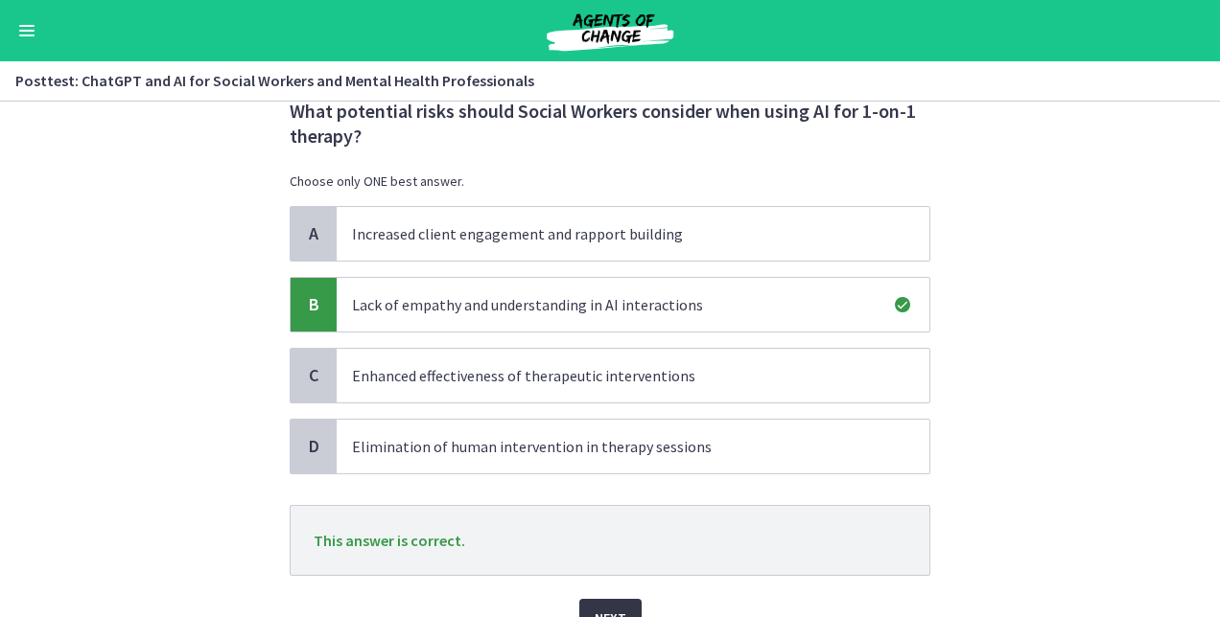
scroll to position [161, 0]
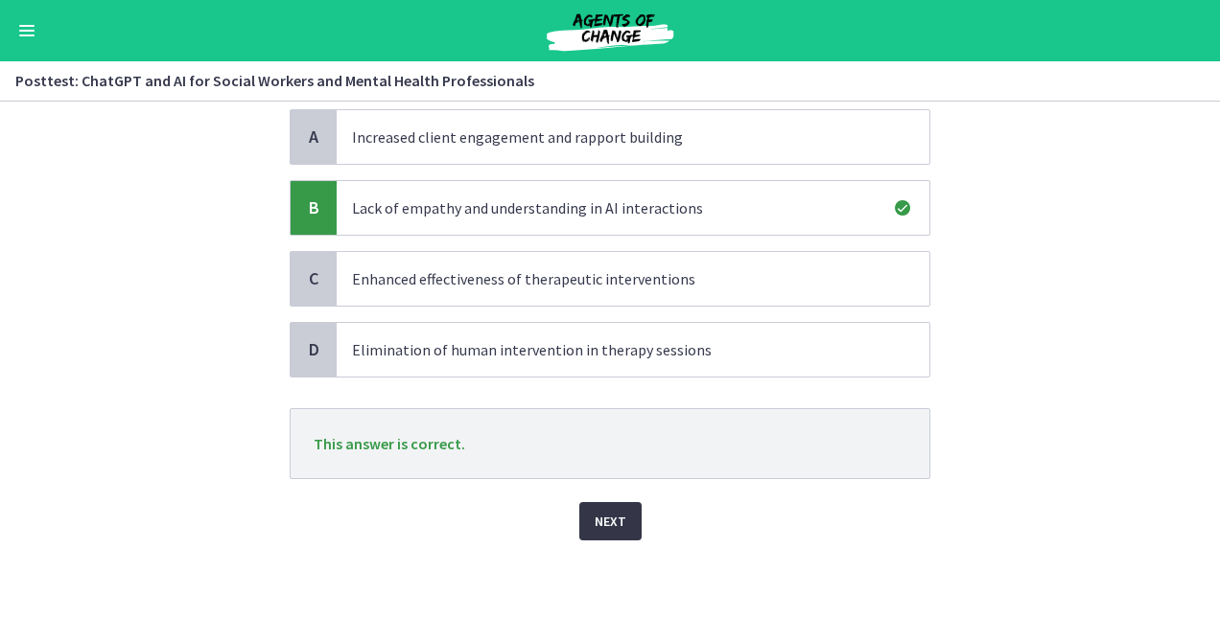
click at [596, 524] on span "Next" at bounding box center [610, 521] width 32 height 23
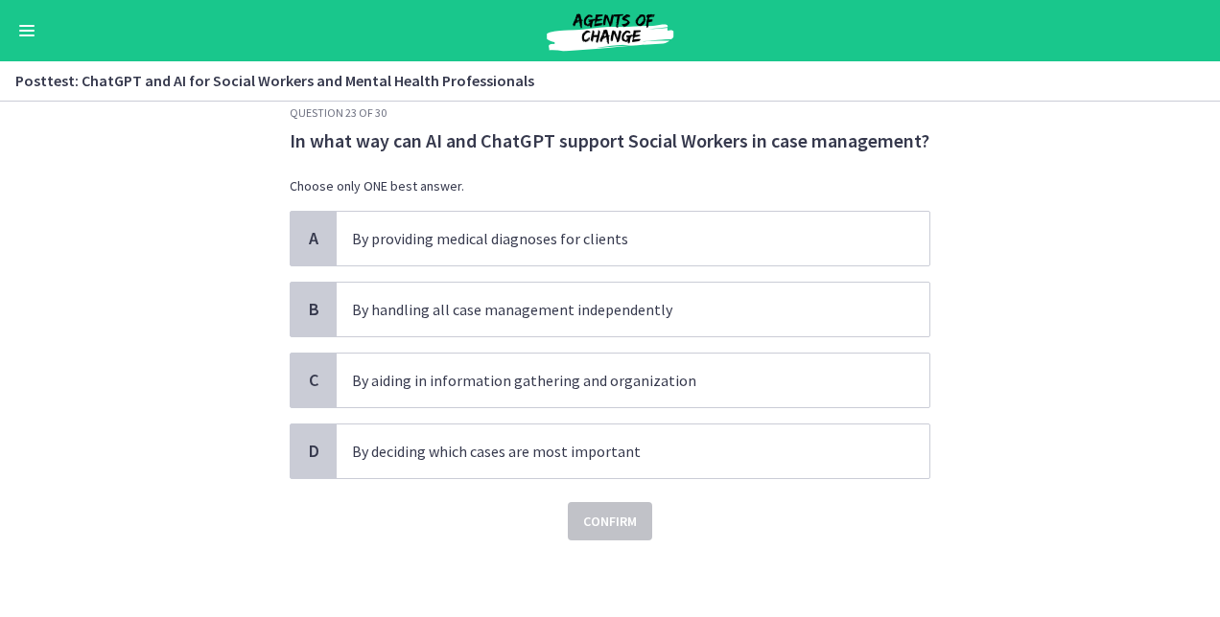
scroll to position [0, 0]
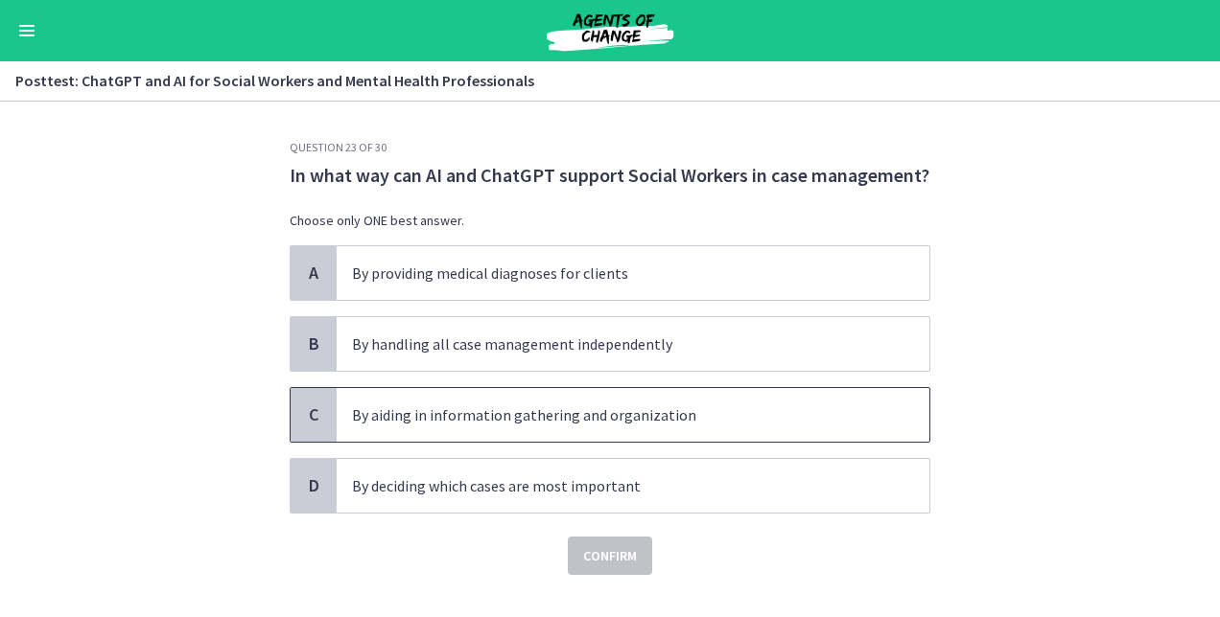
click at [553, 424] on p "By aiding in information gathering and organization" at bounding box center [613, 415] width 523 height 23
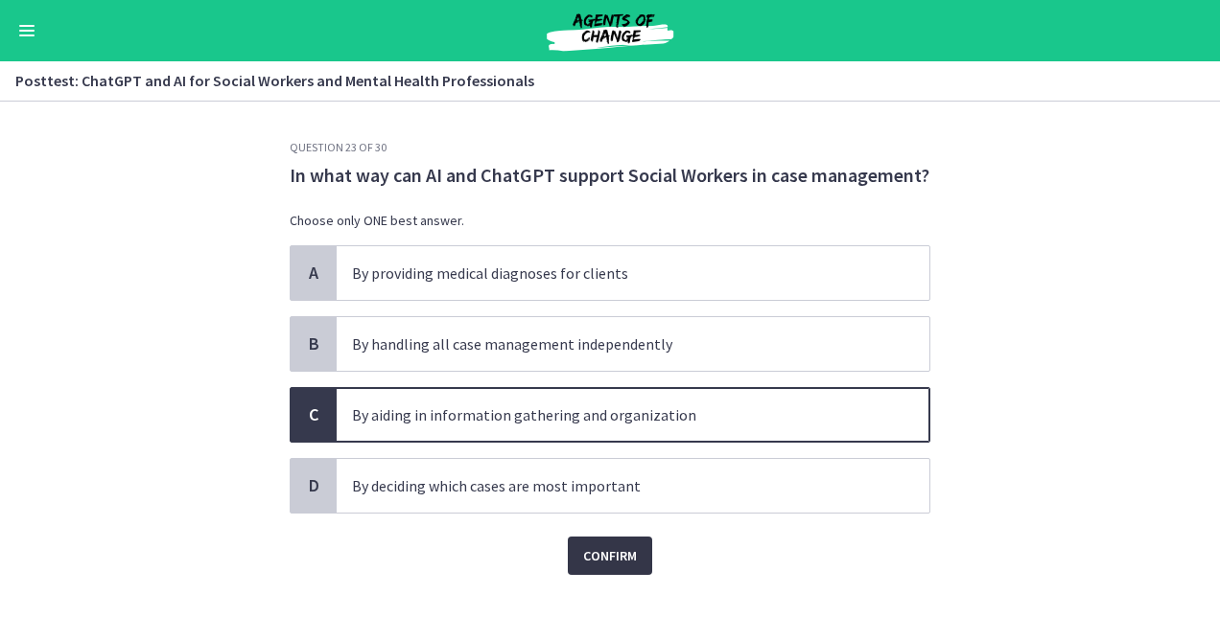
click at [605, 551] on span "Confirm" at bounding box center [610, 556] width 54 height 23
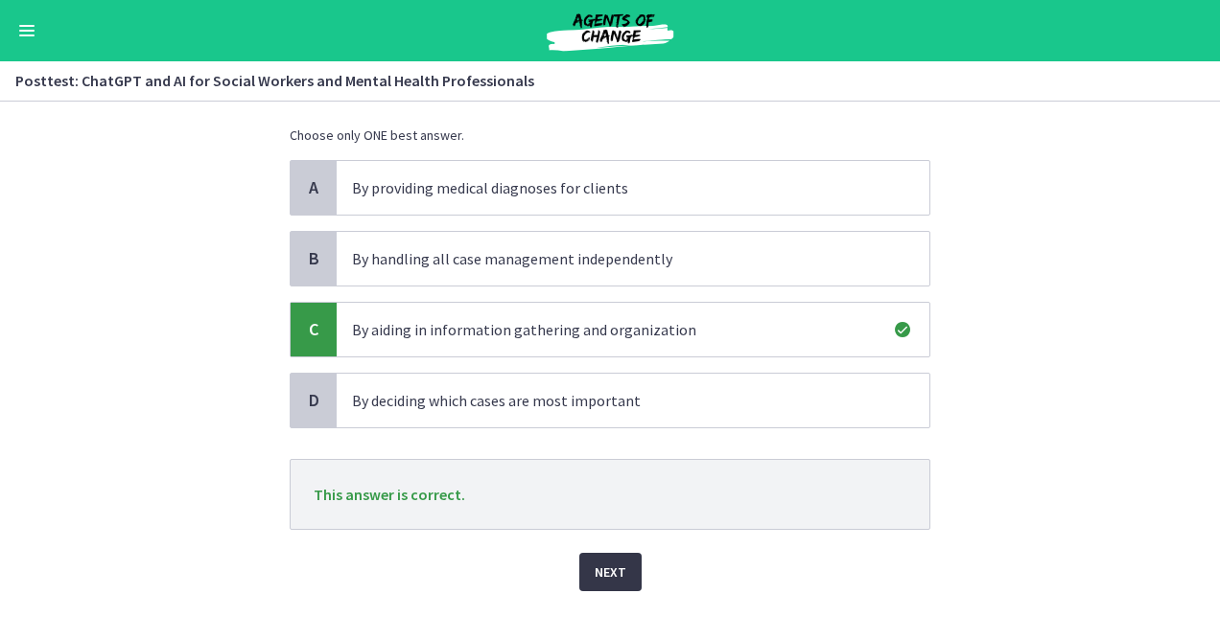
scroll to position [136, 0]
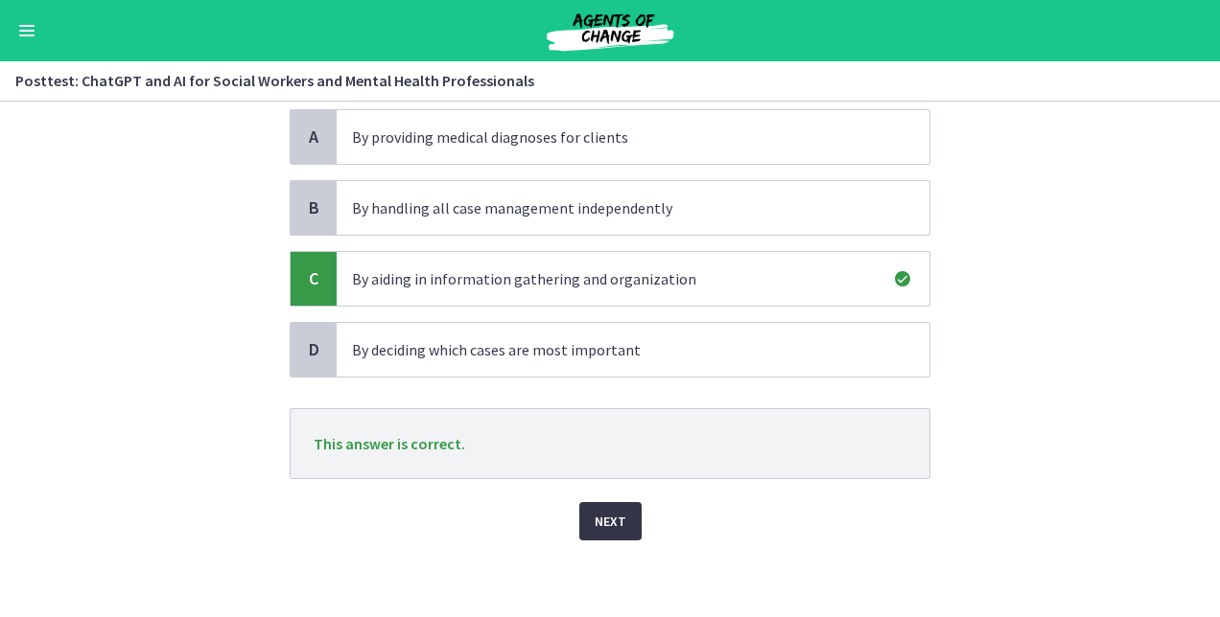
click at [608, 523] on span "Next" at bounding box center [610, 521] width 32 height 23
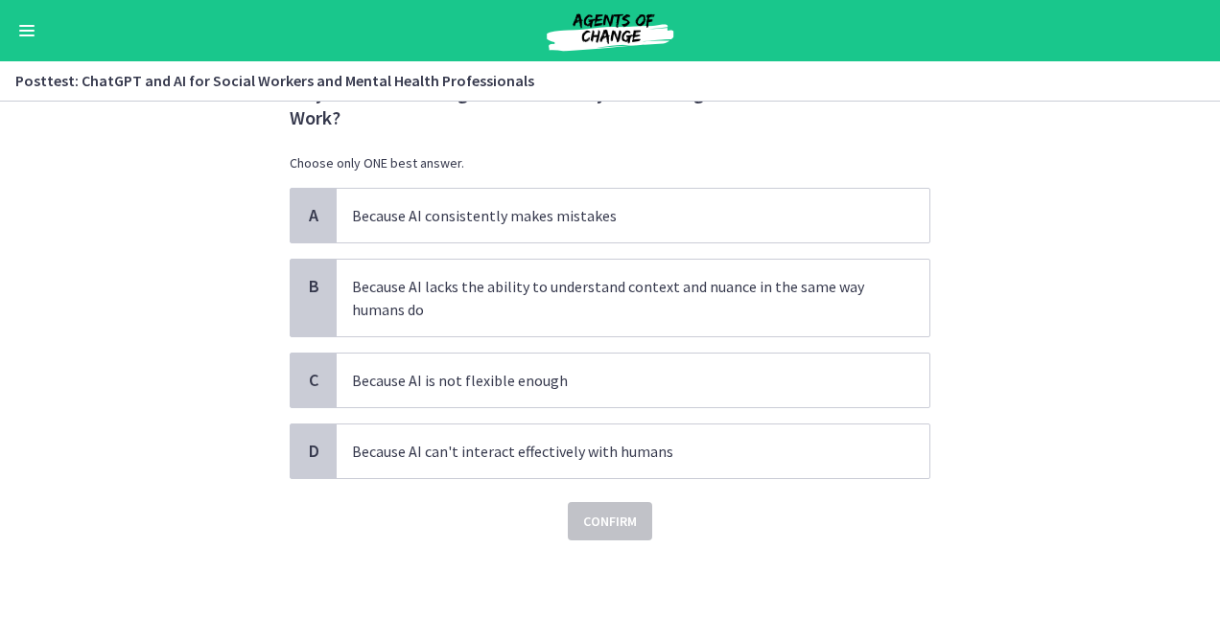
scroll to position [0, 0]
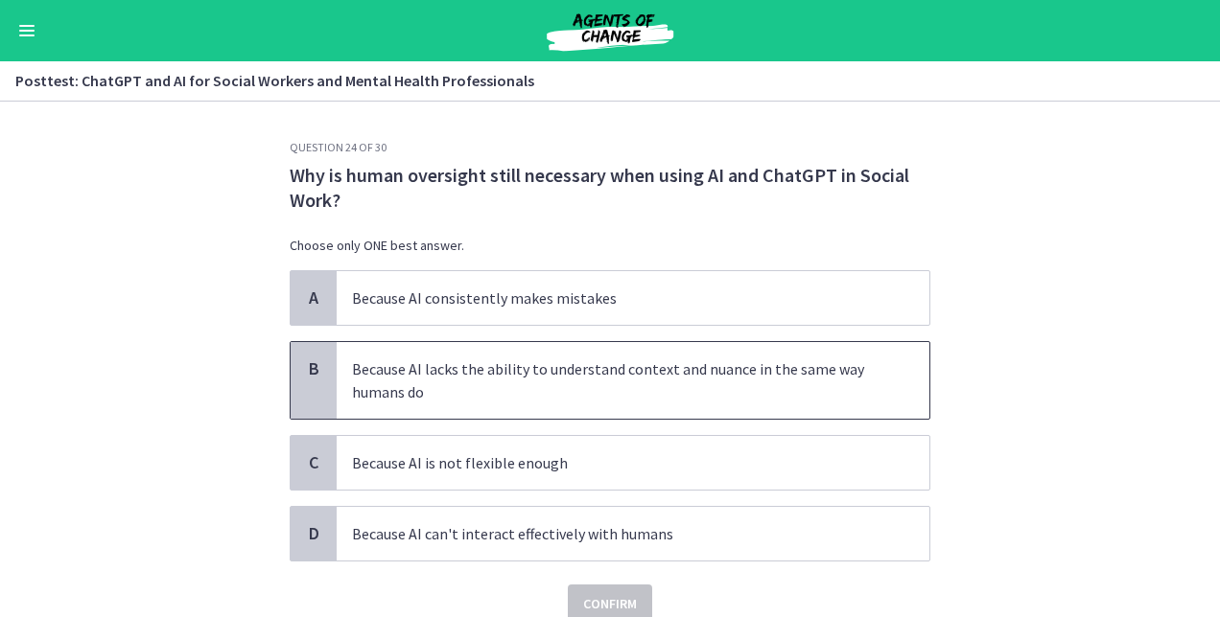
click at [432, 376] on p "Because AI lacks the ability to understand context and nuance in the same way h…" at bounding box center [613, 381] width 523 height 46
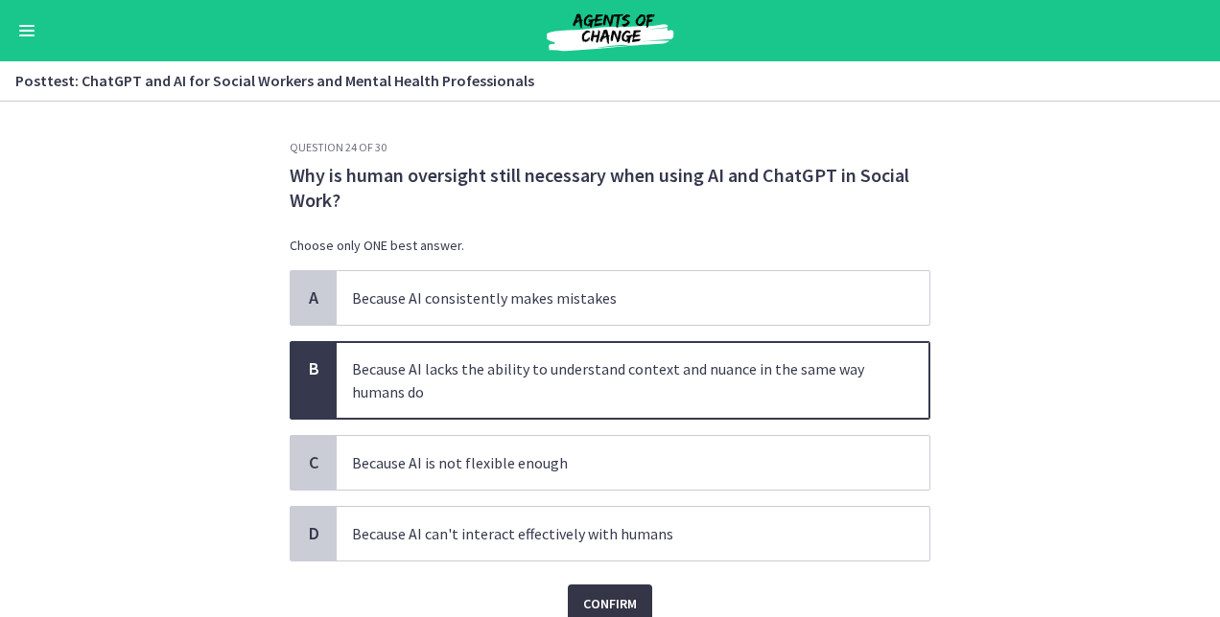
click at [601, 588] on button "Confirm" at bounding box center [610, 604] width 84 height 38
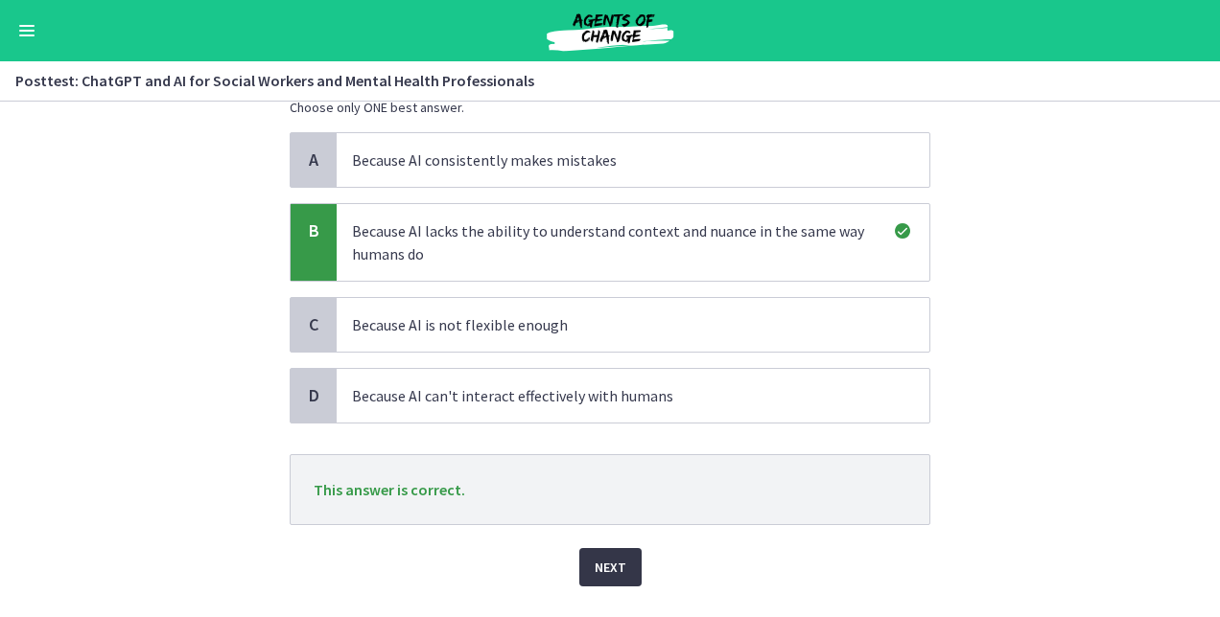
scroll to position [139, 0]
click at [595, 575] on span "Next" at bounding box center [610, 566] width 32 height 23
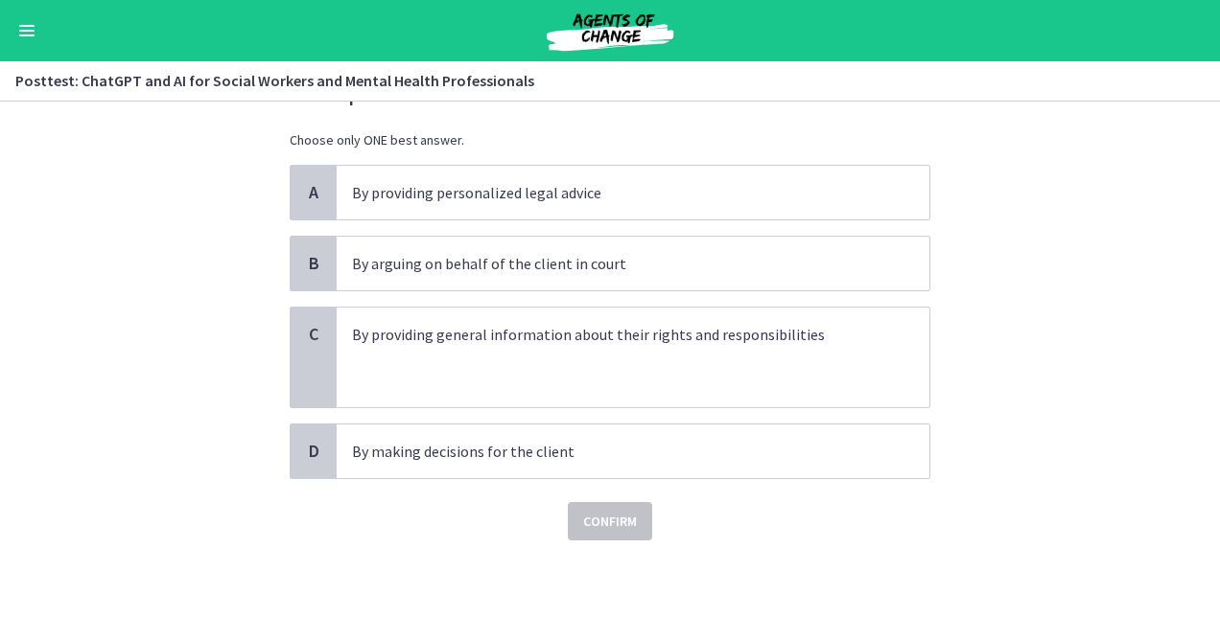
scroll to position [0, 0]
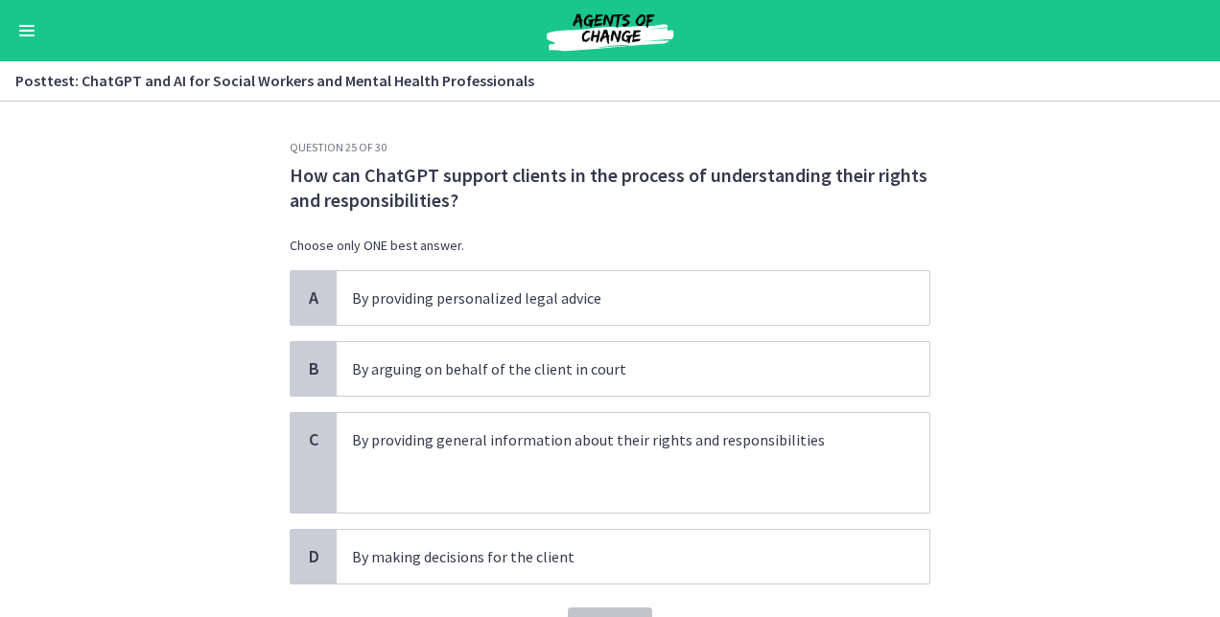
click at [656, 524] on div "A By providing personalized legal advice B By arguing on behalf of the client i…" at bounding box center [610, 427] width 640 height 314
click at [642, 458] on p at bounding box center [613, 463] width 523 height 23
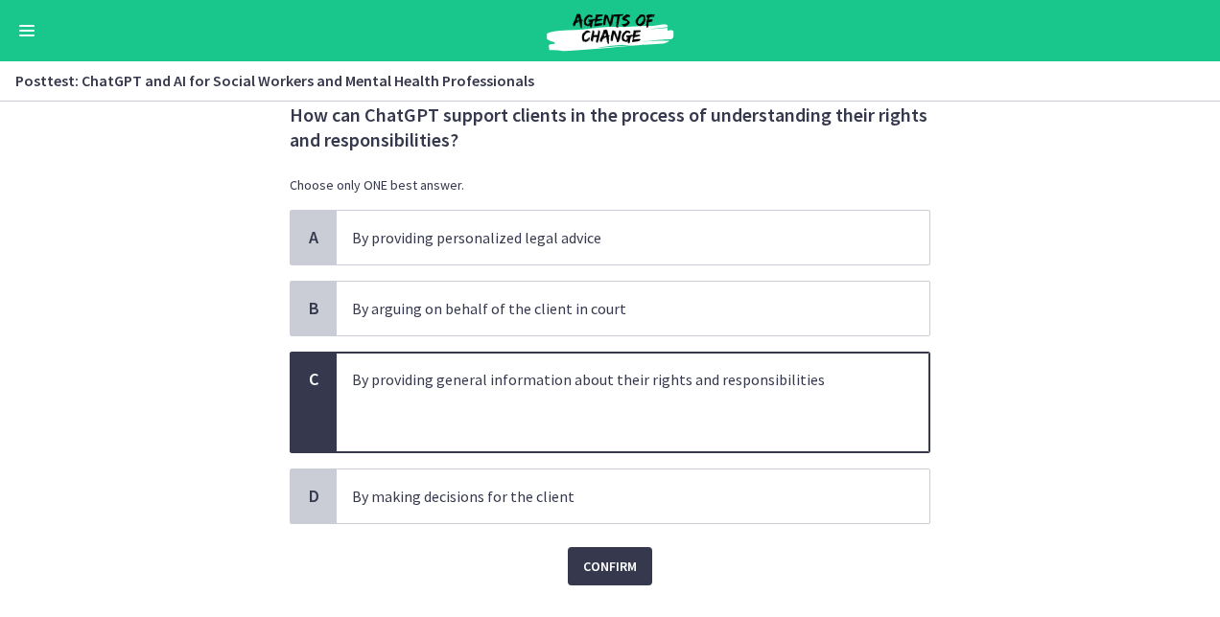
scroll to position [105, 0]
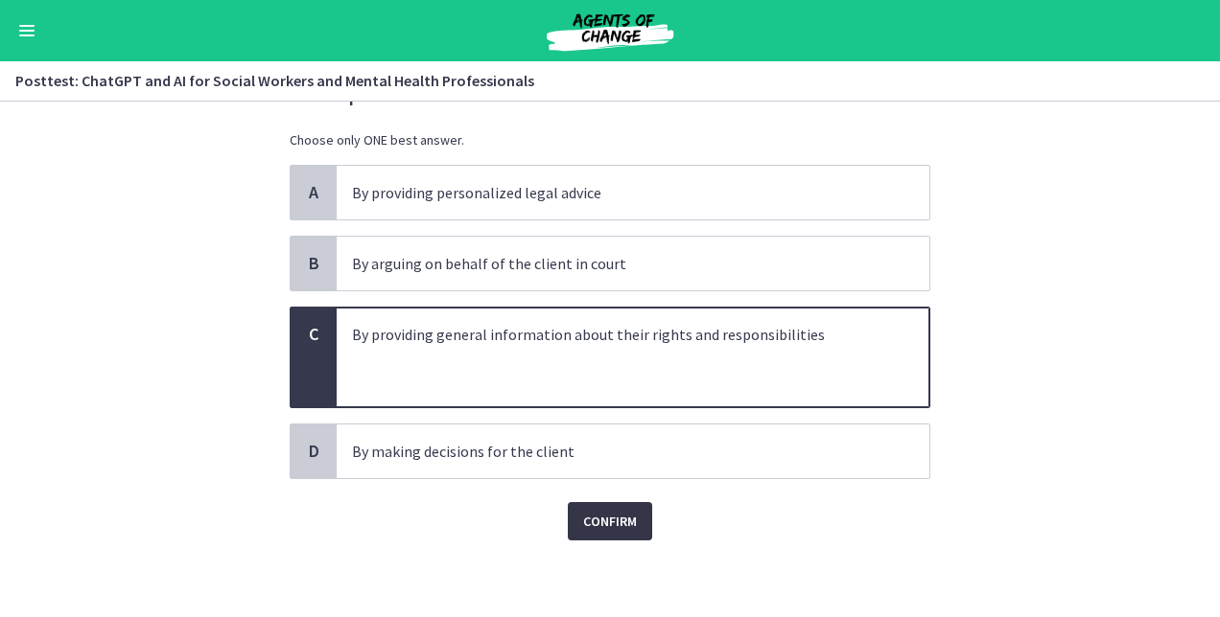
click at [605, 527] on span "Confirm" at bounding box center [610, 521] width 54 height 23
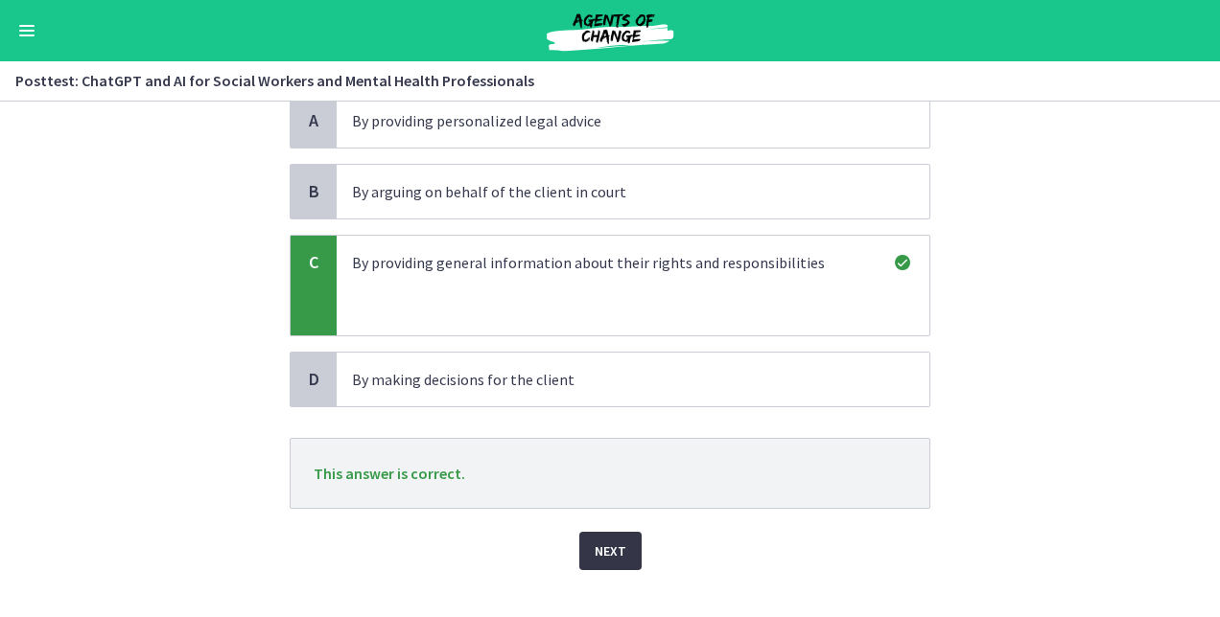
scroll to position [207, 0]
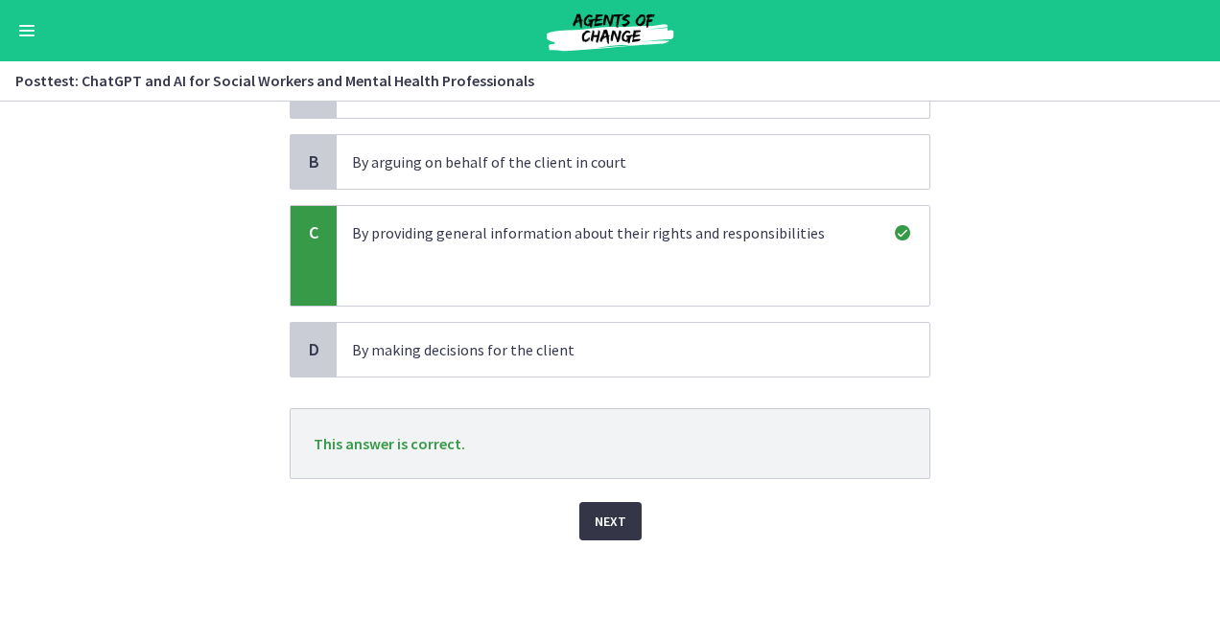
click at [600, 530] on span "Next" at bounding box center [610, 521] width 32 height 23
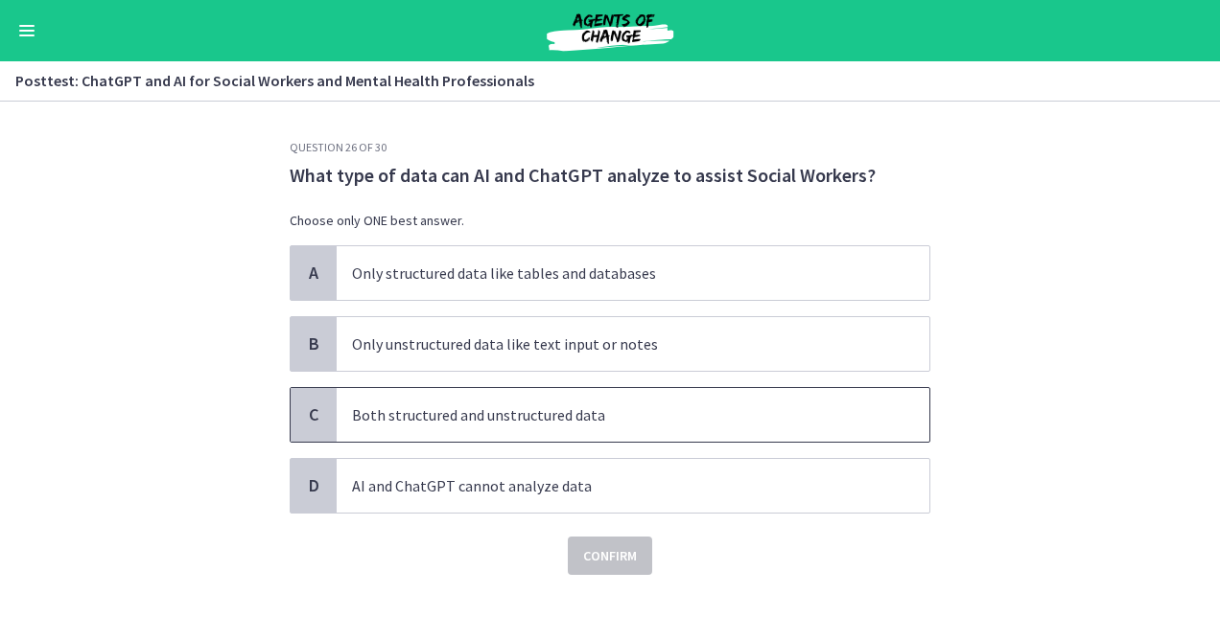
click at [647, 428] on span "Both structured and unstructured data" at bounding box center [633, 415] width 592 height 54
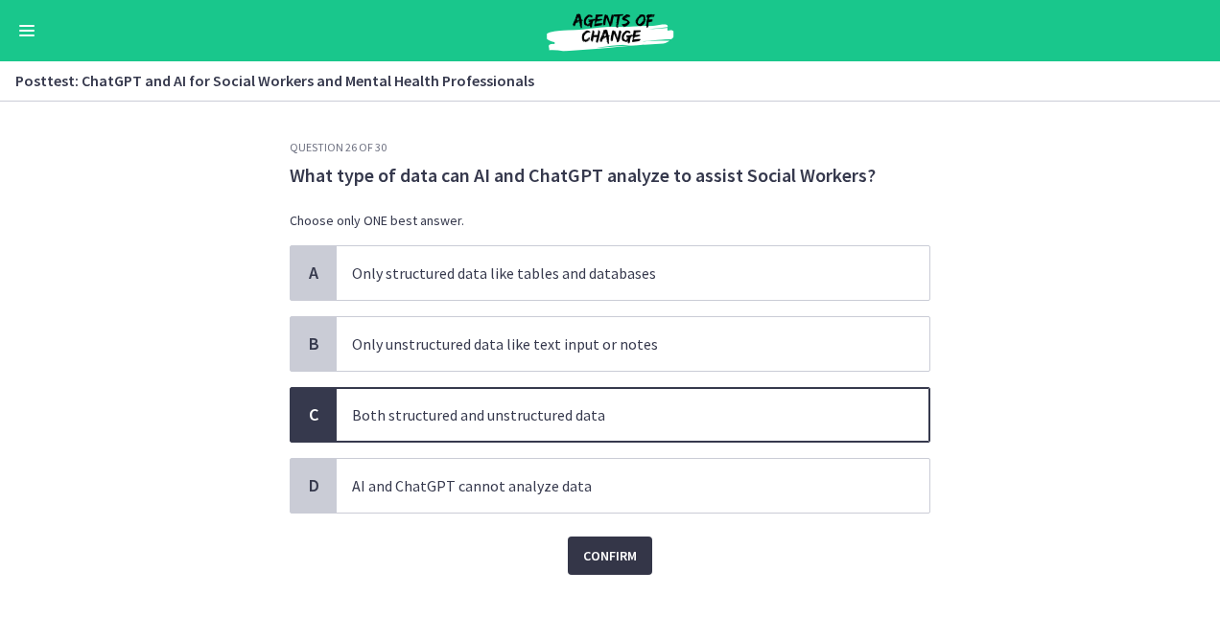
click at [613, 560] on span "Confirm" at bounding box center [610, 556] width 54 height 23
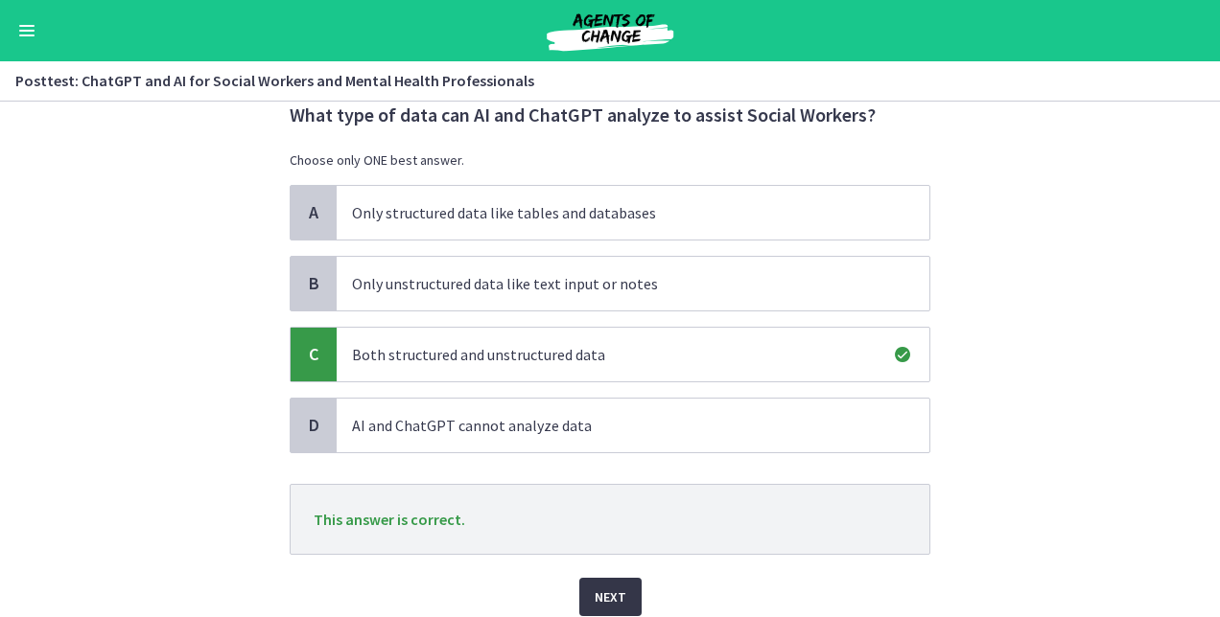
scroll to position [136, 0]
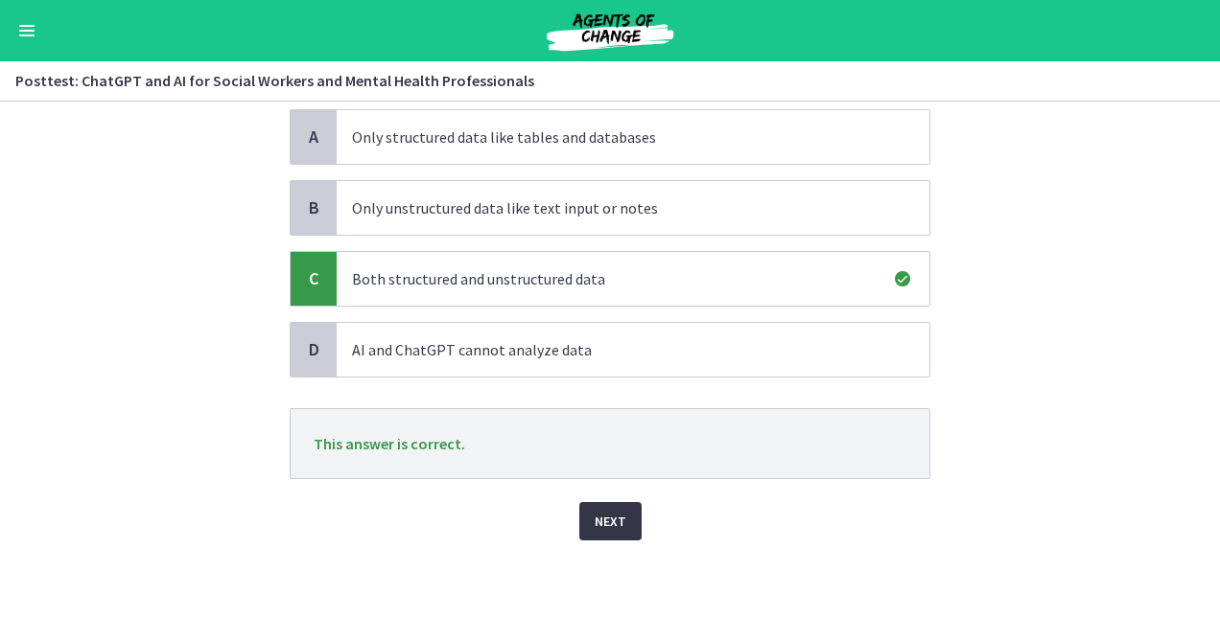
click at [596, 520] on span "Next" at bounding box center [610, 521] width 32 height 23
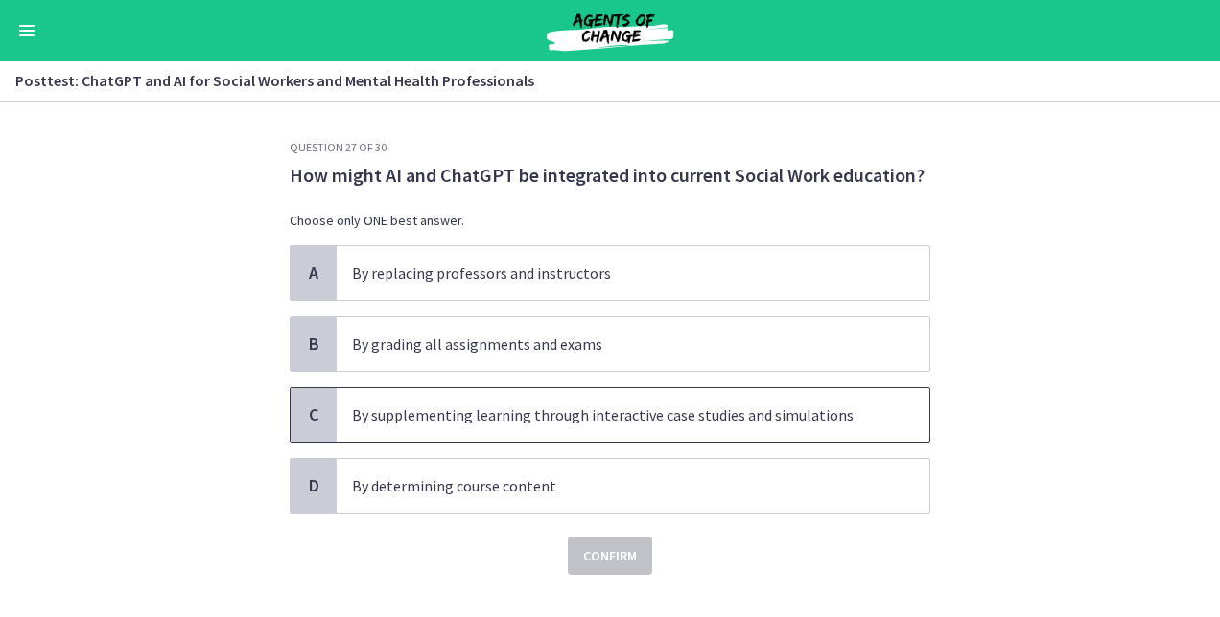
click at [656, 413] on p "By supplementing learning through interactive case studies and simulations" at bounding box center [613, 415] width 523 height 23
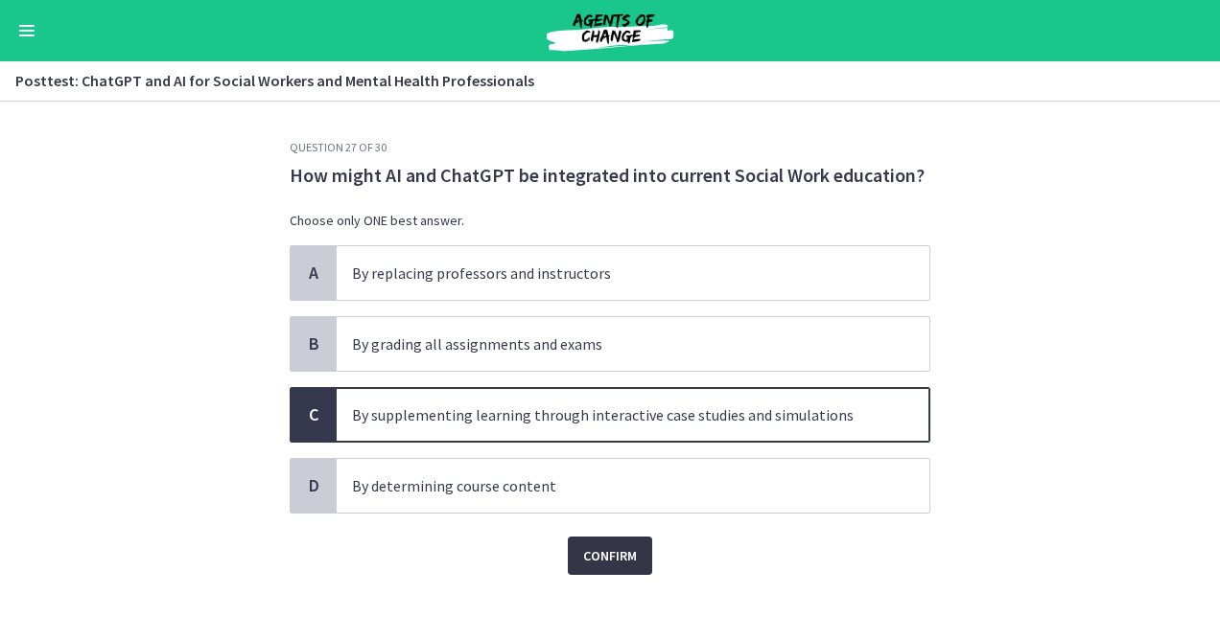
click at [608, 542] on button "Confirm" at bounding box center [610, 556] width 84 height 38
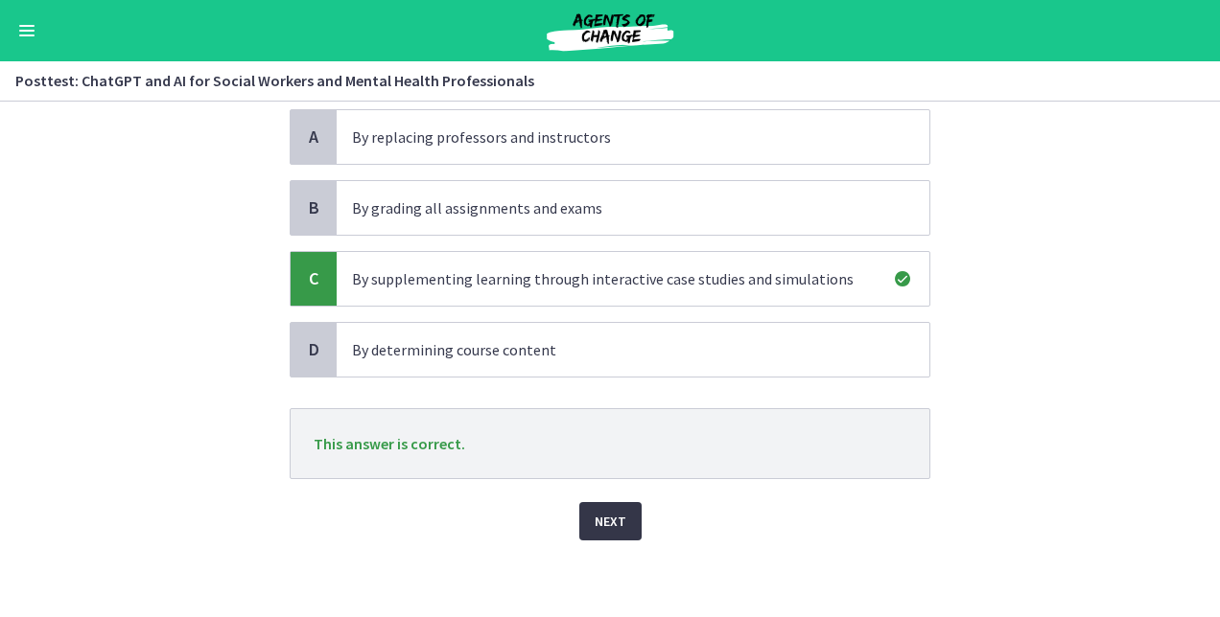
scroll to position [136, 0]
click at [599, 529] on span "Next" at bounding box center [610, 521] width 32 height 23
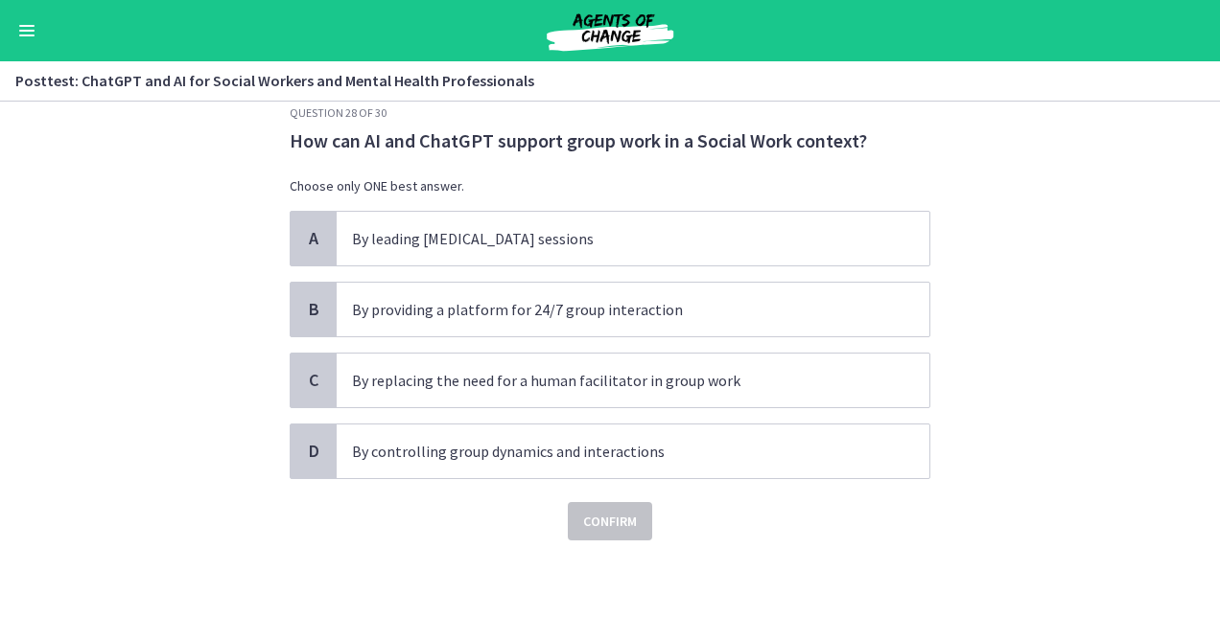
scroll to position [0, 0]
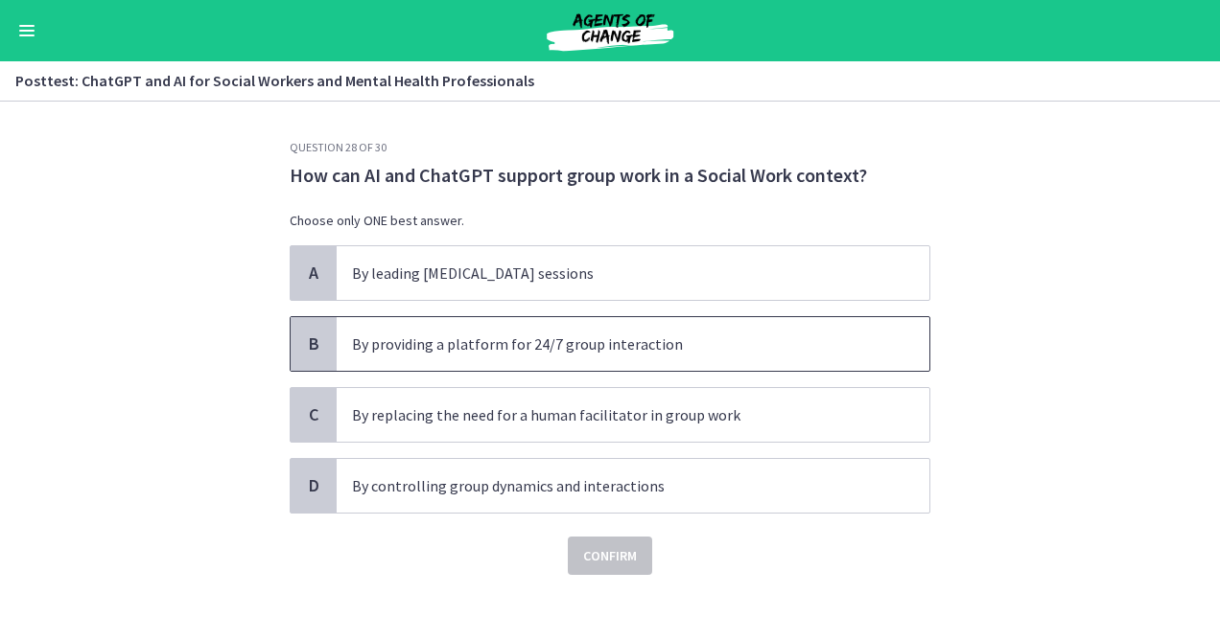
click at [542, 352] on p "By providing a platform for 24/7 group interaction" at bounding box center [613, 344] width 523 height 23
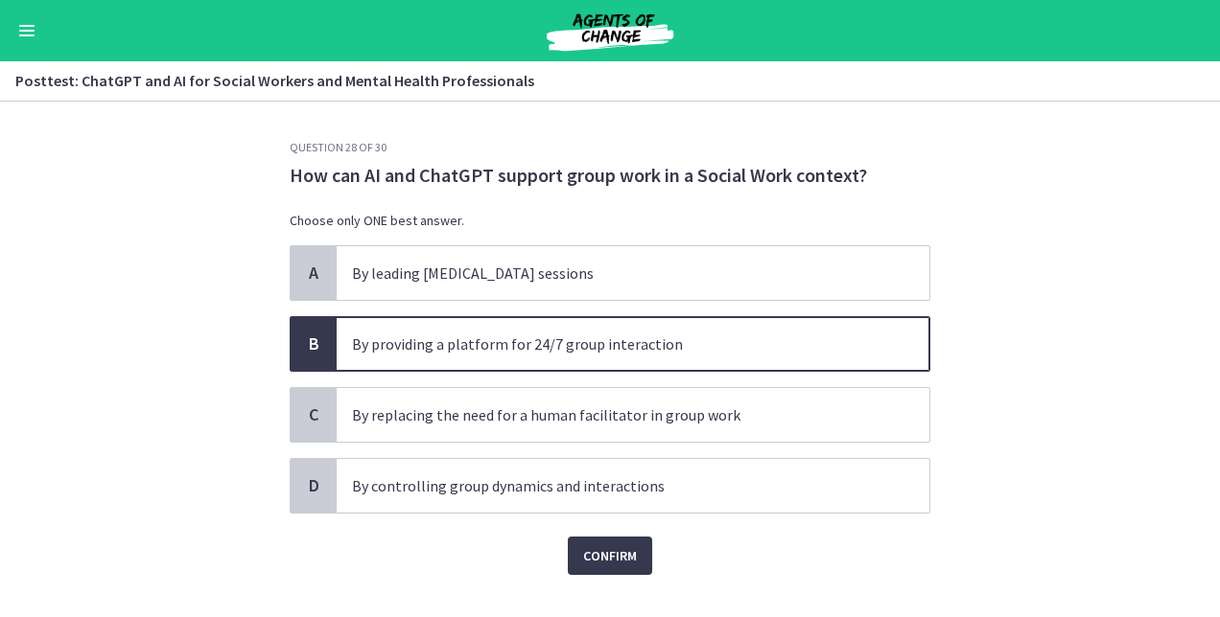
click at [601, 576] on div "Question 28 of 30 How can AI and ChatGPT support group work in a Social Work co…" at bounding box center [609, 378] width 671 height 477
click at [600, 568] on button "Confirm" at bounding box center [610, 556] width 84 height 38
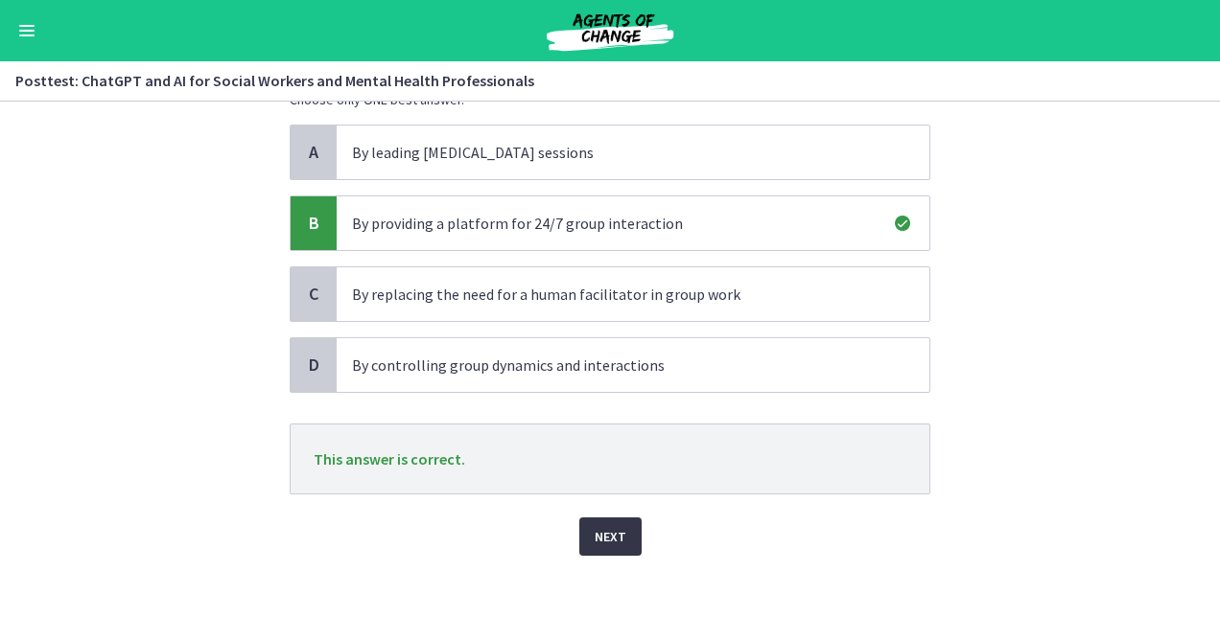
scroll to position [125, 0]
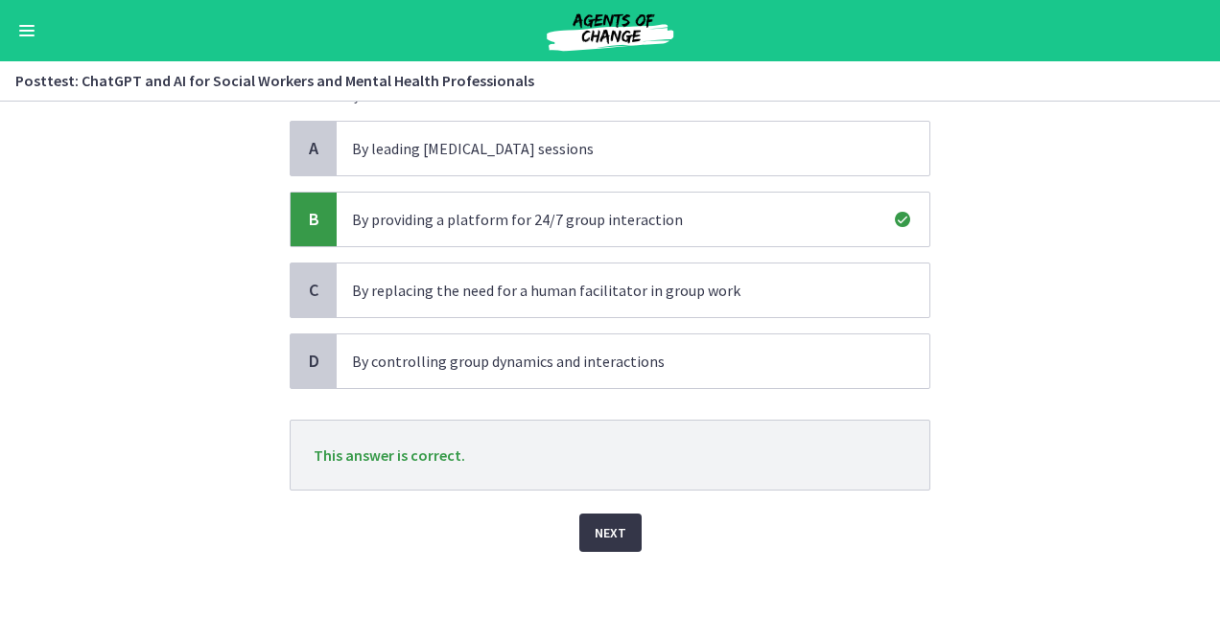
click at [584, 533] on button "Next" at bounding box center [610, 533] width 62 height 38
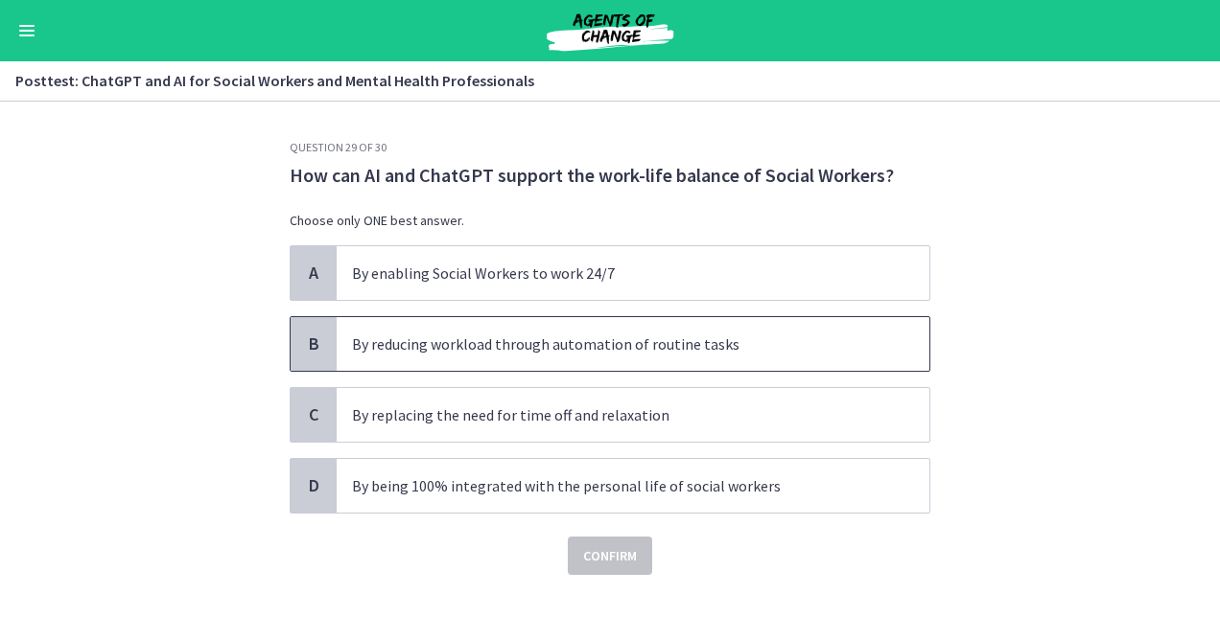
click at [592, 359] on span "By reducing workload through automation of routine tasks" at bounding box center [633, 344] width 592 height 54
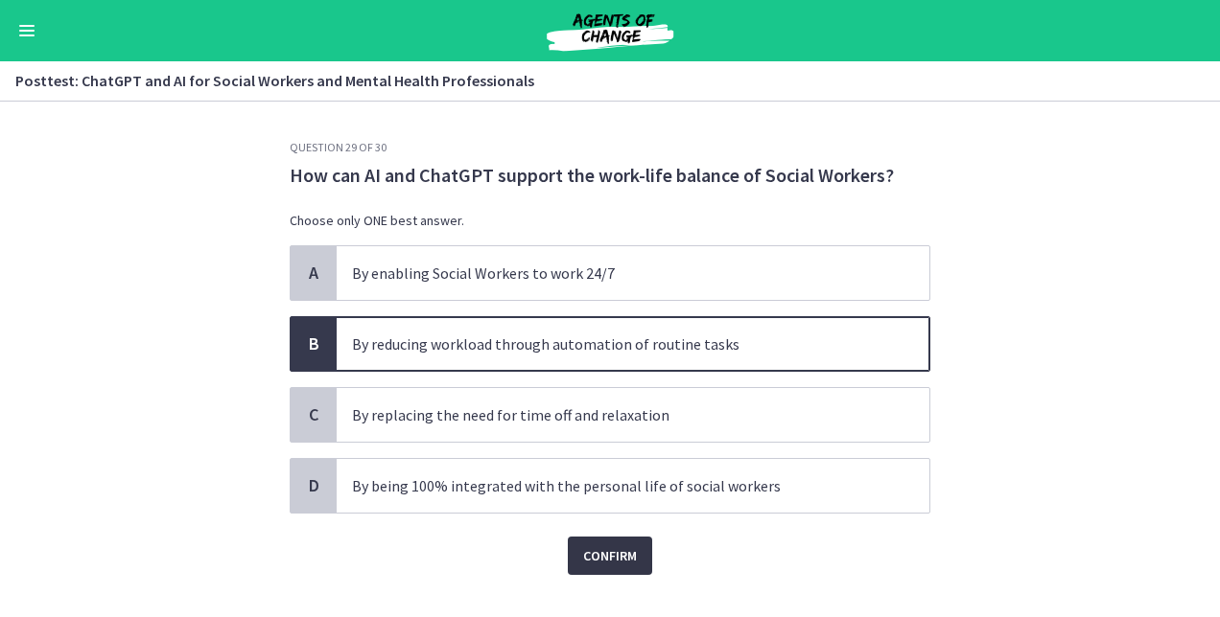
click at [592, 569] on button "Confirm" at bounding box center [610, 556] width 84 height 38
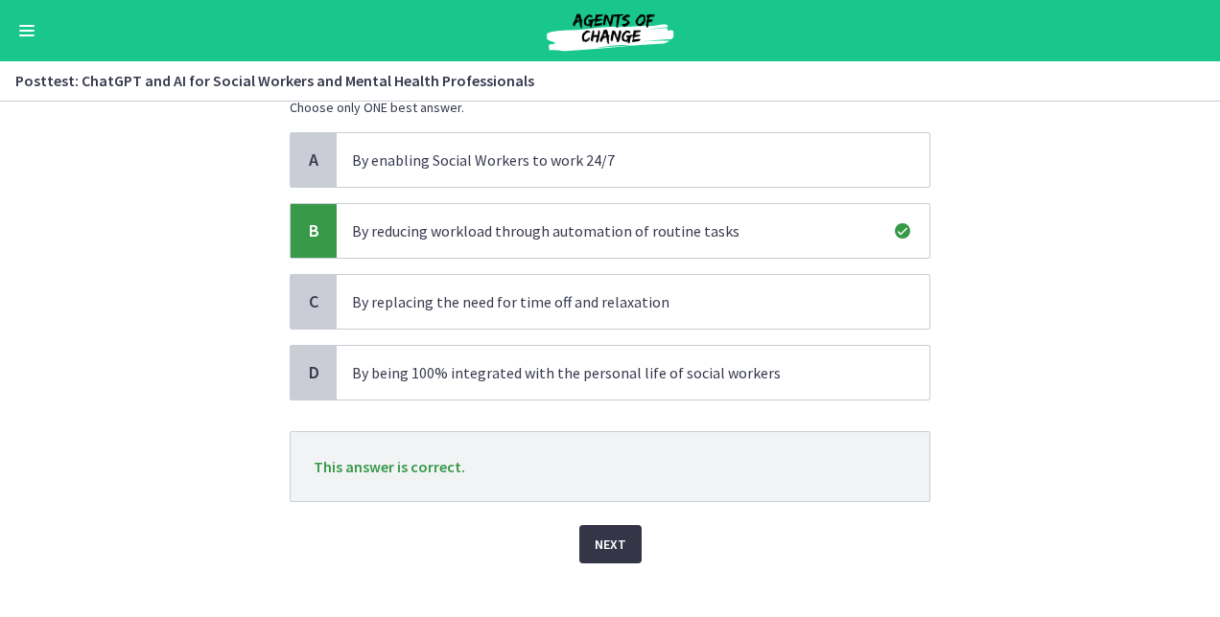
scroll to position [136, 0]
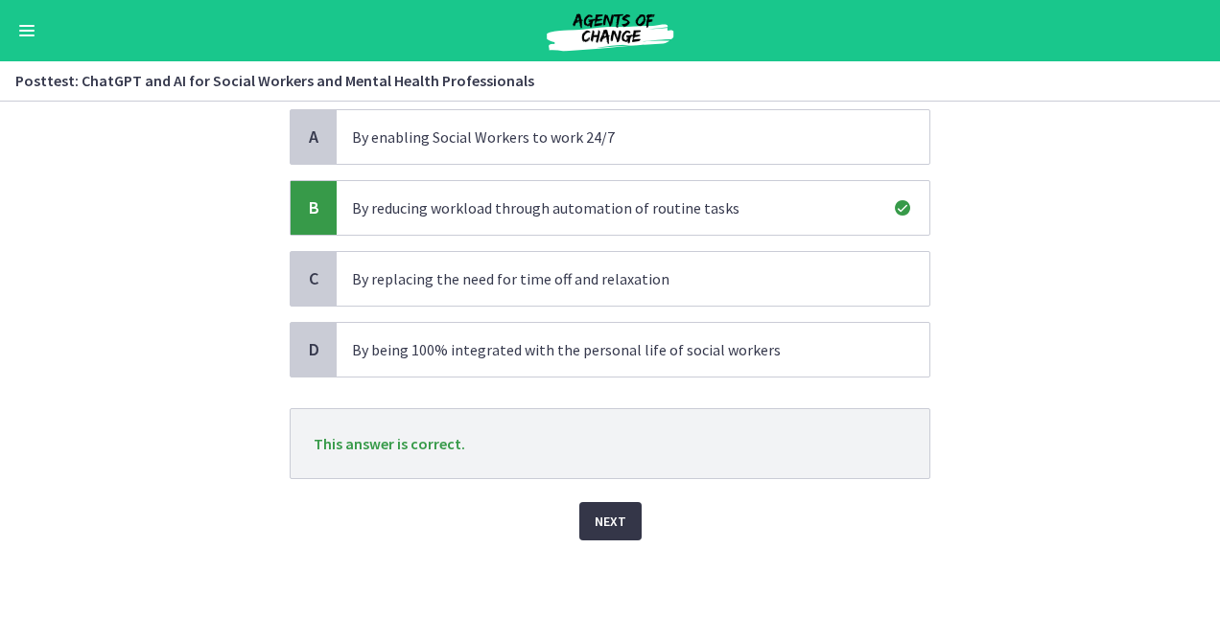
click at [592, 533] on button "Next" at bounding box center [610, 521] width 62 height 38
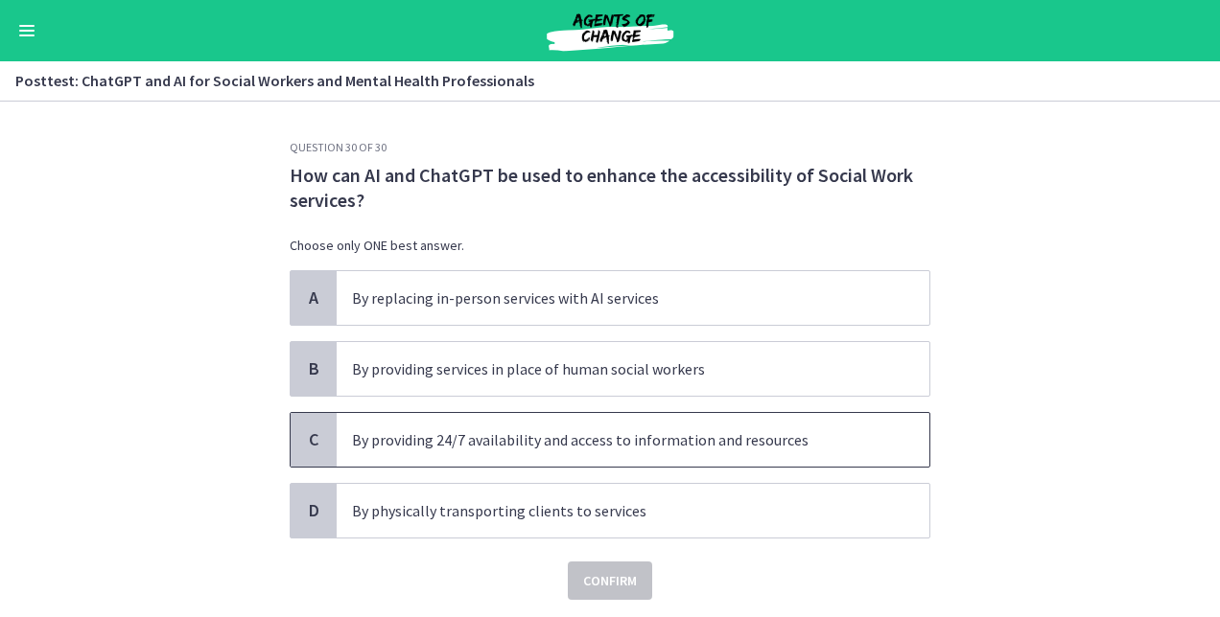
click at [395, 444] on p "By providing 24/7 availability and access to information and resources" at bounding box center [613, 440] width 523 height 23
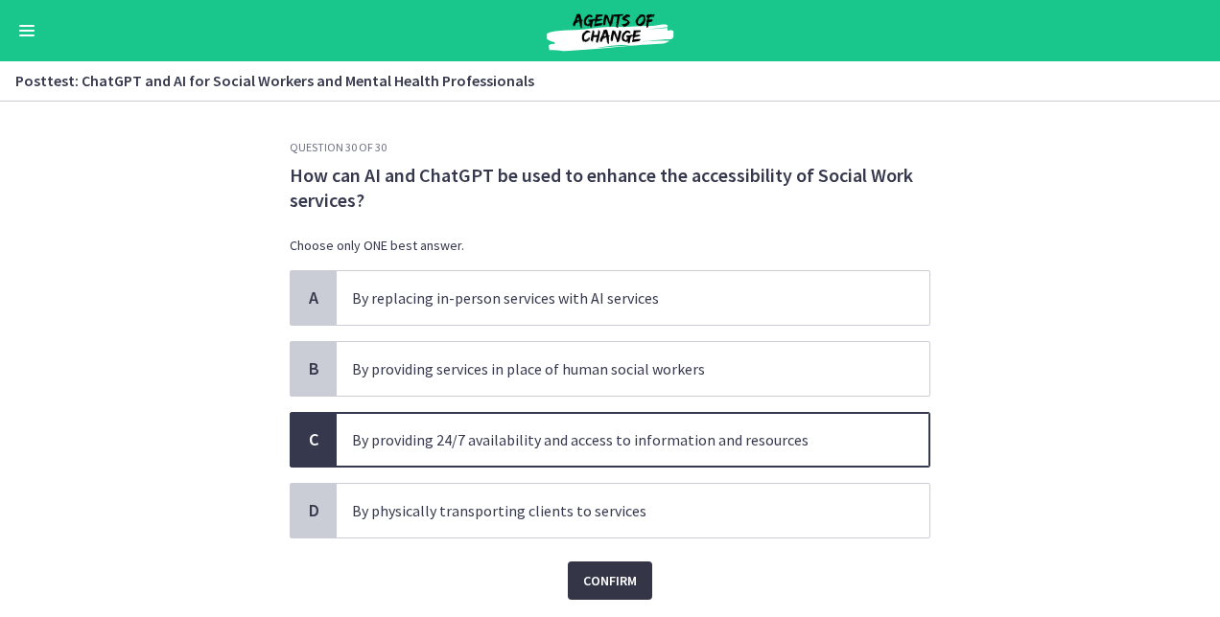
click at [612, 583] on span "Confirm" at bounding box center [610, 580] width 54 height 23
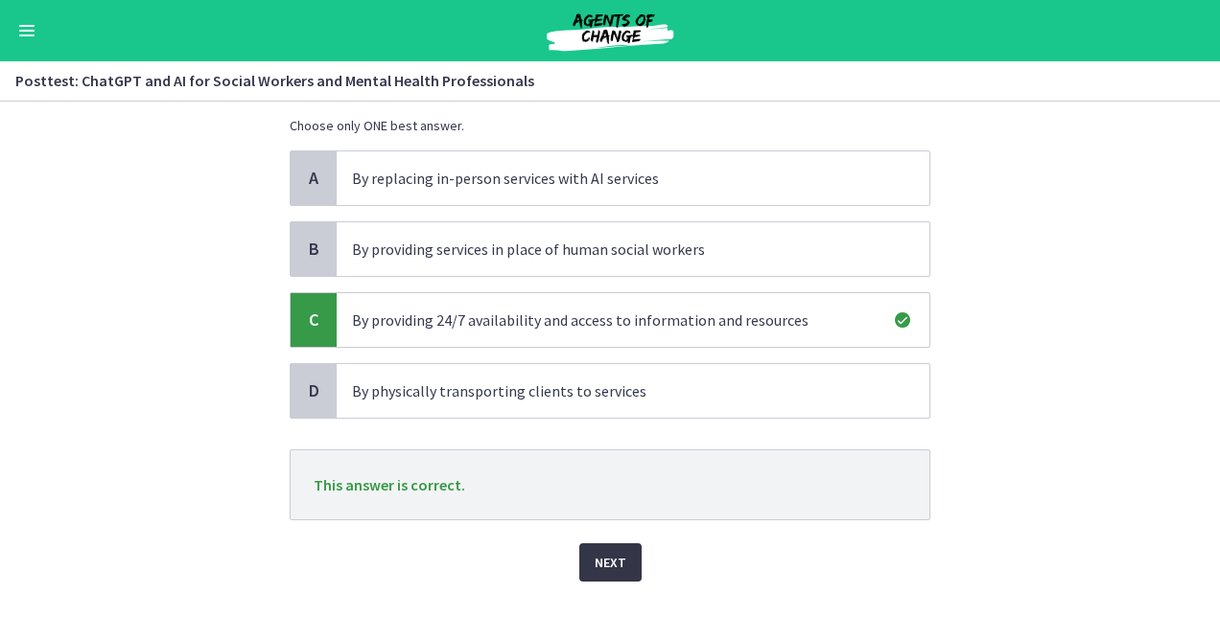
scroll to position [161, 0]
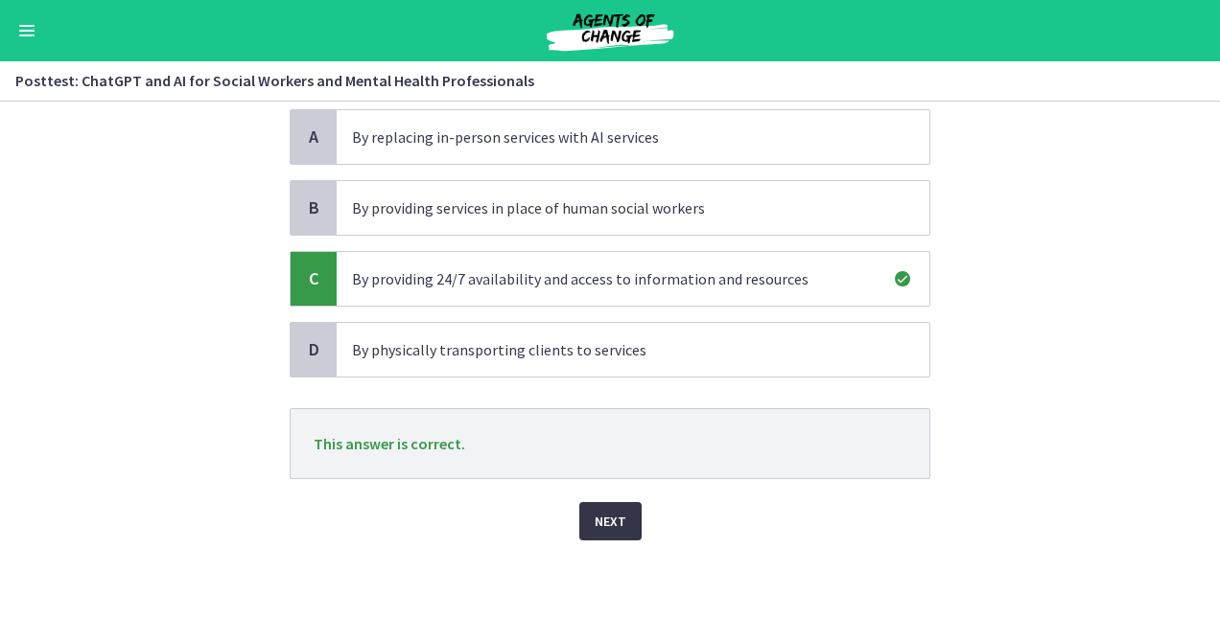
click at [601, 507] on button "Next" at bounding box center [610, 521] width 62 height 38
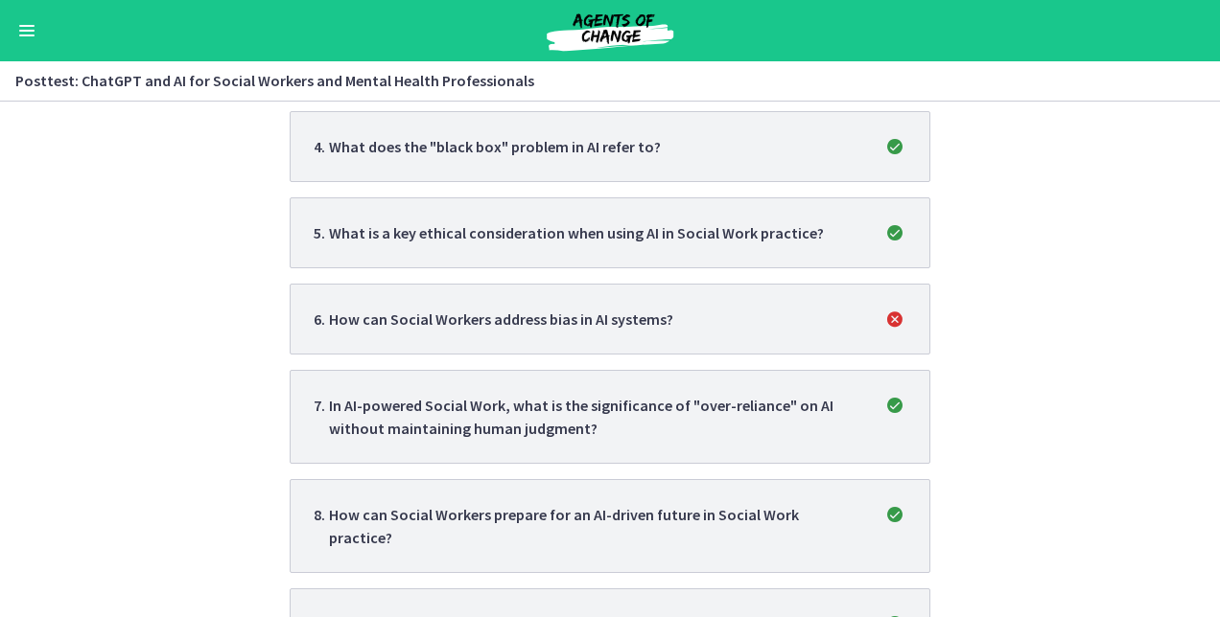
scroll to position [747, 0]
click at [686, 316] on span "6 . How can Social Workers address bias in AI systems?" at bounding box center [610, 320] width 592 height 23
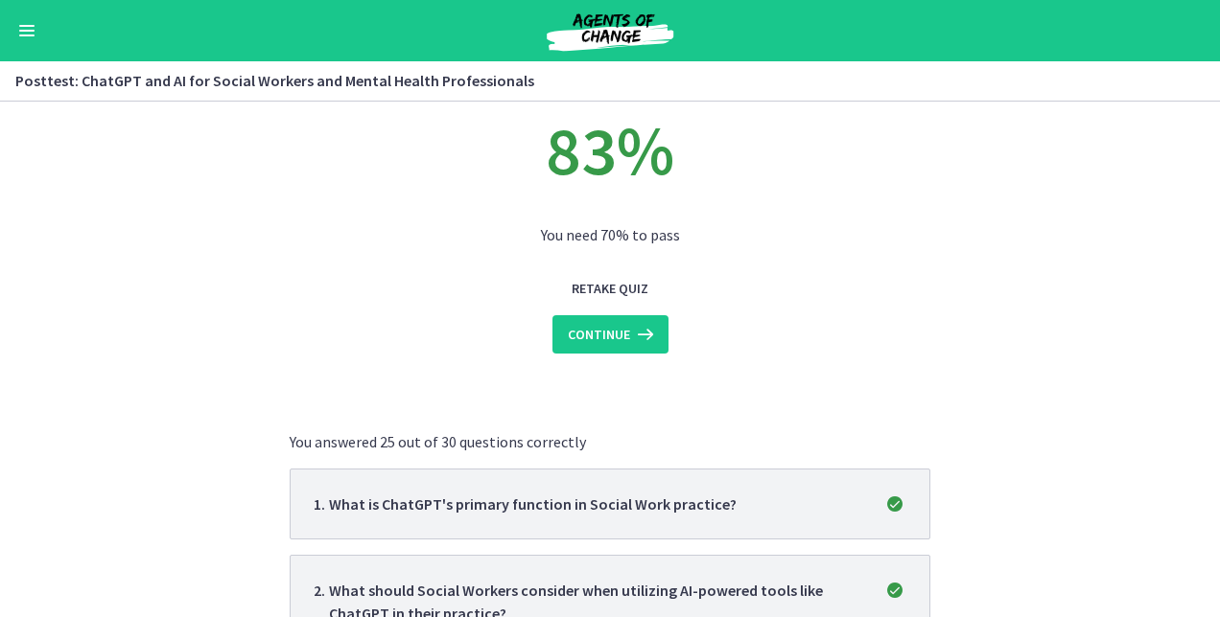
scroll to position [0, 0]
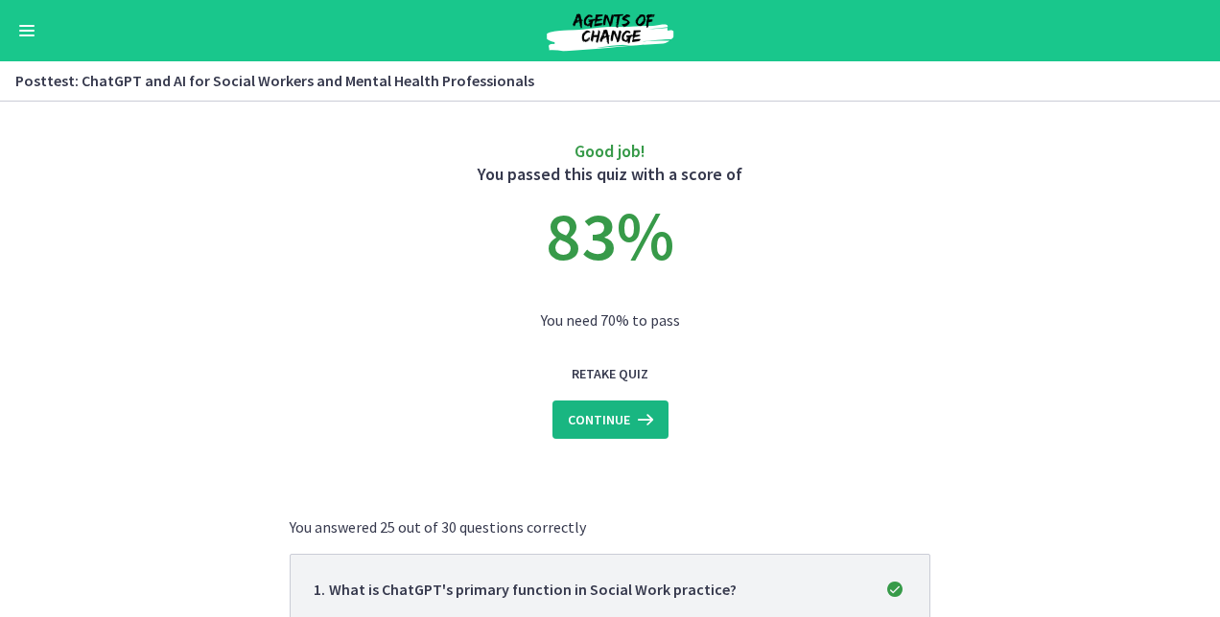
click at [584, 414] on span "Continue" at bounding box center [599, 419] width 62 height 23
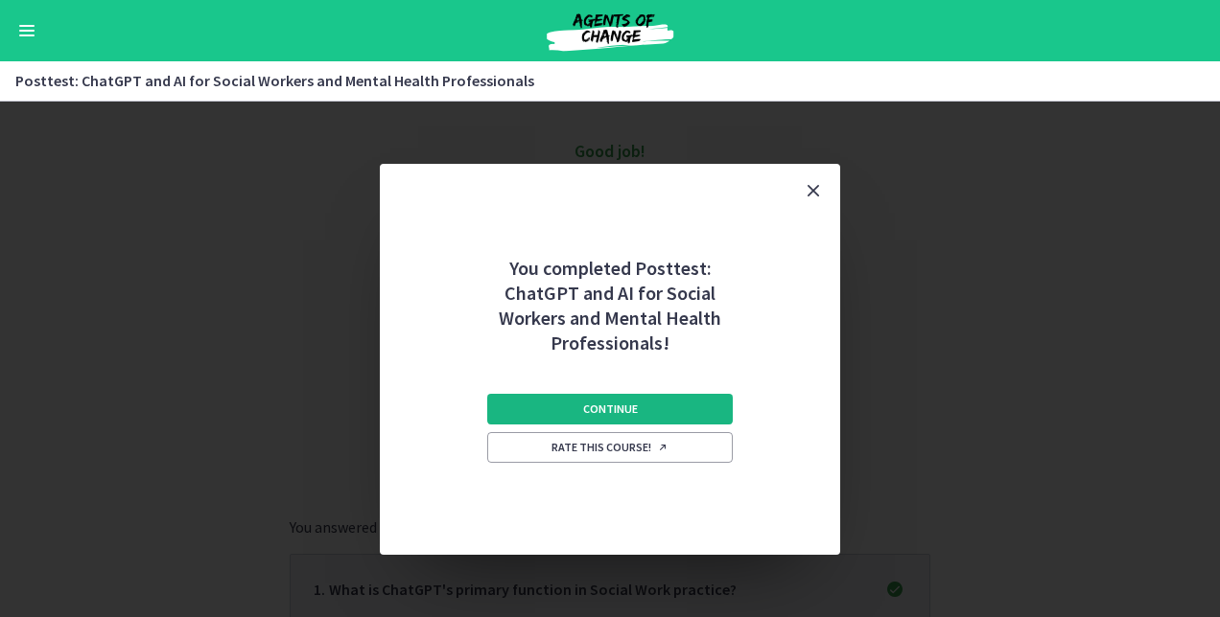
click at [630, 411] on span "Continue" at bounding box center [610, 409] width 55 height 15
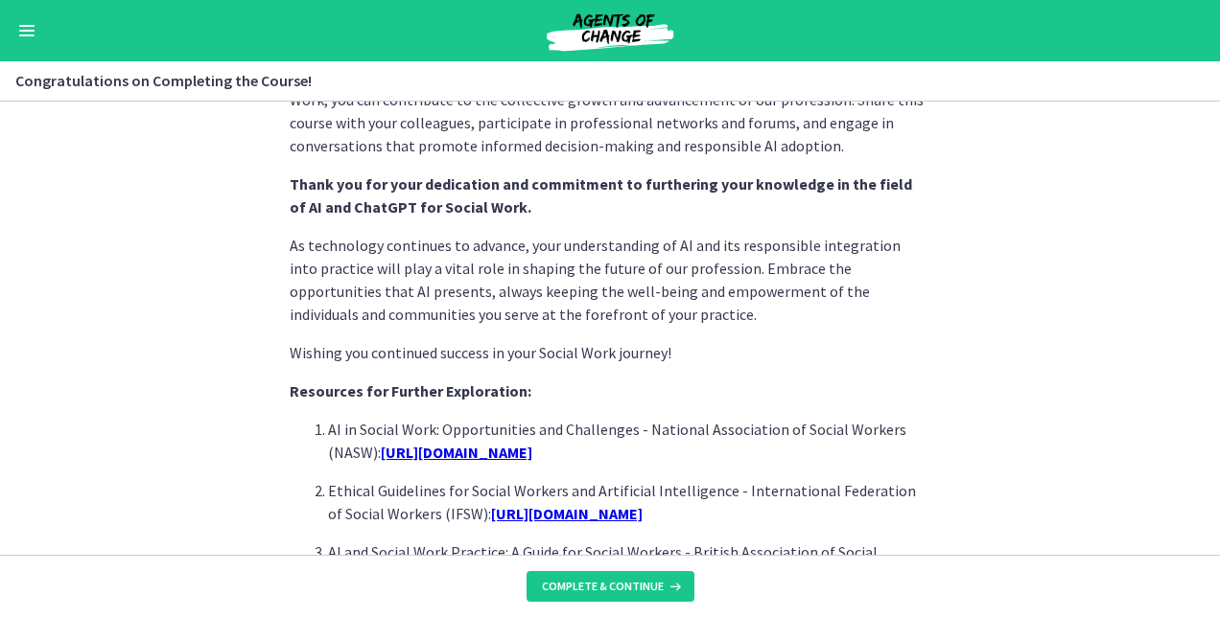
scroll to position [1507, 0]
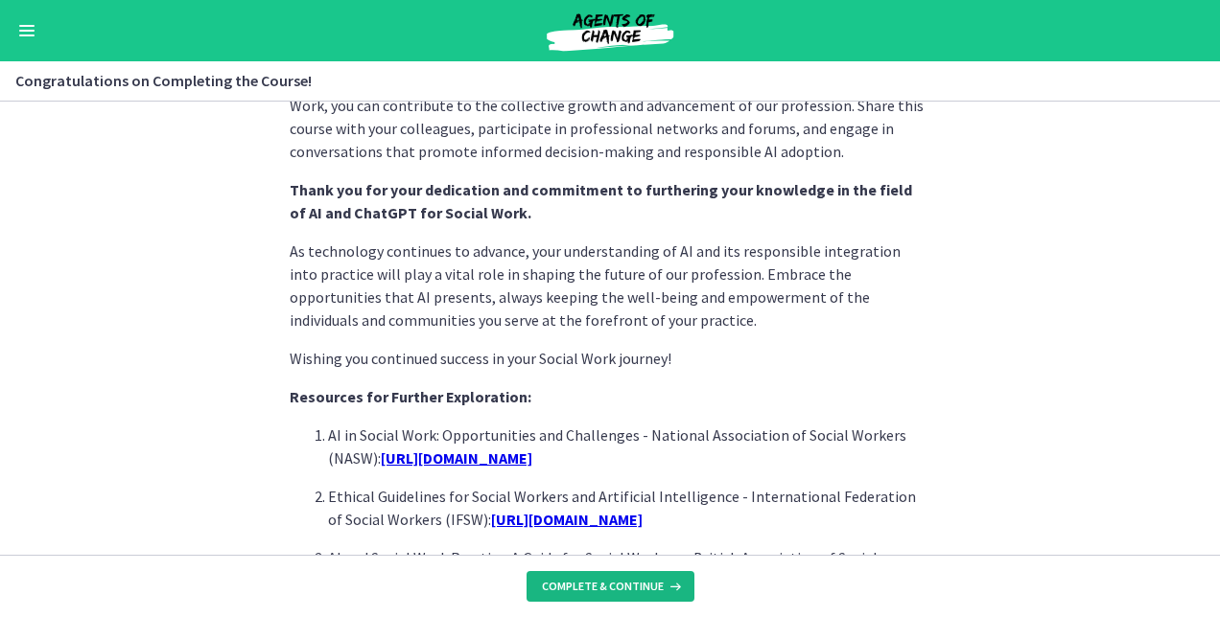
click at [614, 592] on span "Complete & continue" at bounding box center [603, 586] width 122 height 15
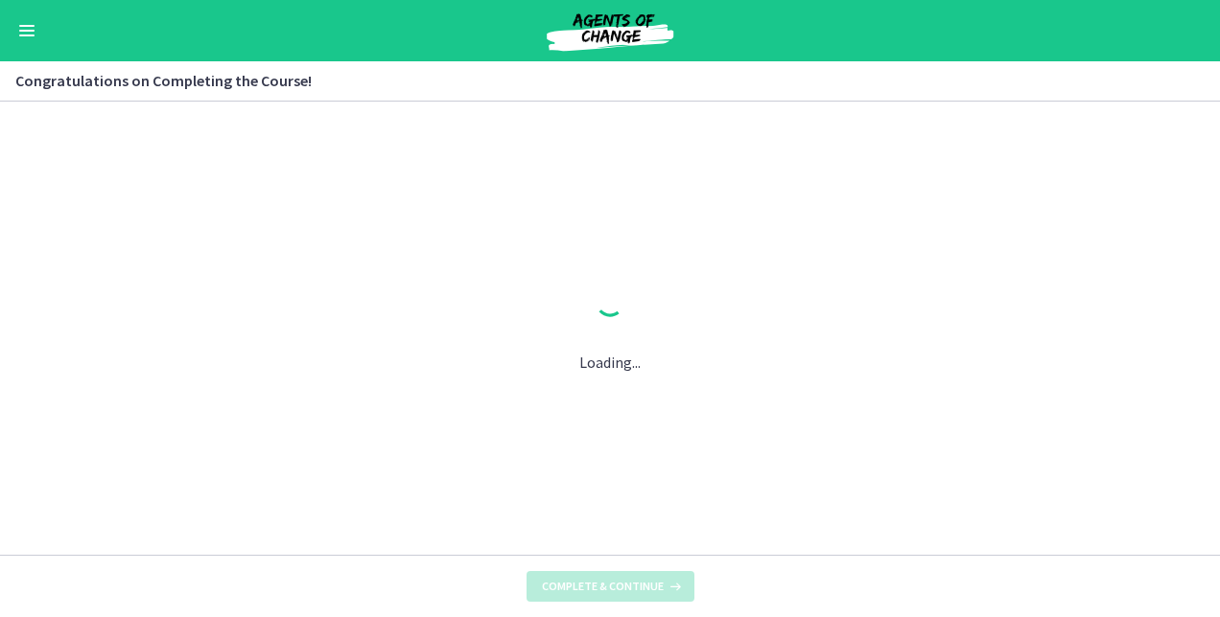
scroll to position [0, 0]
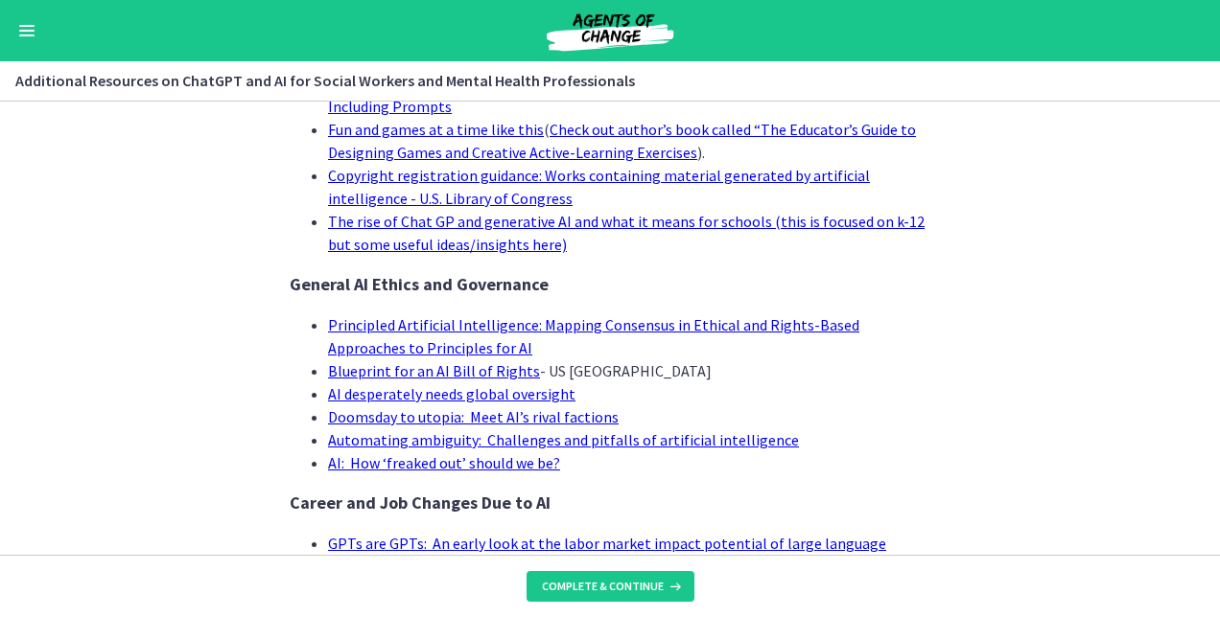
scroll to position [1997, 0]
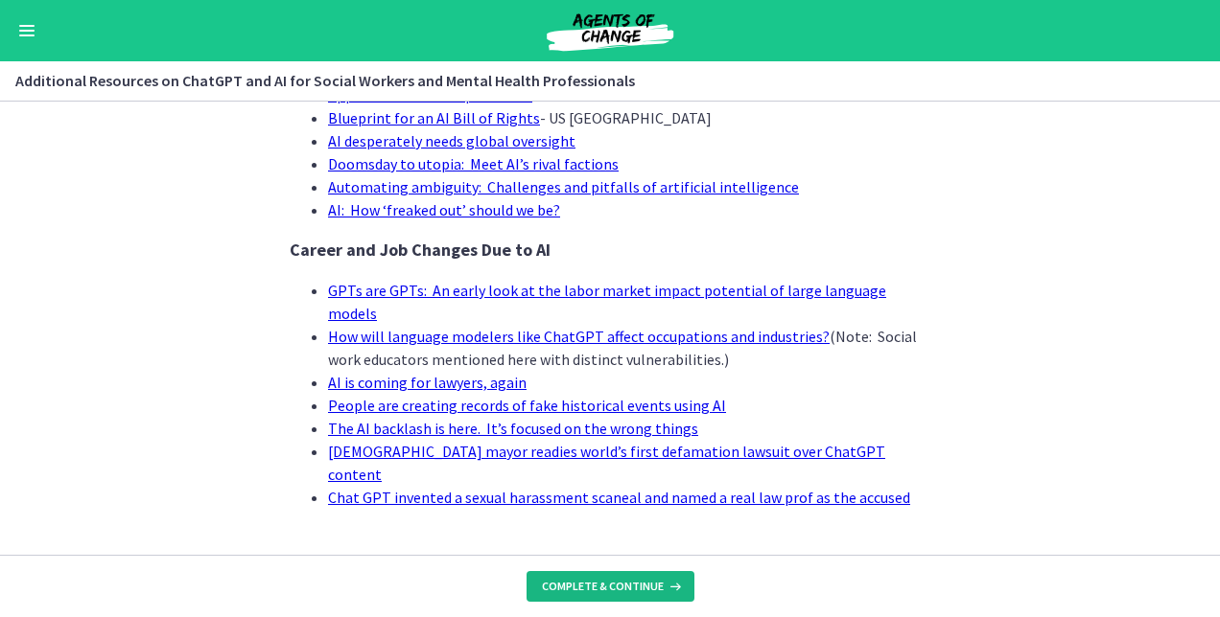
click at [614, 583] on span "Complete & continue" at bounding box center [603, 586] width 122 height 15
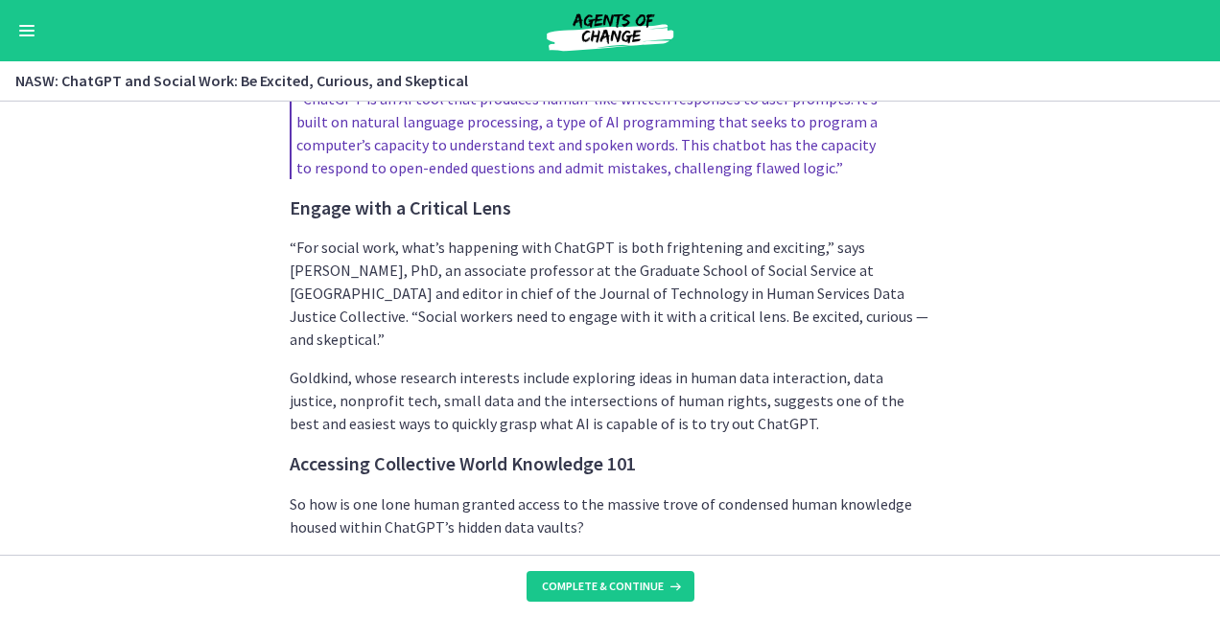
scroll to position [1190, 0]
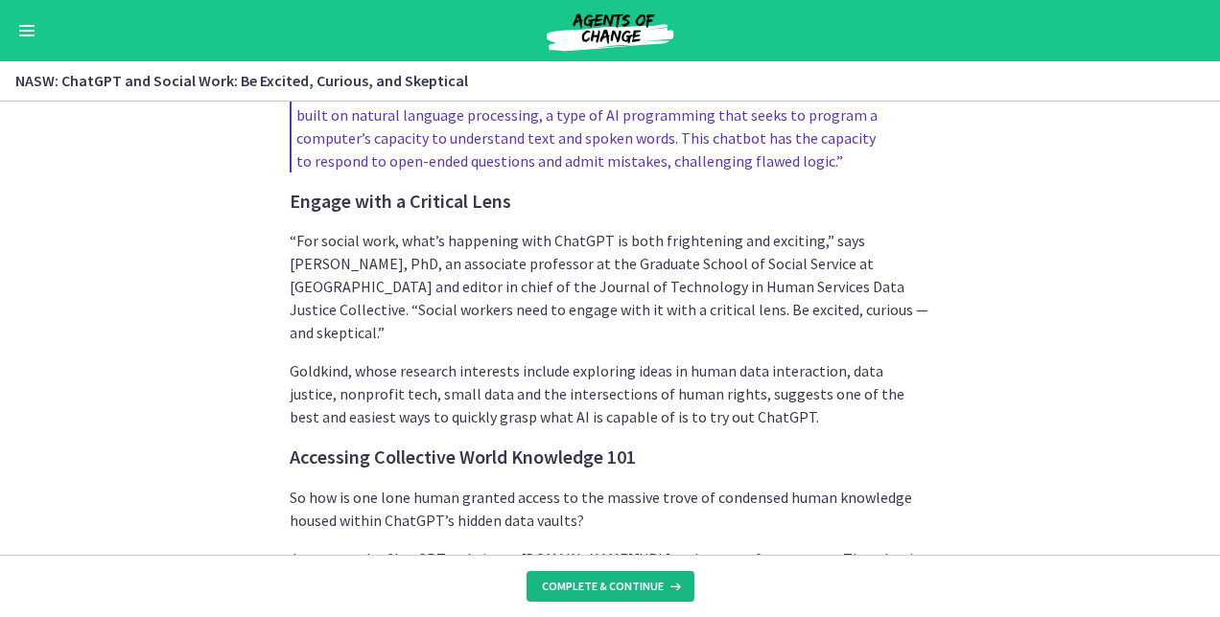
click at [581, 573] on button "Complete & continue" at bounding box center [610, 586] width 168 height 31
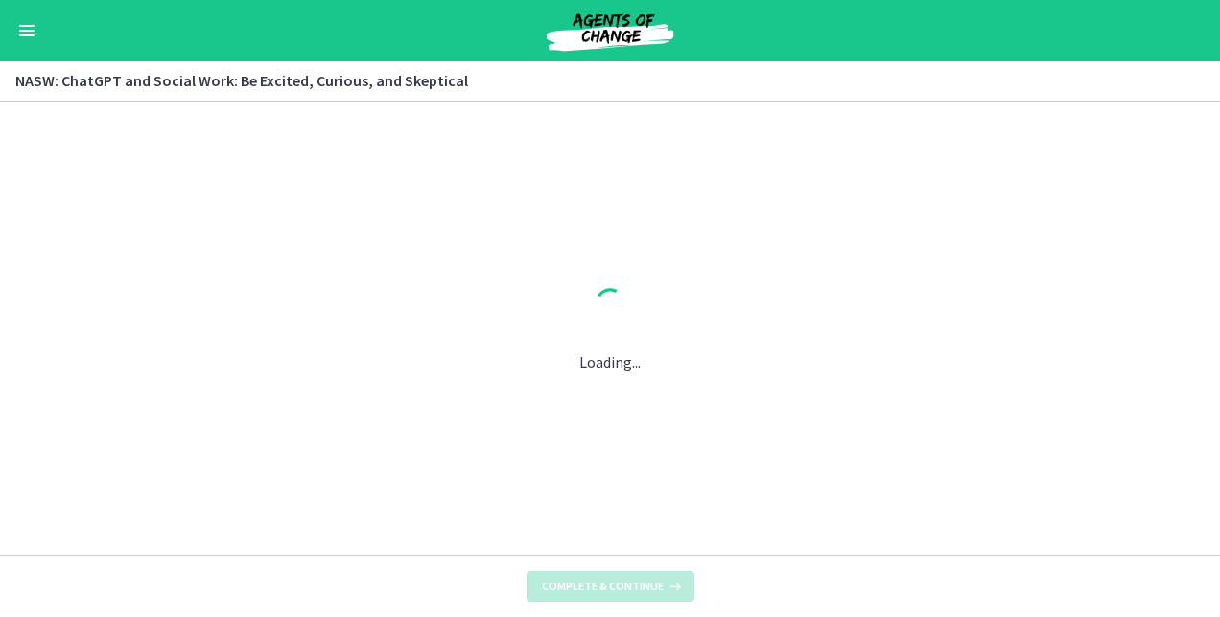
scroll to position [0, 0]
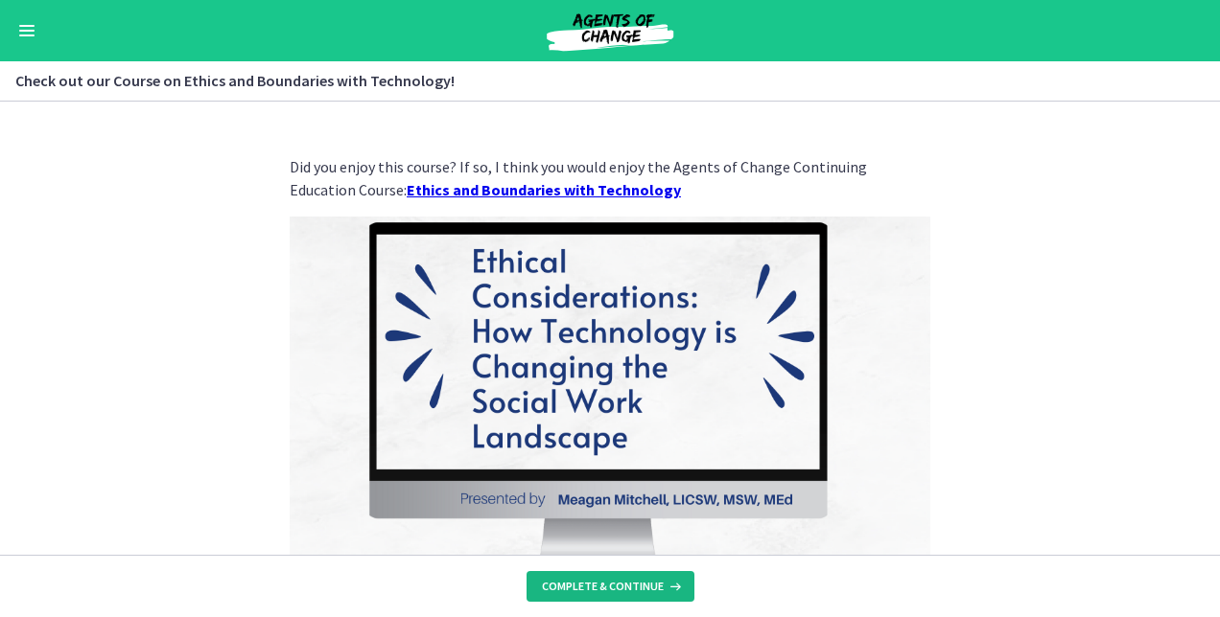
click at [630, 593] on span "Complete & continue" at bounding box center [603, 586] width 122 height 15
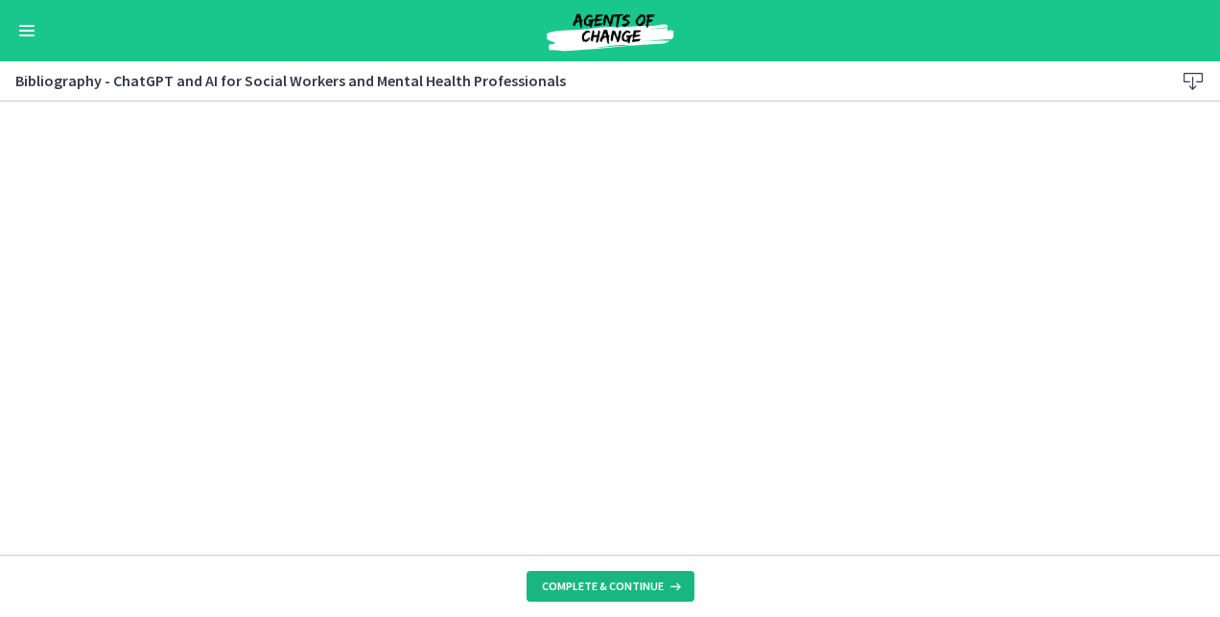
click at [617, 584] on span "Complete & continue" at bounding box center [603, 586] width 122 height 15
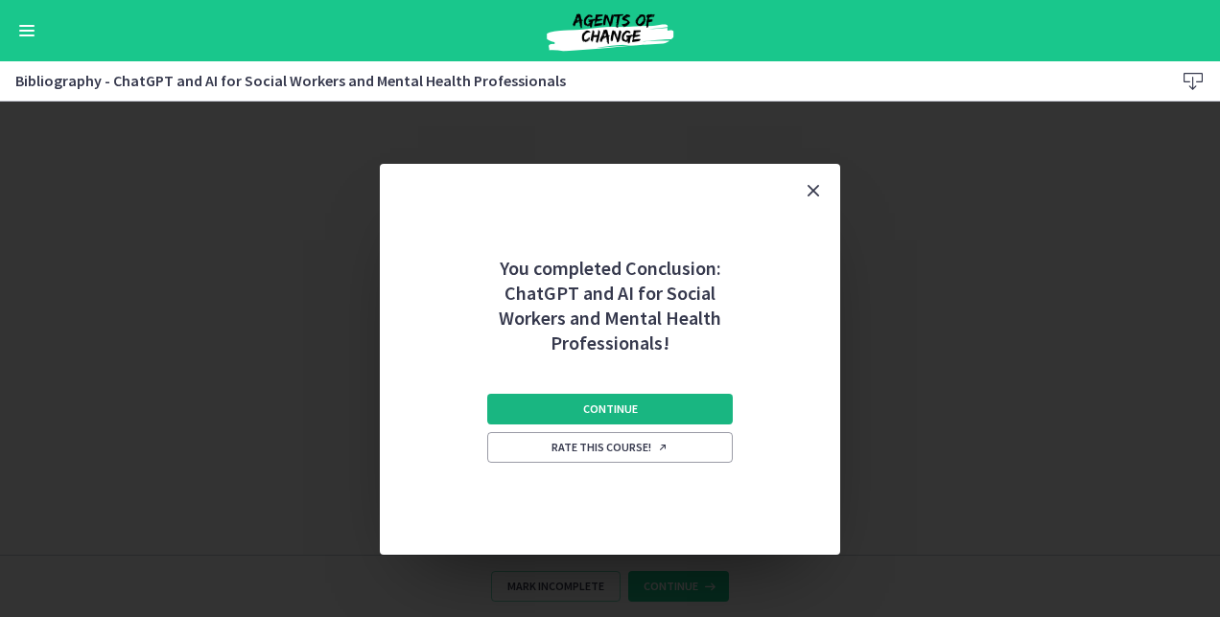
click at [633, 407] on span "Continue" at bounding box center [610, 409] width 55 height 15
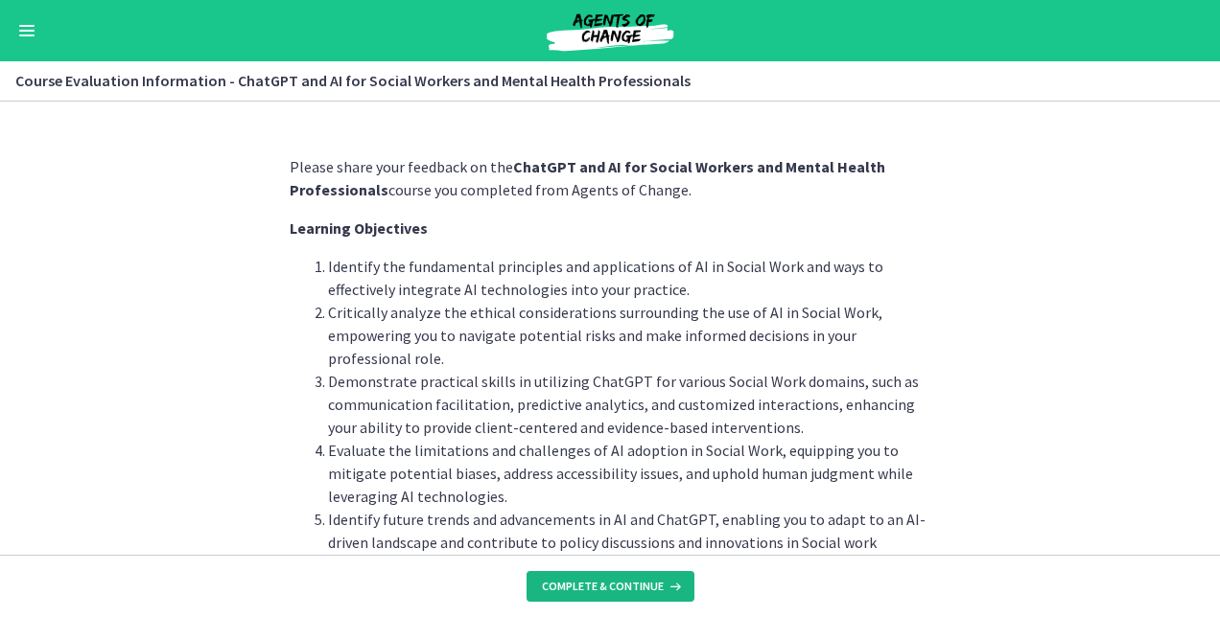
click at [634, 582] on span "Complete & continue" at bounding box center [603, 586] width 122 height 15
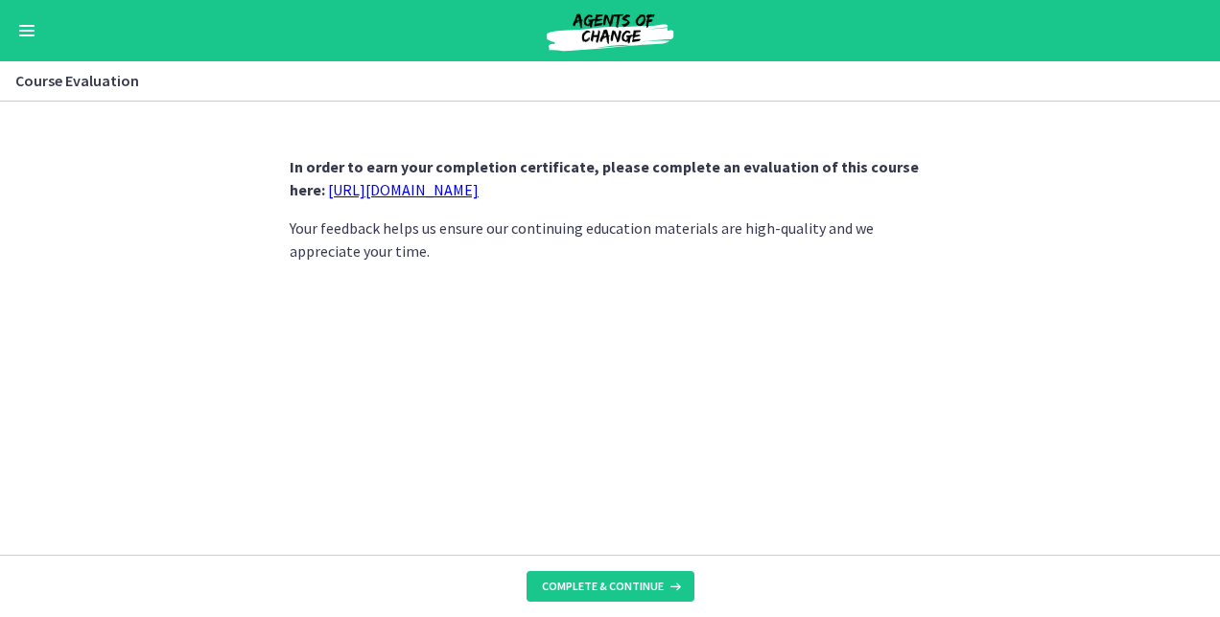
click at [442, 181] on link "https://forms.gle/jm1zbfhChZ2exBv78" at bounding box center [403, 189] width 151 height 19
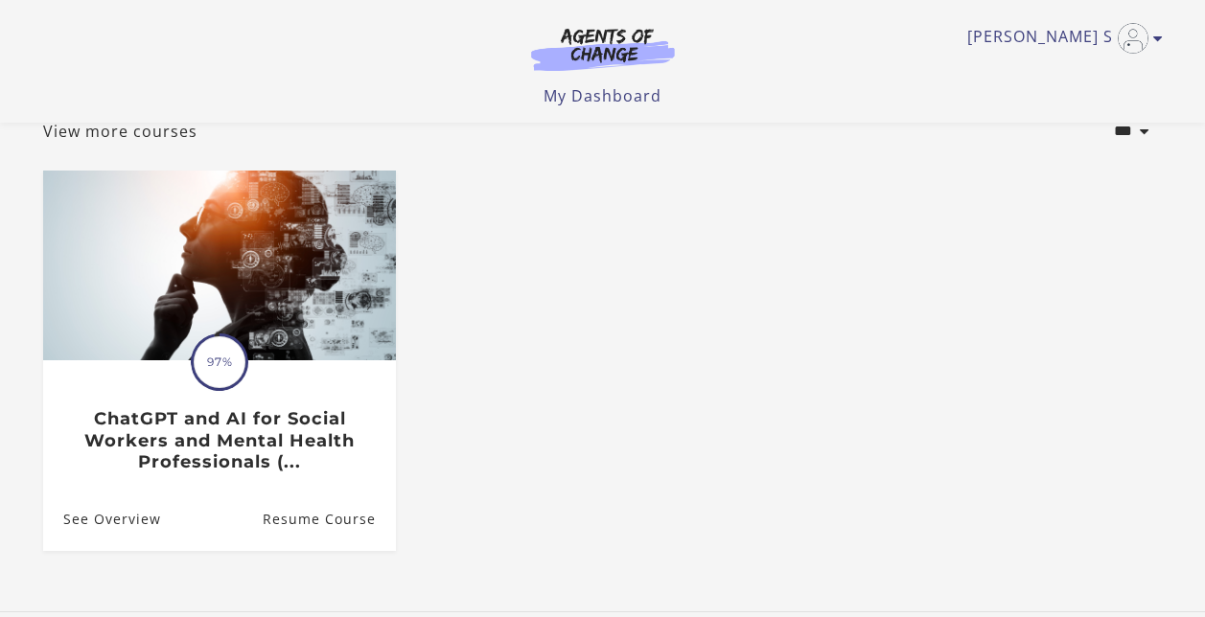
scroll to position [124, 0]
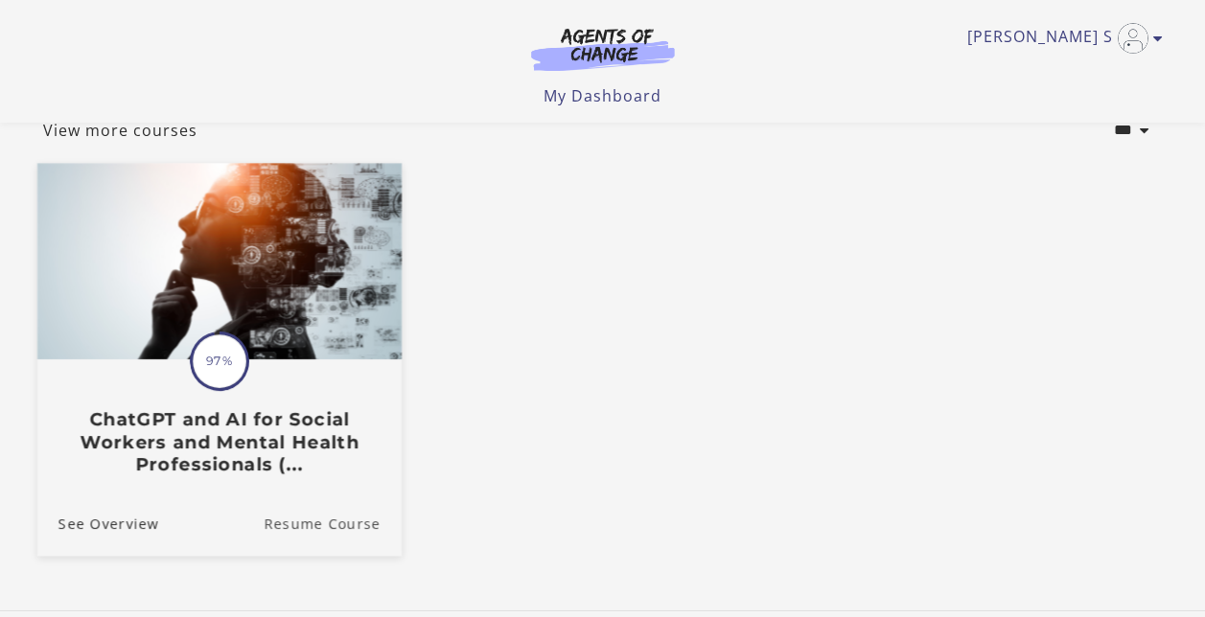
click at [310, 527] on link "Resume Course" at bounding box center [333, 523] width 138 height 64
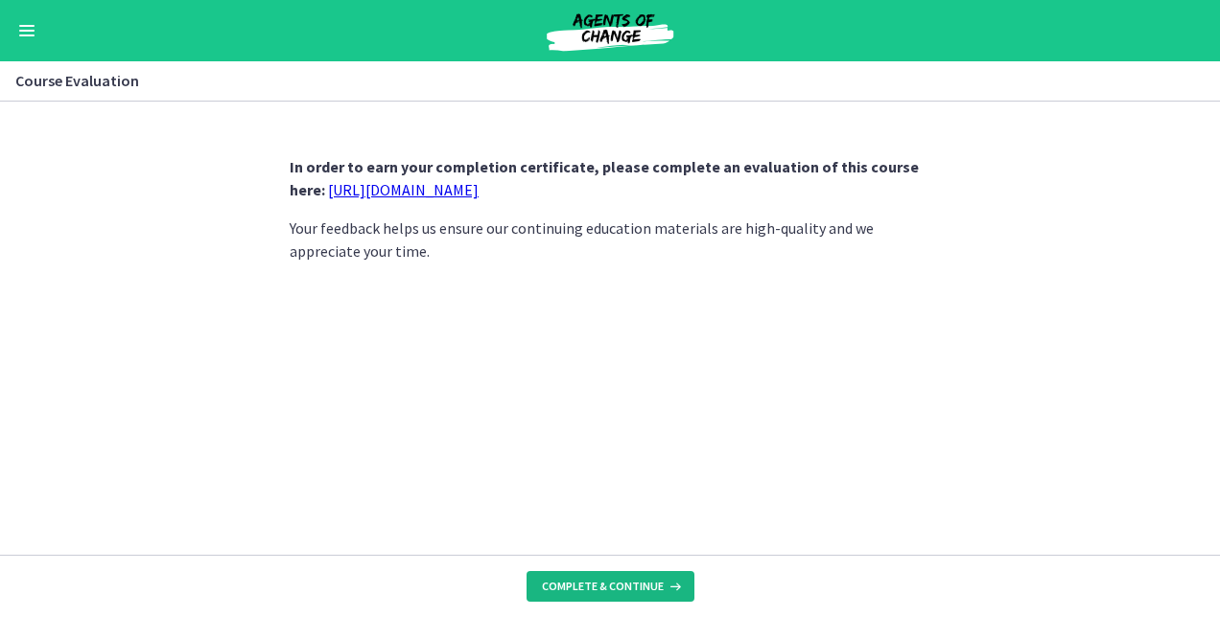
click at [632, 587] on span "Complete & continue" at bounding box center [603, 586] width 122 height 15
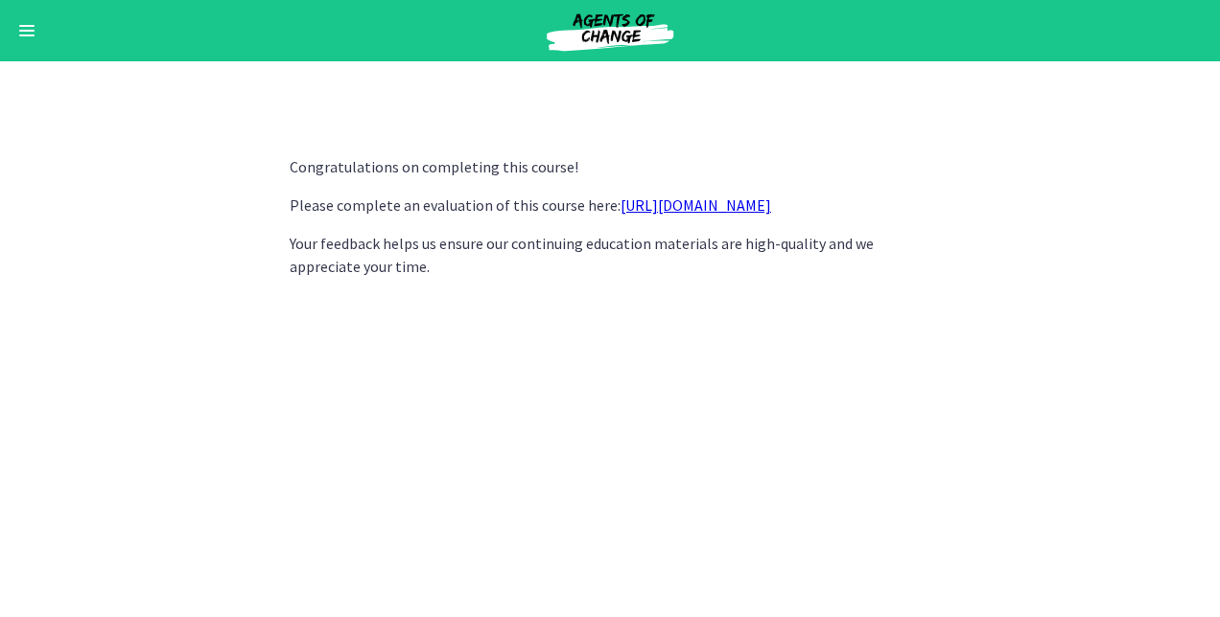
click at [688, 205] on link "[URL][DOMAIN_NAME]" at bounding box center [695, 205] width 151 height 19
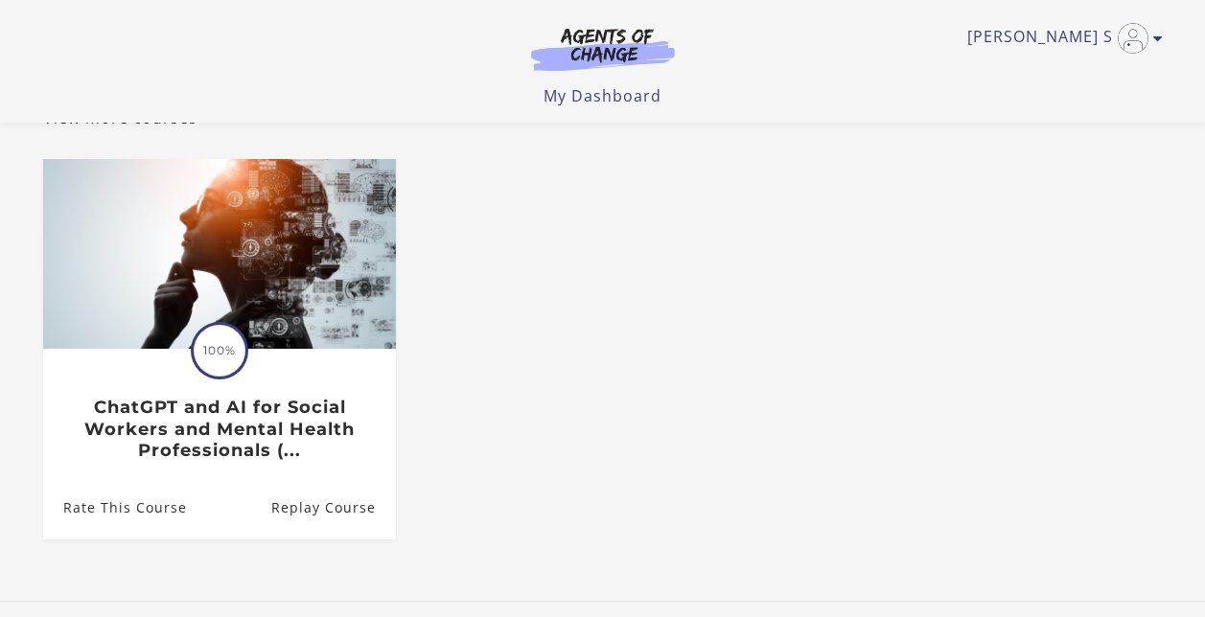
scroll to position [136, 0]
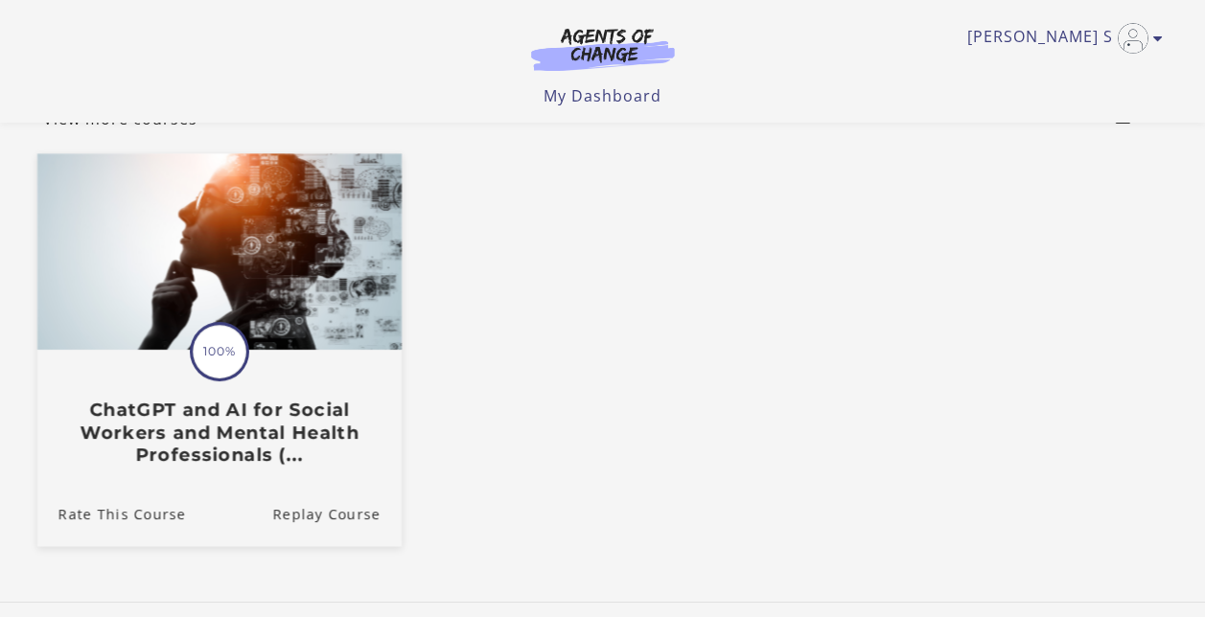
click at [287, 267] on img at bounding box center [218, 252] width 364 height 197
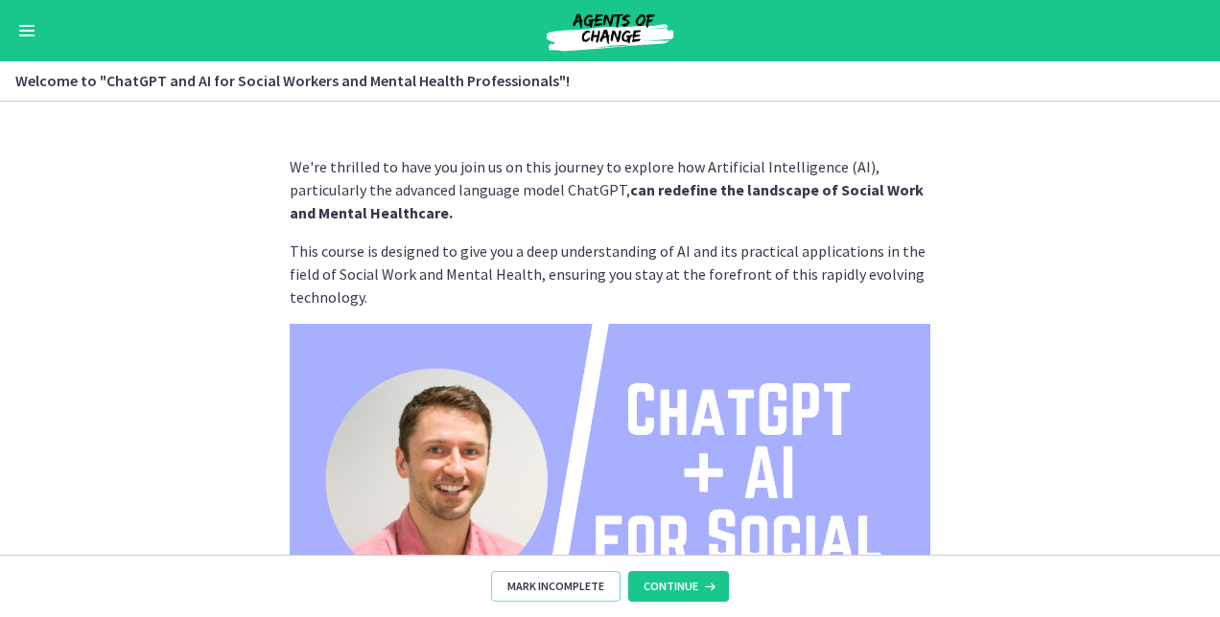
click at [27, 28] on button "Enable menu" at bounding box center [26, 30] width 23 height 23
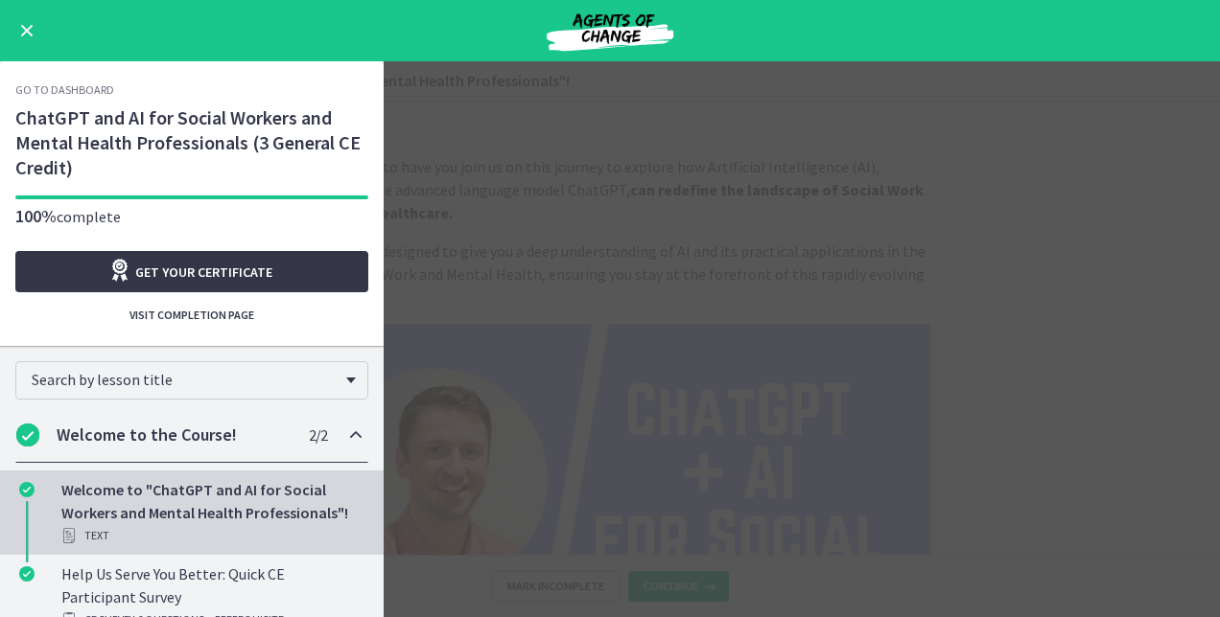
click at [176, 274] on span "Get your certificate" at bounding box center [203, 272] width 137 height 23
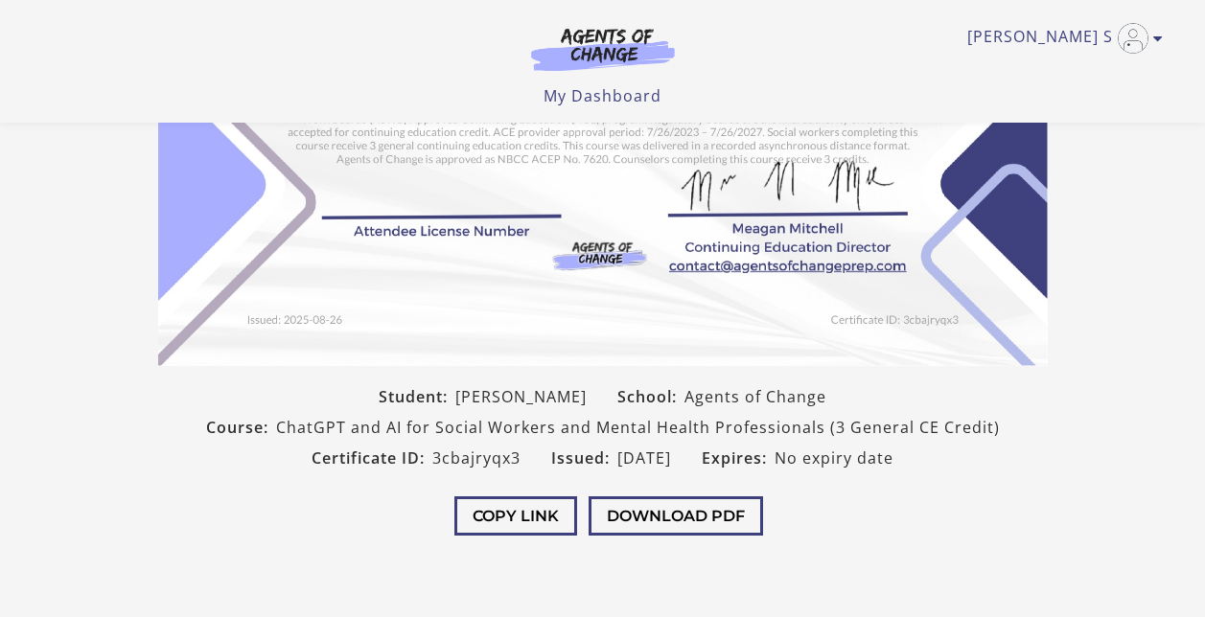
scroll to position [312, 0]
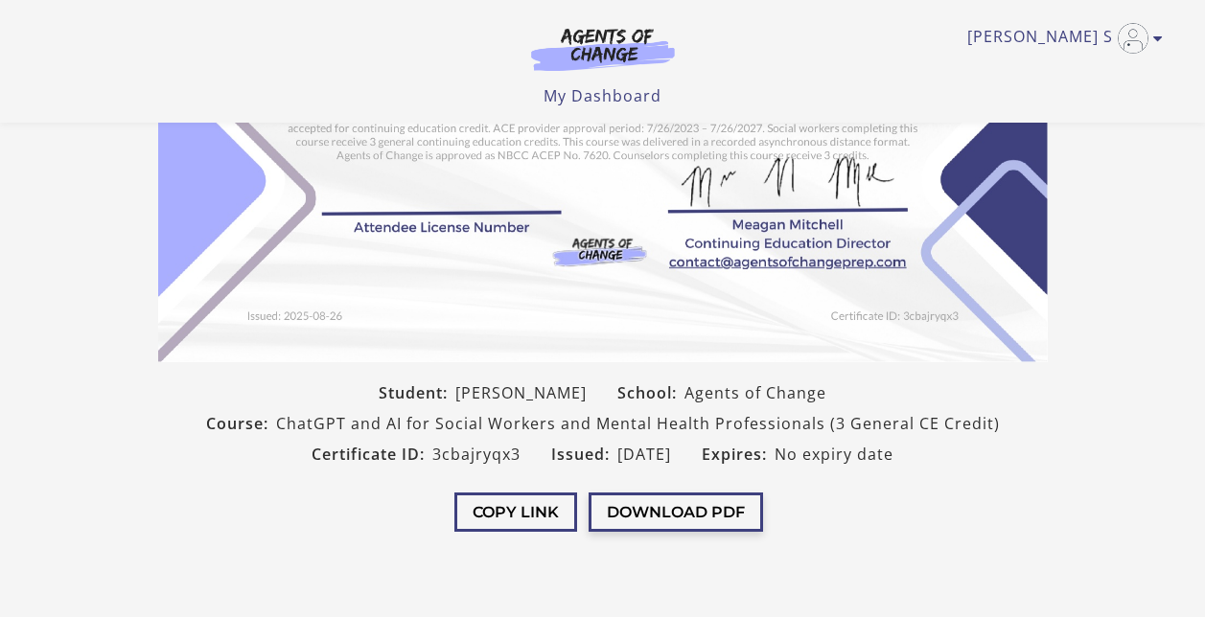
click at [664, 515] on button "Download PDF" at bounding box center [676, 512] width 174 height 39
click at [1157, 225] on section "Student: [PERSON_NAME] School: Agents of Change Course: ChatGPT and AI for Soci…" at bounding box center [602, 139] width 1205 height 841
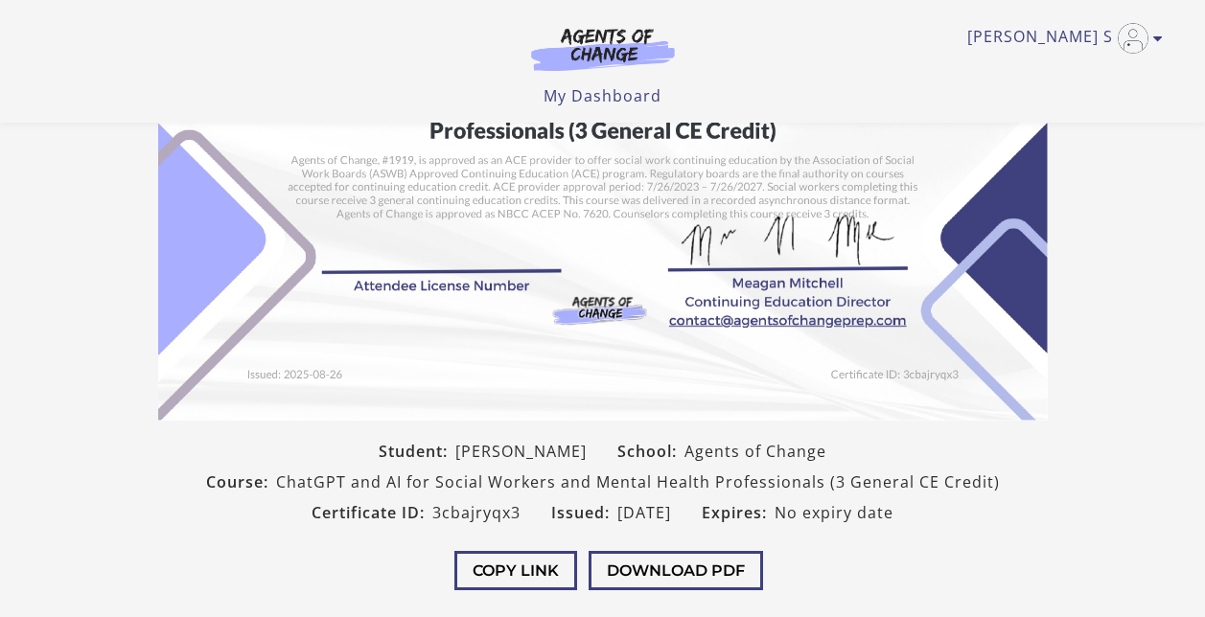
scroll to position [252, 0]
